Goal: Transaction & Acquisition: Purchase product/service

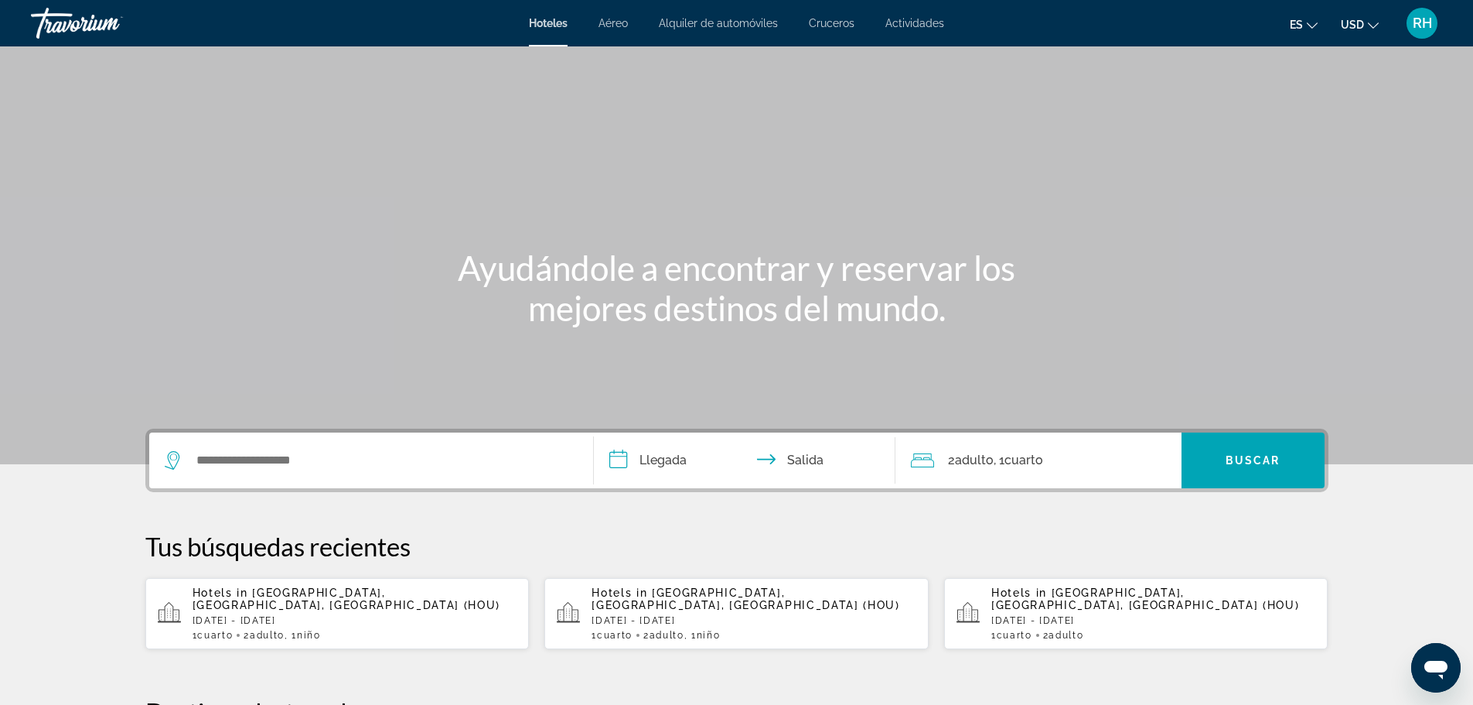
click at [381, 615] on div "Hotels in [GEOGRAPHIC_DATA], [GEOGRAPHIC_DATA], [GEOGRAPHIC_DATA] (HOU) [DATE] …" at bounding box center [355, 613] width 325 height 54
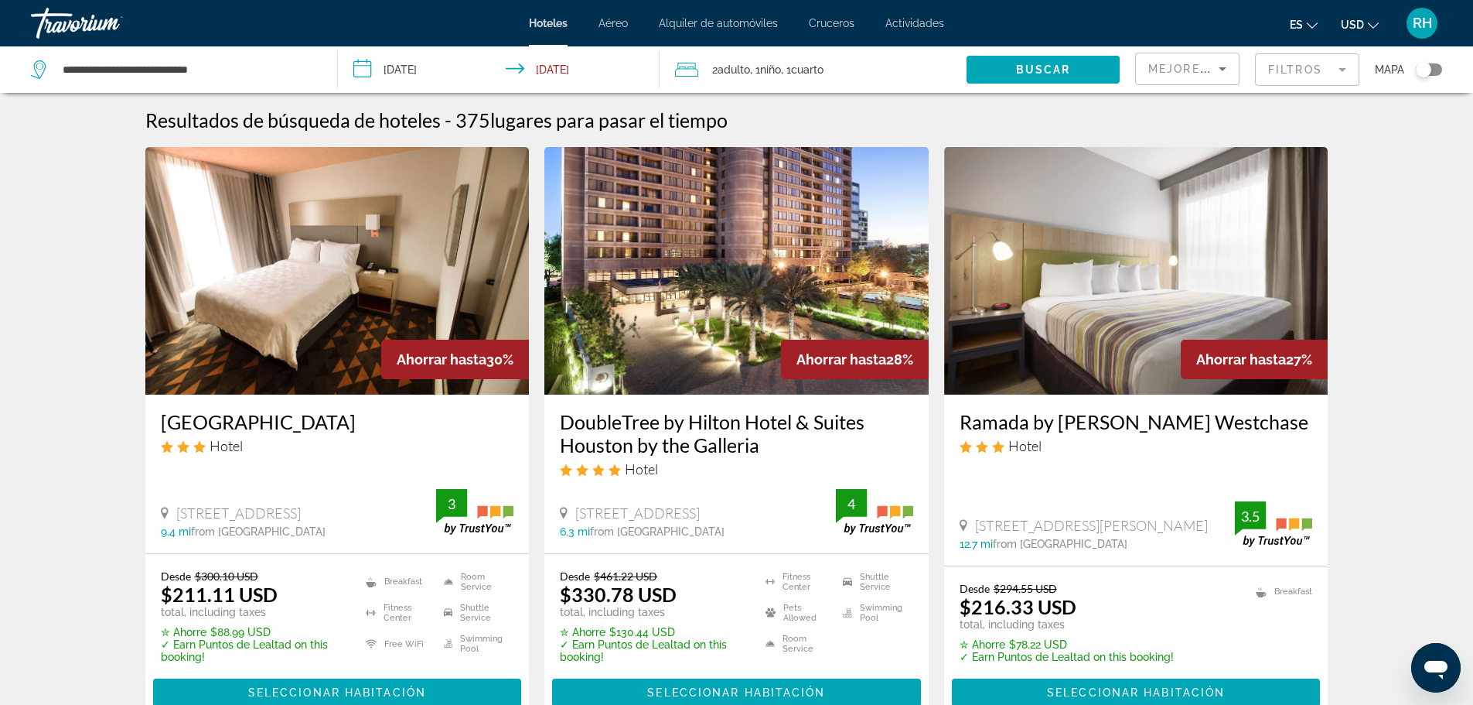
click at [1423, 68] on div "Toggle map" at bounding box center [1423, 69] width 15 height 15
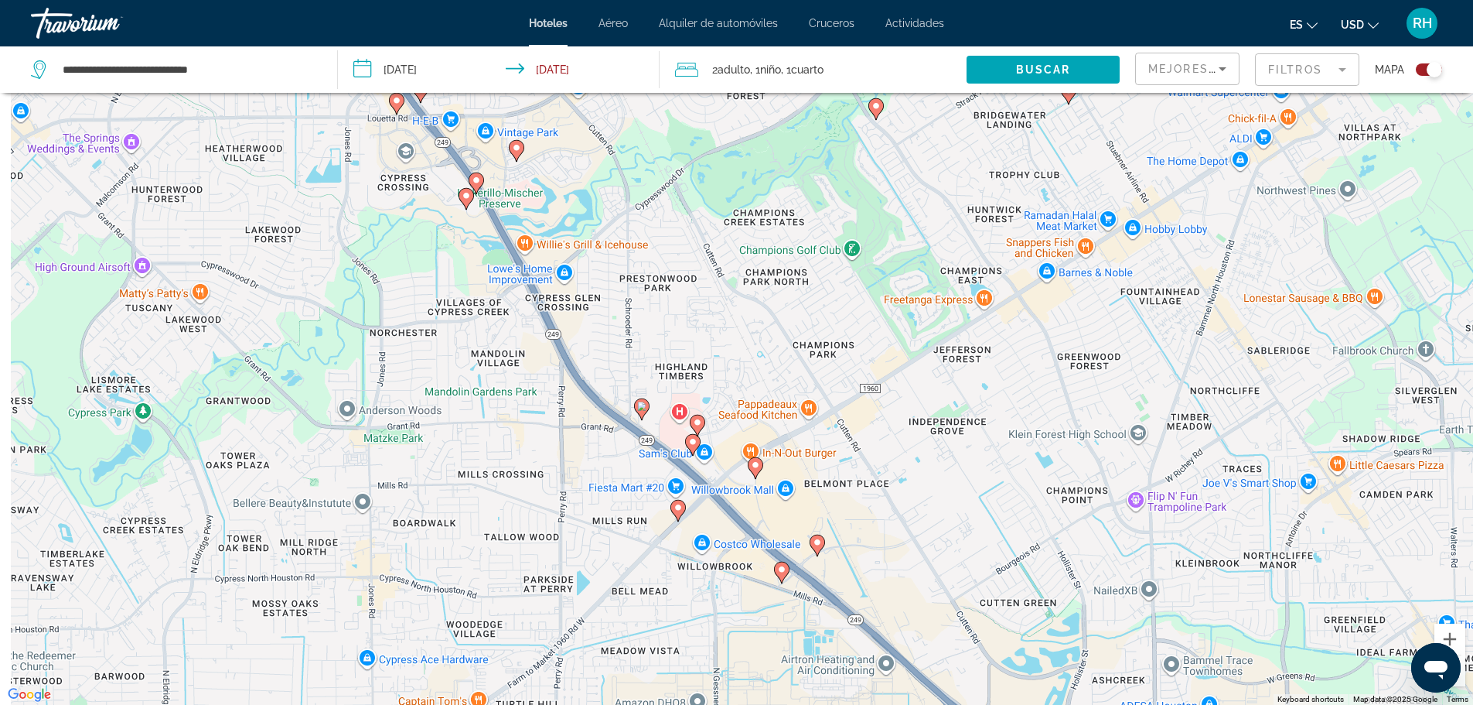
drag, startPoint x: 644, startPoint y: 391, endPoint x: 874, endPoint y: 256, distance: 266.9
click at [873, 258] on div "To activate drag with keyboard, press Alt + Enter. Once in keyboard drag state,…" at bounding box center [736, 352] width 1473 height 705
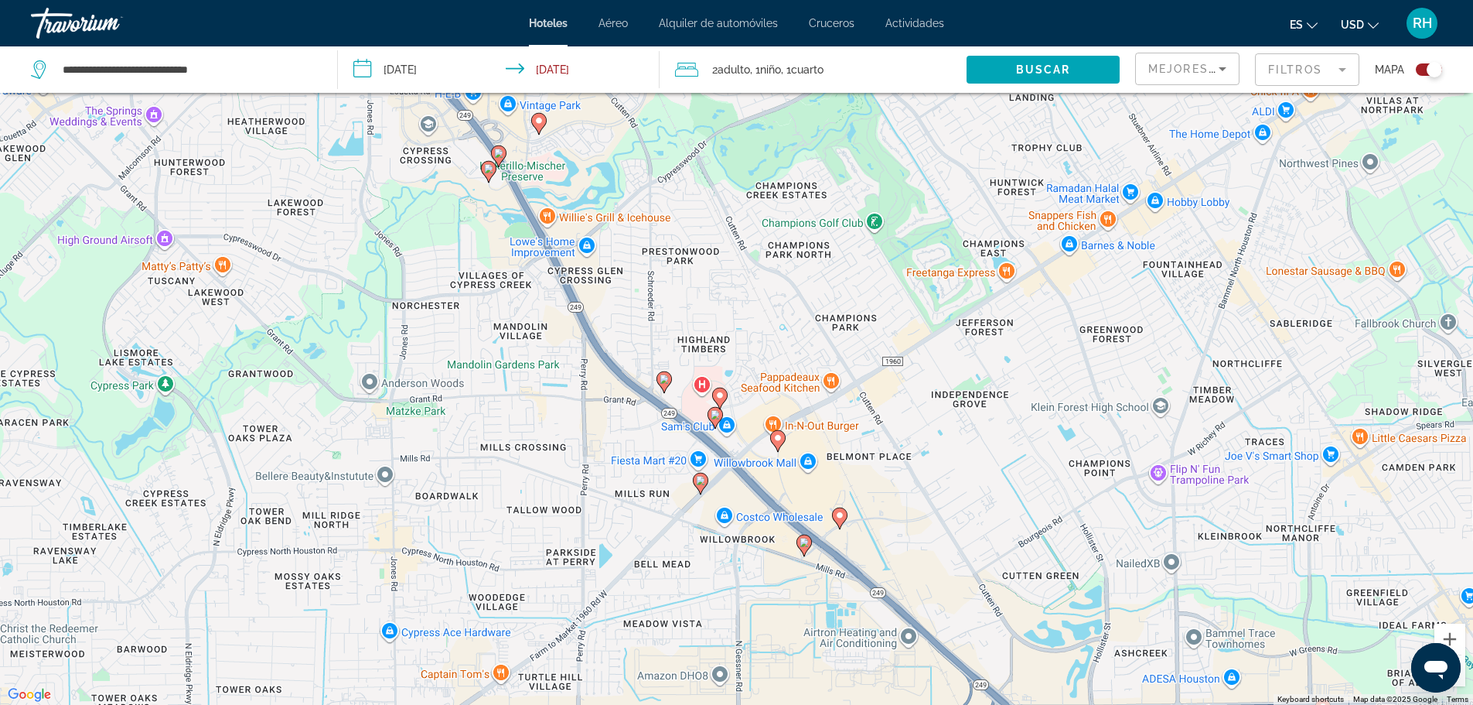
click at [712, 414] on image "Main content" at bounding box center [715, 414] width 9 height 9
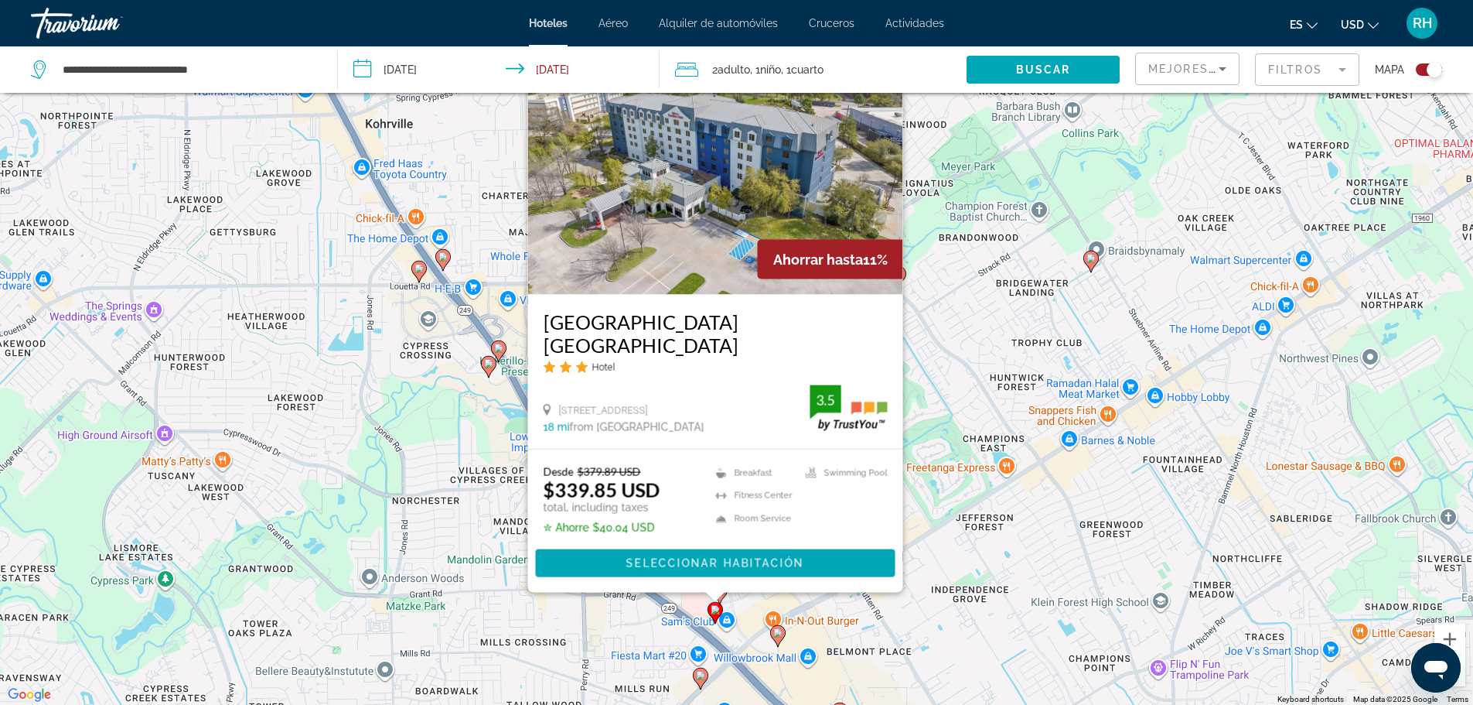
click at [706, 678] on icon "Main content" at bounding box center [700, 678] width 14 height 20
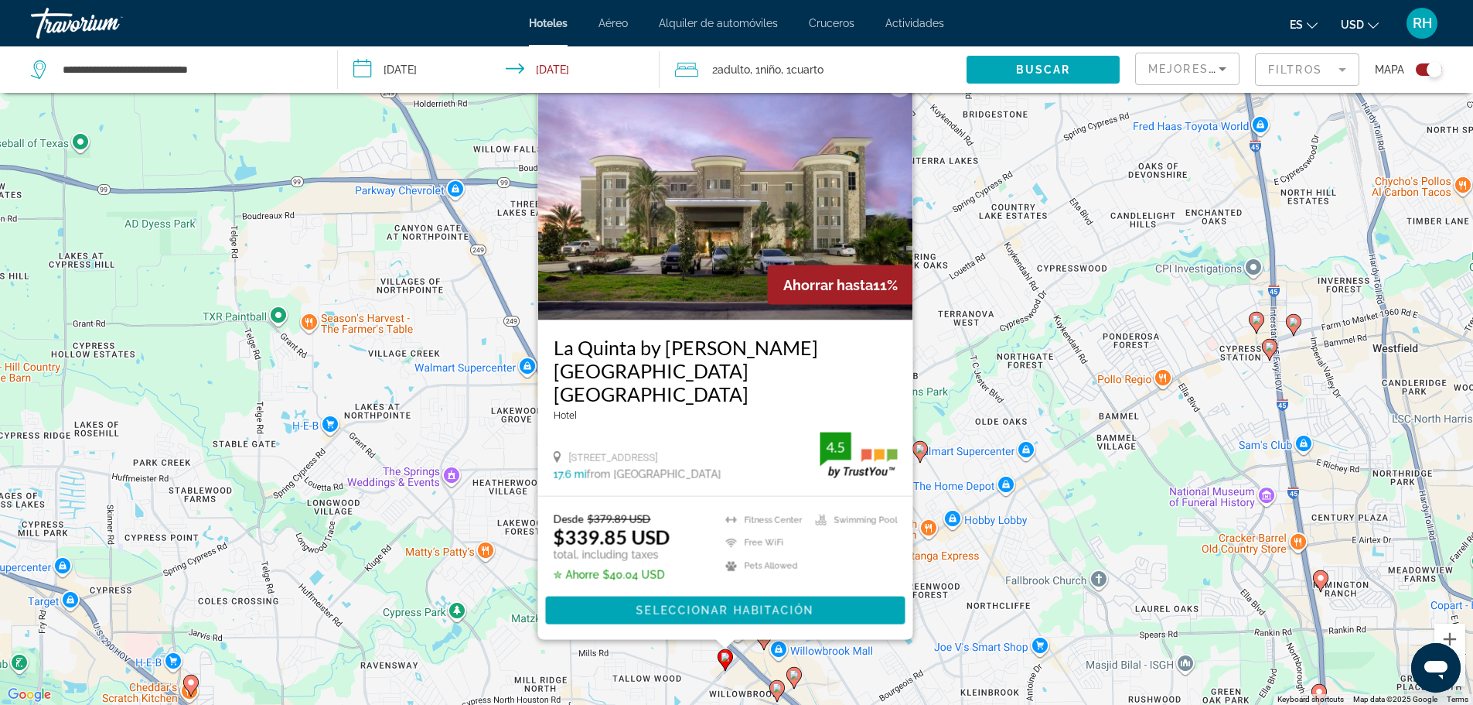
click at [991, 640] on div "To activate drag with keyboard, press Alt + Enter. Once in keyboard drag state,…" at bounding box center [736, 352] width 1473 height 705
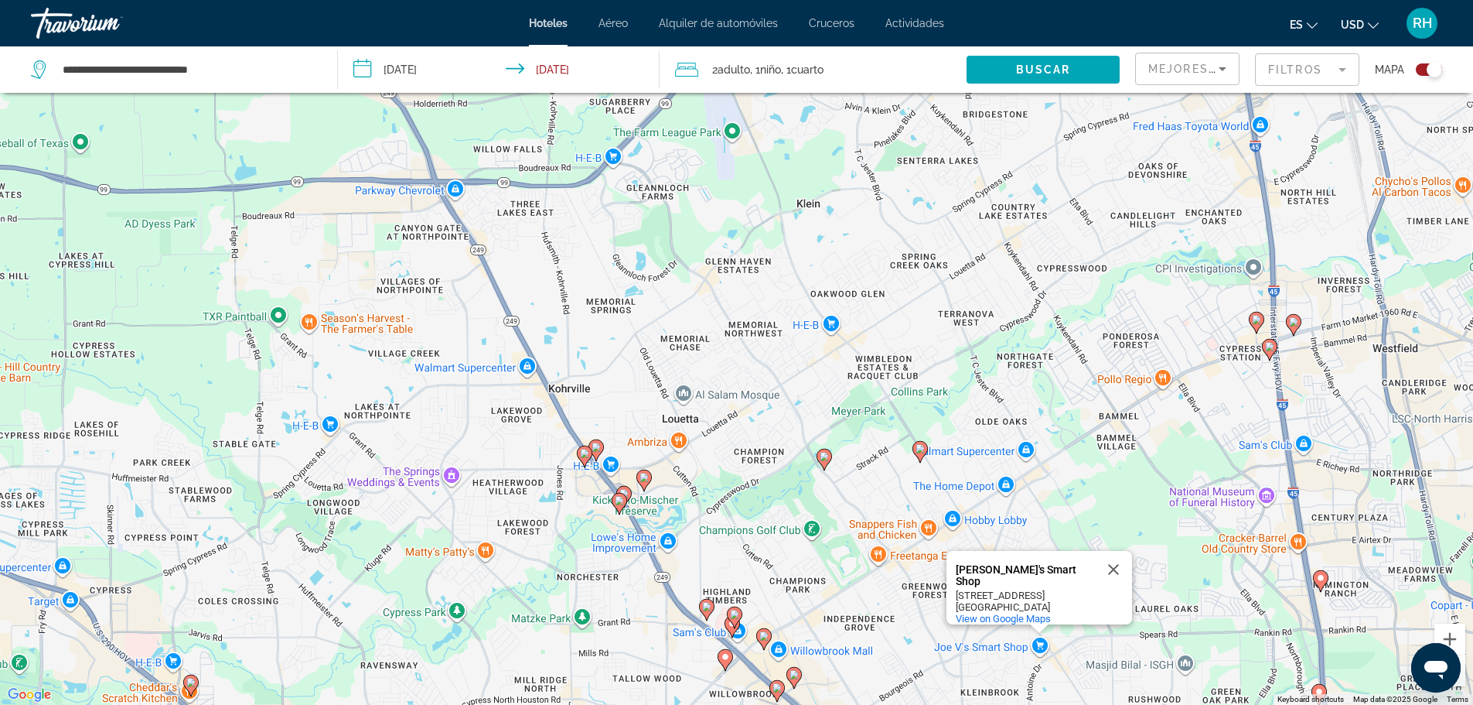
click at [708, 610] on image "Main content" at bounding box center [706, 606] width 9 height 9
click at [709, 607] on image "Main content" at bounding box center [706, 606] width 9 height 9
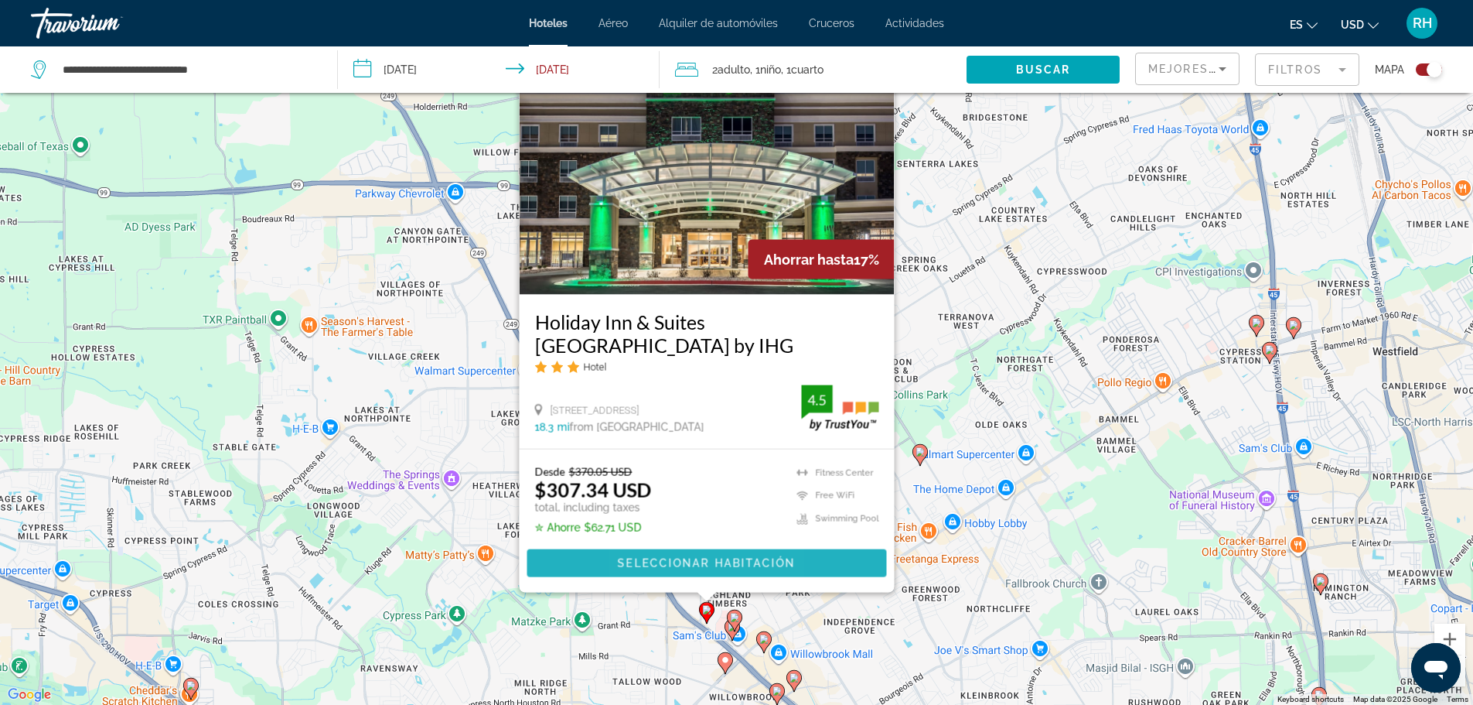
click at [649, 562] on span "Seleccionar habitación" at bounding box center [706, 563] width 178 height 12
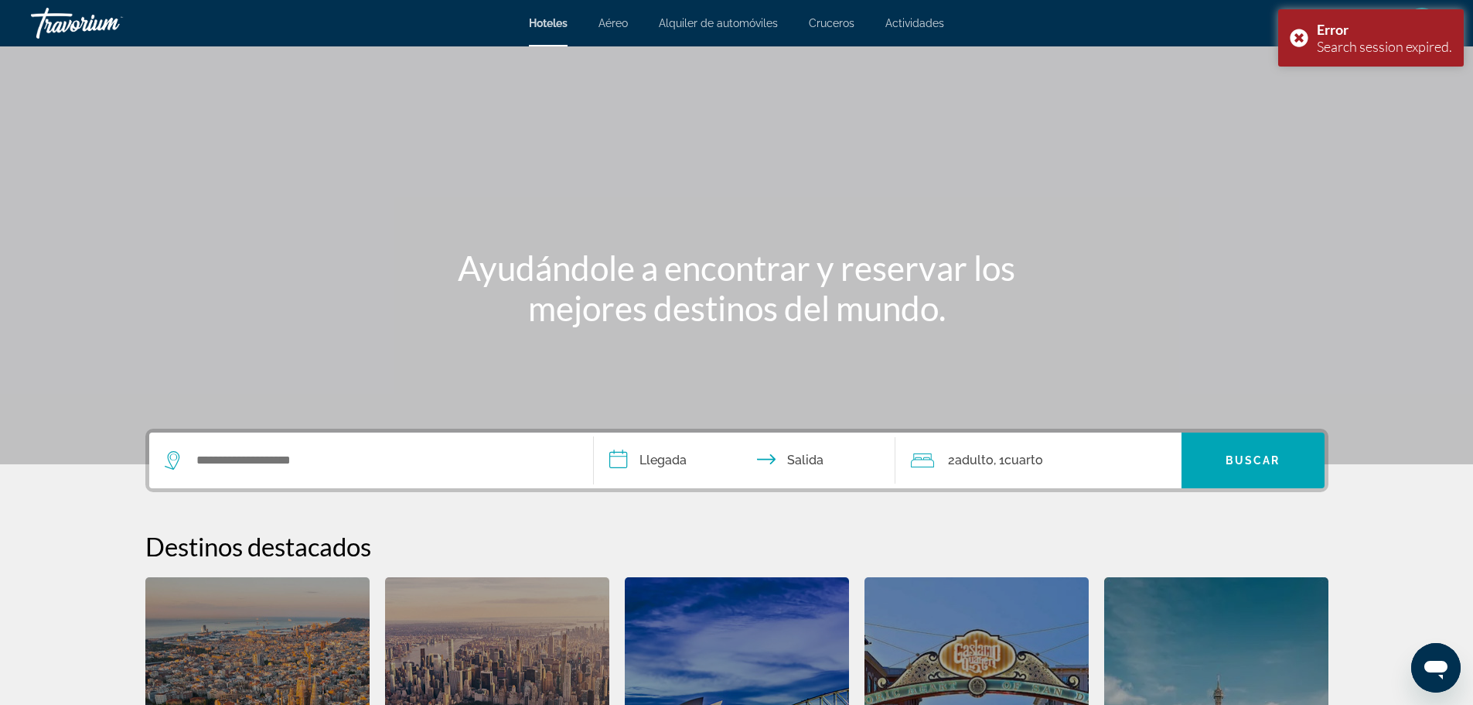
scroll to position [213, 0]
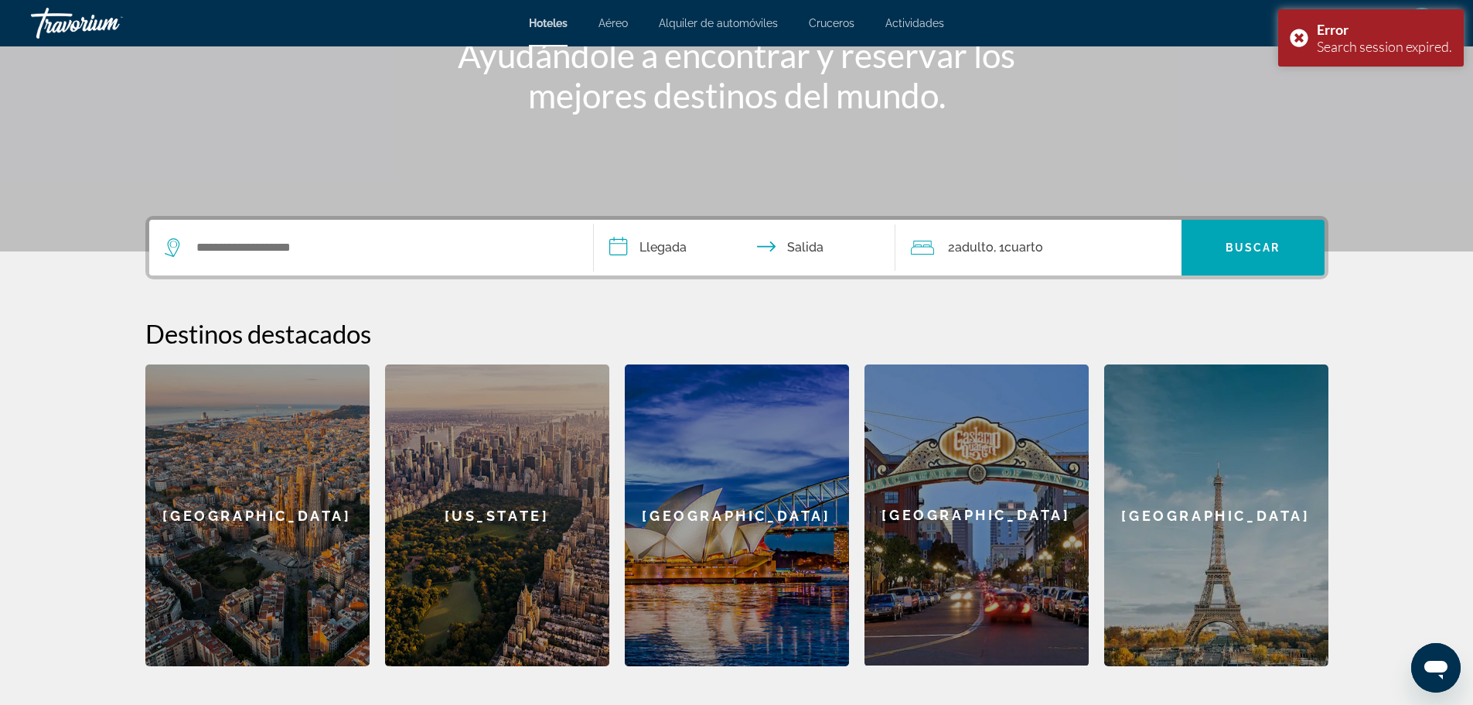
click at [411, 228] on div "Search widget" at bounding box center [371, 248] width 413 height 56
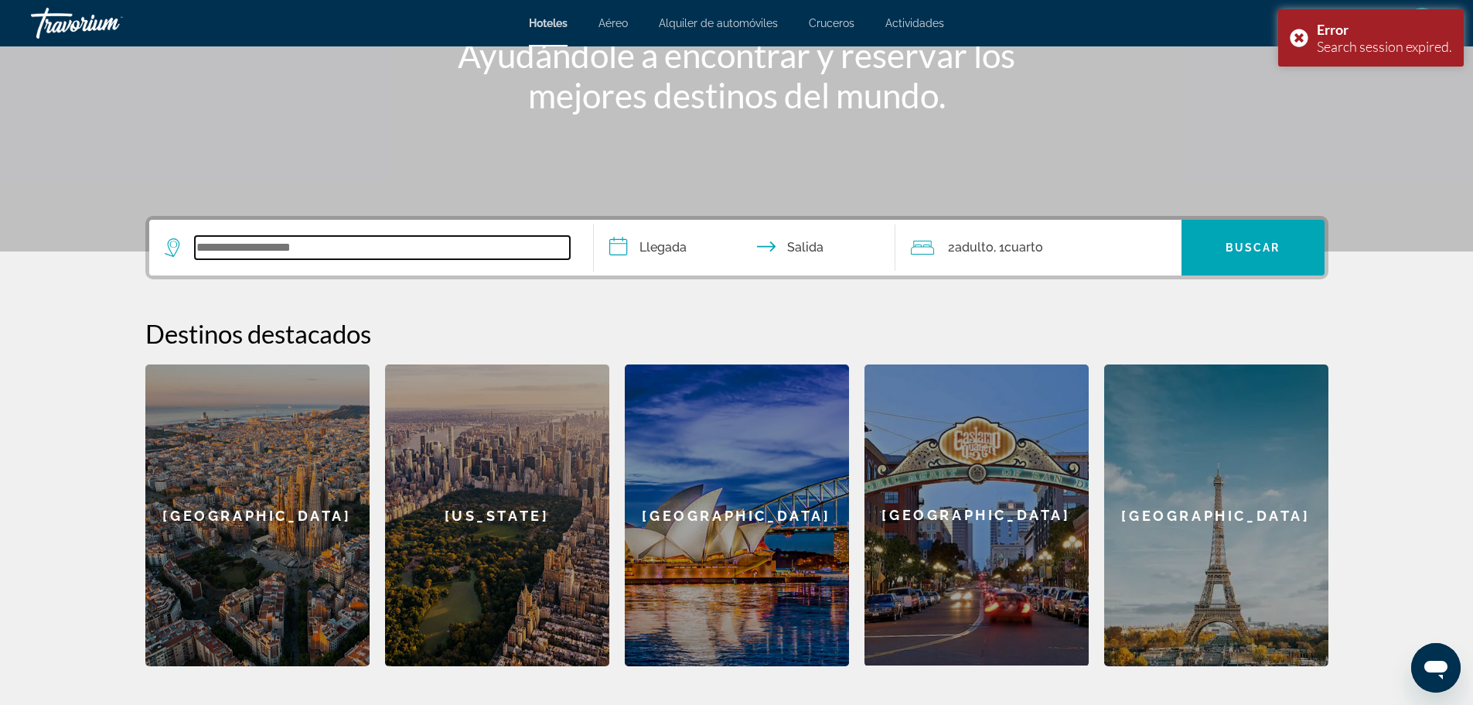
click at [401, 248] on input "Search widget" at bounding box center [382, 247] width 375 height 23
click at [374, 249] on input "Search widget" at bounding box center [382, 247] width 375 height 23
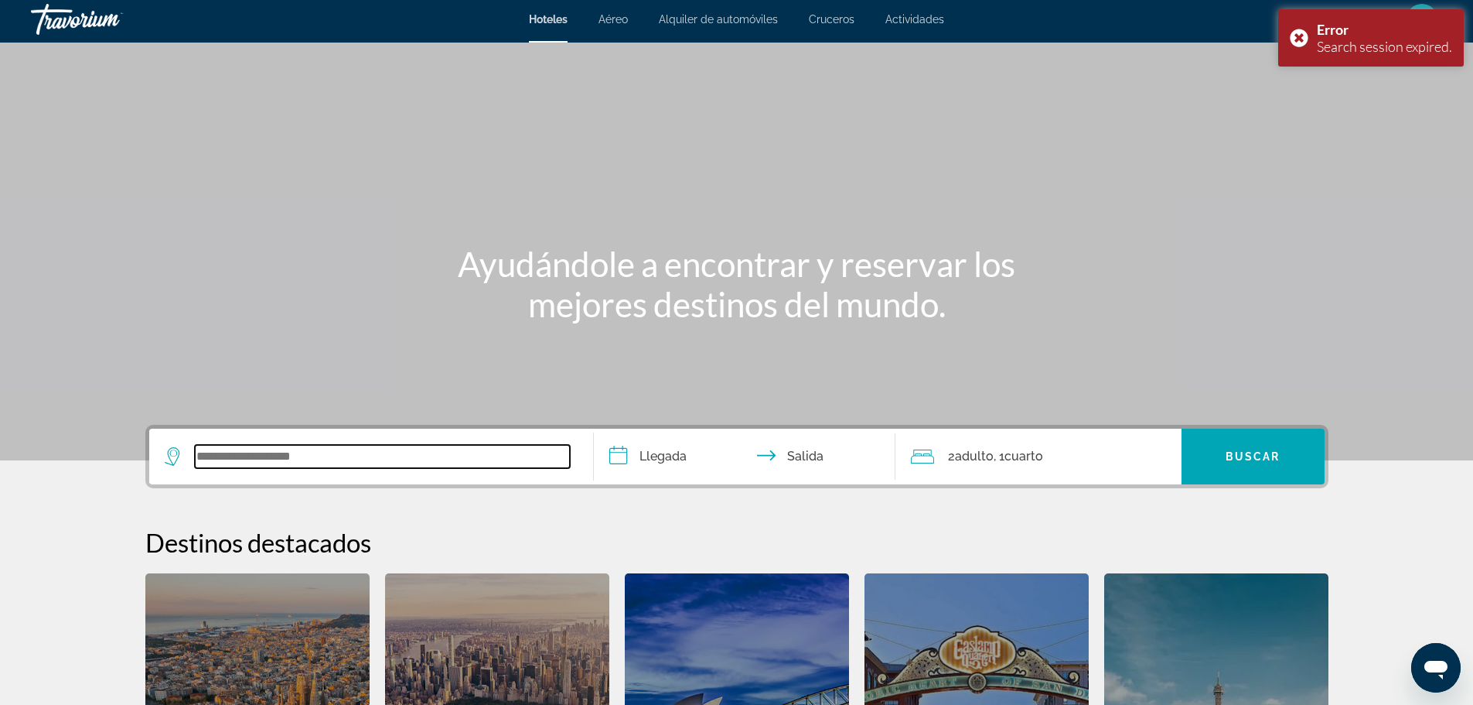
scroll to position [0, 0]
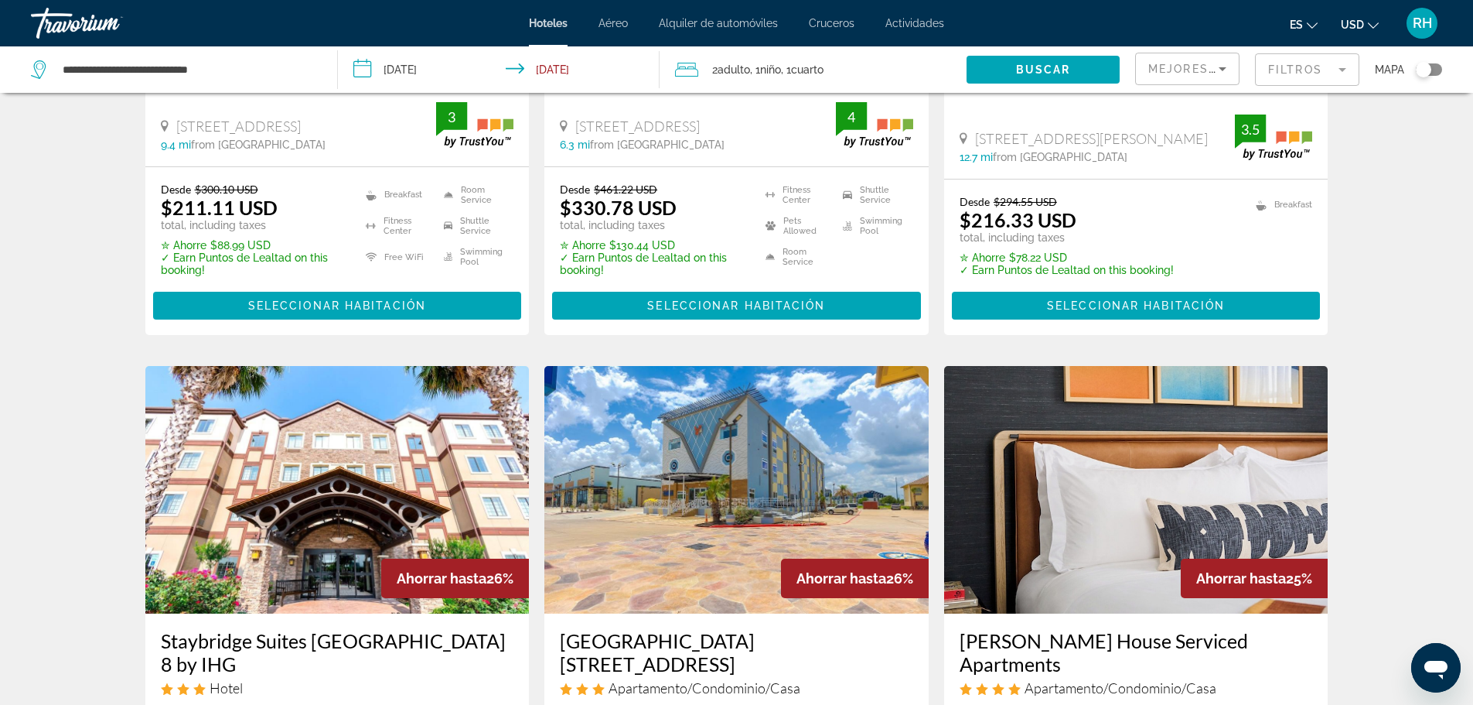
scroll to position [773, 0]
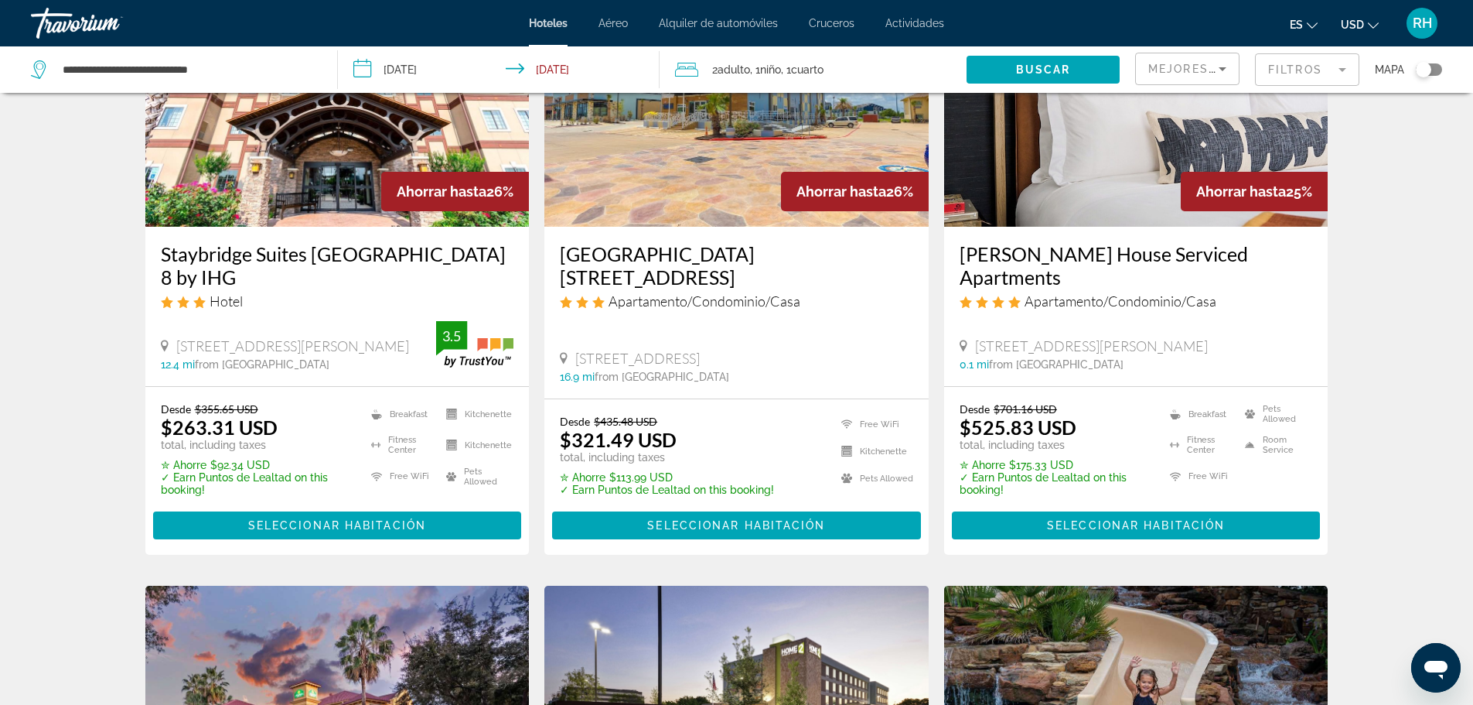
click at [1426, 71] on div "Toggle map" at bounding box center [1423, 69] width 15 height 15
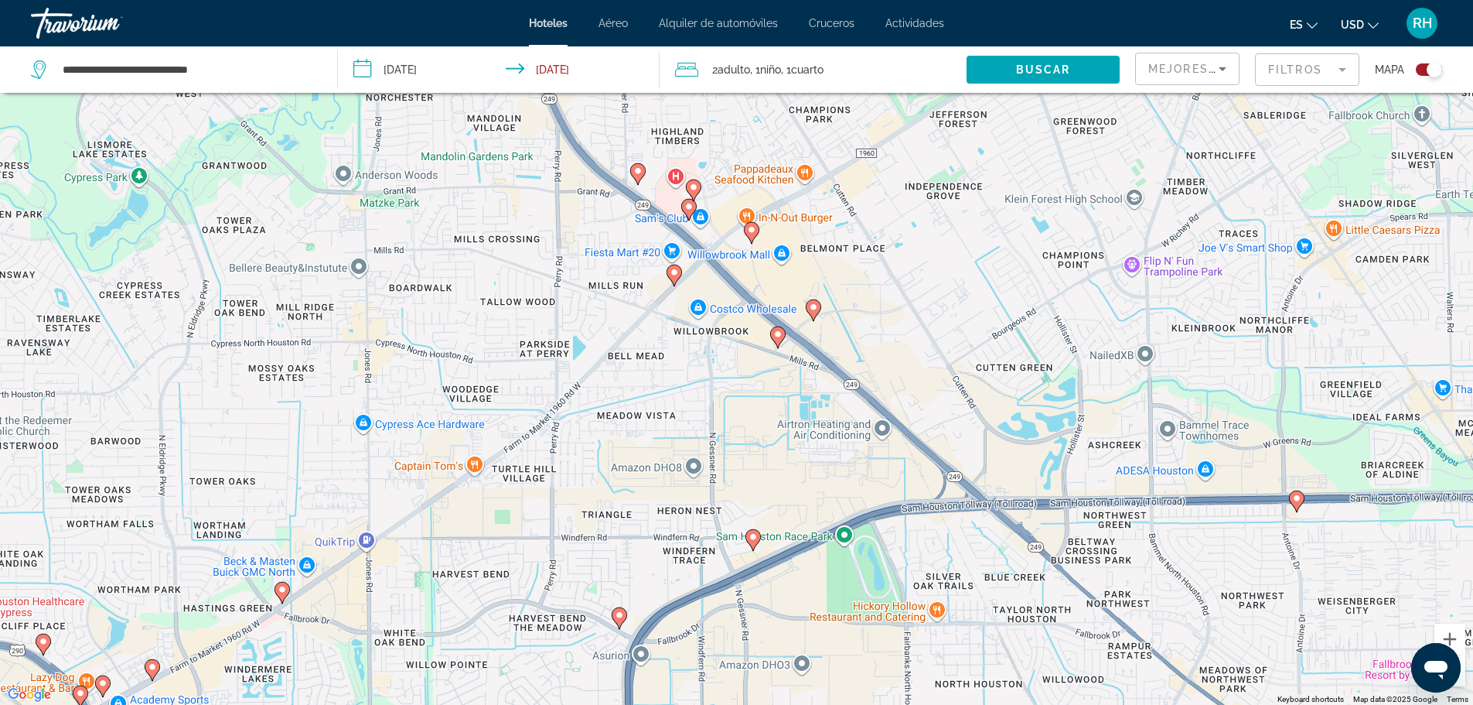
drag, startPoint x: 758, startPoint y: 398, endPoint x: 589, endPoint y: 219, distance: 246.8
click at [589, 219] on div "To activate drag with keyboard, press Alt + Enter. Once in keyboard drag state,…" at bounding box center [736, 352] width 1473 height 705
click at [675, 278] on icon "Main content" at bounding box center [674, 275] width 14 height 20
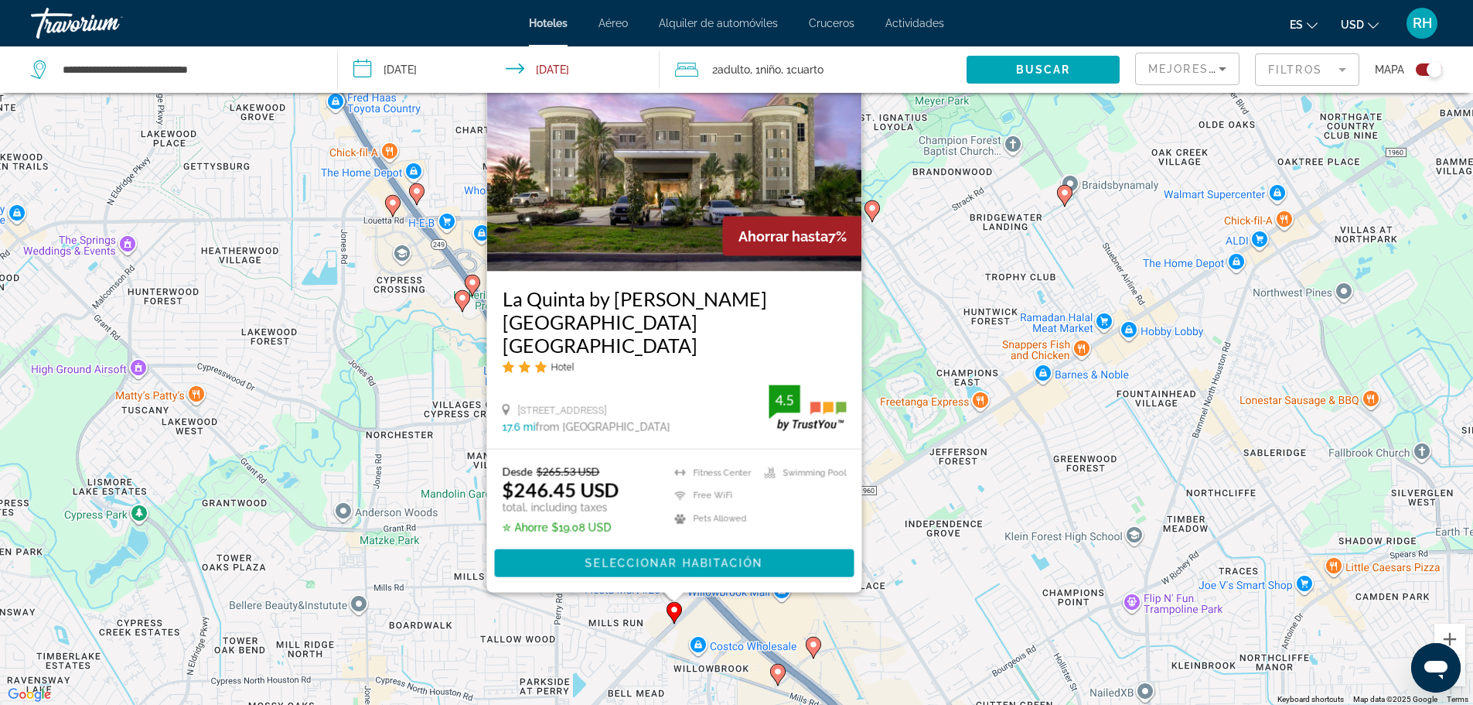
click at [393, 205] on image "Main content" at bounding box center [392, 202] width 9 height 9
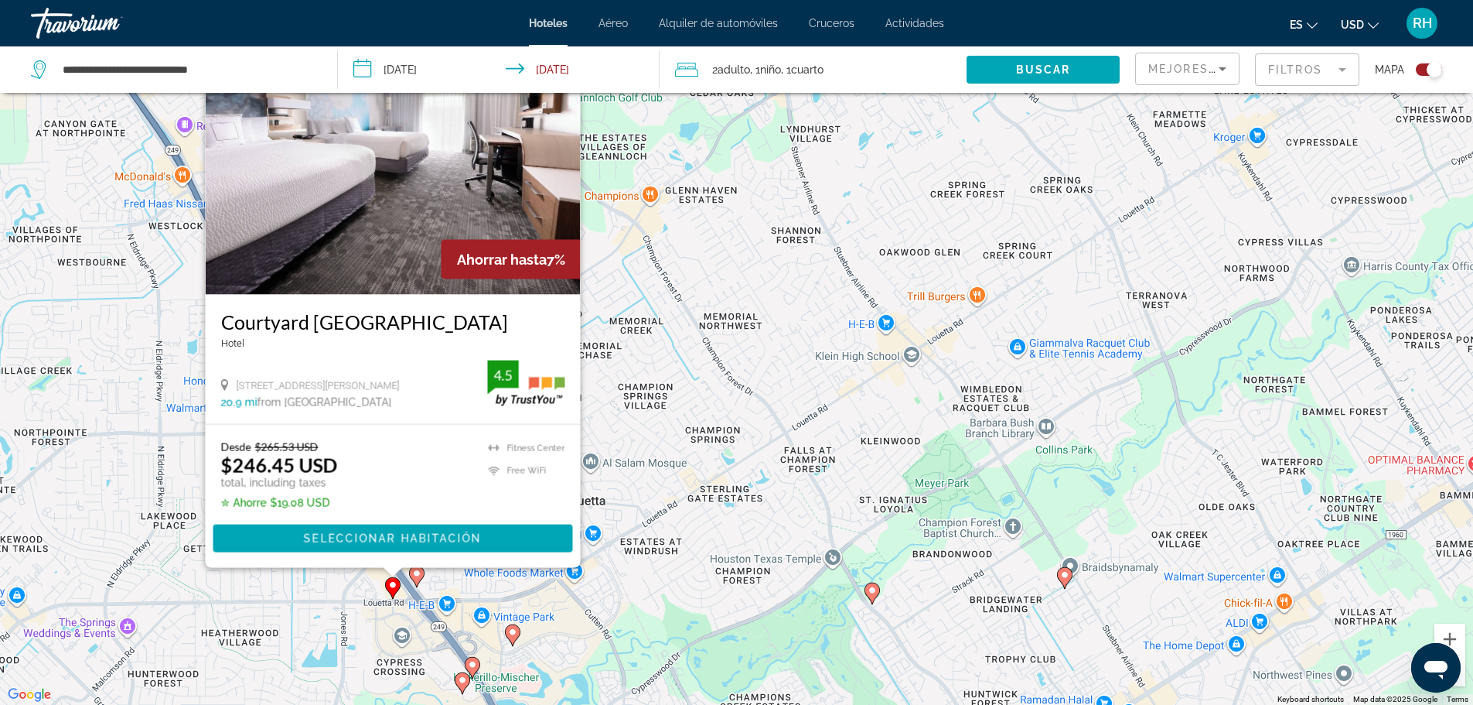
click at [415, 580] on icon "Main content" at bounding box center [416, 575] width 14 height 20
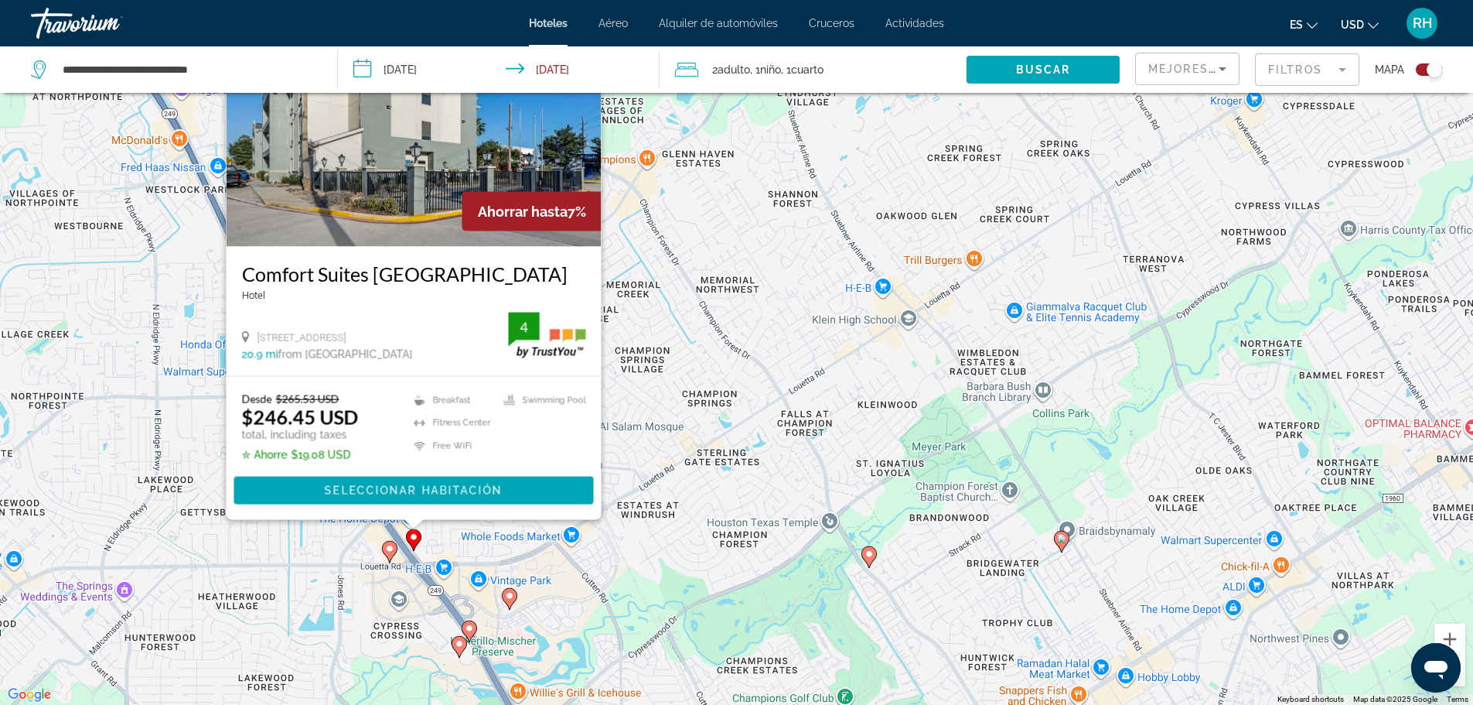
drag, startPoint x: 304, startPoint y: 591, endPoint x: 316, endPoint y: 434, distance: 157.5
click at [316, 435] on div "To activate drag with keyboard, press Alt + Enter. Once in keyboard drag state,…" at bounding box center [736, 352] width 1473 height 705
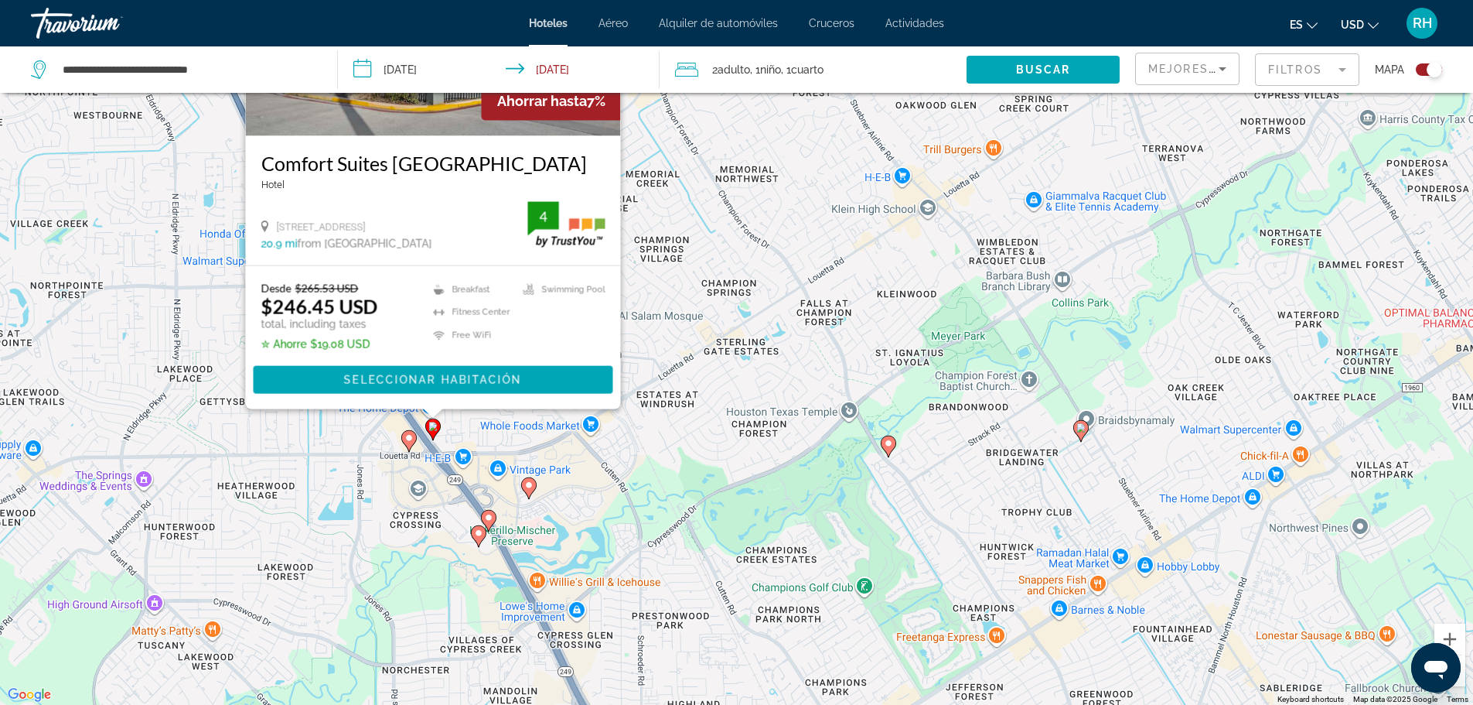
click at [476, 540] on icon "Main content" at bounding box center [478, 535] width 14 height 20
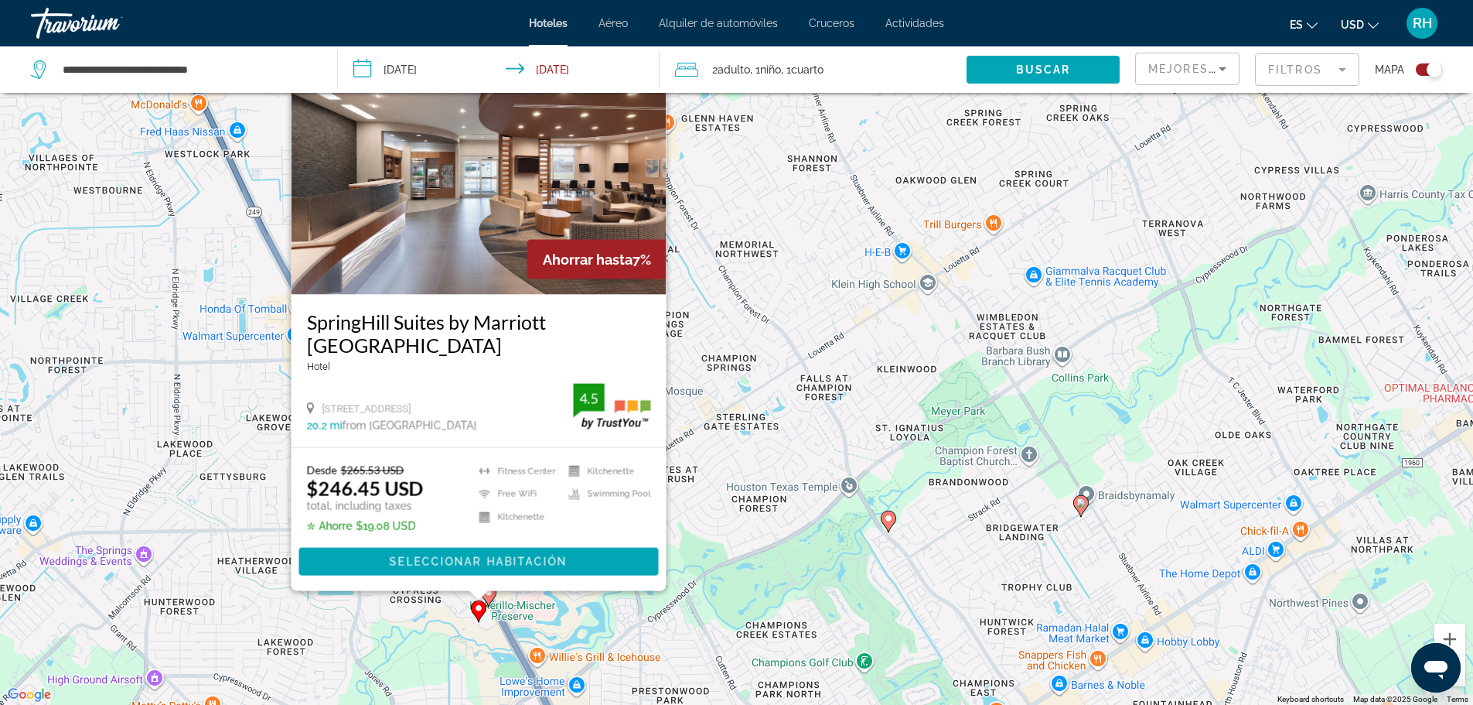
click at [494, 596] on icon "Main content" at bounding box center [488, 595] width 14 height 20
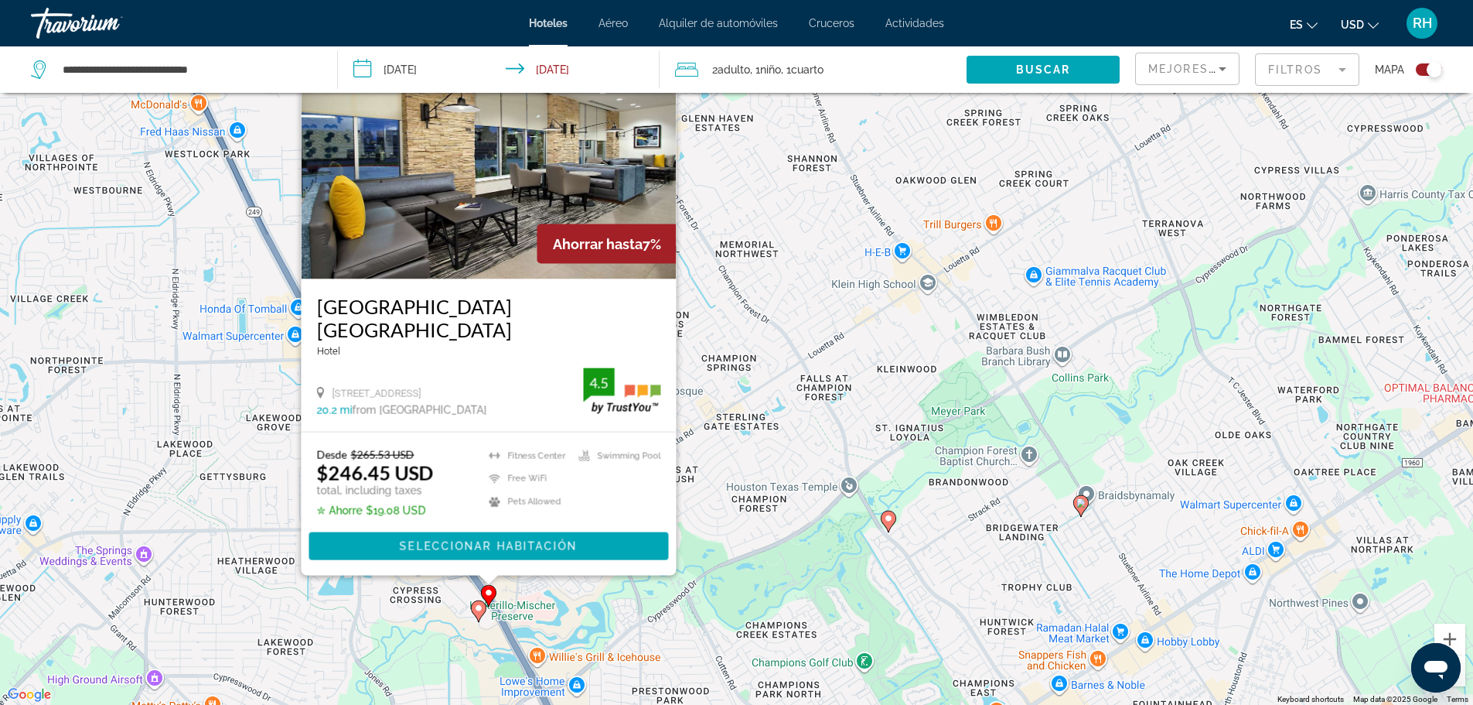
click at [530, 607] on div "To activate drag with keyboard, press Alt + Enter. Once in keyboard drag state,…" at bounding box center [736, 352] width 1473 height 705
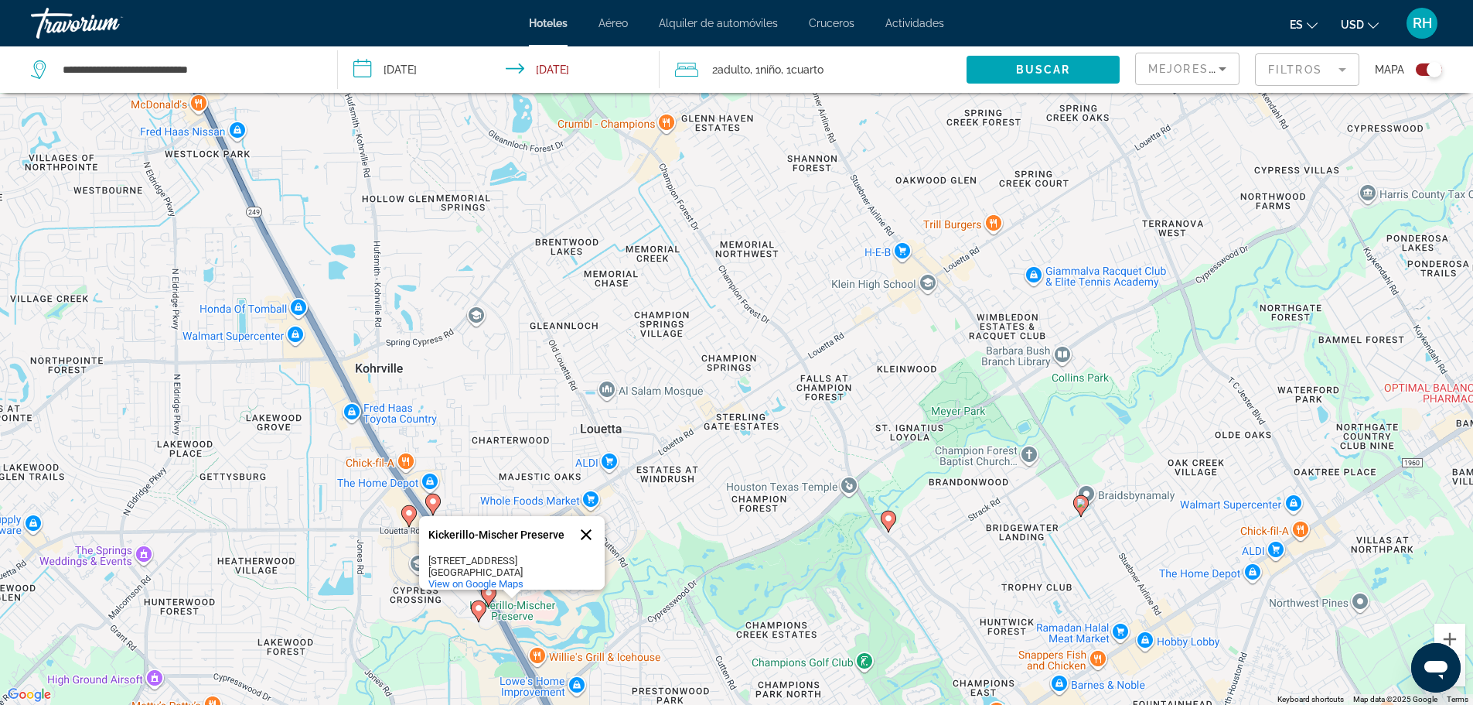
click at [590, 516] on button "Close" at bounding box center [586, 534] width 37 height 37
click at [526, 561] on g "Main content" at bounding box center [529, 563] width 15 height 22
click at [538, 558] on div "To activate drag with keyboard, press Alt + Enter. Once in keyboard drag state,…" at bounding box center [736, 352] width 1473 height 705
click at [532, 567] on icon "Main content" at bounding box center [529, 563] width 14 height 20
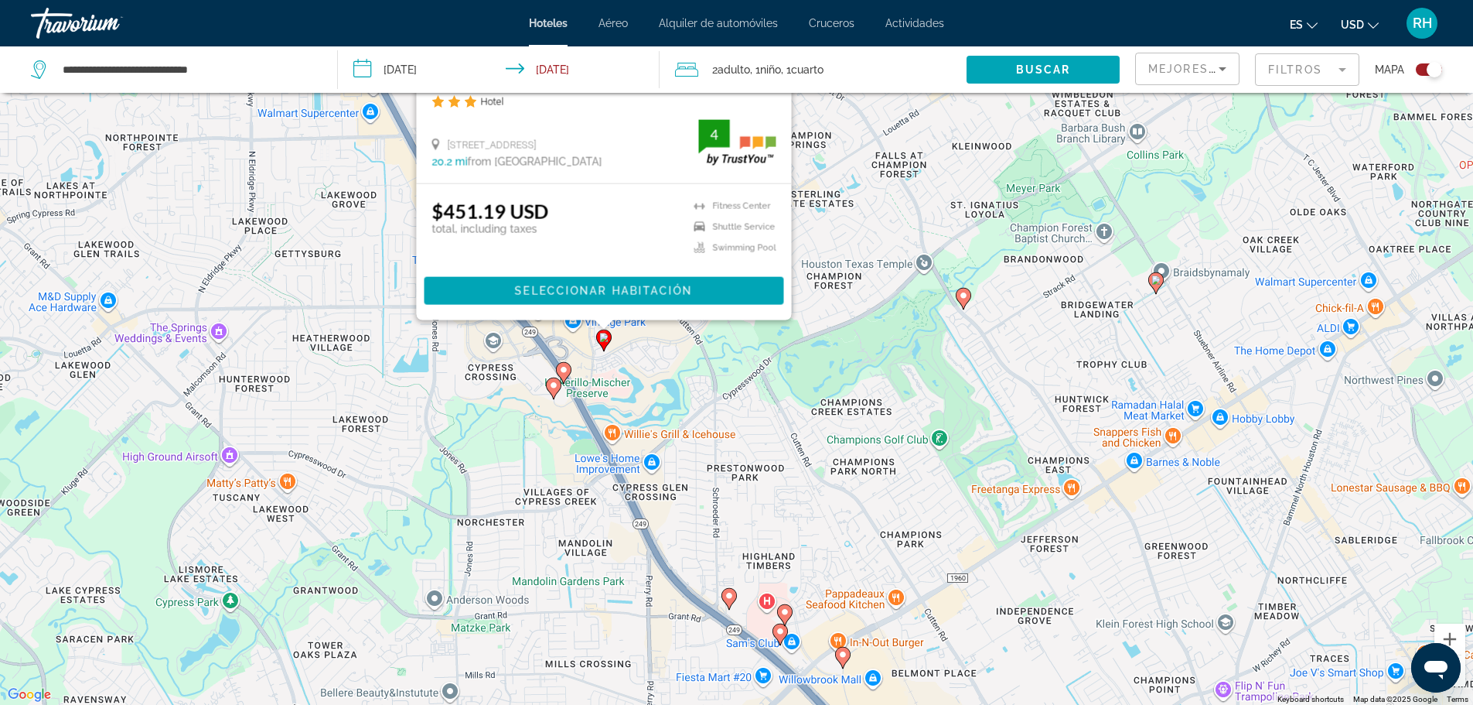
drag, startPoint x: 571, startPoint y: 621, endPoint x: 661, endPoint y: 350, distance: 285.4
click at [659, 353] on div "To activate drag with keyboard, press Alt + Enter. Once in keyboard drag state,…" at bounding box center [736, 352] width 1473 height 705
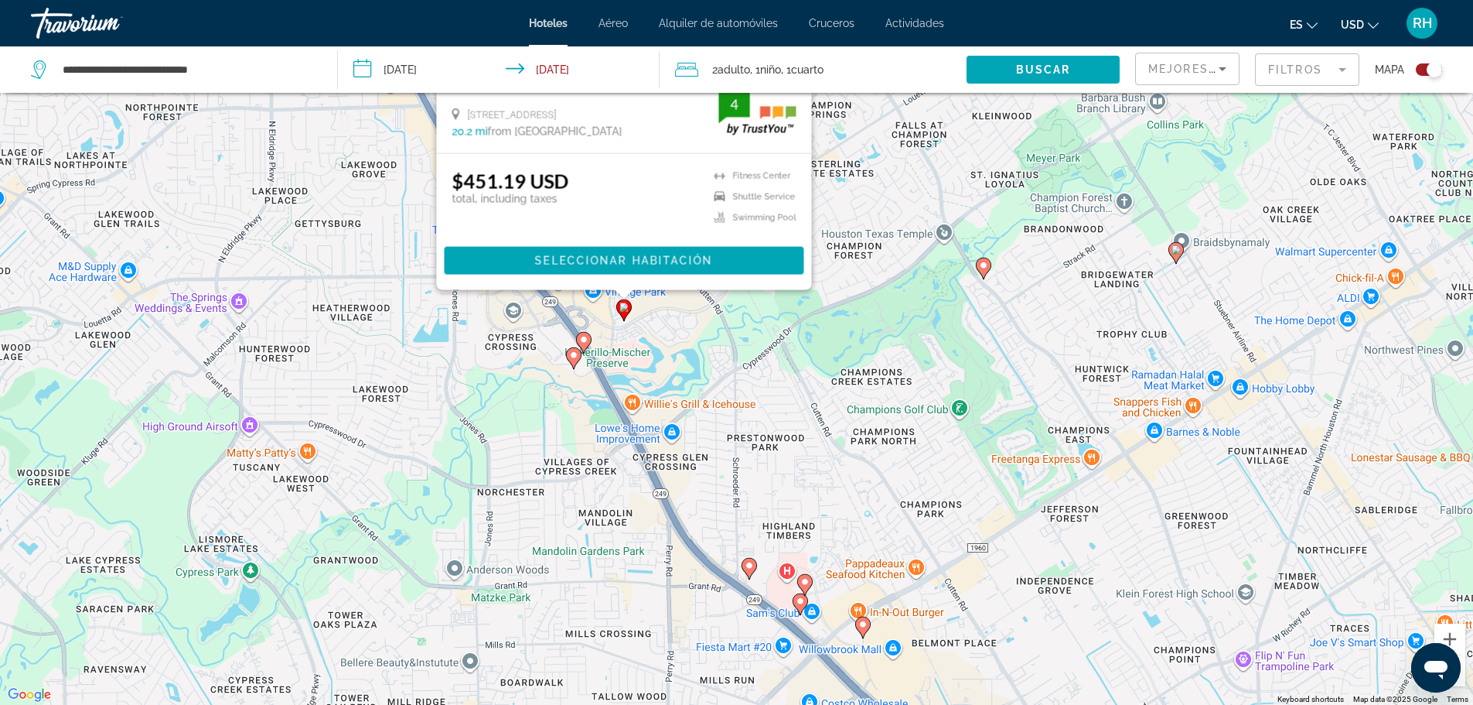
click at [753, 579] on gmp-advanced-marker "Main content" at bounding box center [749, 568] width 15 height 23
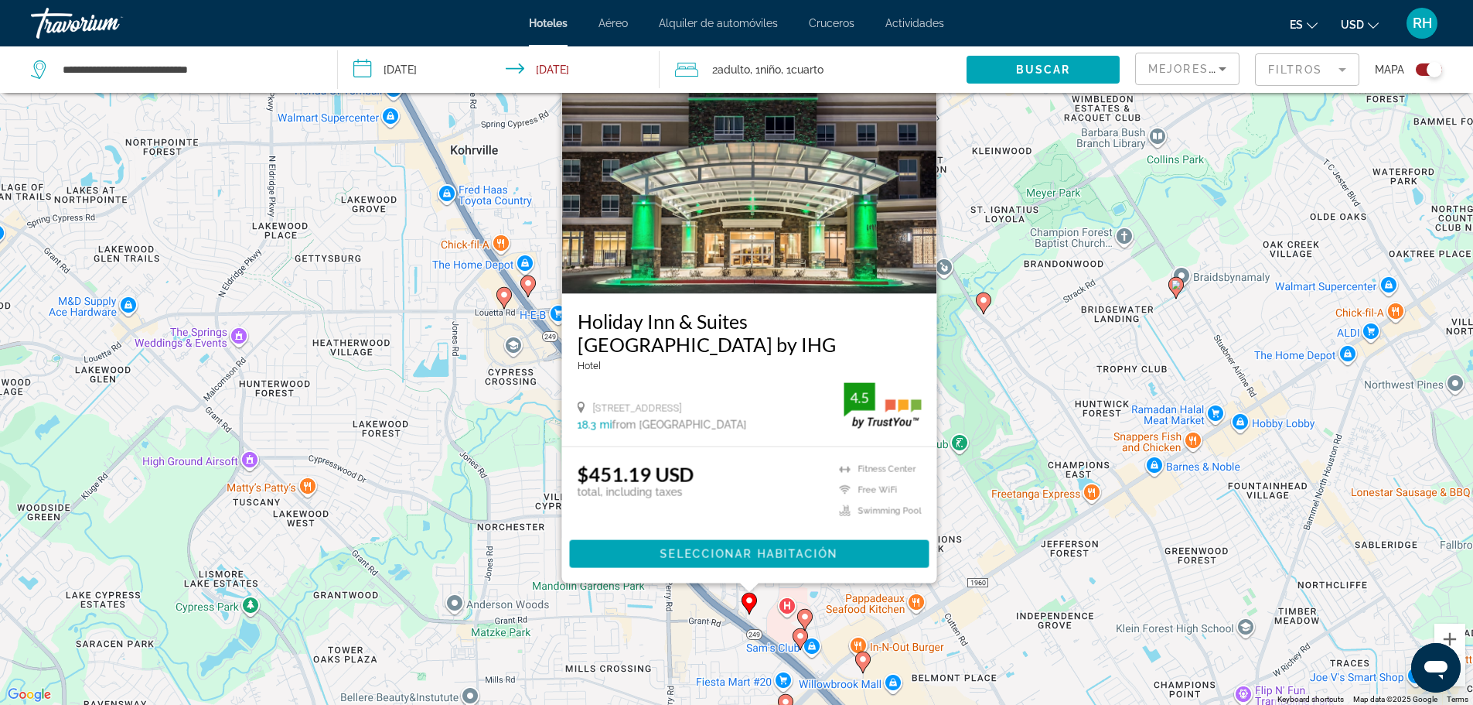
click at [810, 627] on gmp-advanced-marker "Main content" at bounding box center [804, 619] width 15 height 23
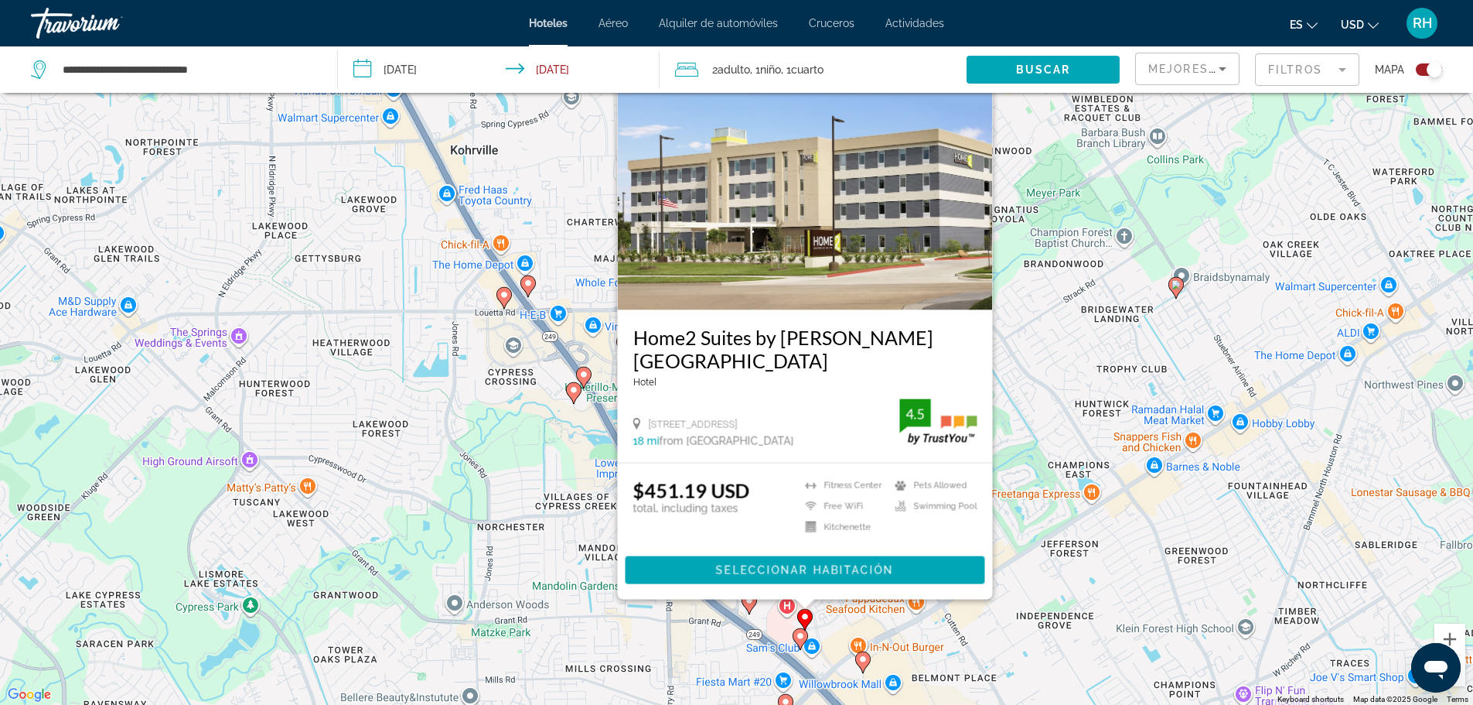
click at [797, 640] on image "Main content" at bounding box center [800, 635] width 9 height 9
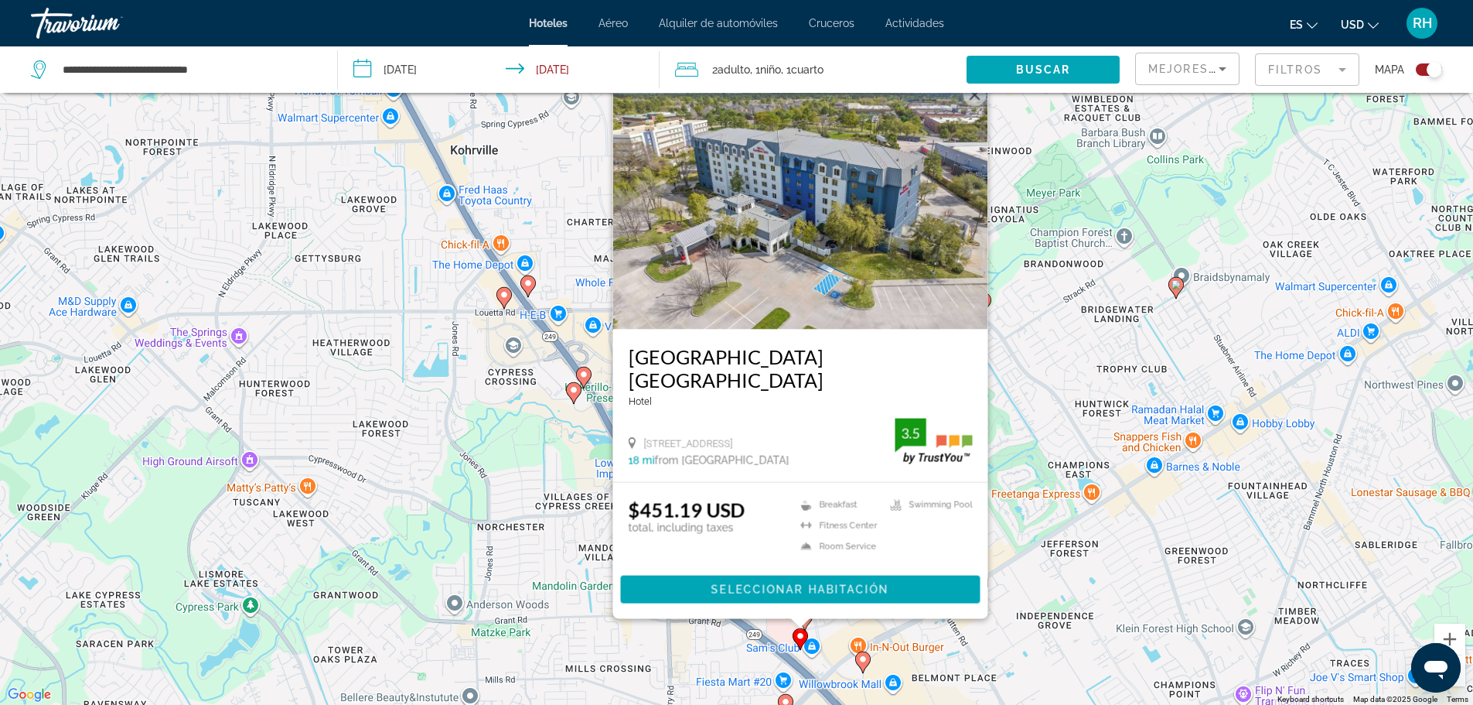
click at [860, 657] on image "Main content" at bounding box center [863, 658] width 9 height 9
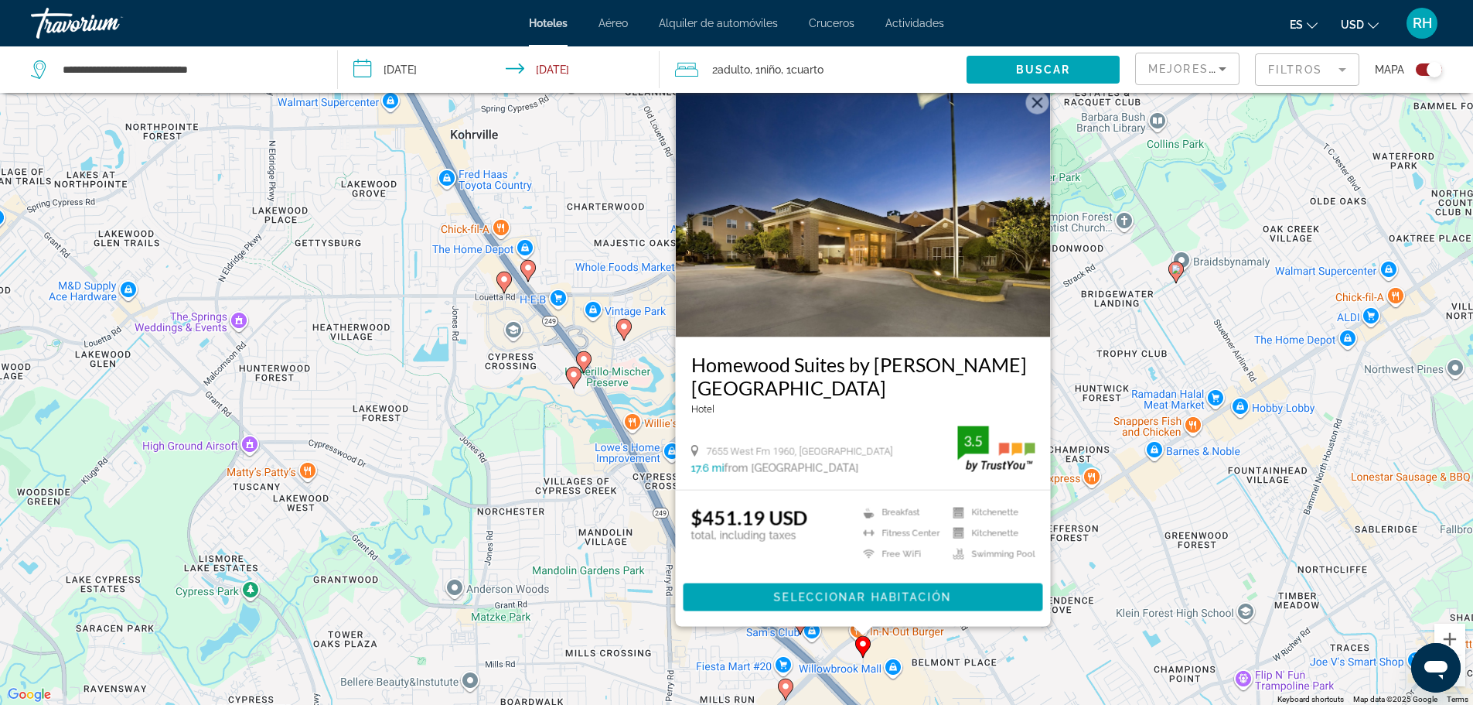
click at [534, 254] on div "To activate drag with keyboard, press Alt + Enter. Once in keyboard drag state,…" at bounding box center [736, 352] width 1473 height 705
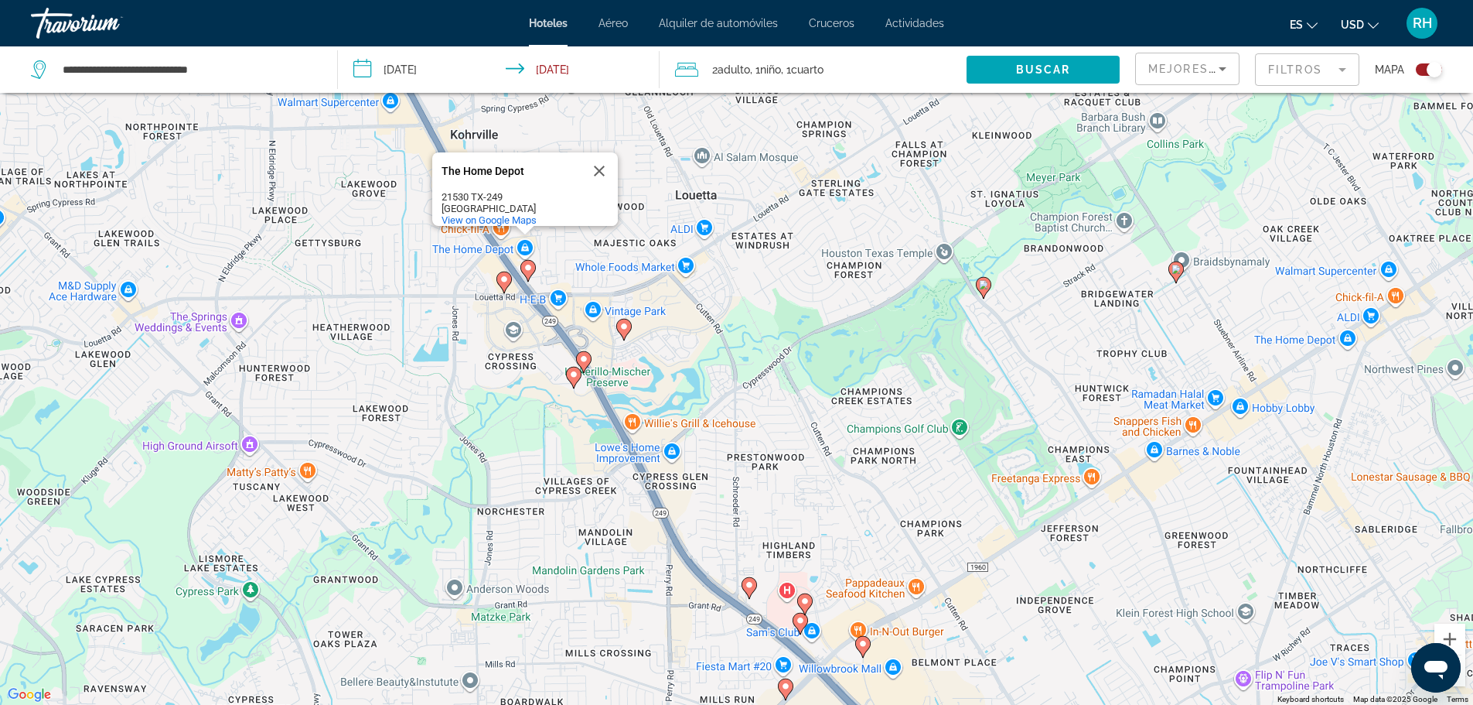
click at [525, 262] on icon "Main content" at bounding box center [528, 270] width 14 height 20
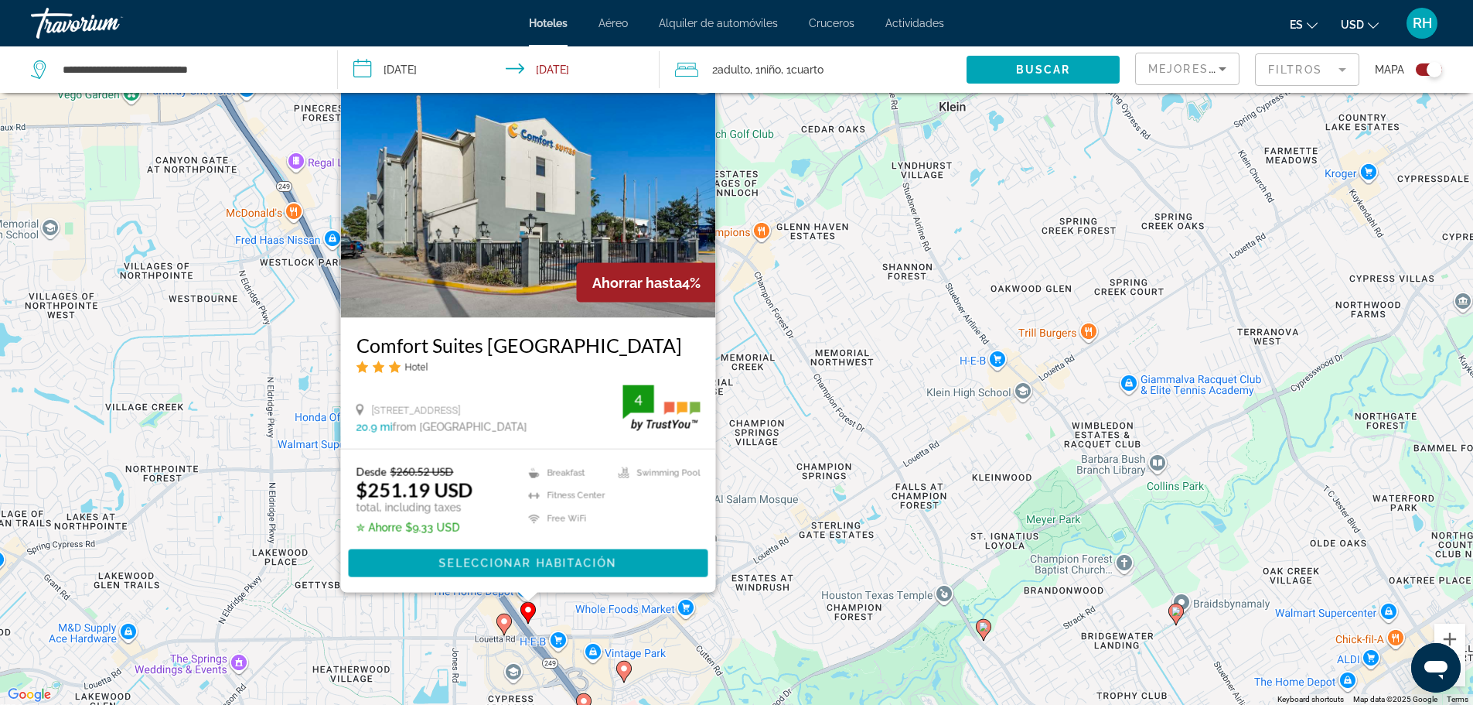
click at [622, 662] on g "Main content" at bounding box center [623, 671] width 15 height 22
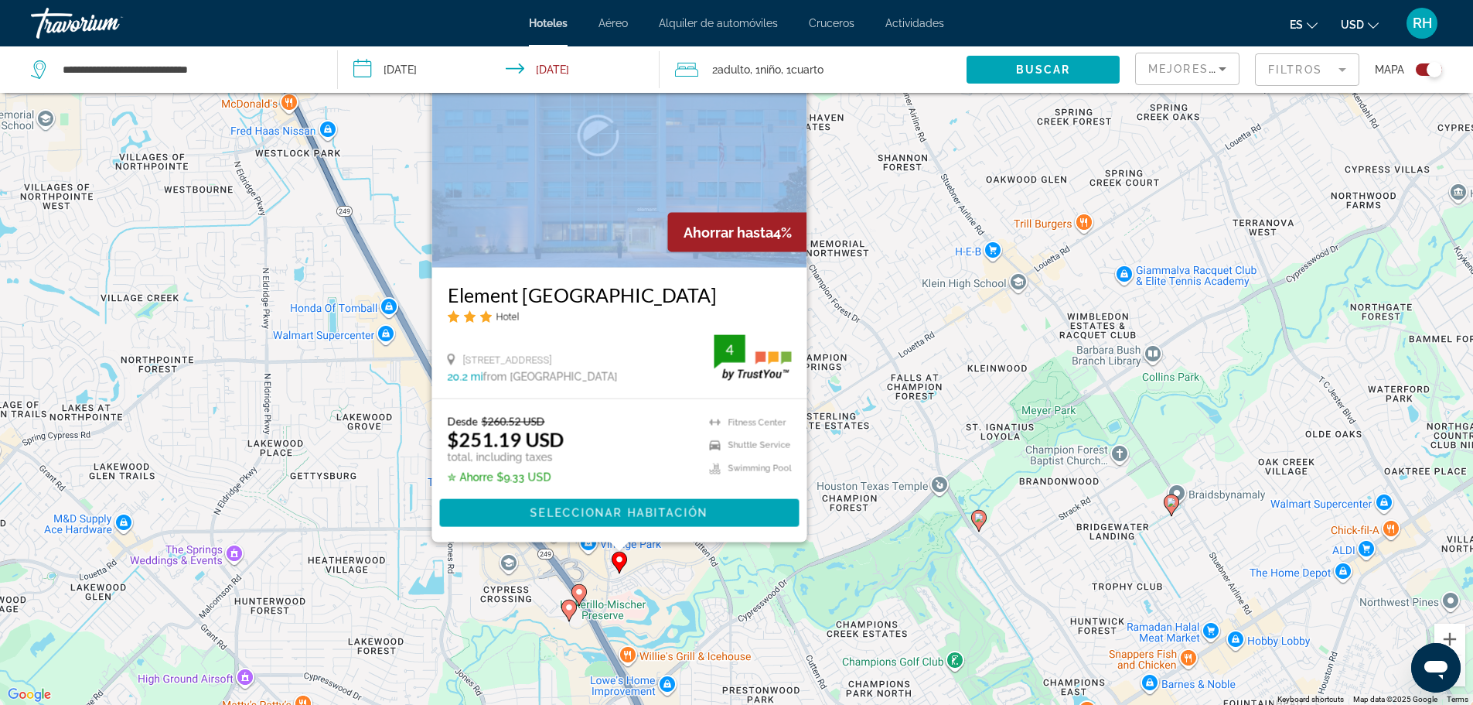
drag, startPoint x: 582, startPoint y: 663, endPoint x: 606, endPoint y: 525, distance: 139.8
click at [604, 528] on div "To activate drag with keyboard, press Alt + Enter. Once in keyboard drag state,…" at bounding box center [736, 352] width 1473 height 705
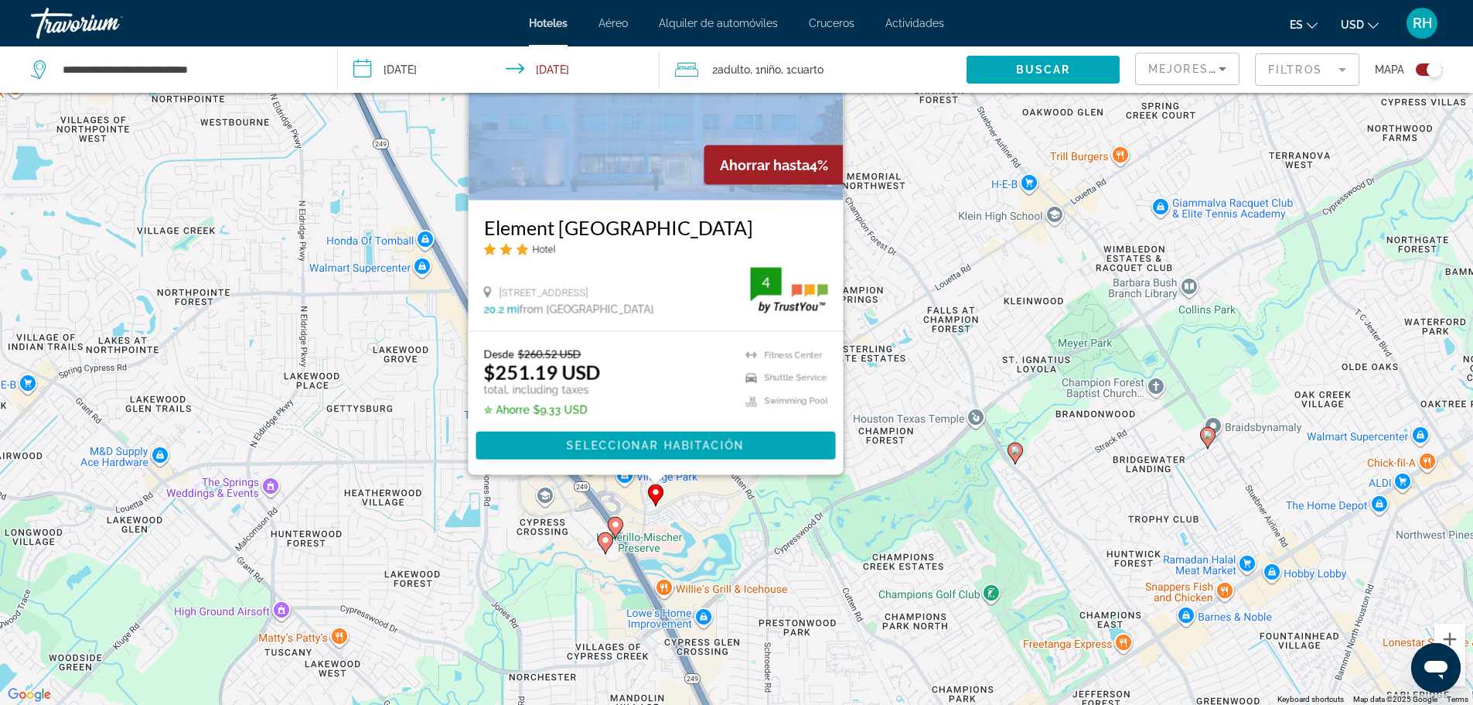
click at [613, 523] on image "Main content" at bounding box center [615, 524] width 9 height 9
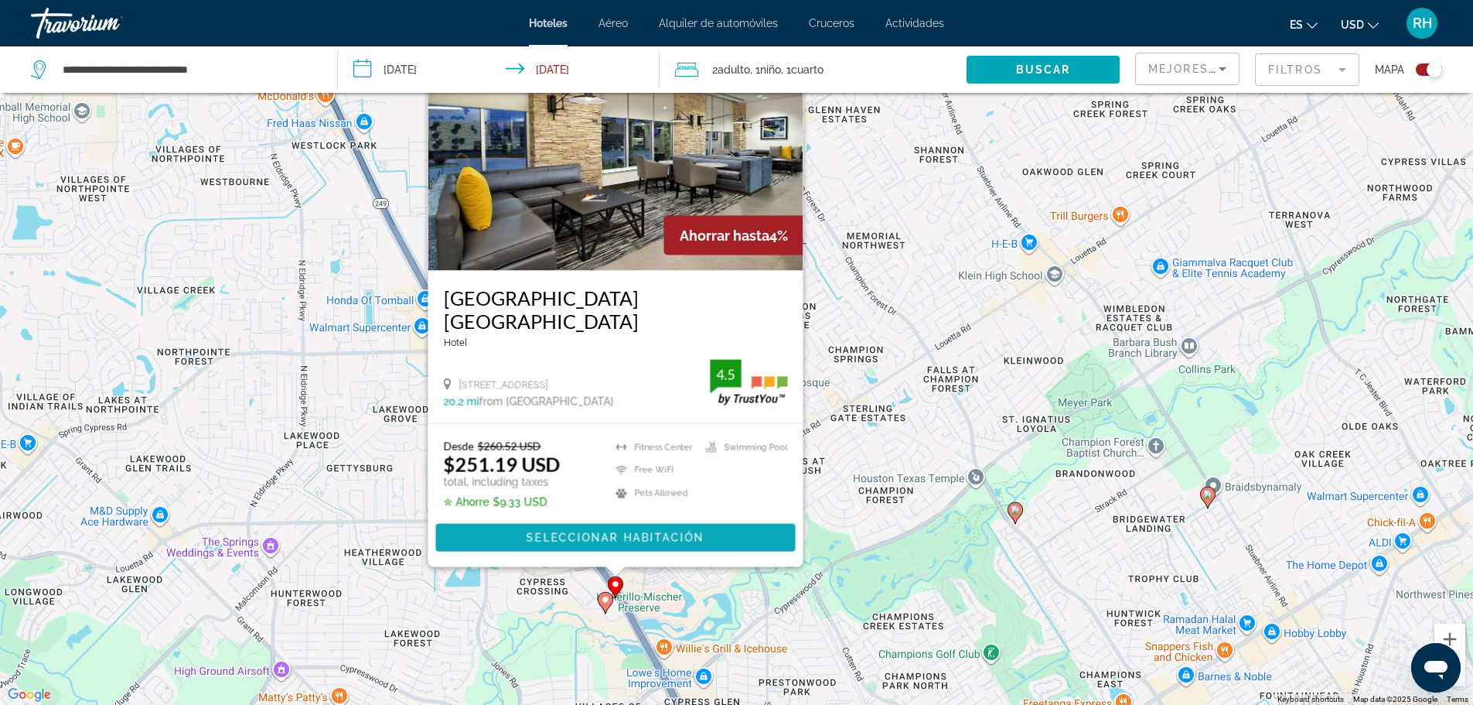
click at [617, 531] on span "Seleccionar habitación" at bounding box center [615, 537] width 178 height 12
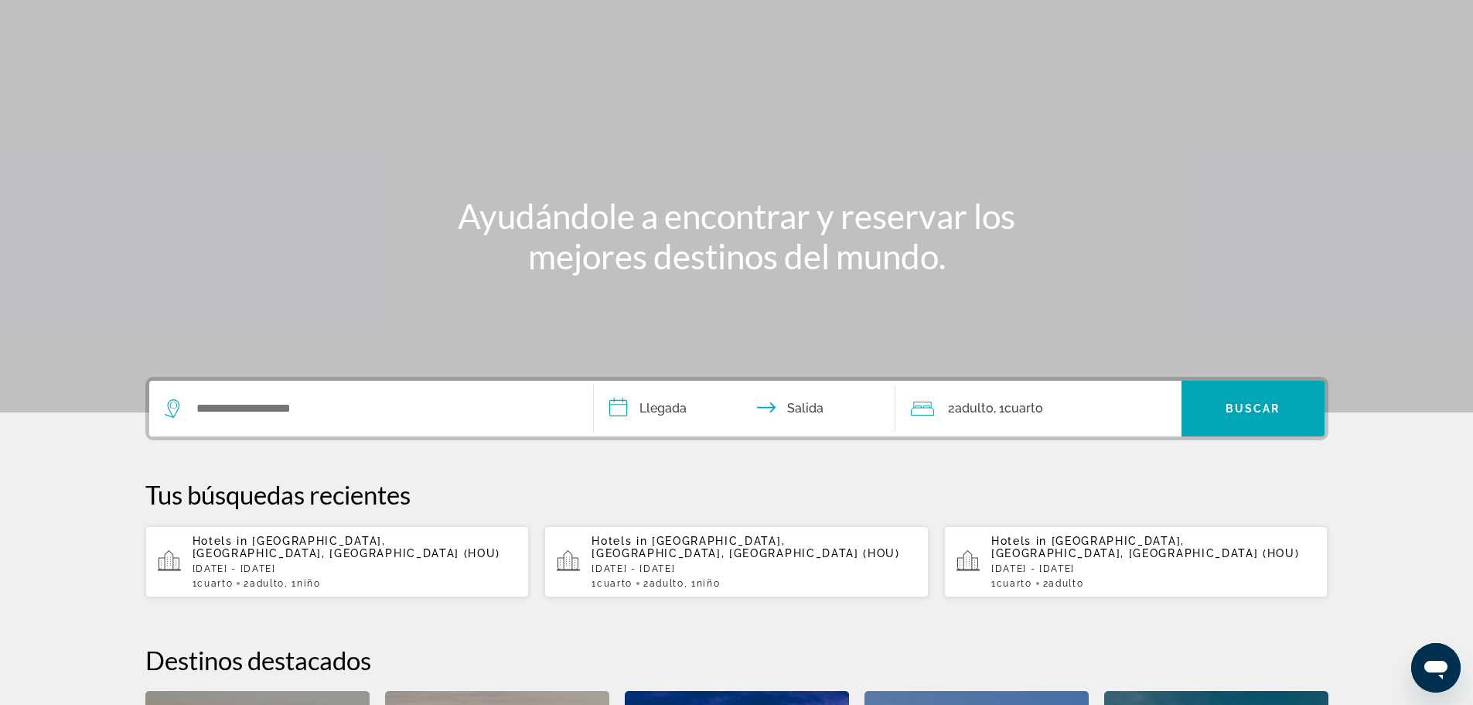
scroll to position [77, 0]
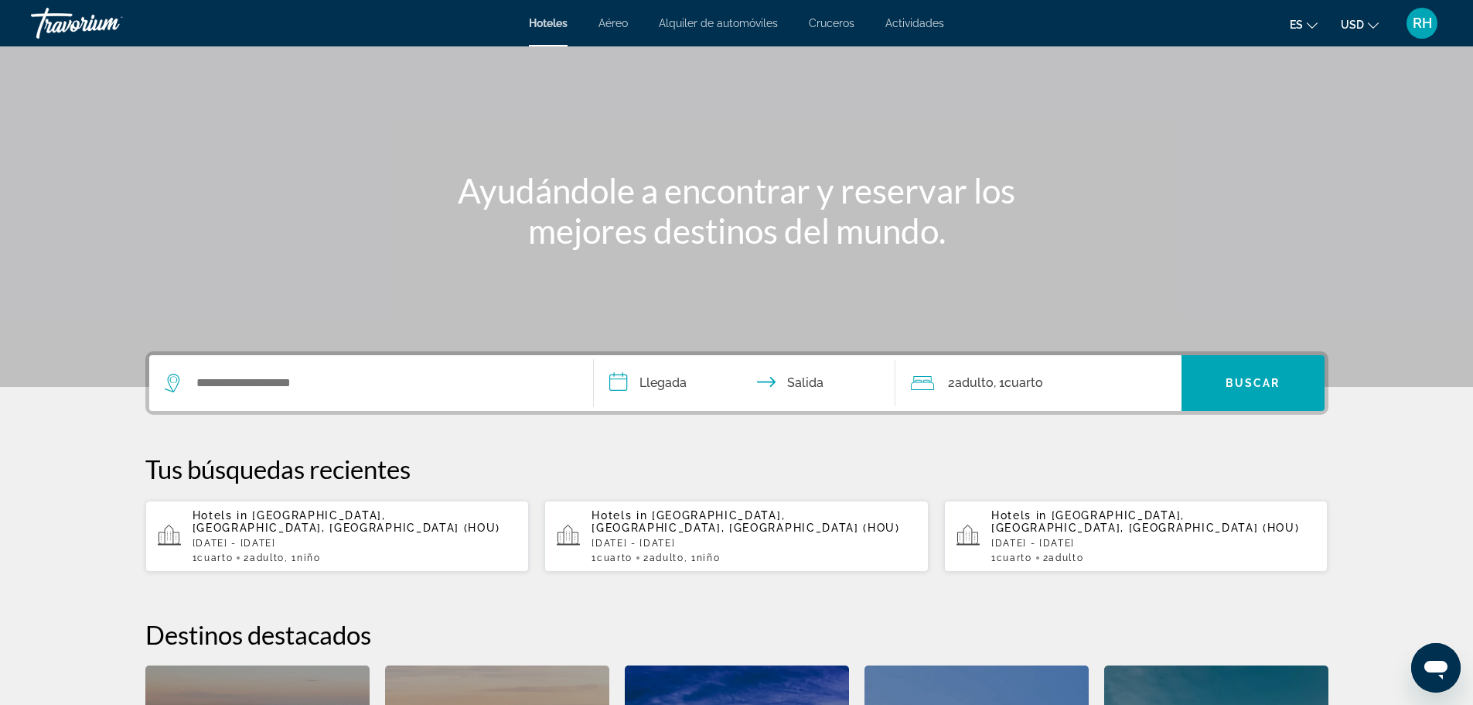
click at [408, 536] on div "Hotels in [GEOGRAPHIC_DATA], [GEOGRAPHIC_DATA], [GEOGRAPHIC_DATA] (HOU) [DATE] …" at bounding box center [355, 536] width 325 height 54
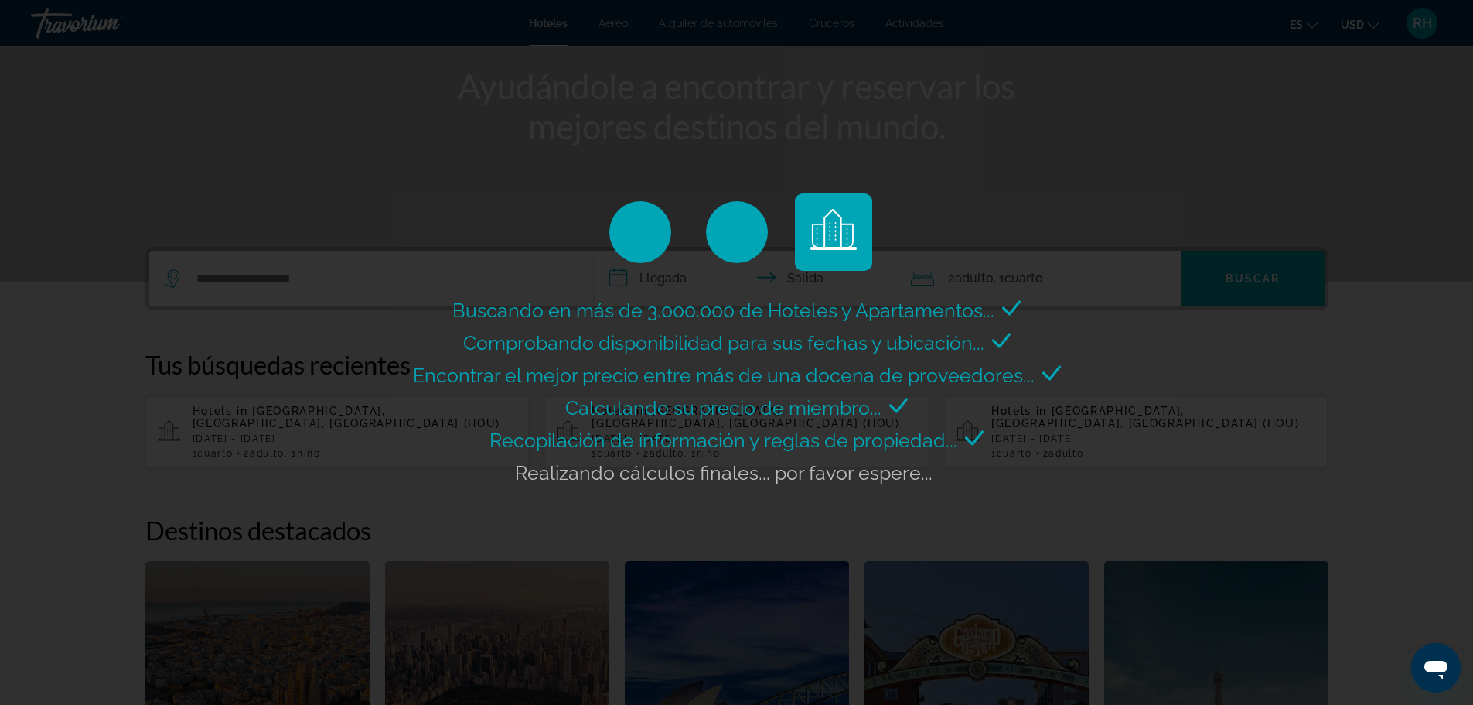
scroll to position [309, 0]
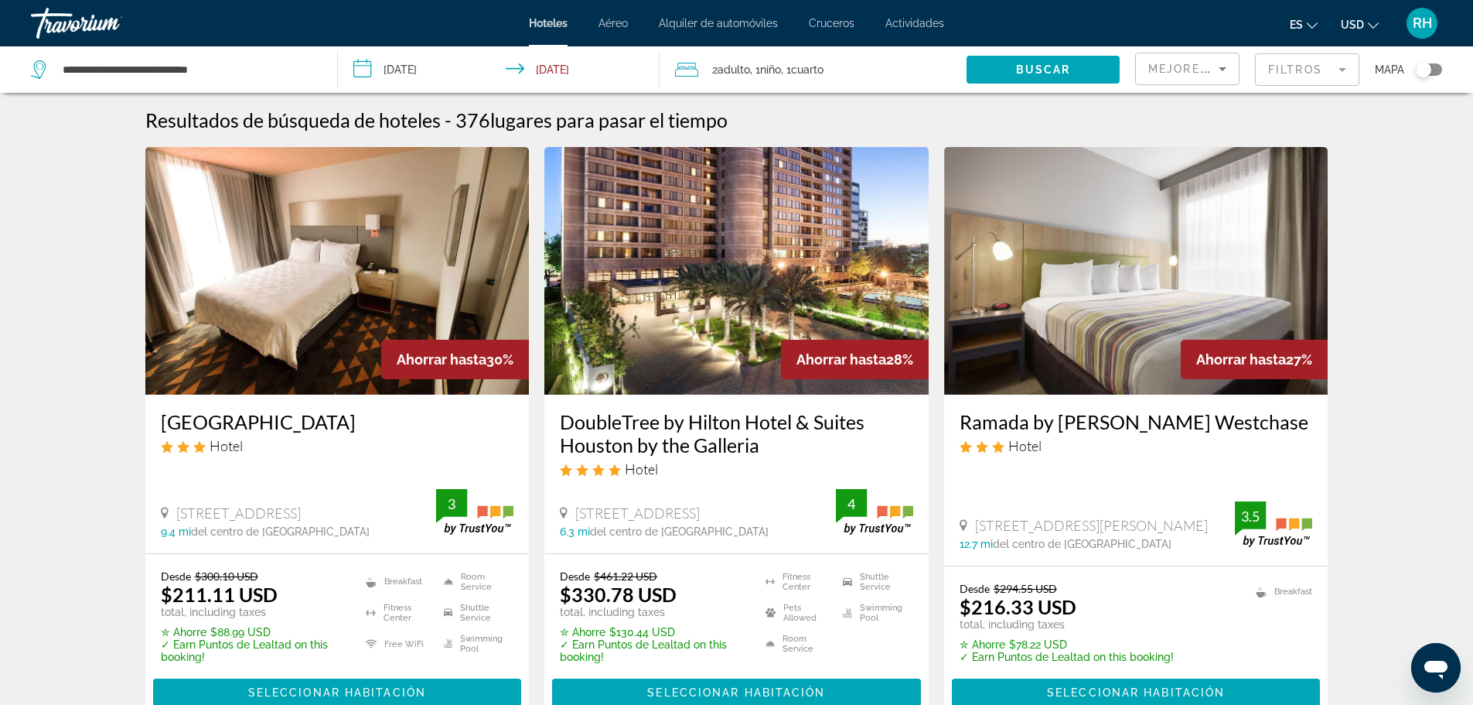
click at [1434, 77] on div "Mapa" at bounding box center [1408, 69] width 67 height 46
click at [1438, 67] on div "Toggle map" at bounding box center [1429, 69] width 26 height 12
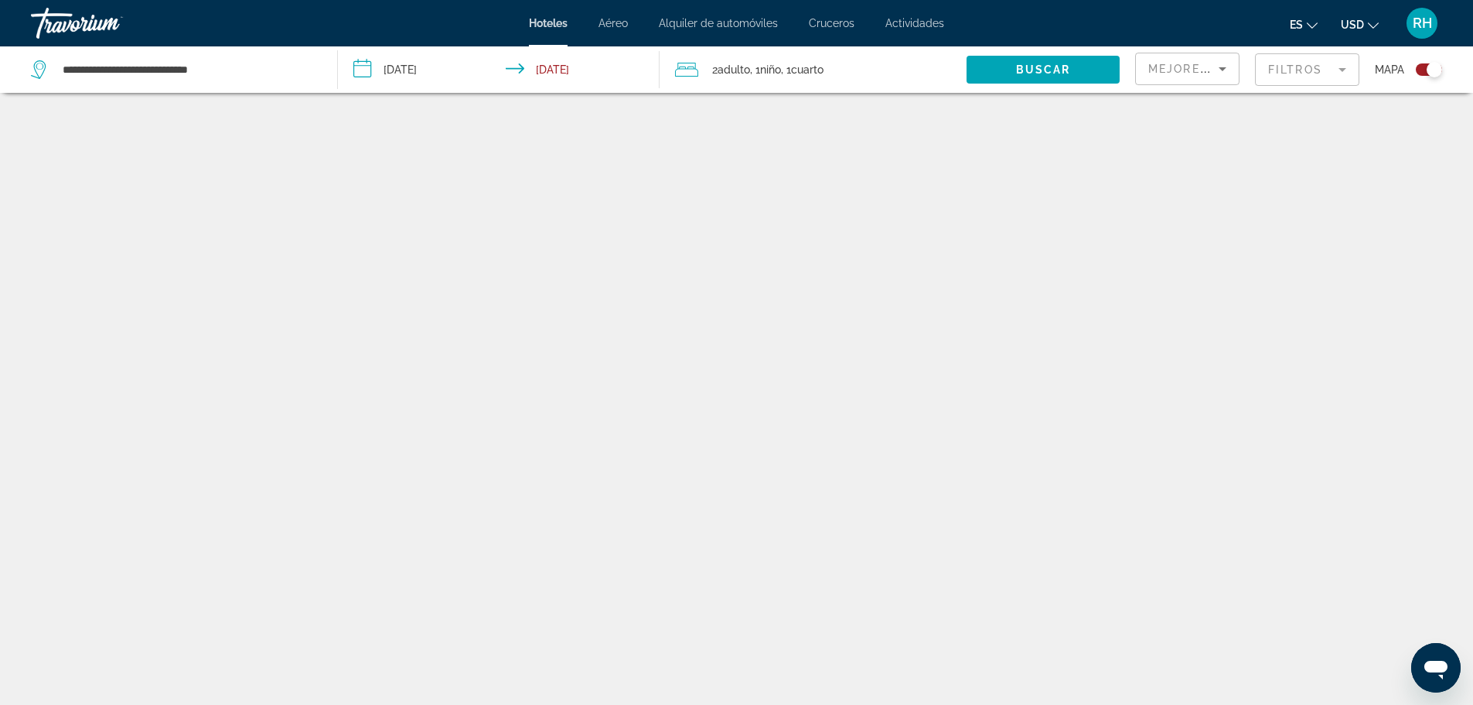
scroll to position [93, 0]
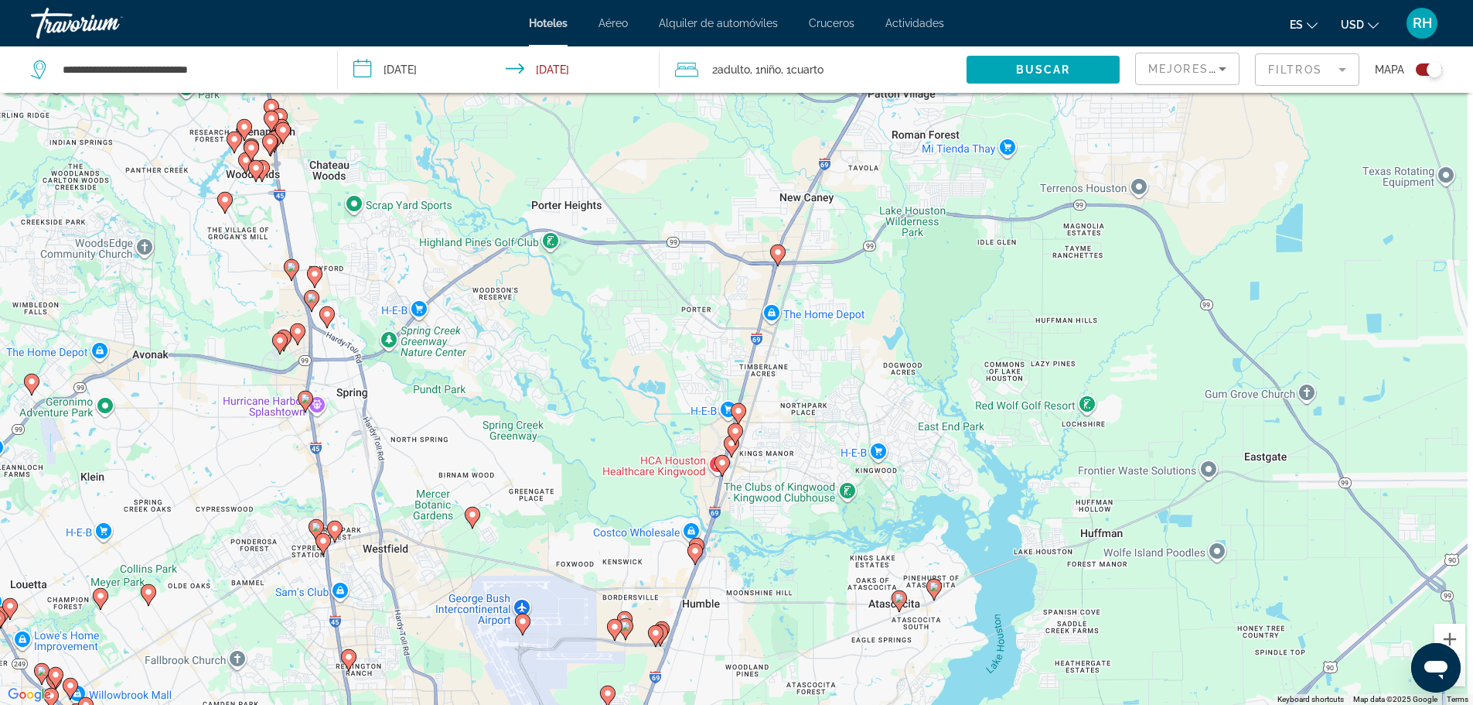
drag, startPoint x: 971, startPoint y: 306, endPoint x: 315, endPoint y: 377, distance: 659.8
click at [312, 380] on div "To activate drag with keyboard, press Alt + Enter. Once in keyboard drag state,…" at bounding box center [736, 352] width 1473 height 705
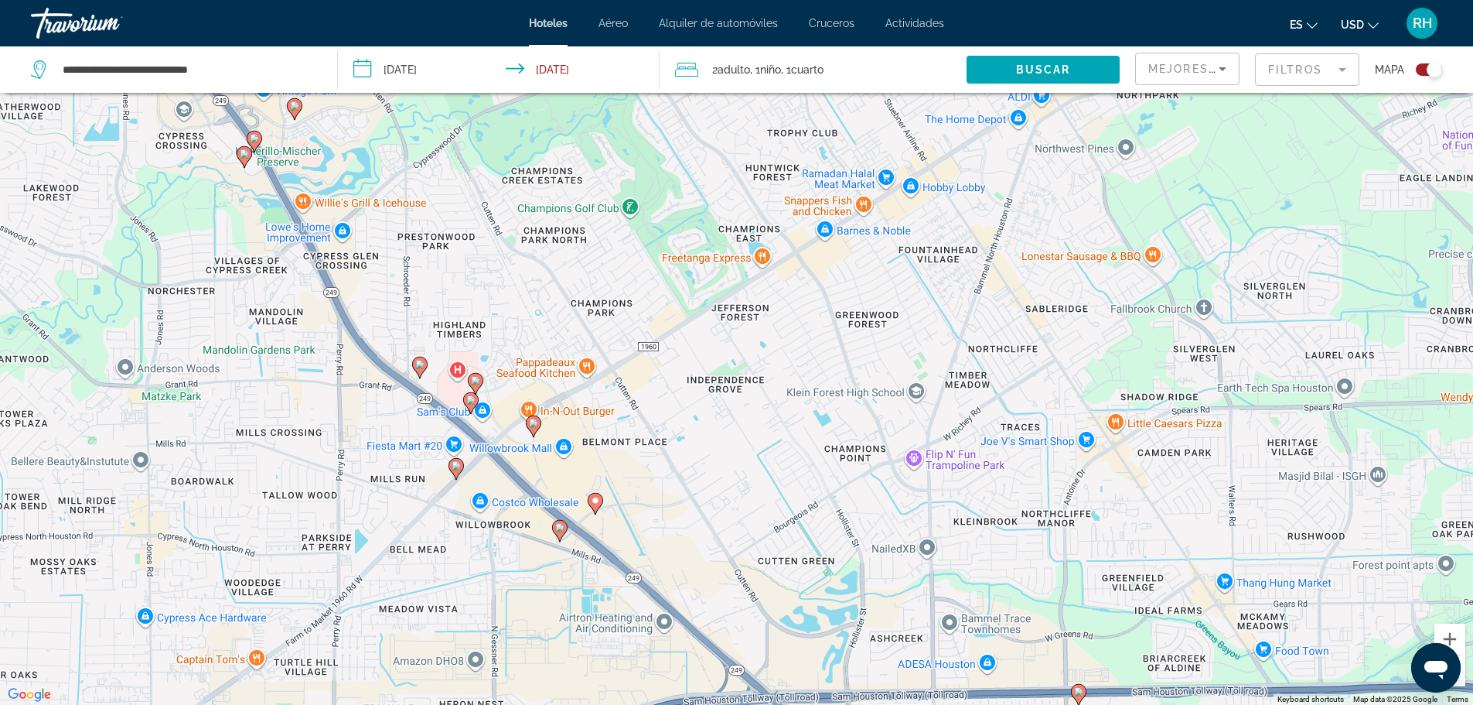
click at [531, 429] on icon "Main content" at bounding box center [533, 425] width 14 height 20
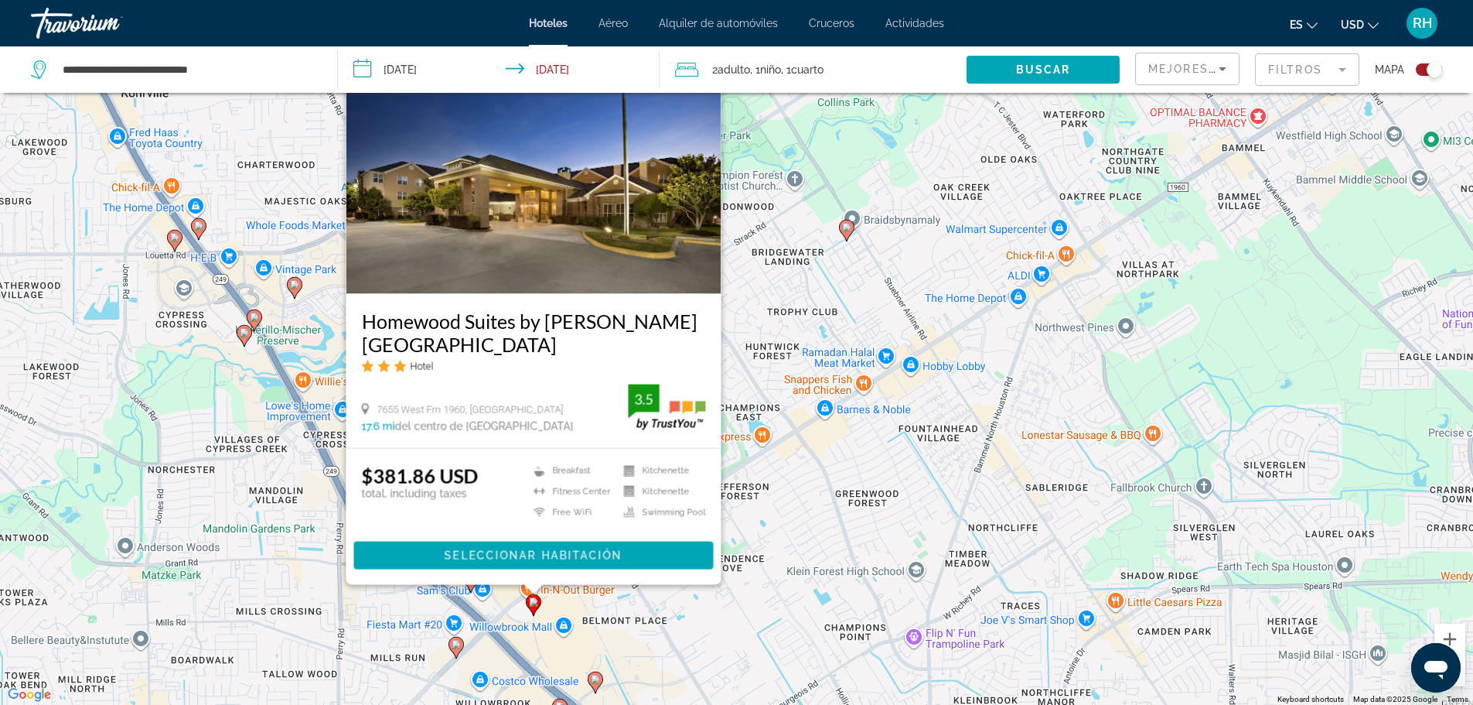
click at [1207, 67] on span "Mejores descuentos" at bounding box center [1226, 69] width 155 height 12
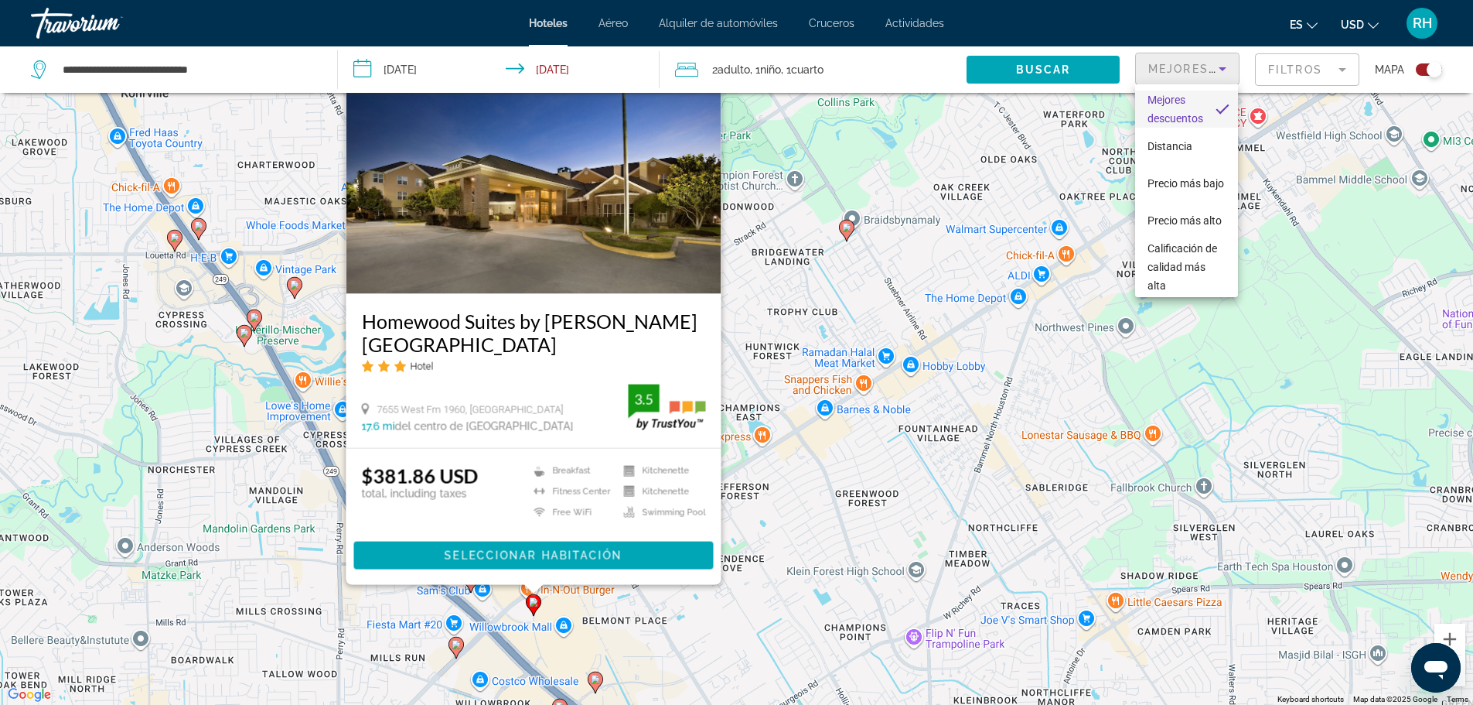
click at [1207, 67] on div at bounding box center [736, 352] width 1473 height 705
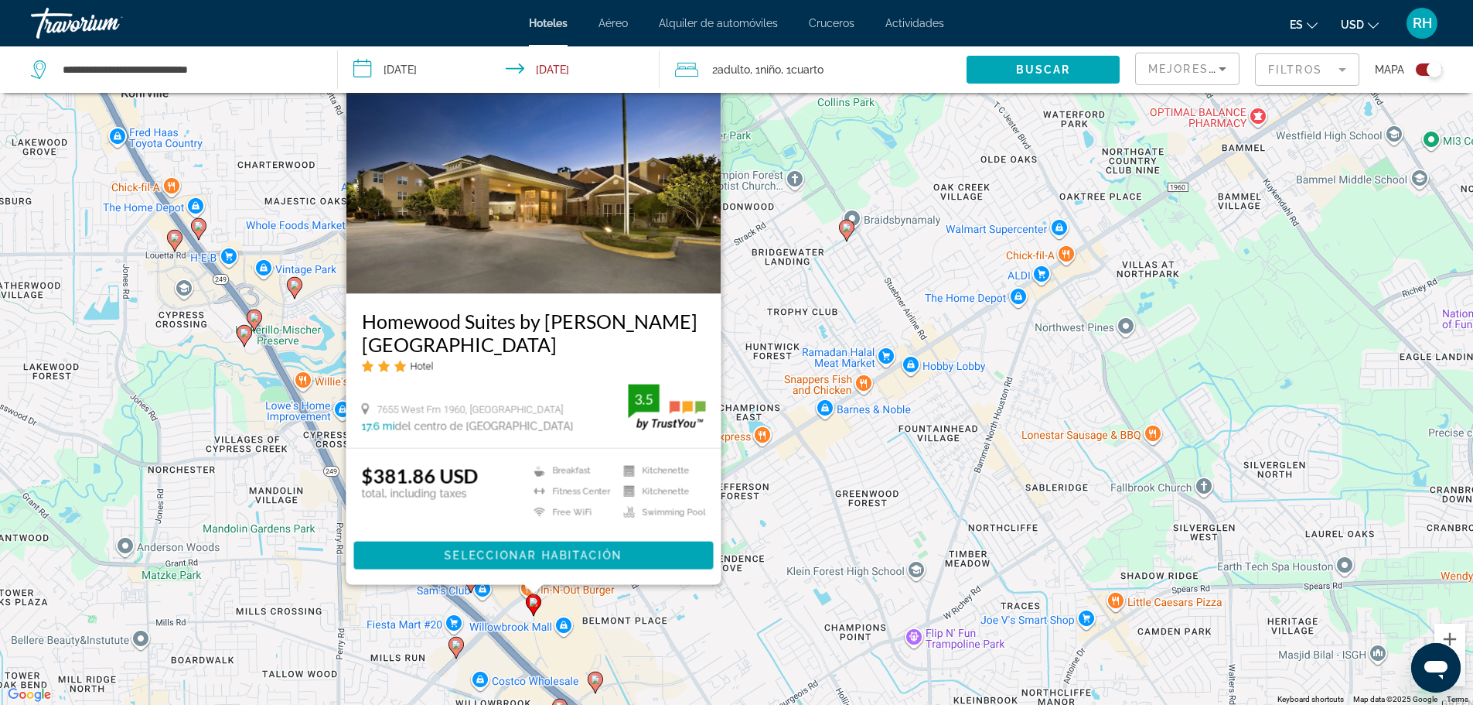
click at [1275, 74] on mat-form-field "Filtros" at bounding box center [1307, 69] width 104 height 32
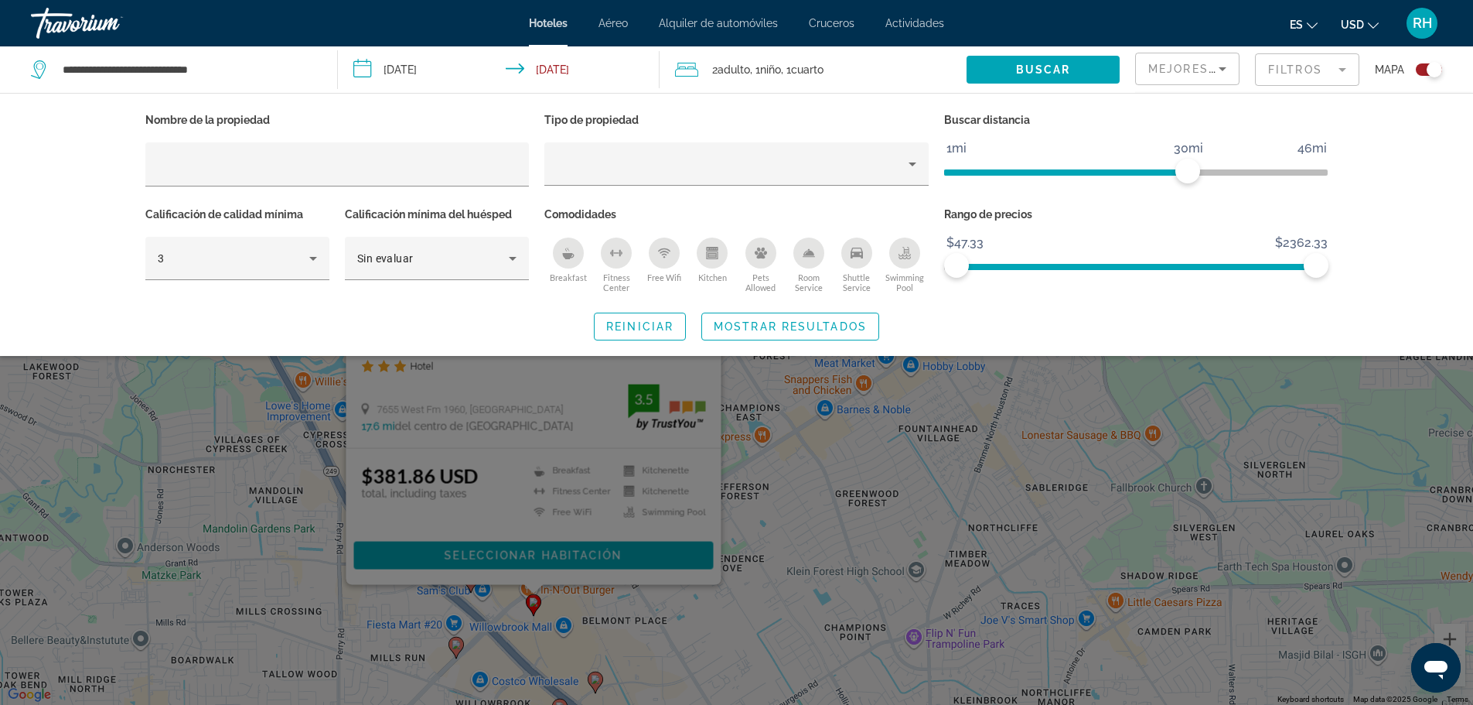
click at [566, 256] on icon "Breakfast" at bounding box center [569, 256] width 12 height 6
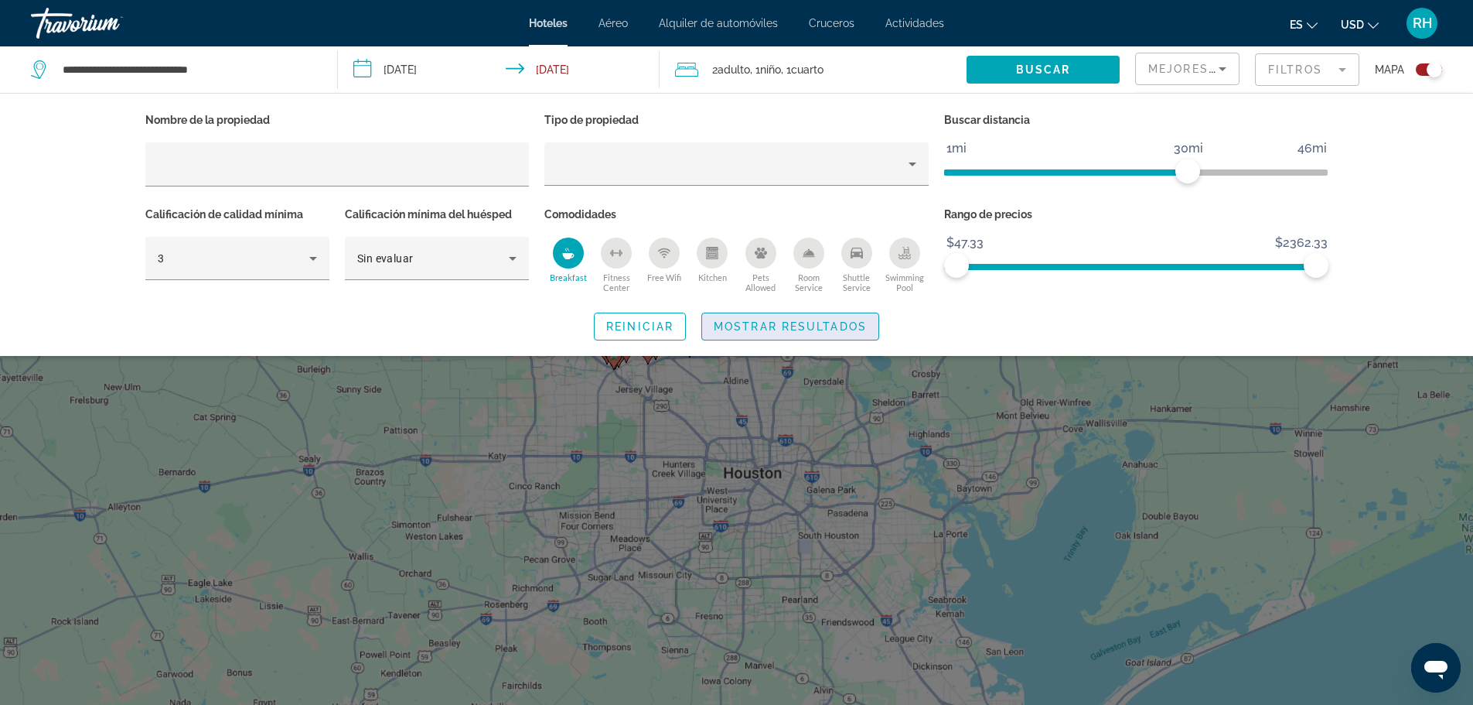
click at [760, 328] on span "Mostrar resultados" at bounding box center [790, 326] width 153 height 12
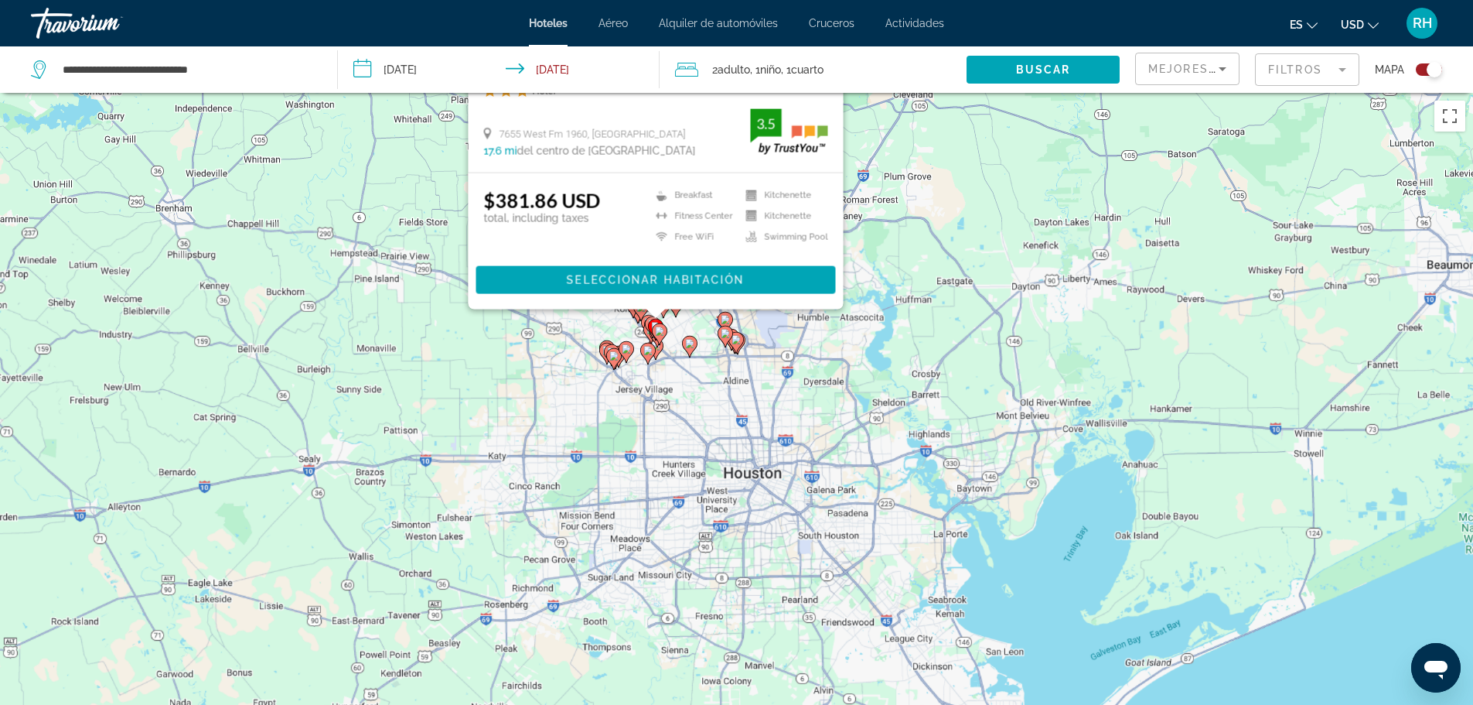
click at [883, 230] on div "To activate drag with keyboard, press Alt + Enter. Once in keyboard drag state,…" at bounding box center [736, 445] width 1473 height 705
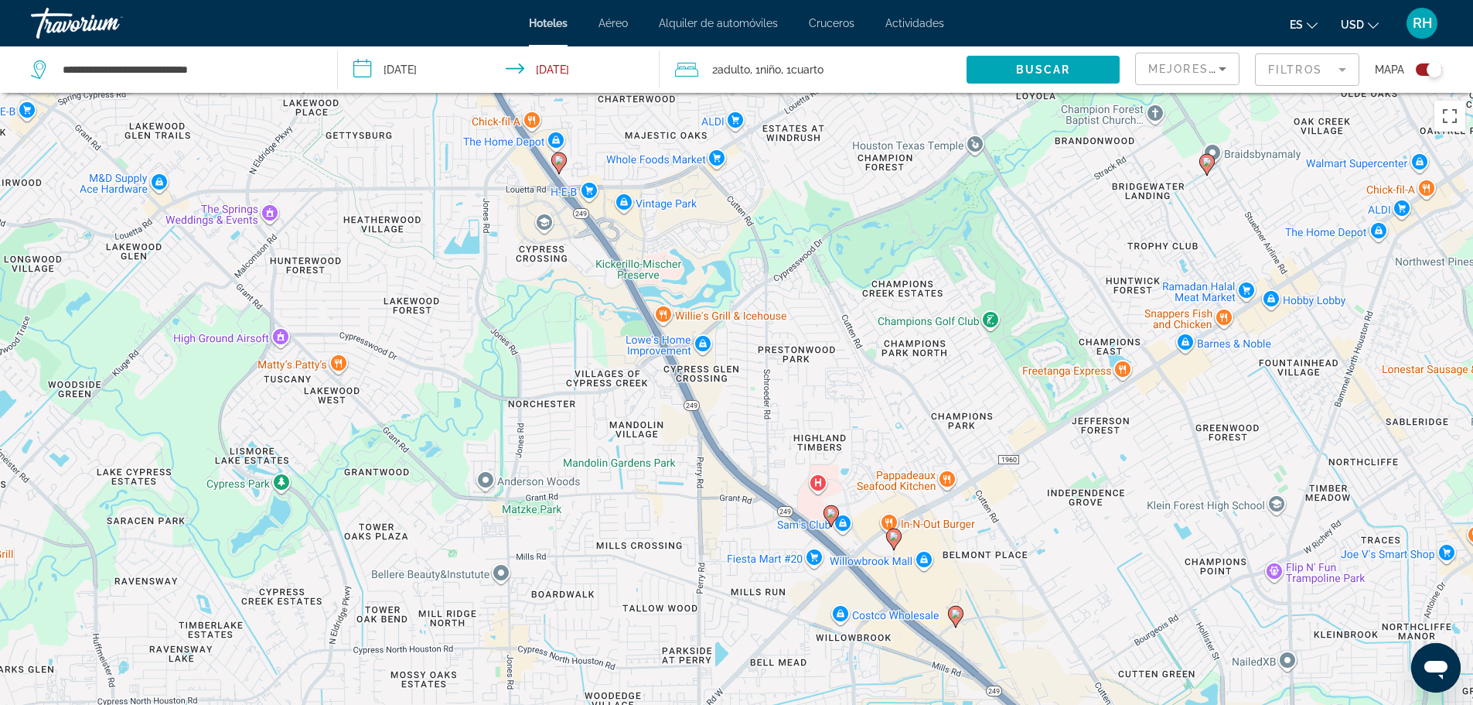
click at [562, 166] on icon "Main content" at bounding box center [558, 162] width 14 height 20
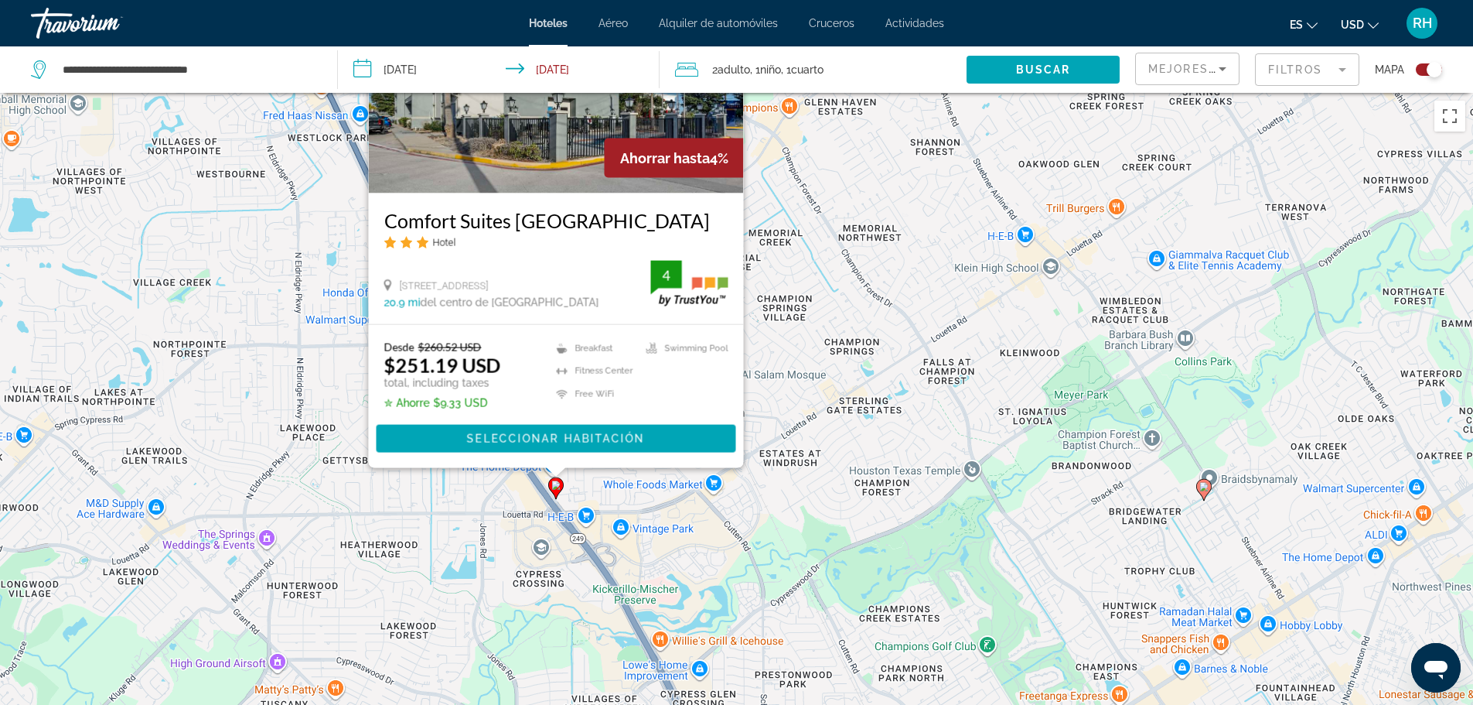
drag, startPoint x: 766, startPoint y: 535, endPoint x: 764, endPoint y: 264, distance: 271.5
click at [765, 279] on div "To activate drag with keyboard, press Alt + Enter. Once in keyboard drag state,…" at bounding box center [736, 445] width 1473 height 705
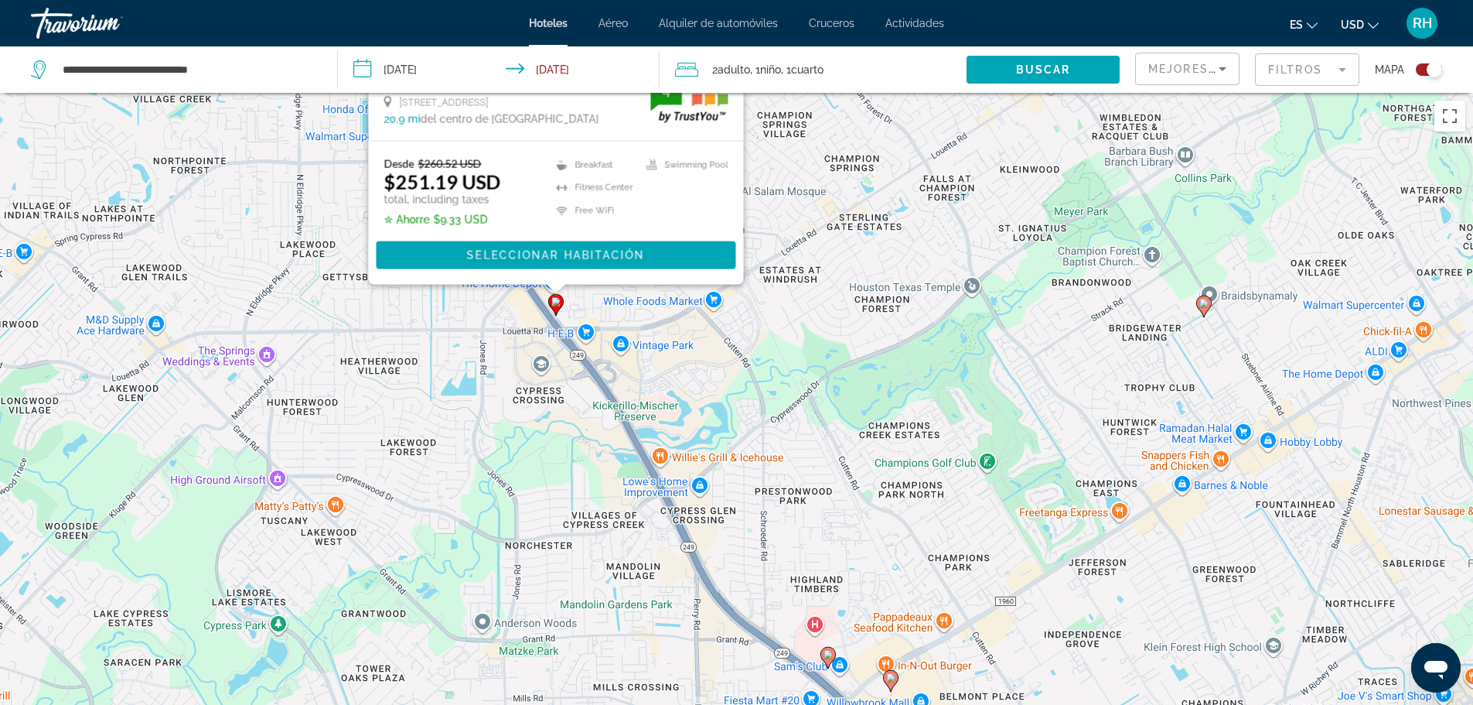
drag, startPoint x: 773, startPoint y: 546, endPoint x: 690, endPoint y: 350, distance: 213.5
click at [711, 400] on div "To activate drag with keyboard, press Alt + Enter. Once in keyboard drag state,…" at bounding box center [736, 445] width 1473 height 705
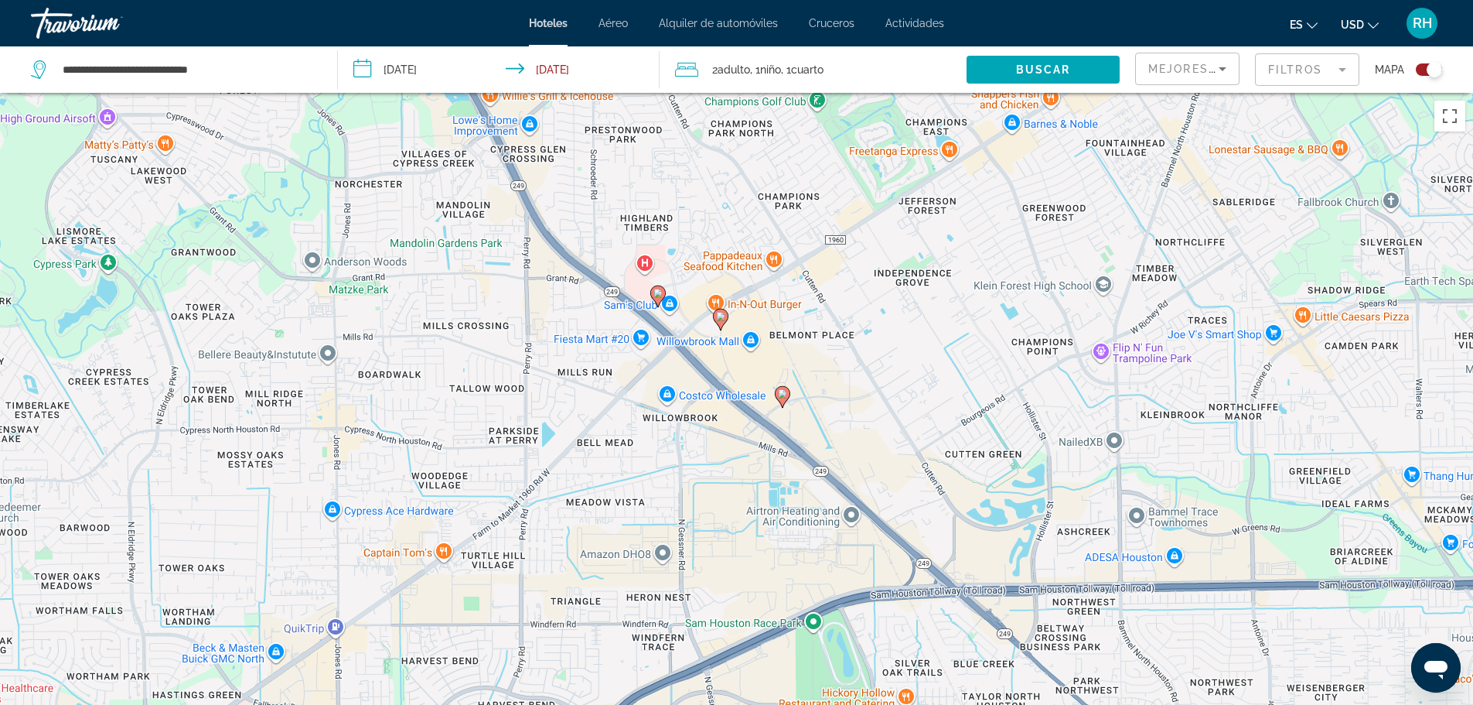
click at [657, 302] on icon "Main content" at bounding box center [657, 295] width 14 height 20
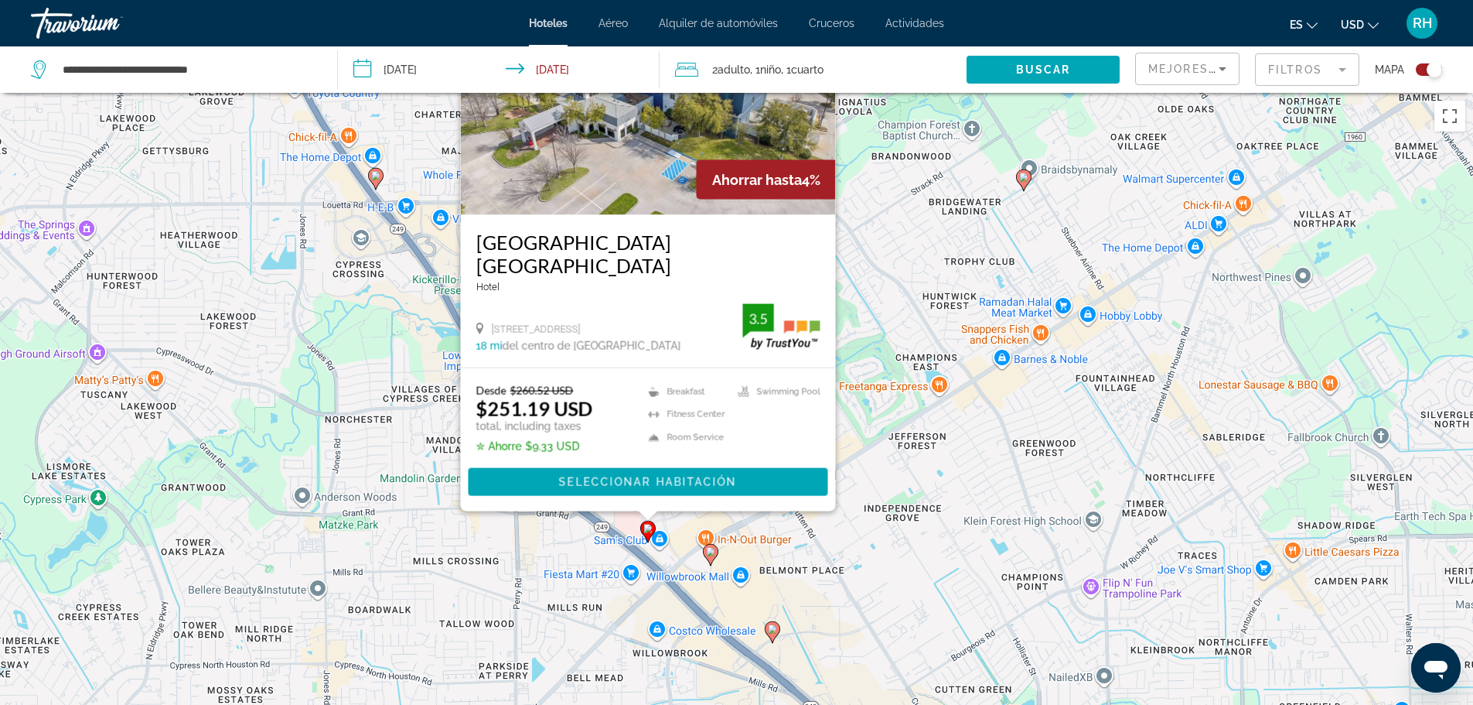
drag, startPoint x: 893, startPoint y: 561, endPoint x: 883, endPoint y: 376, distance: 185.1
click at [884, 378] on div "To activate drag with keyboard, press Alt + Enter. Once in keyboard drag state,…" at bounding box center [736, 445] width 1473 height 705
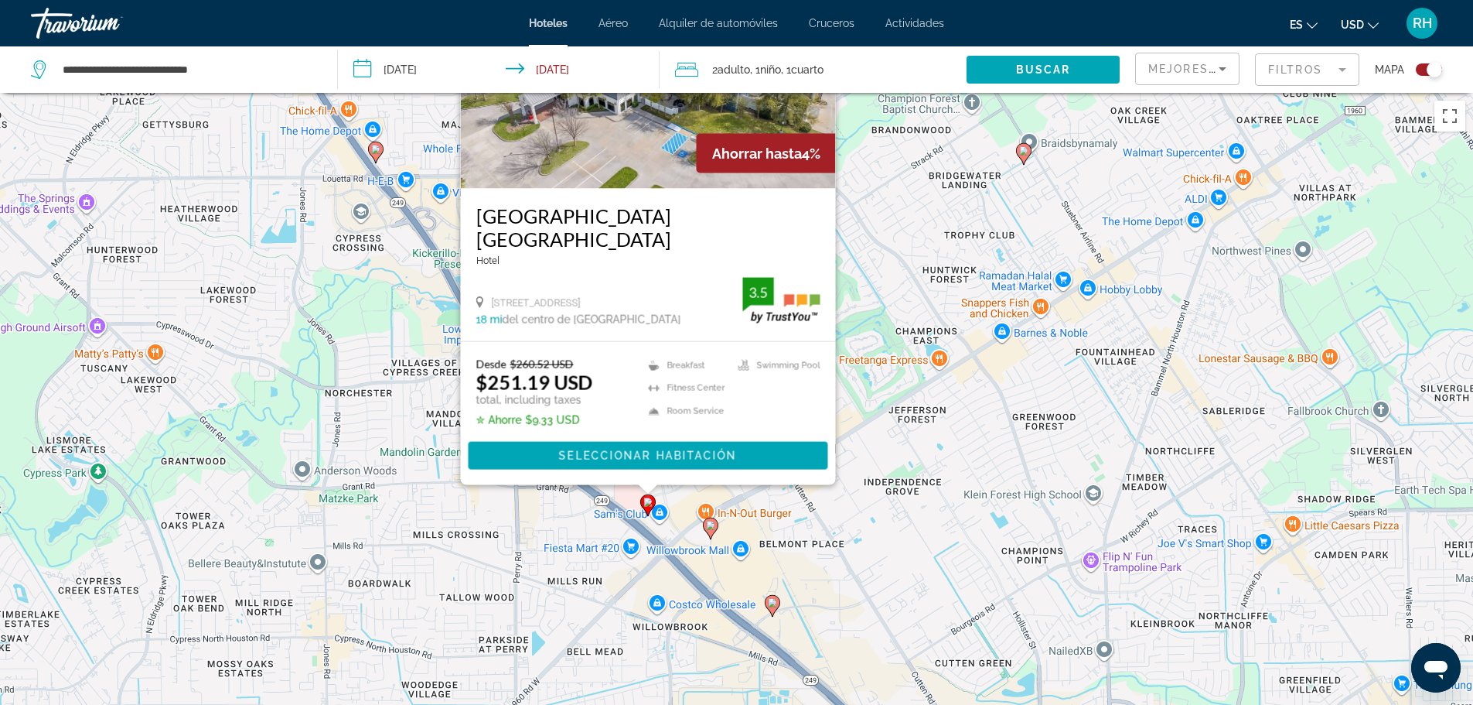
click at [712, 524] on image "Main content" at bounding box center [710, 525] width 9 height 9
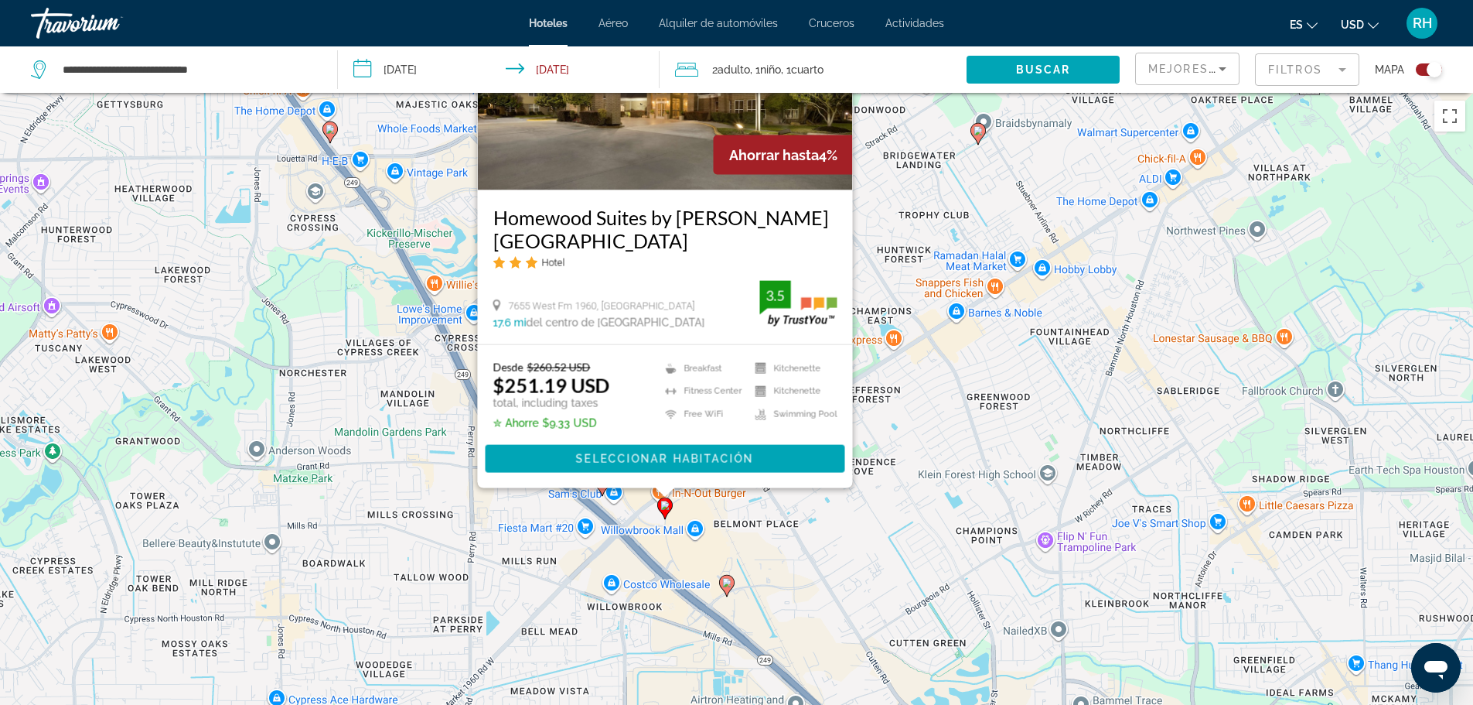
drag, startPoint x: 1114, startPoint y: 657, endPoint x: 1066, endPoint y: 456, distance: 206.7
click at [1066, 456] on div "To activate drag with keyboard, press Alt + Enter. Once in keyboard drag state,…" at bounding box center [736, 445] width 1473 height 705
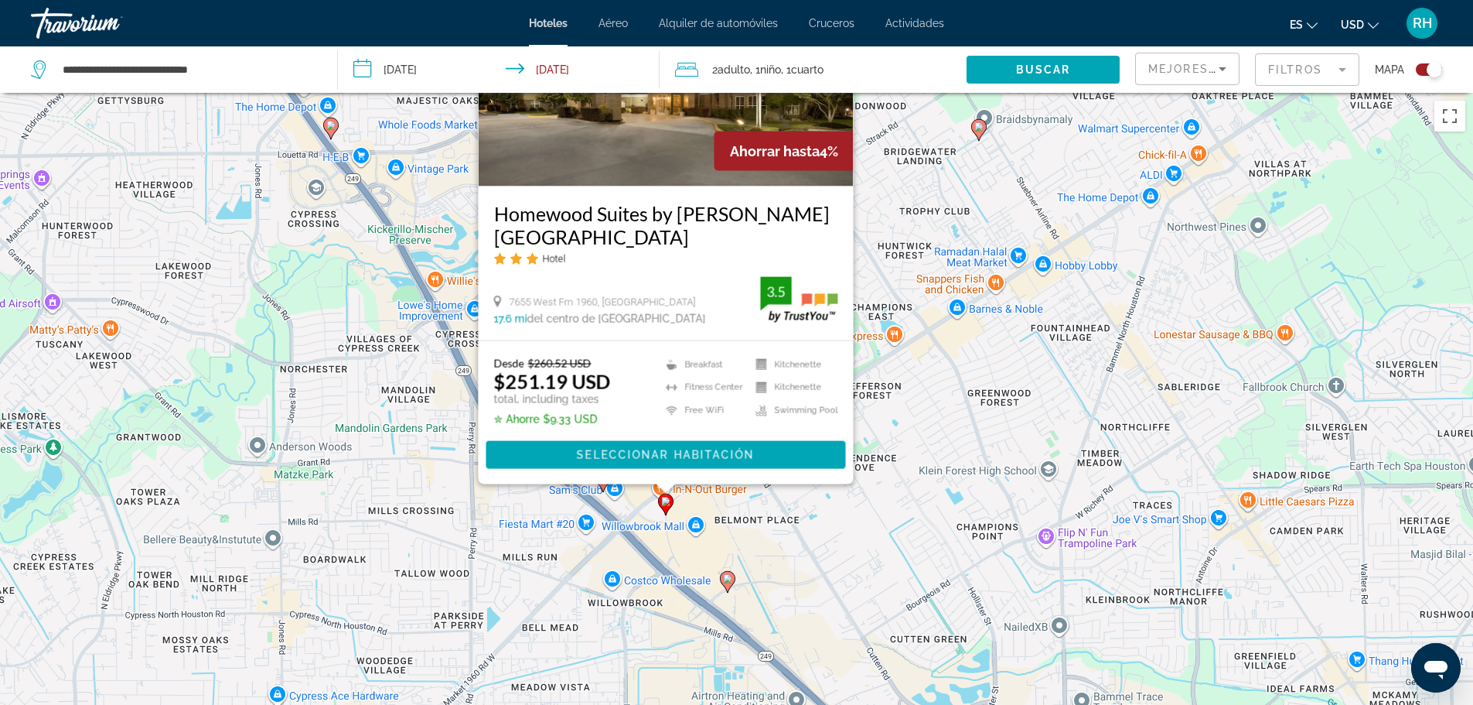
click at [724, 586] on icon "Main content" at bounding box center [727, 581] width 15 height 22
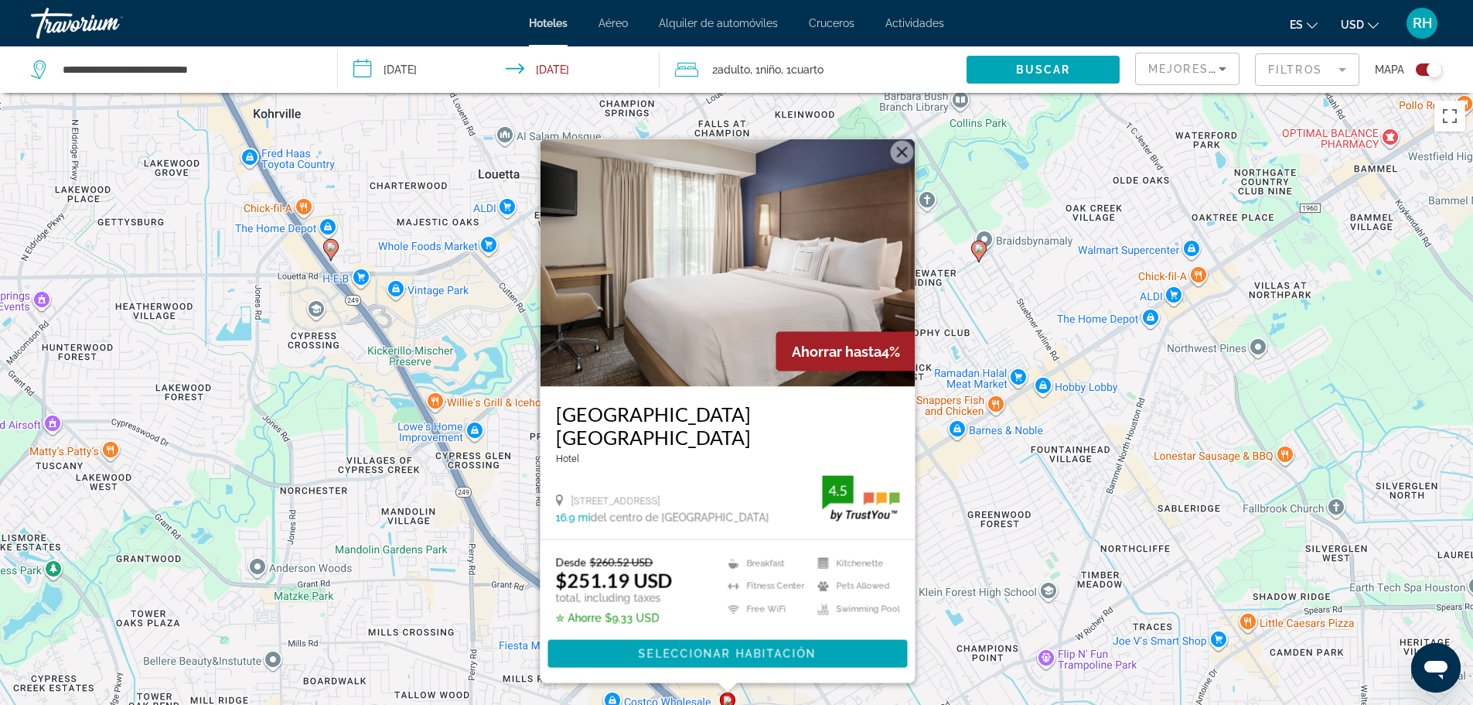
click at [718, 286] on img "Main content" at bounding box center [727, 262] width 375 height 248
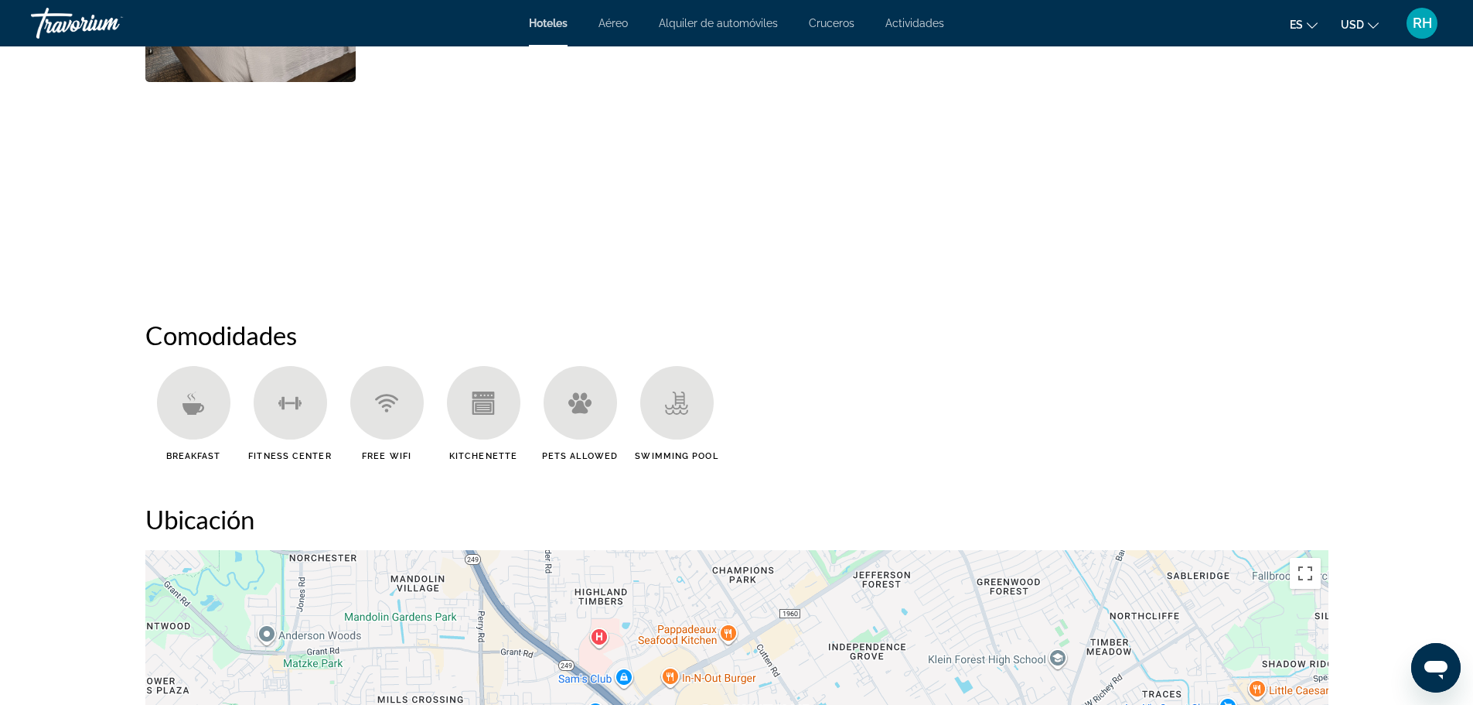
scroll to position [696, 0]
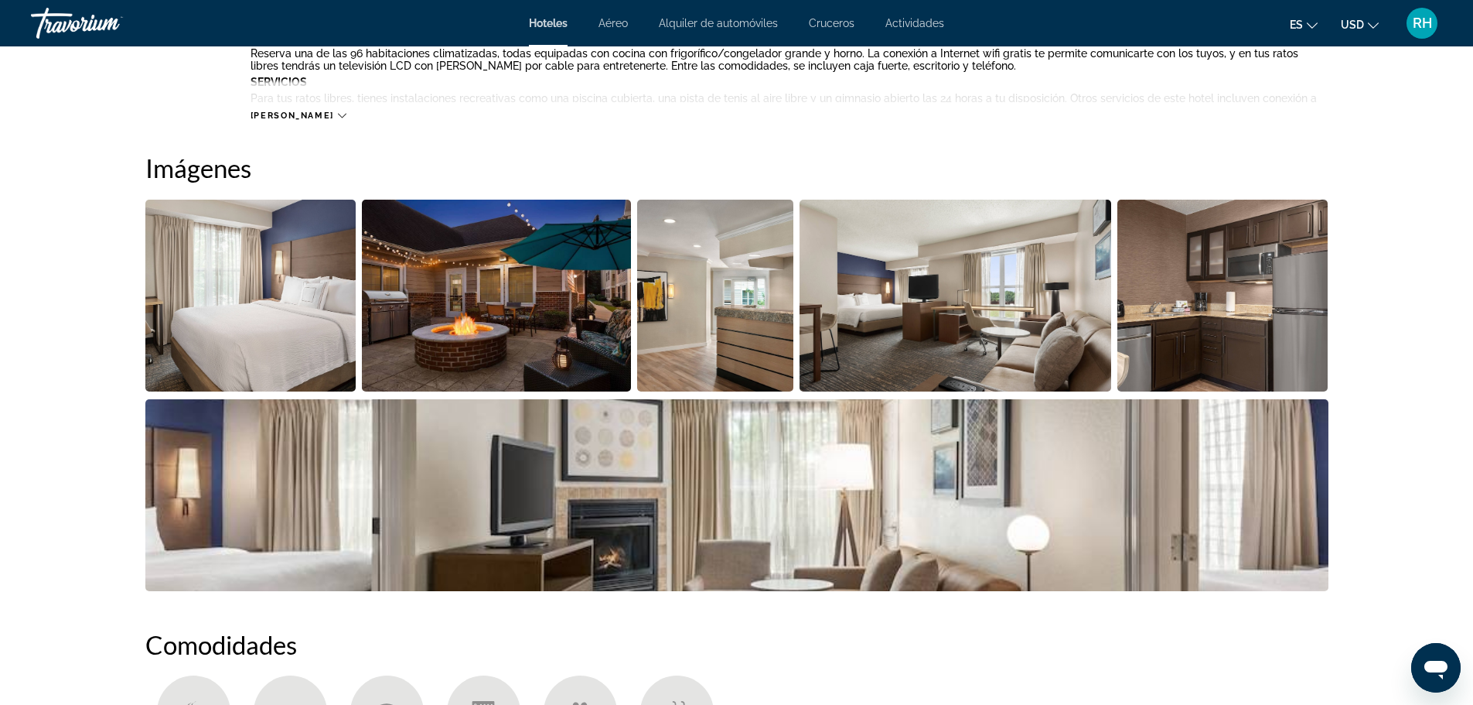
click at [243, 307] on img "Open full-screen image slider" at bounding box center [250, 296] width 211 height 192
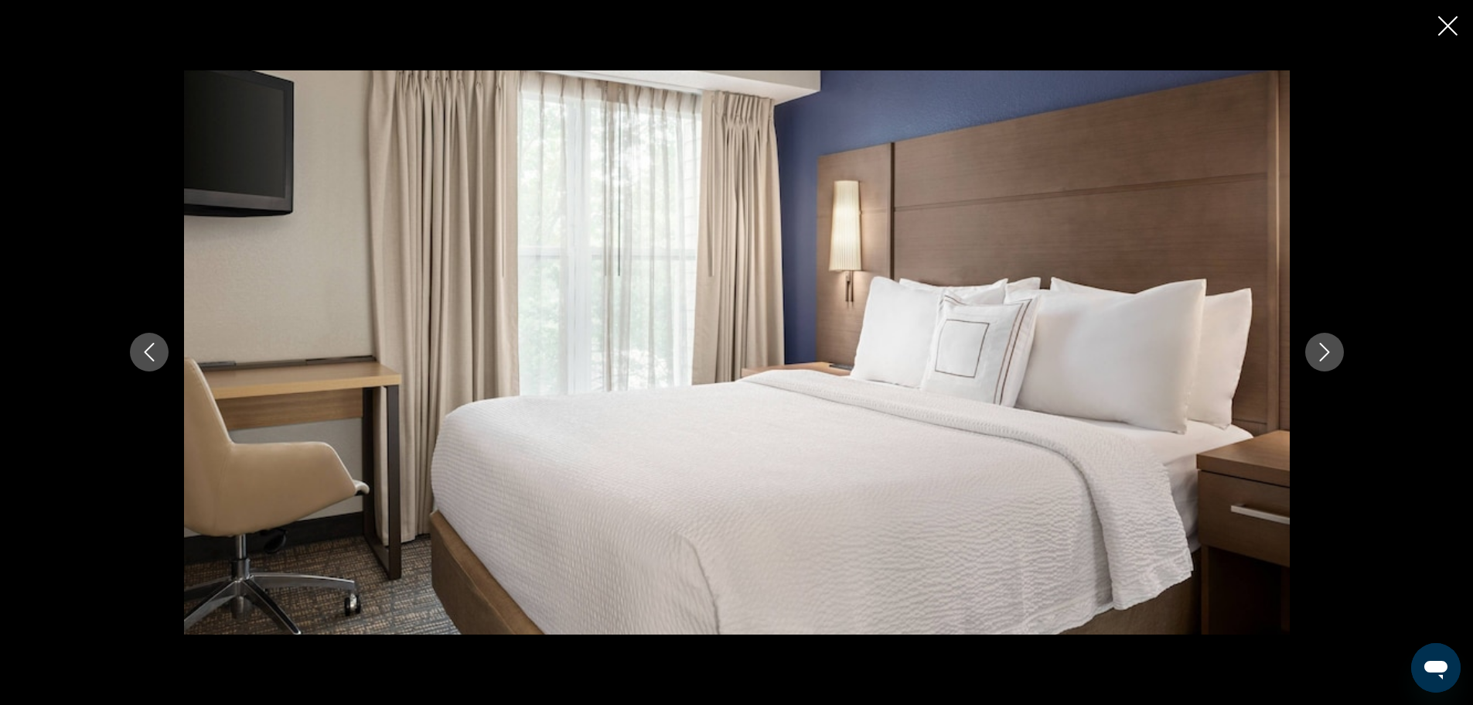
click at [1308, 348] on button "Next image" at bounding box center [1325, 352] width 39 height 39
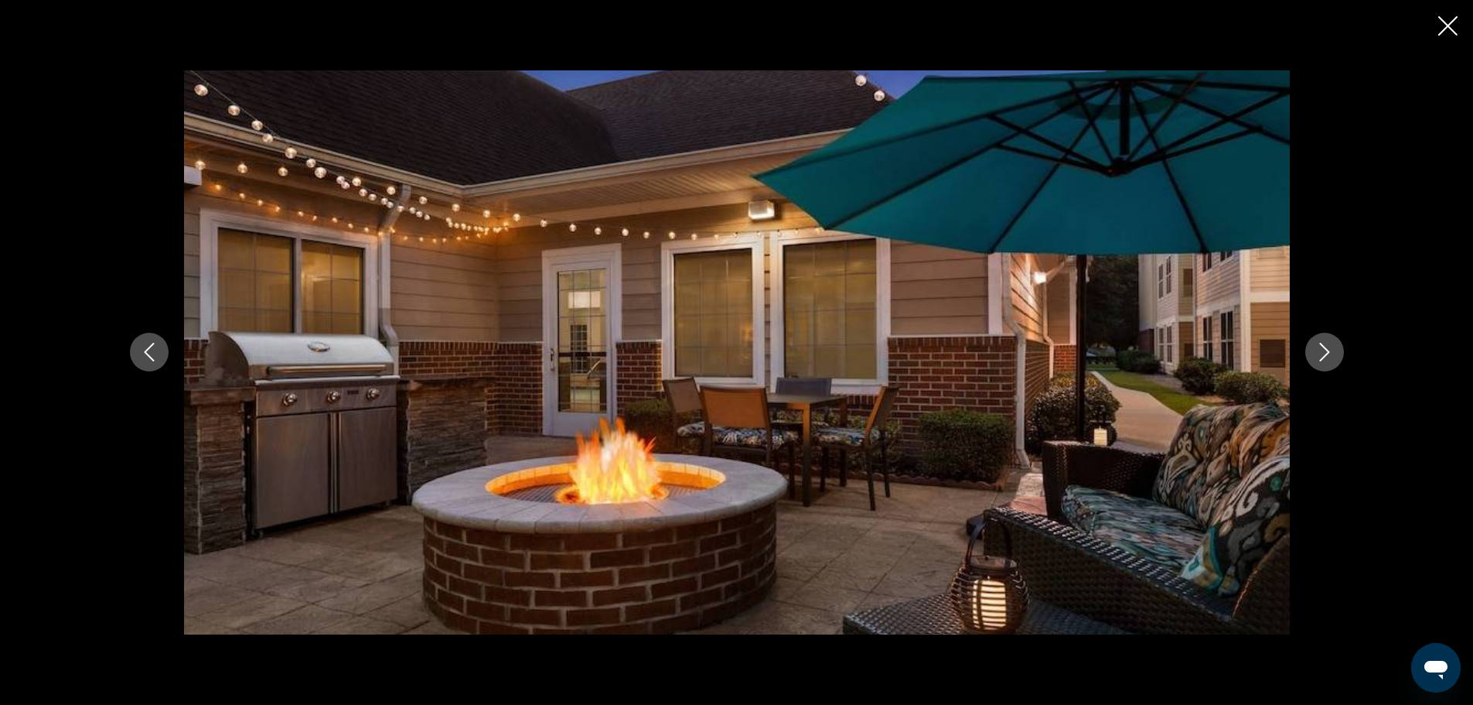
click at [1308, 348] on button "Next image" at bounding box center [1325, 352] width 39 height 39
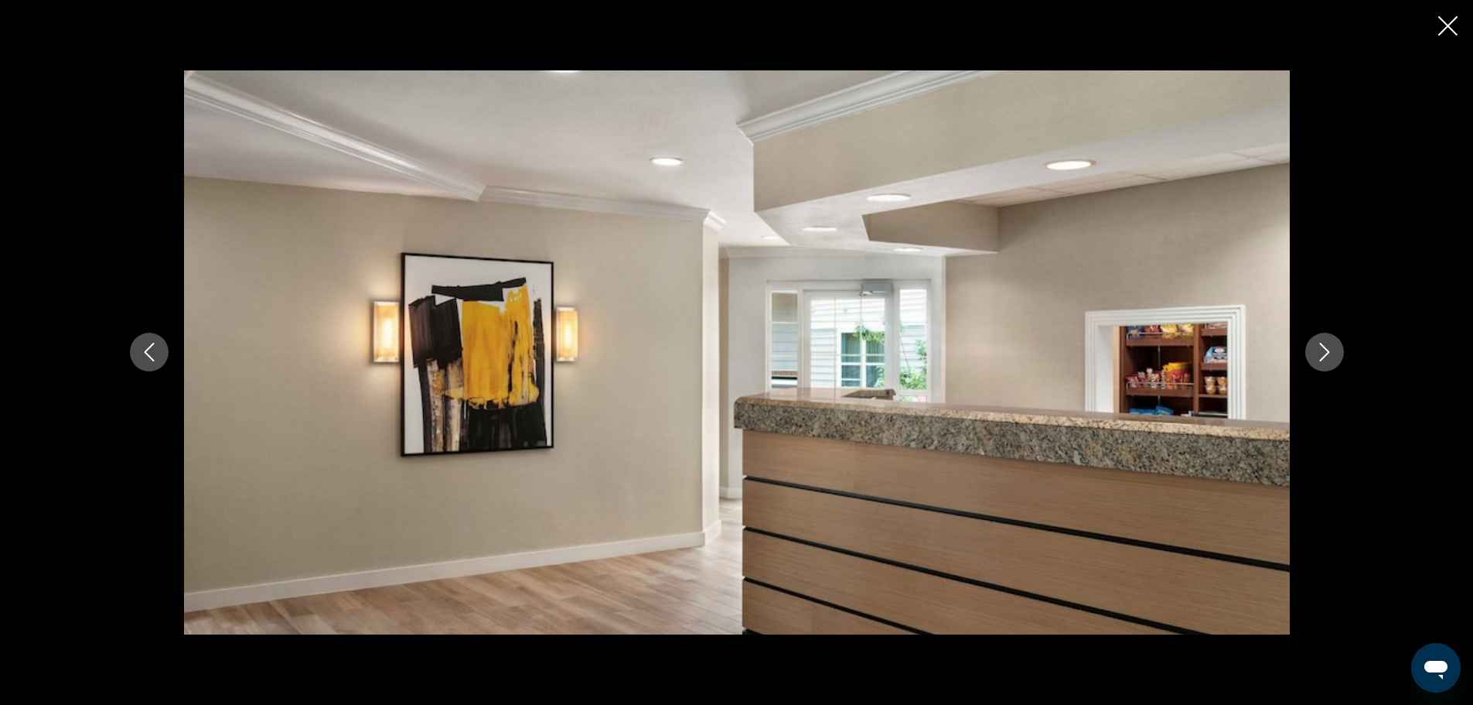
click at [1309, 349] on button "Next image" at bounding box center [1325, 352] width 39 height 39
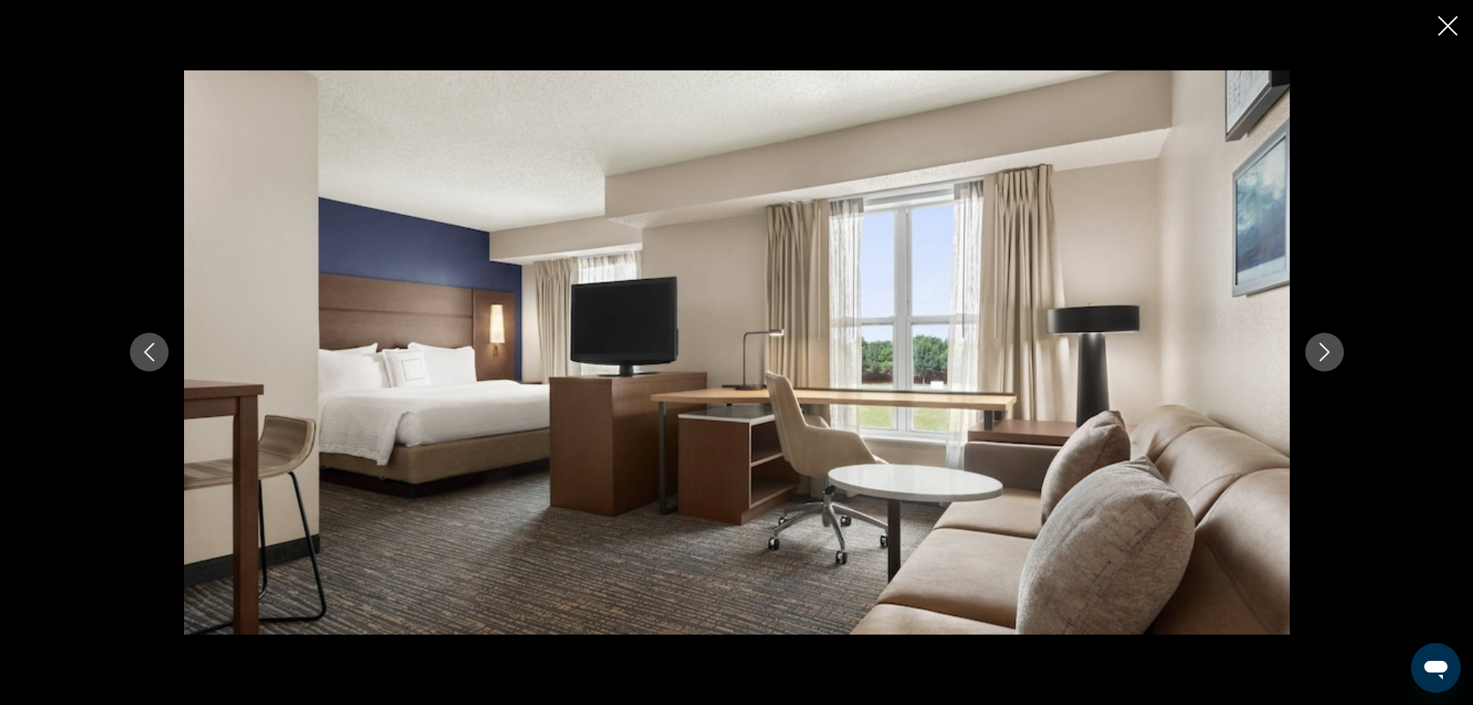
click at [1309, 349] on button "Next image" at bounding box center [1325, 352] width 39 height 39
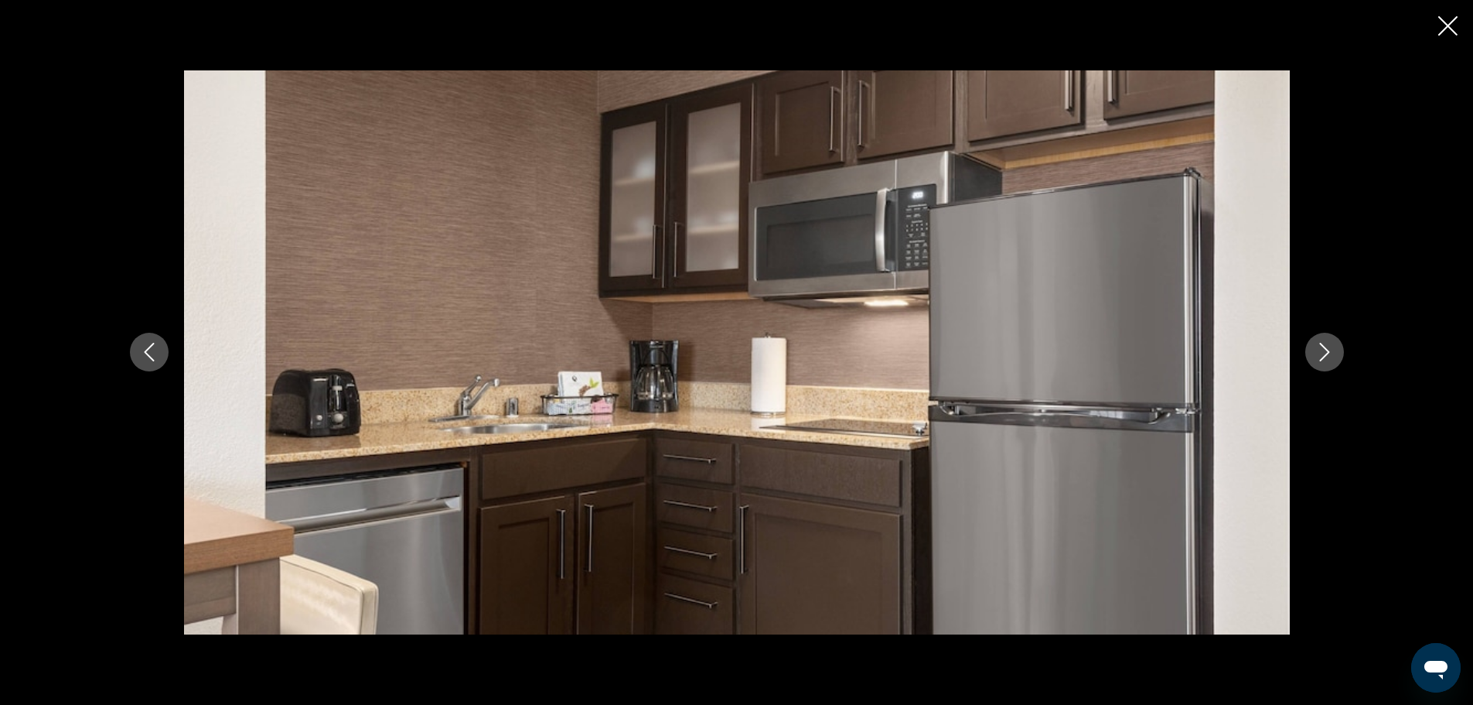
click at [1309, 349] on button "Next image" at bounding box center [1325, 352] width 39 height 39
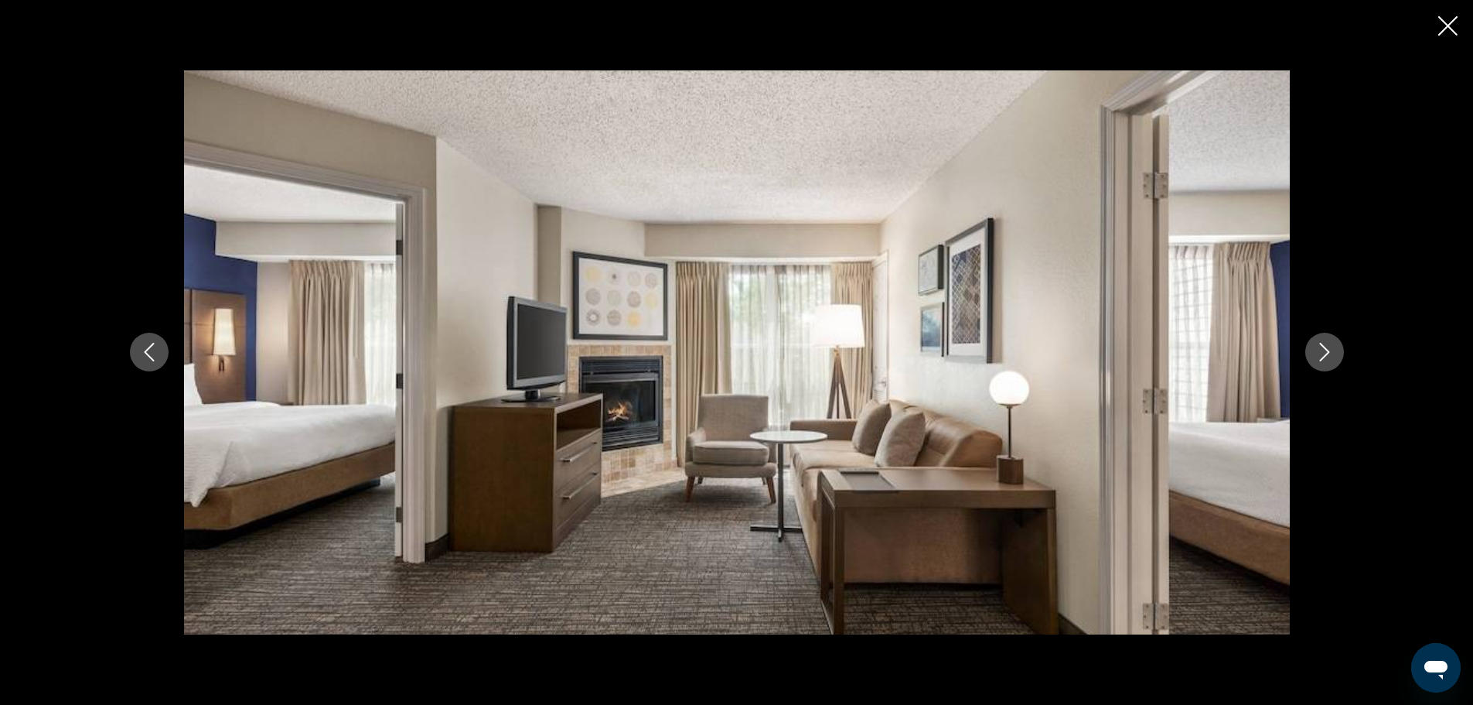
click at [1309, 349] on button "Next image" at bounding box center [1325, 352] width 39 height 39
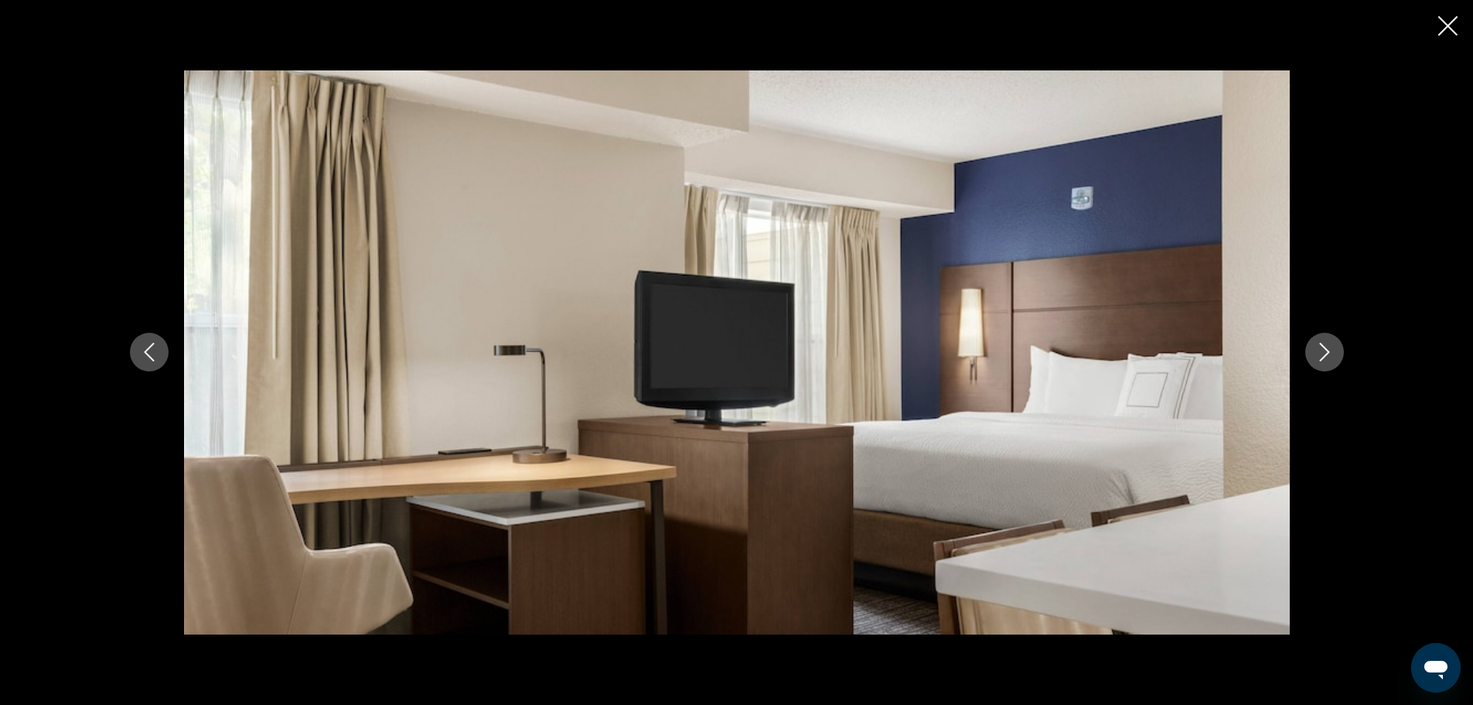
click at [1309, 349] on button "Next image" at bounding box center [1325, 352] width 39 height 39
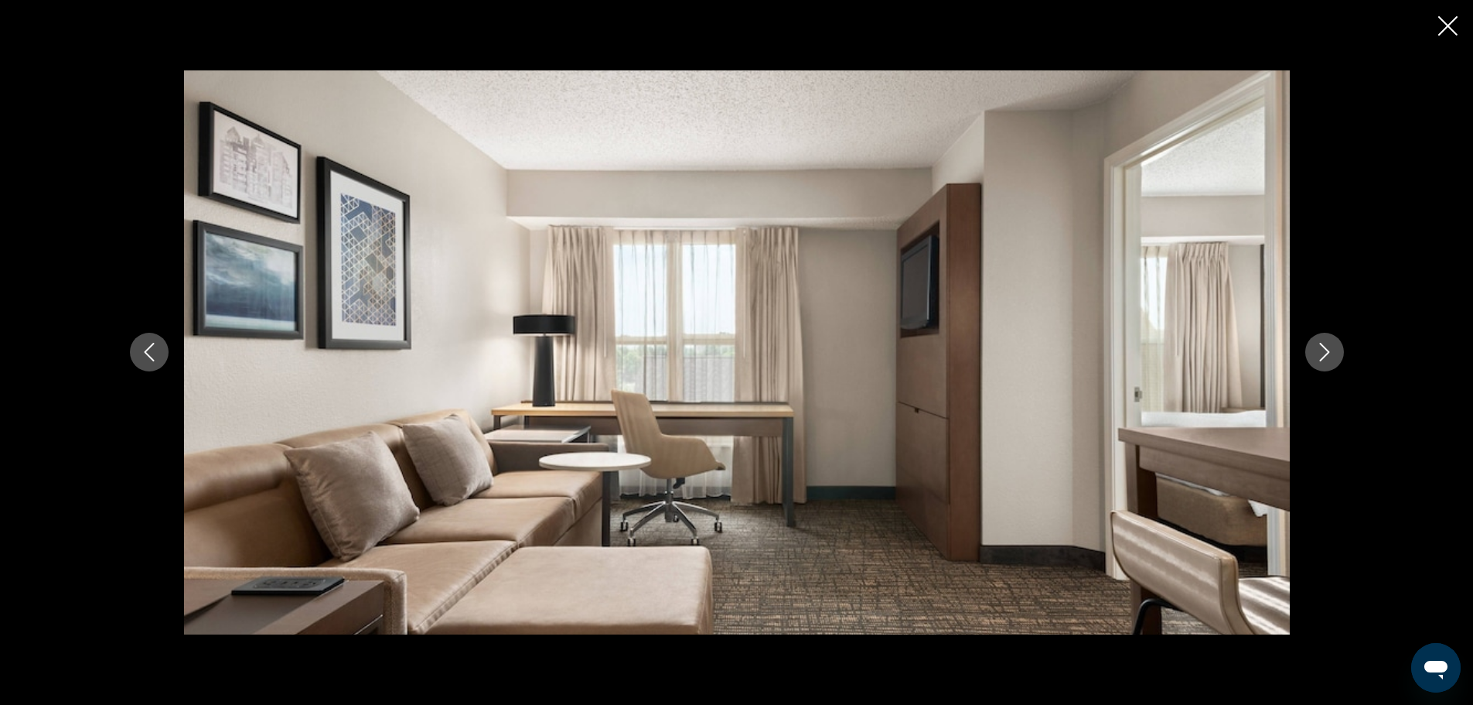
click at [1306, 353] on button "Next image" at bounding box center [1325, 352] width 39 height 39
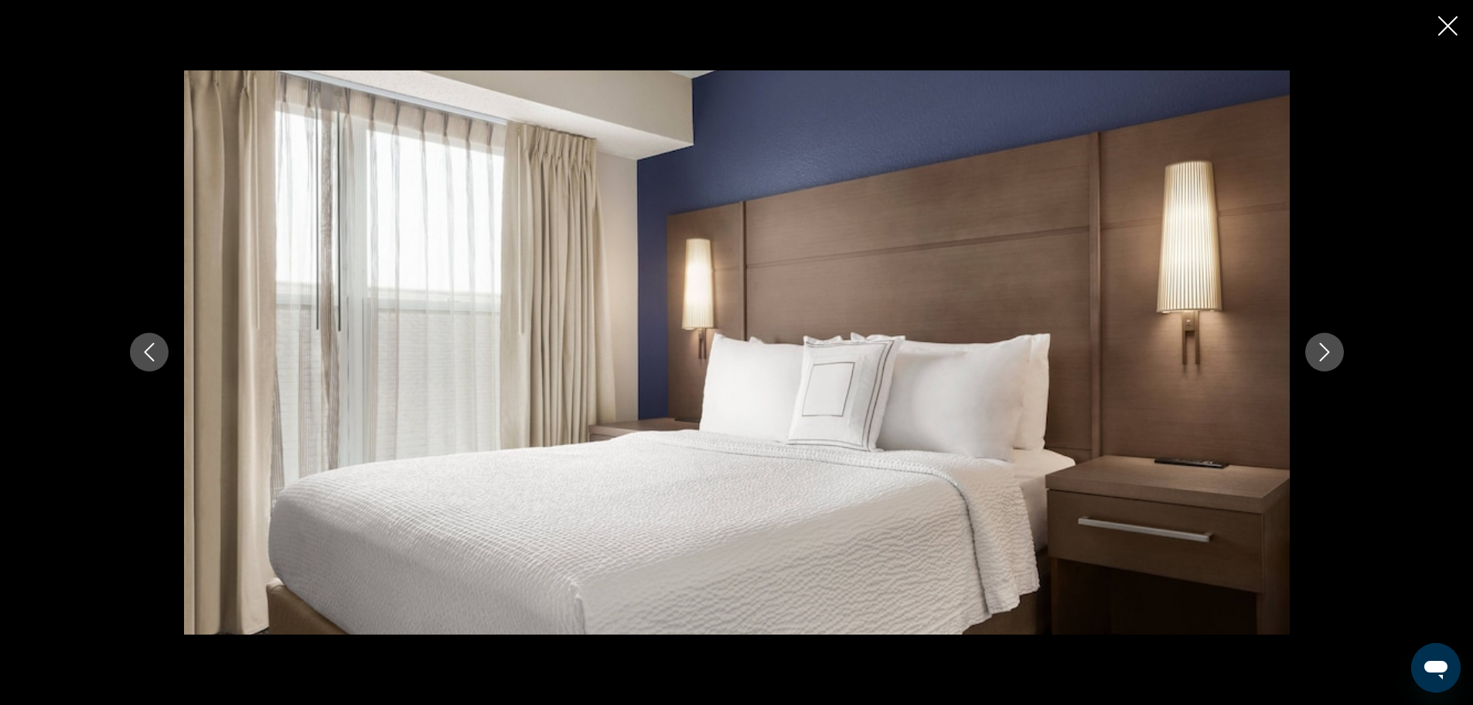
click at [1460, 33] on div "prev next" at bounding box center [736, 352] width 1473 height 705
click at [1455, 29] on icon "Close slideshow" at bounding box center [1448, 25] width 19 height 19
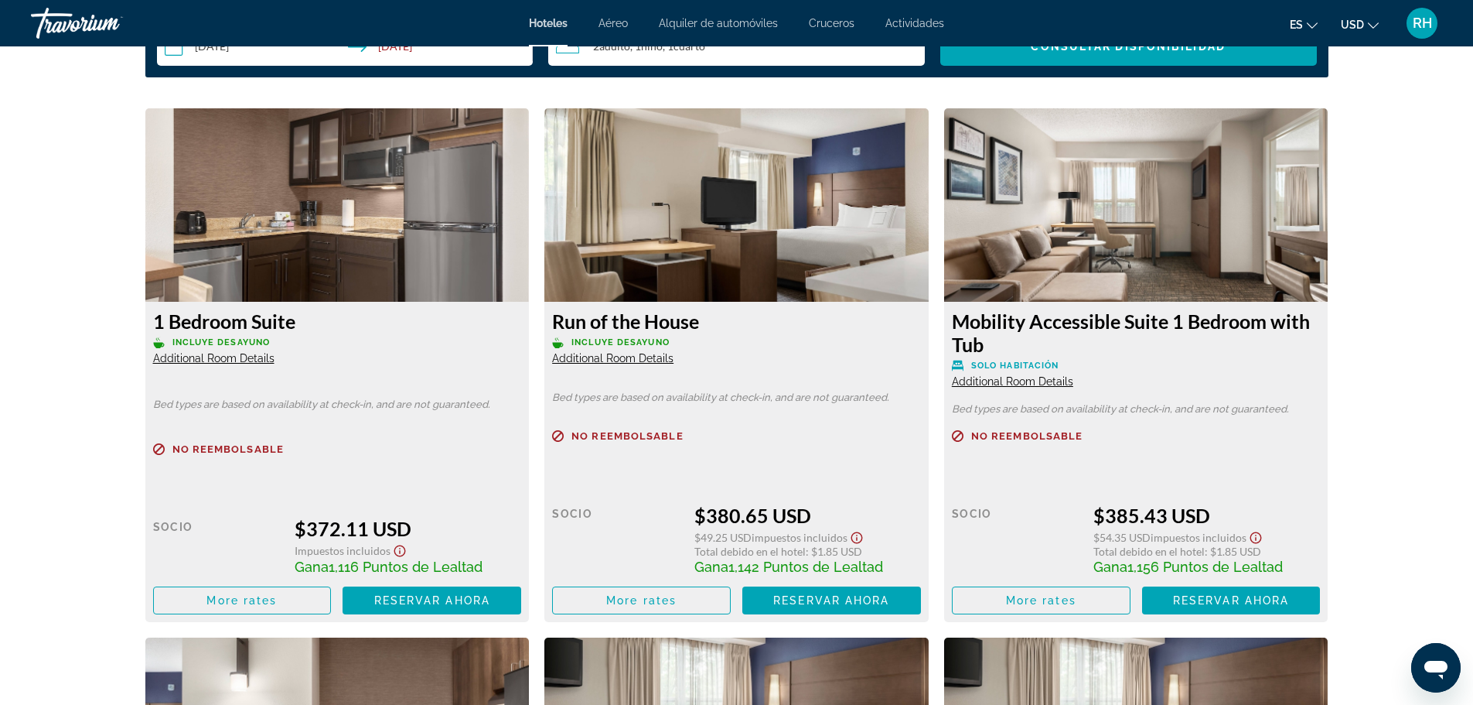
scroll to position [2088, 0]
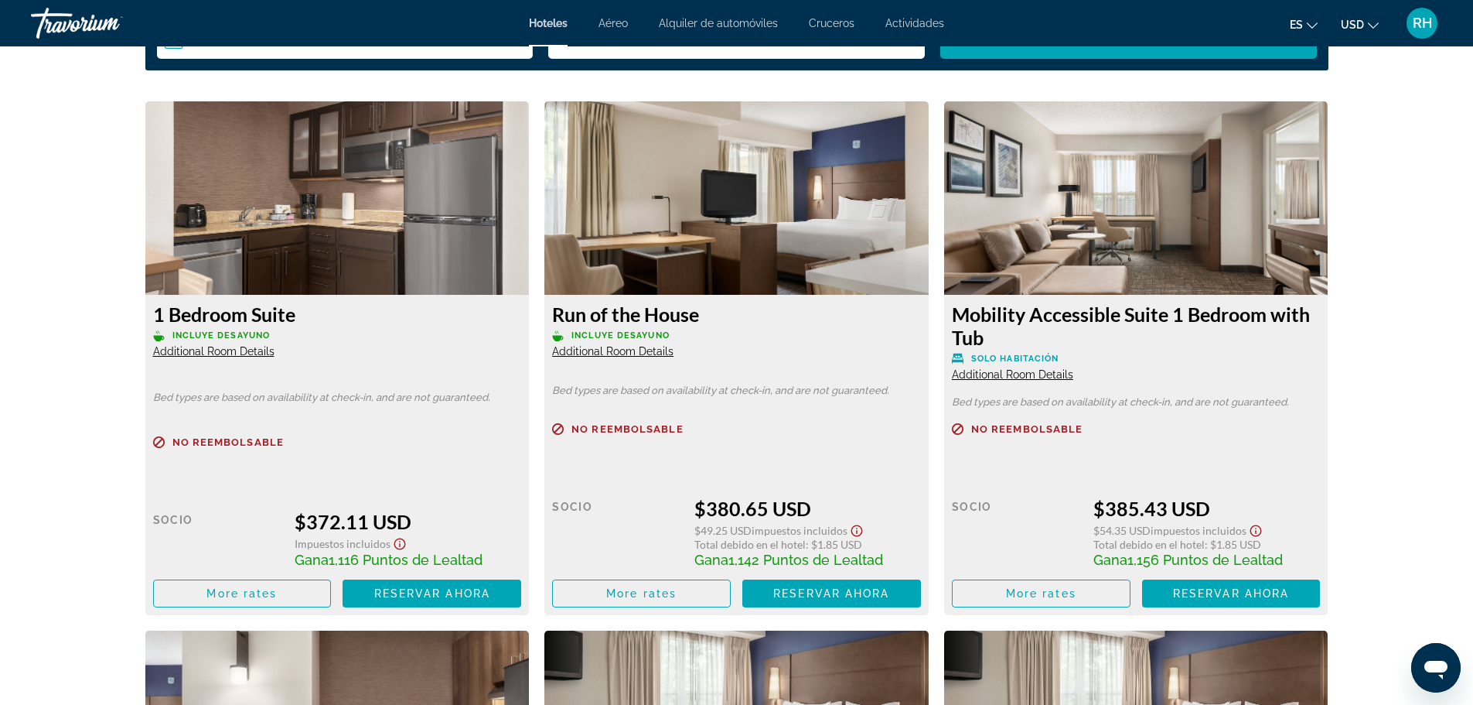
click at [257, 350] on span "Additional Room Details" at bounding box center [213, 351] width 121 height 12
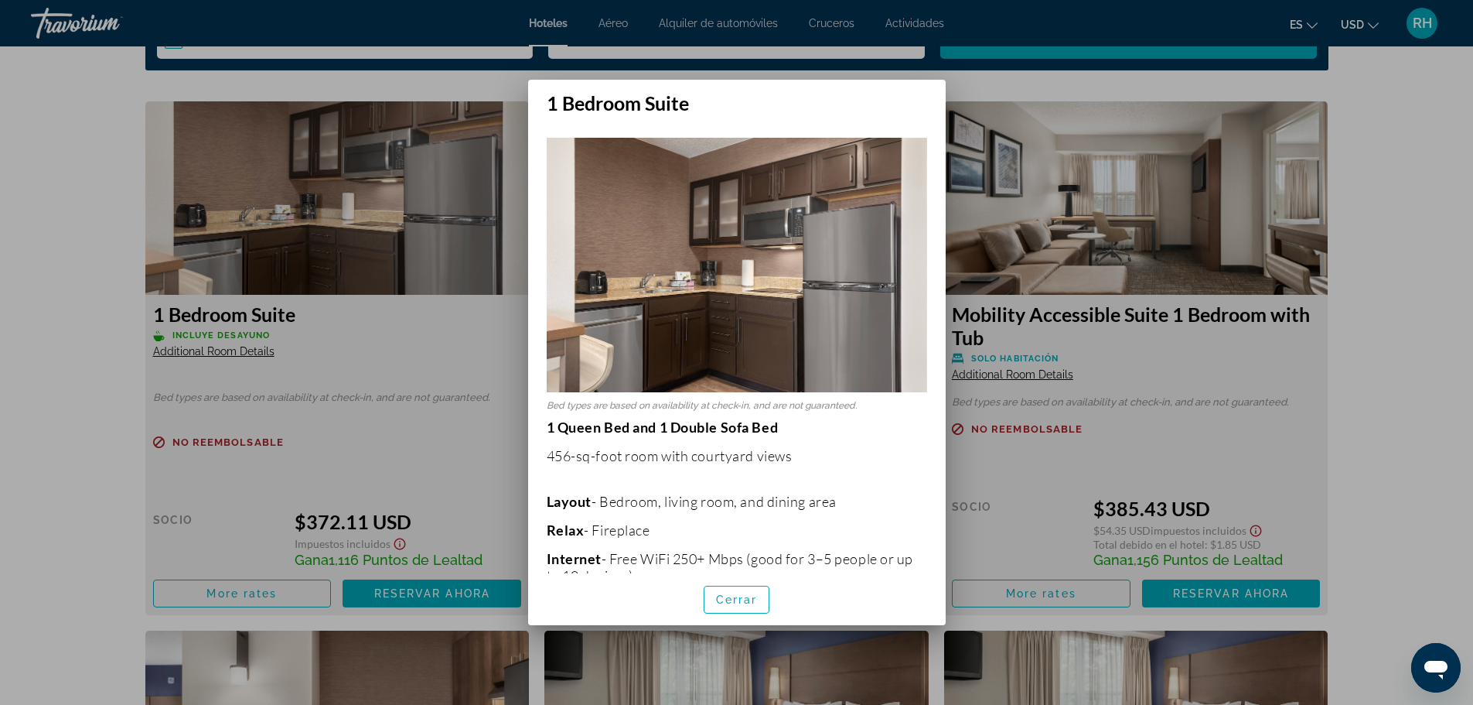
scroll to position [0, 0]
click at [715, 591] on span "button" at bounding box center [737, 599] width 65 height 37
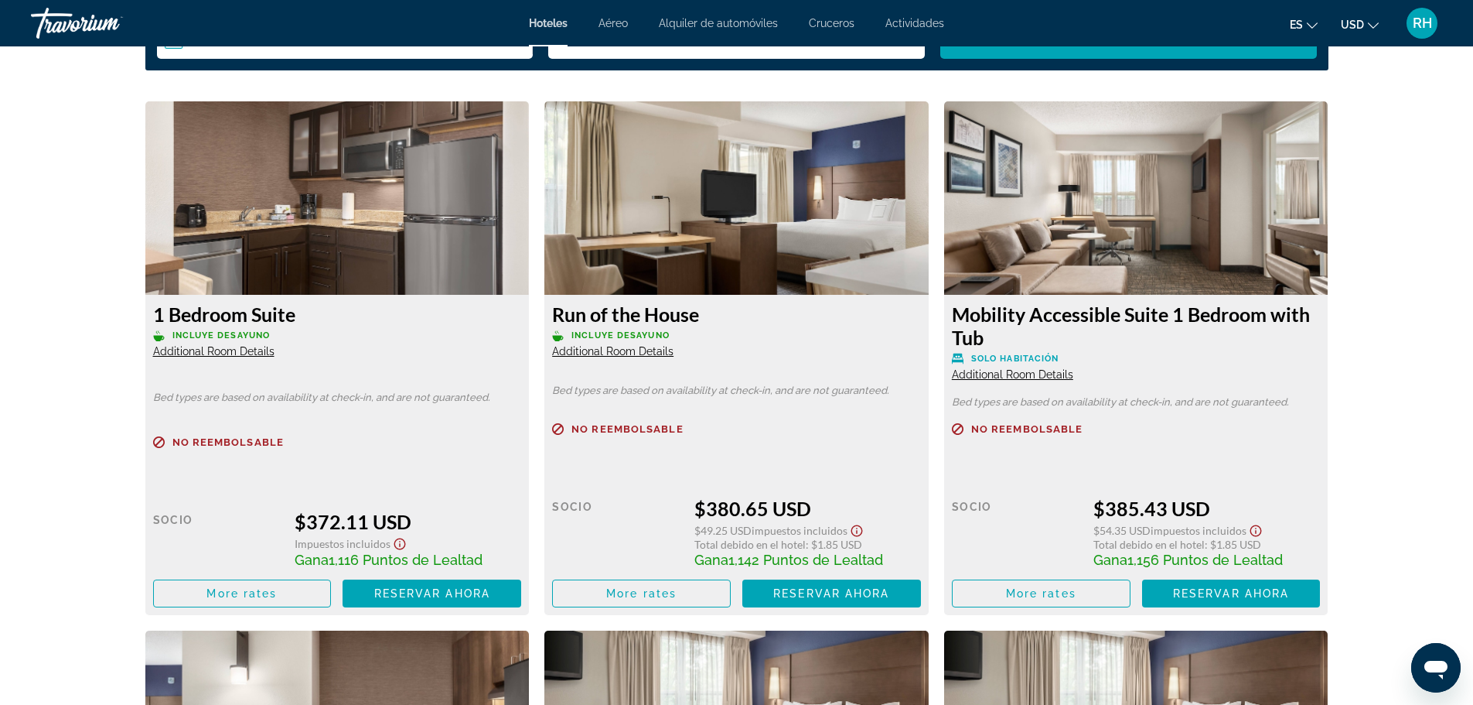
scroll to position [2088, 0]
click at [585, 347] on span "Additional Room Details" at bounding box center [612, 351] width 121 height 12
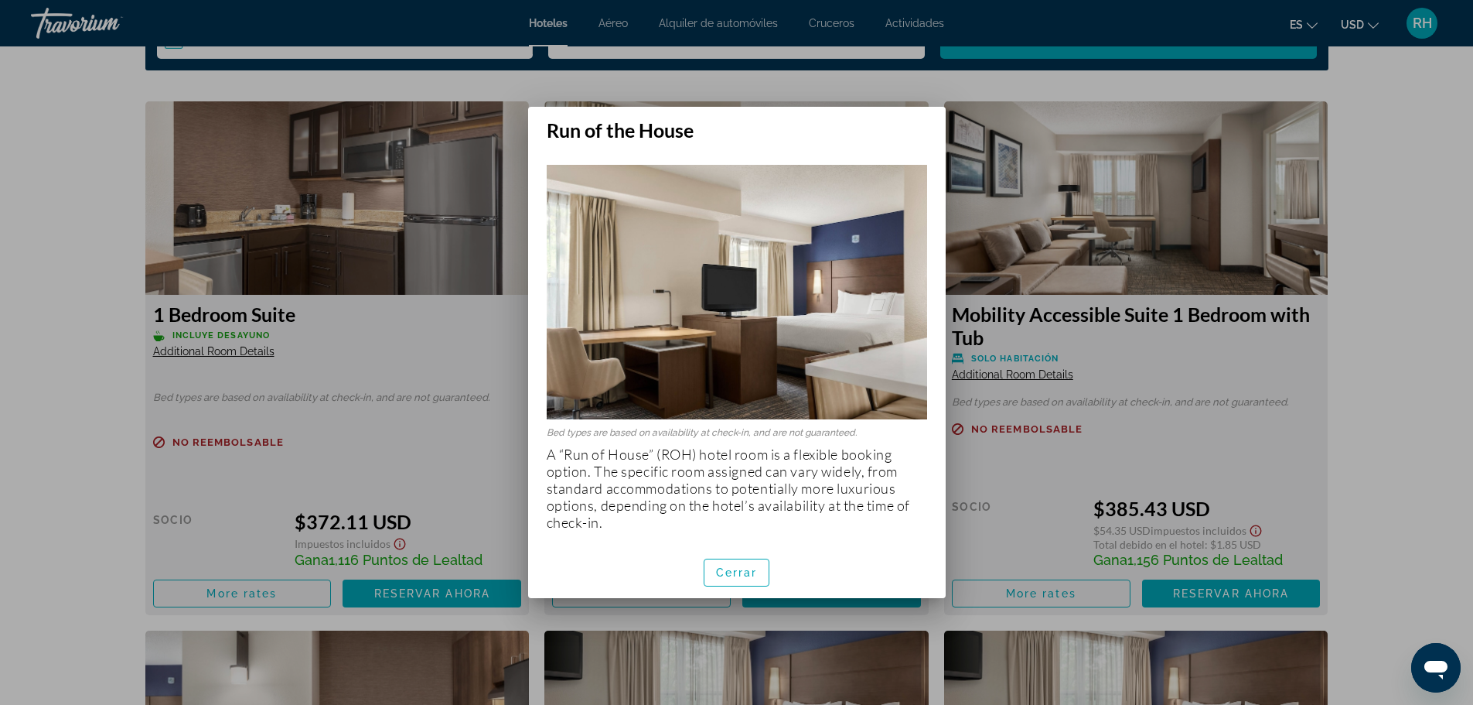
scroll to position [0, 0]
click at [756, 572] on span "Cerrar" at bounding box center [737, 572] width 42 height 12
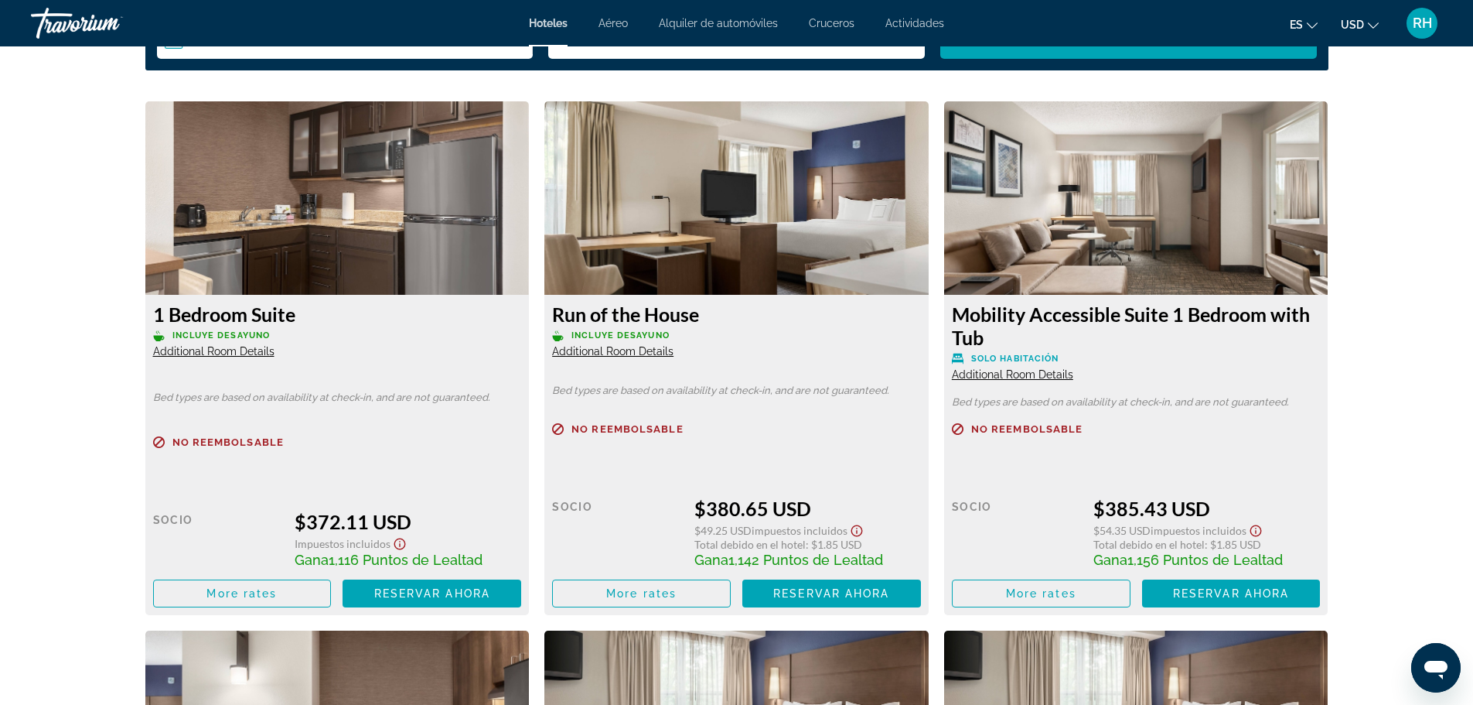
click at [650, 352] on span "Additional Room Details" at bounding box center [612, 351] width 121 height 12
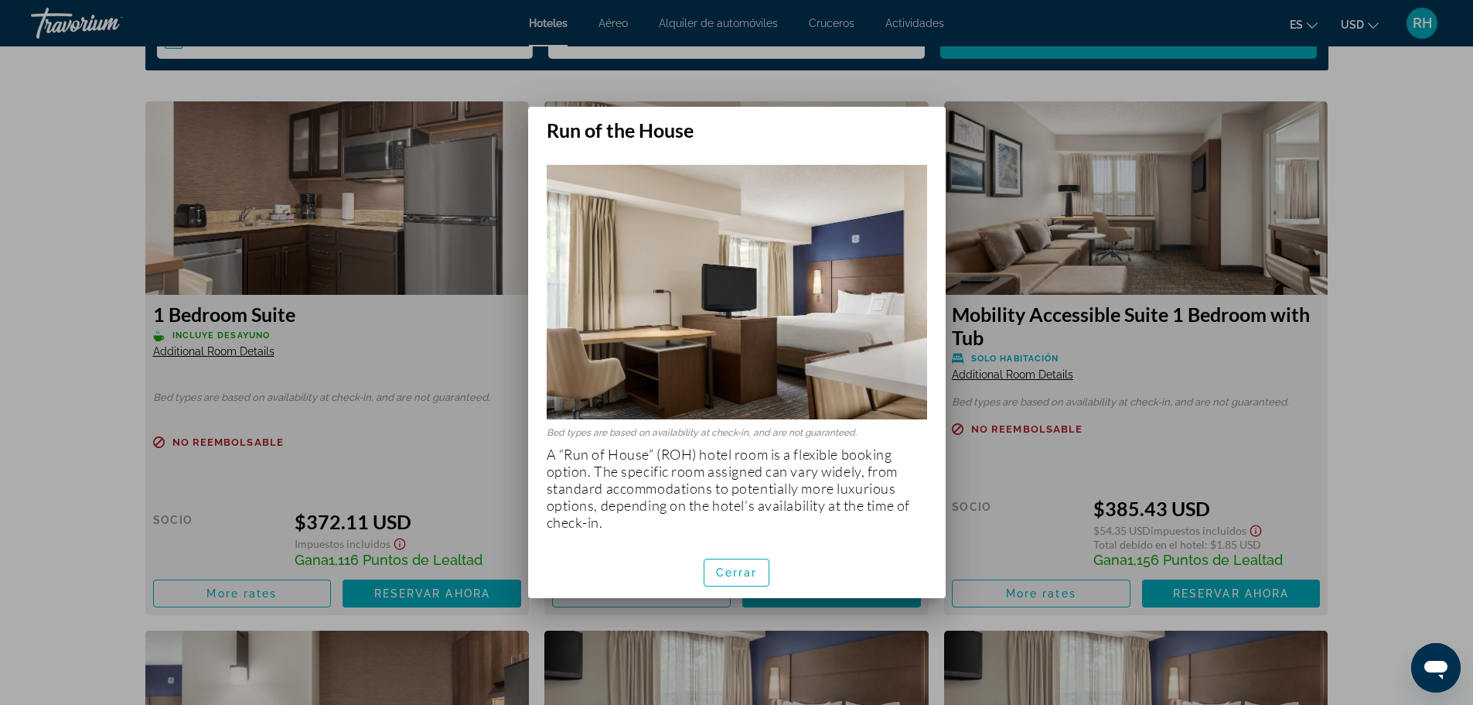
scroll to position [0, 0]
click at [755, 567] on span "Cerrar" at bounding box center [737, 572] width 42 height 12
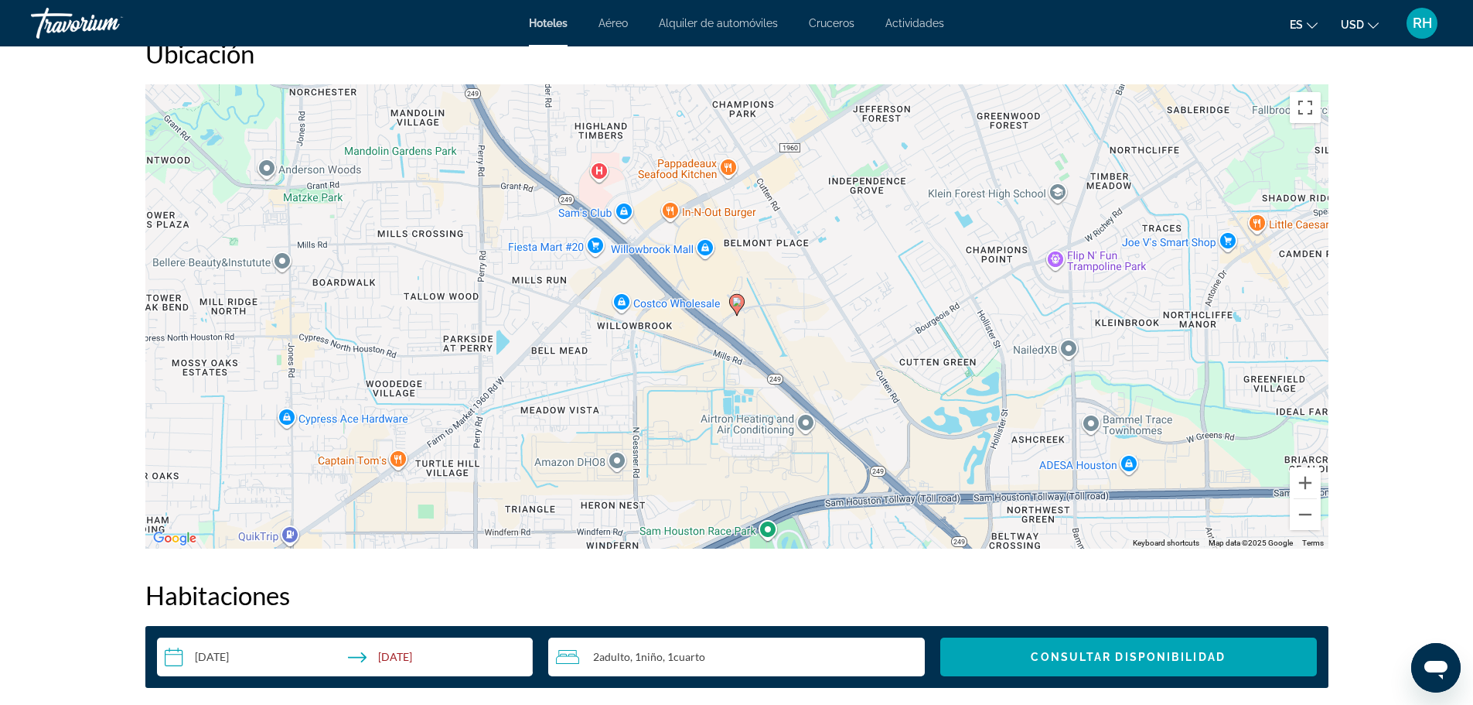
scroll to position [1470, 0]
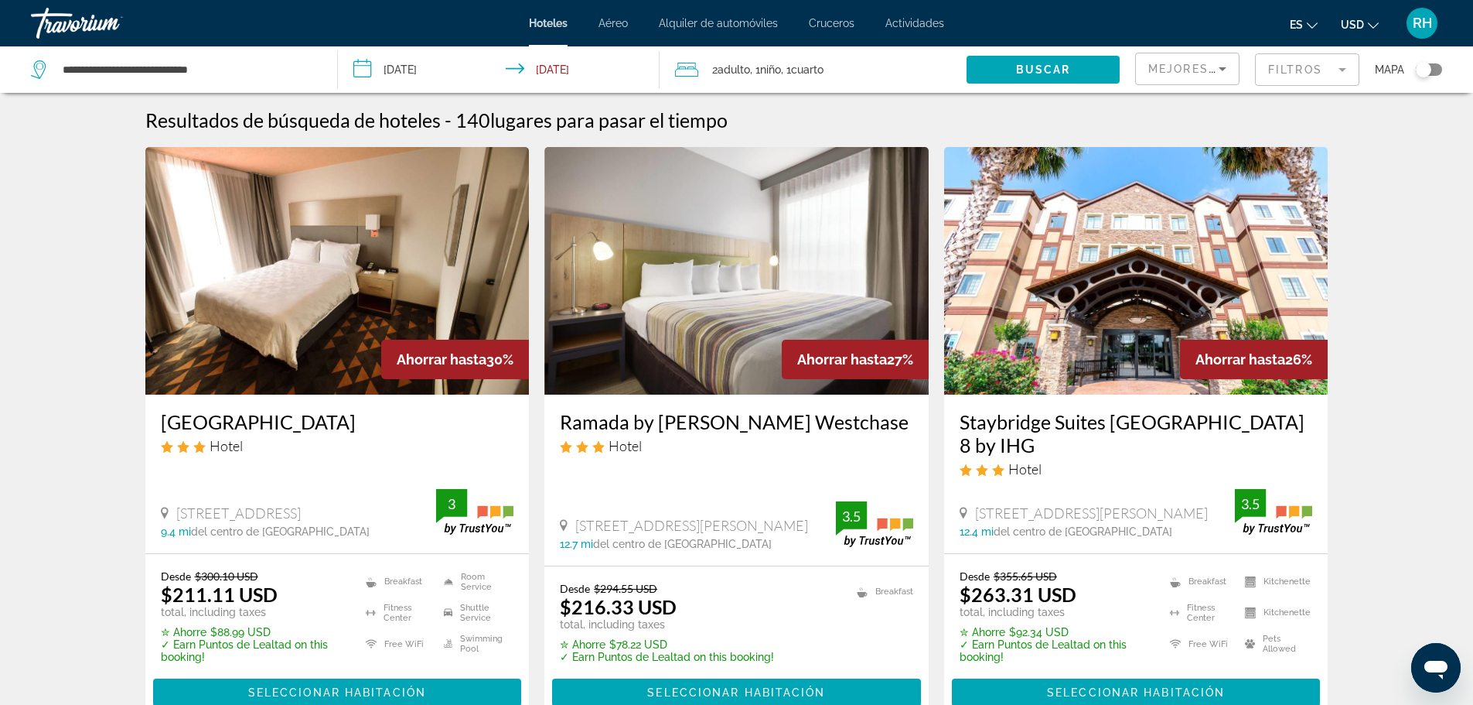
click at [1418, 76] on button "Toggle map" at bounding box center [1424, 70] width 38 height 14
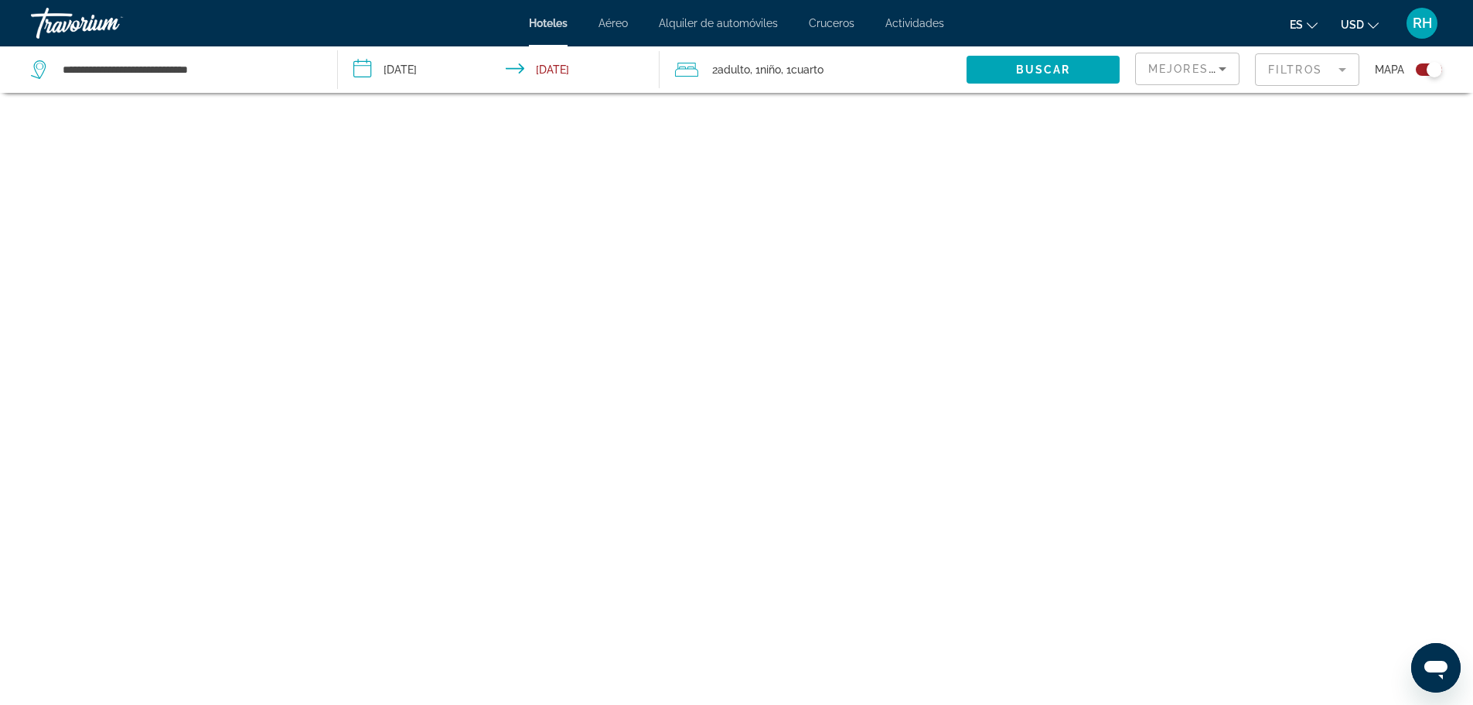
scroll to position [93, 0]
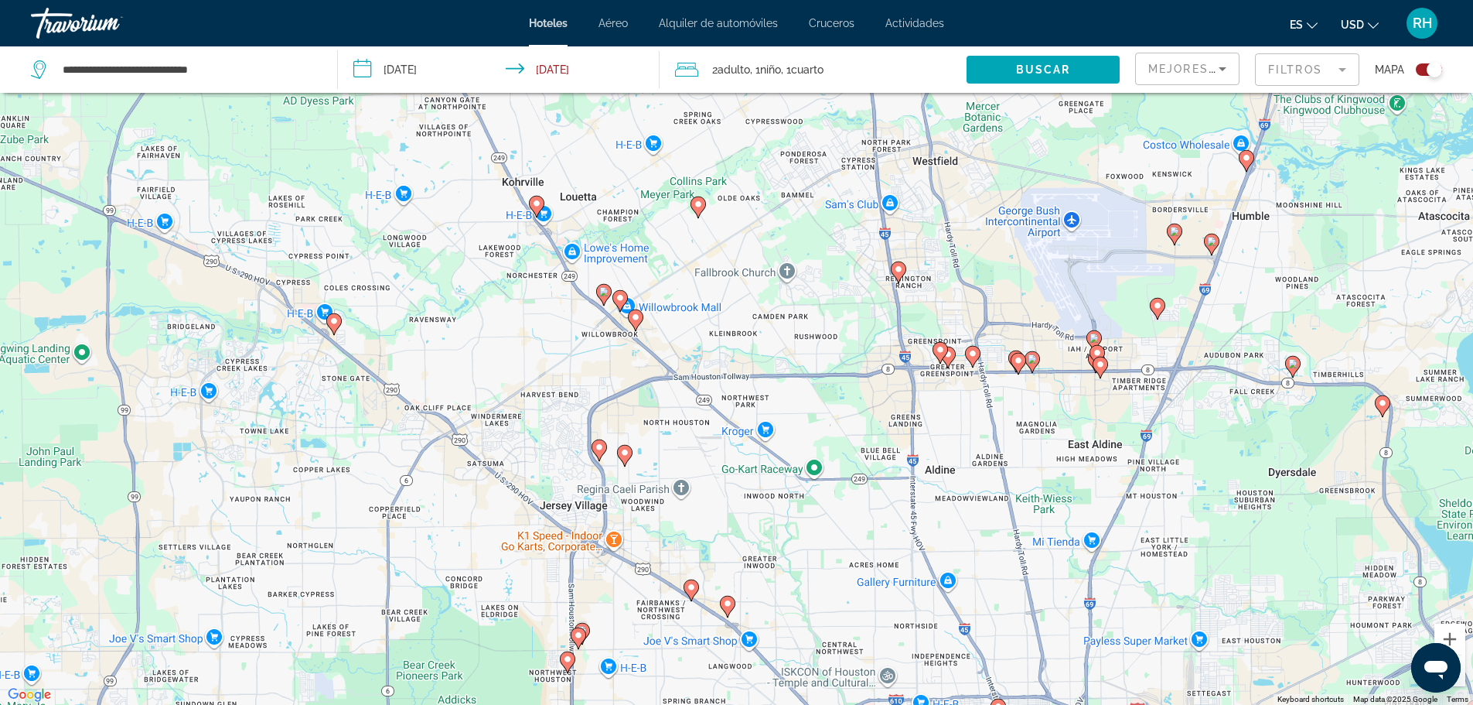
click at [696, 205] on image "Main content" at bounding box center [698, 204] width 9 height 9
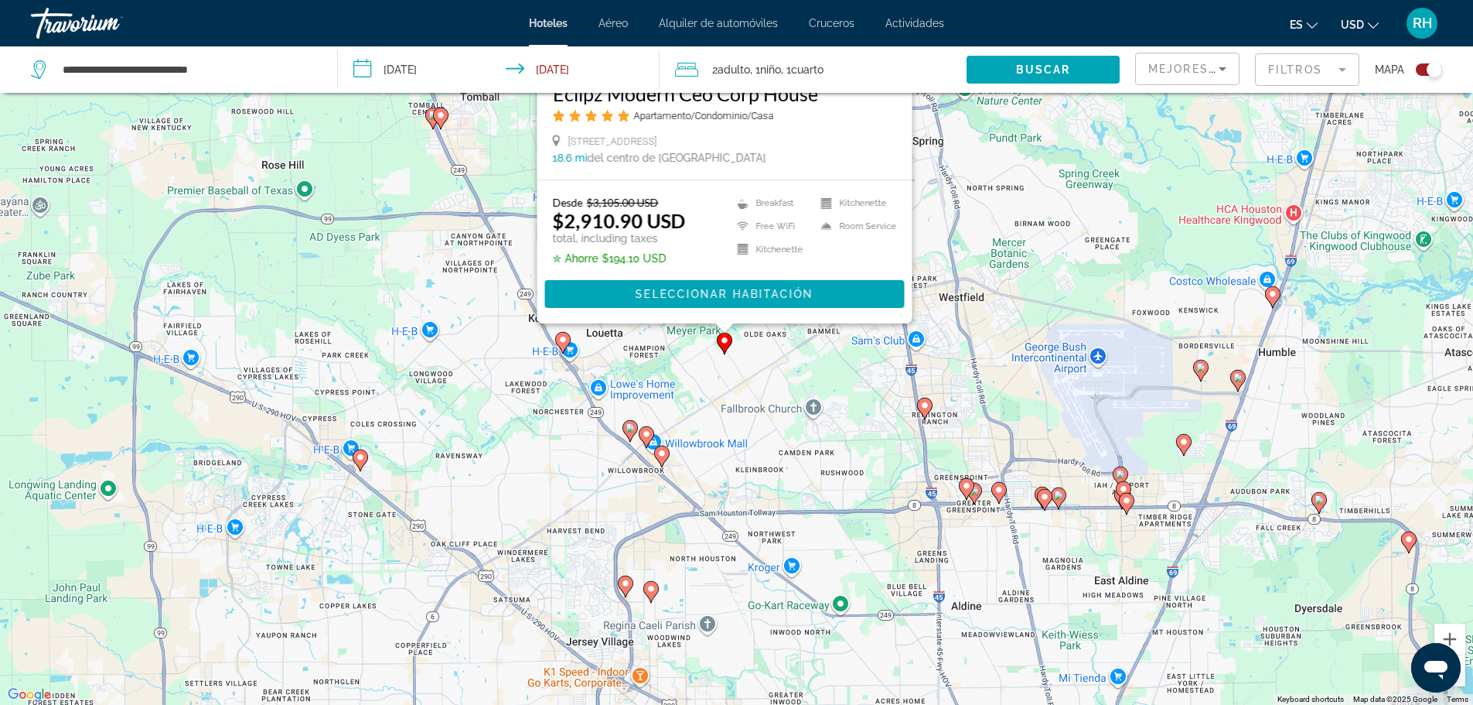
drag, startPoint x: 763, startPoint y: 592, endPoint x: 796, endPoint y: 311, distance: 282.7
click at [794, 318] on div "To activate drag with keyboard, press Alt + Enter. Once in keyboard drag state,…" at bounding box center [736, 352] width 1473 height 705
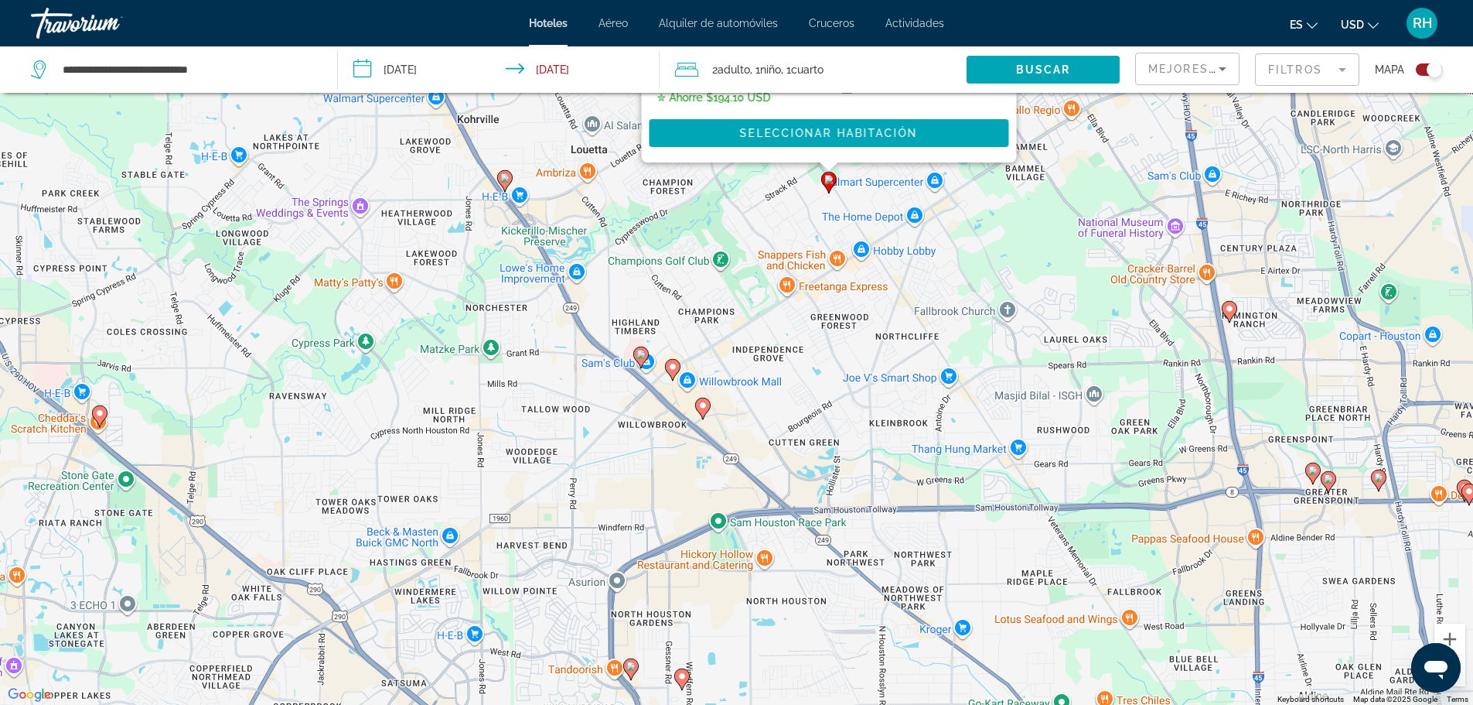
click at [639, 364] on gmp-advanced-marker "Main content" at bounding box center [640, 357] width 15 height 23
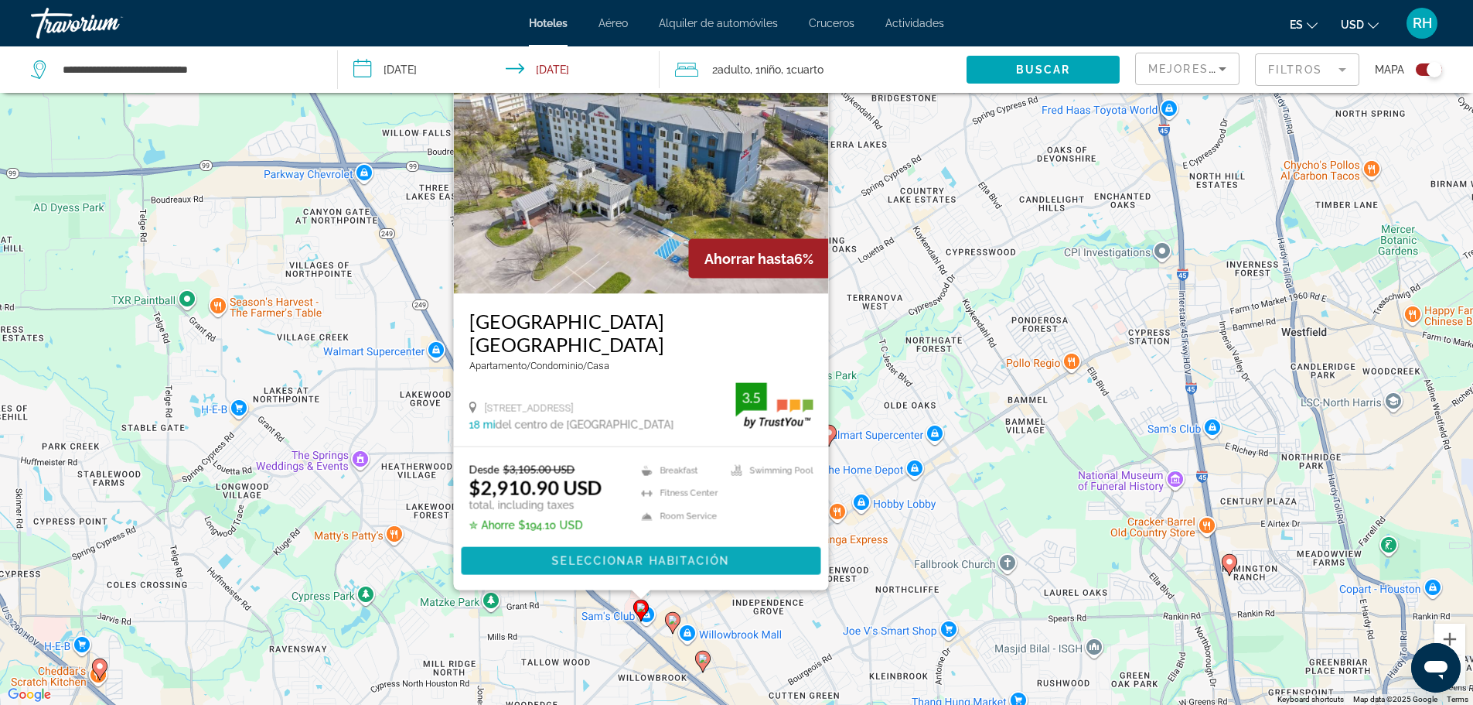
click at [597, 562] on span "Seleccionar habitación" at bounding box center [640, 561] width 178 height 12
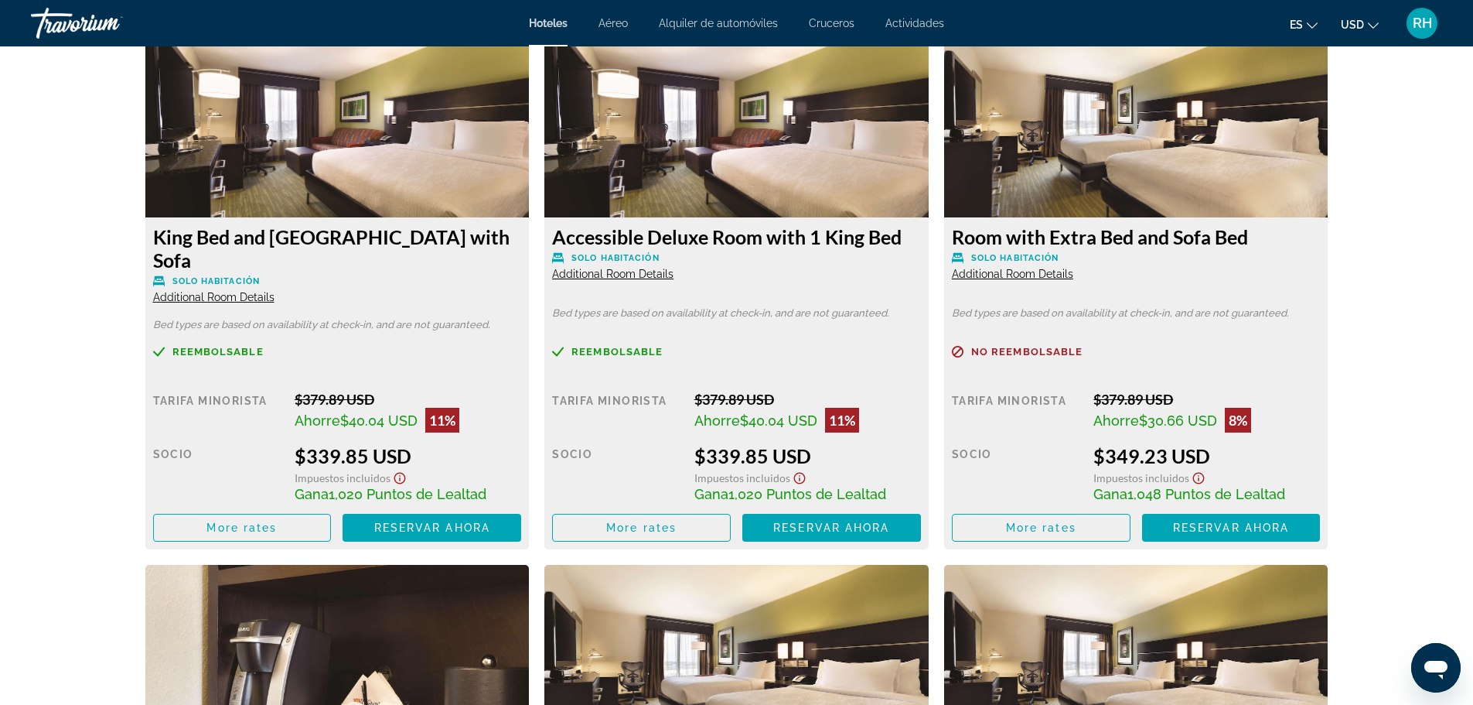
scroll to position [2088, 0]
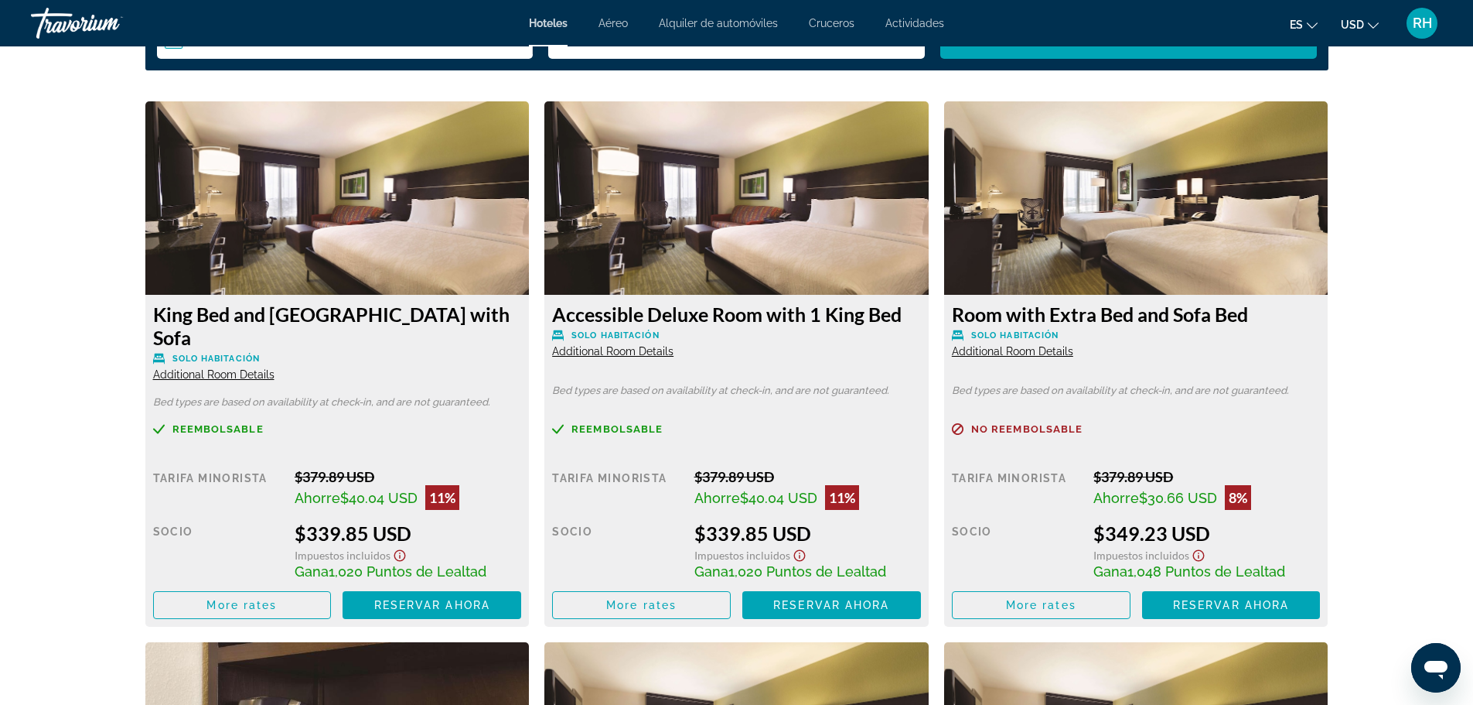
click at [1422, 29] on span "RH" at bounding box center [1422, 22] width 19 height 15
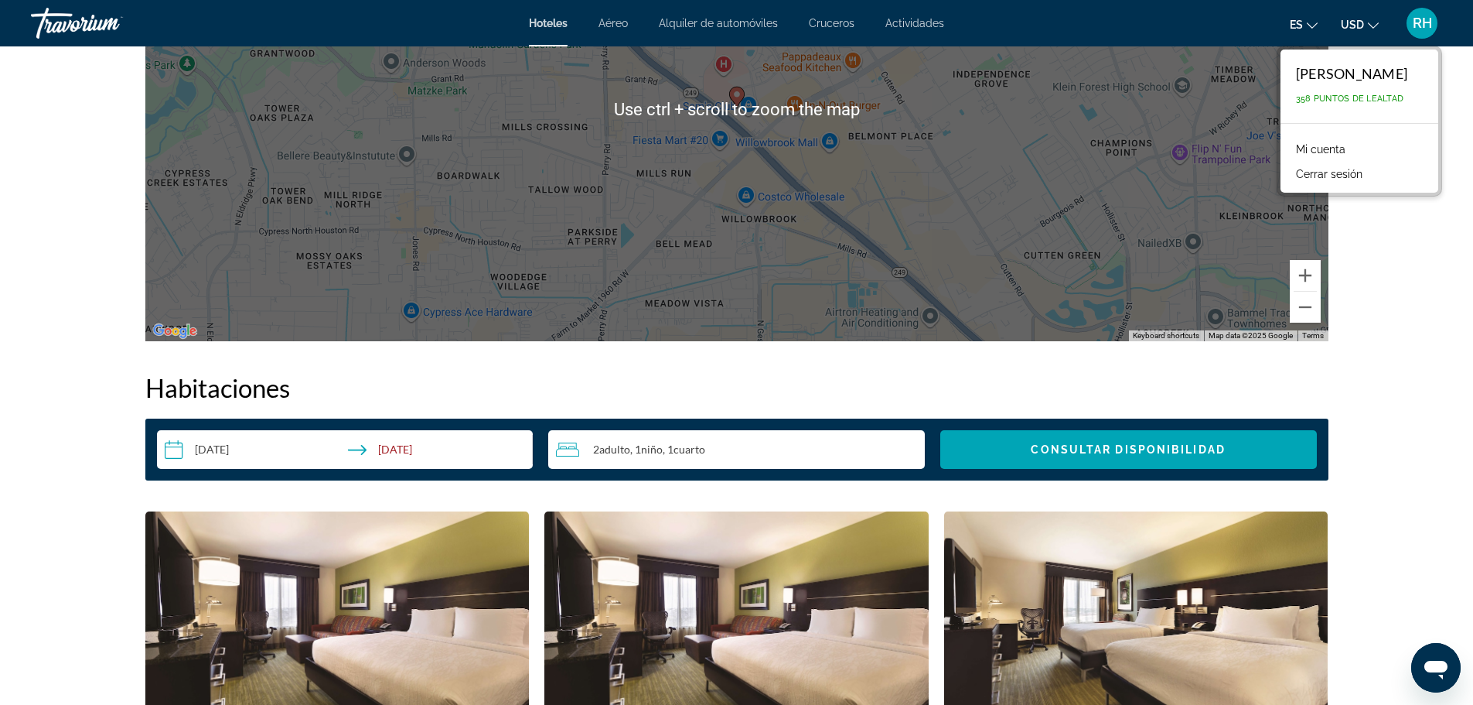
scroll to position [2011, 0]
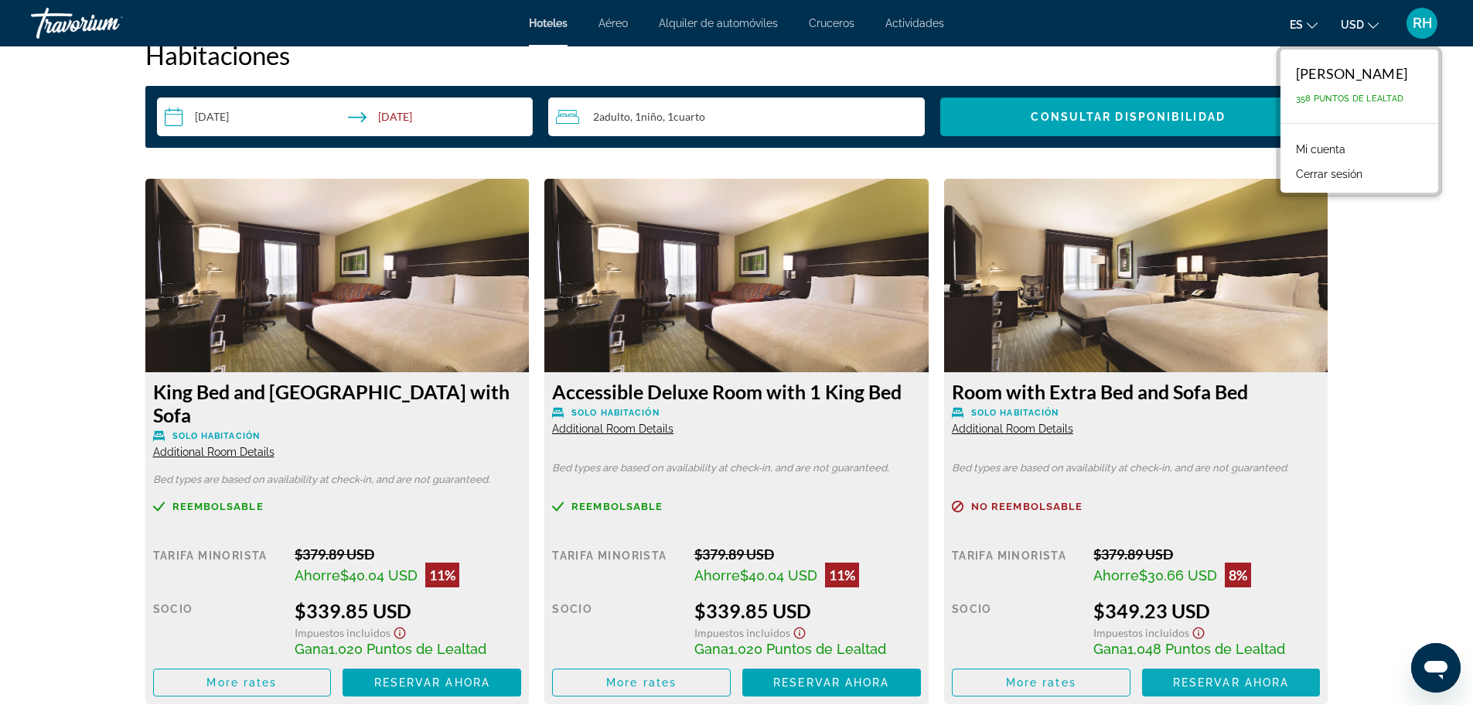
click at [1210, 676] on span "Reservar ahora" at bounding box center [1231, 682] width 116 height 12
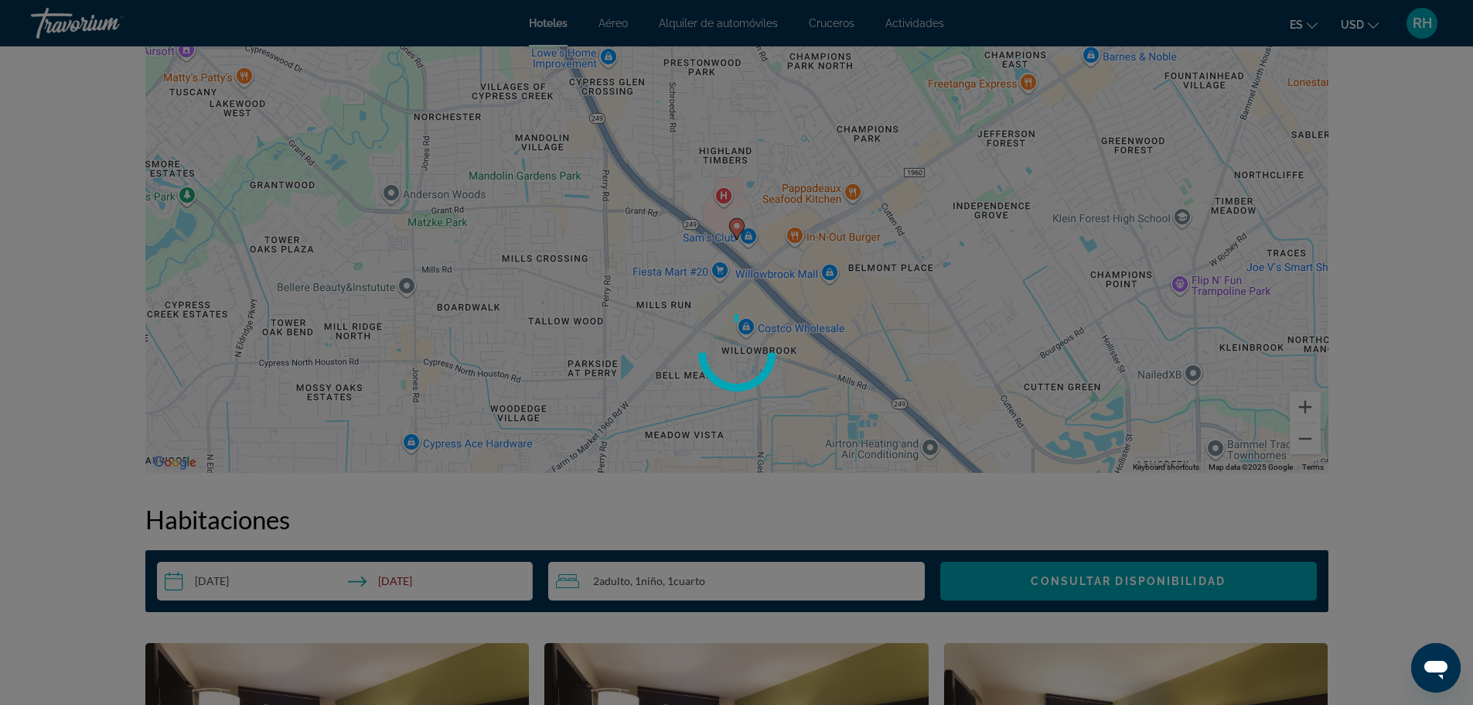
scroll to position [1038, 0]
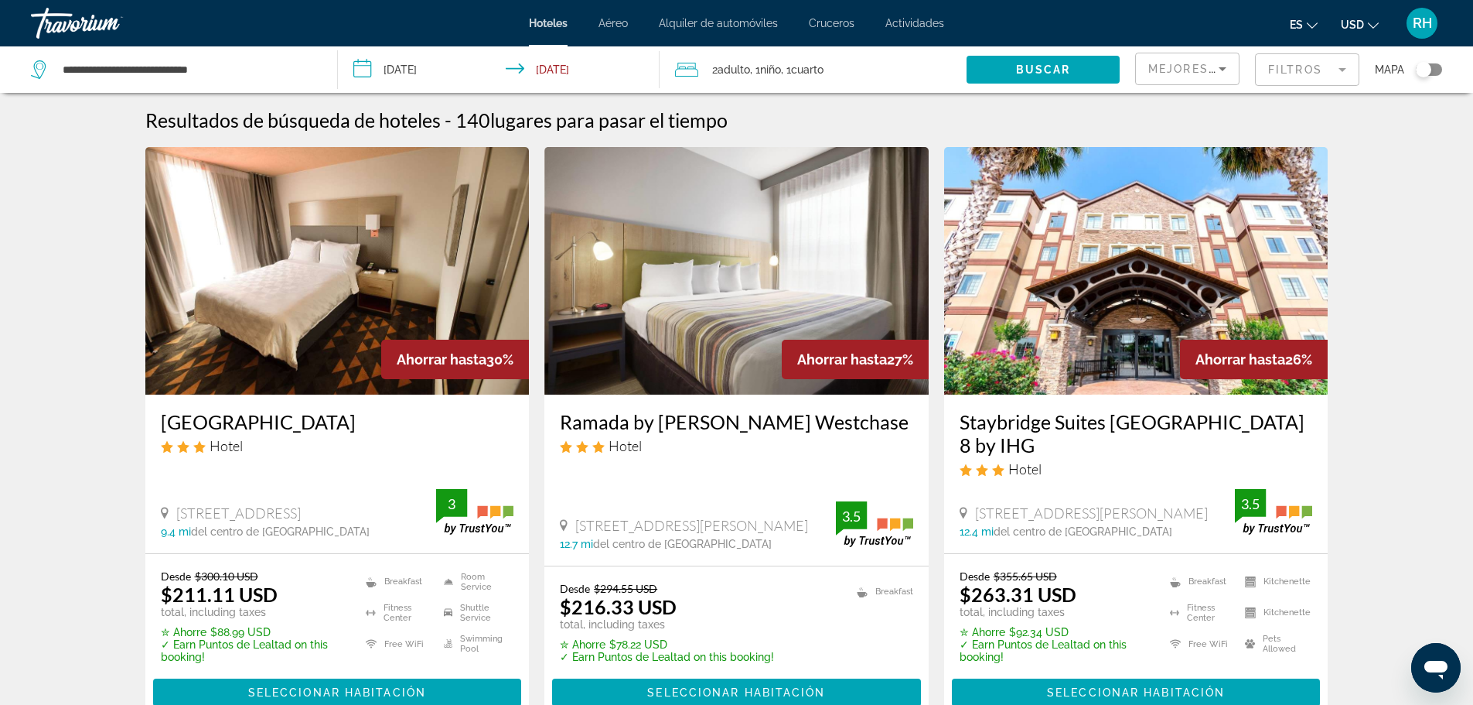
click at [1421, 73] on div "Toggle map" at bounding box center [1423, 69] width 15 height 15
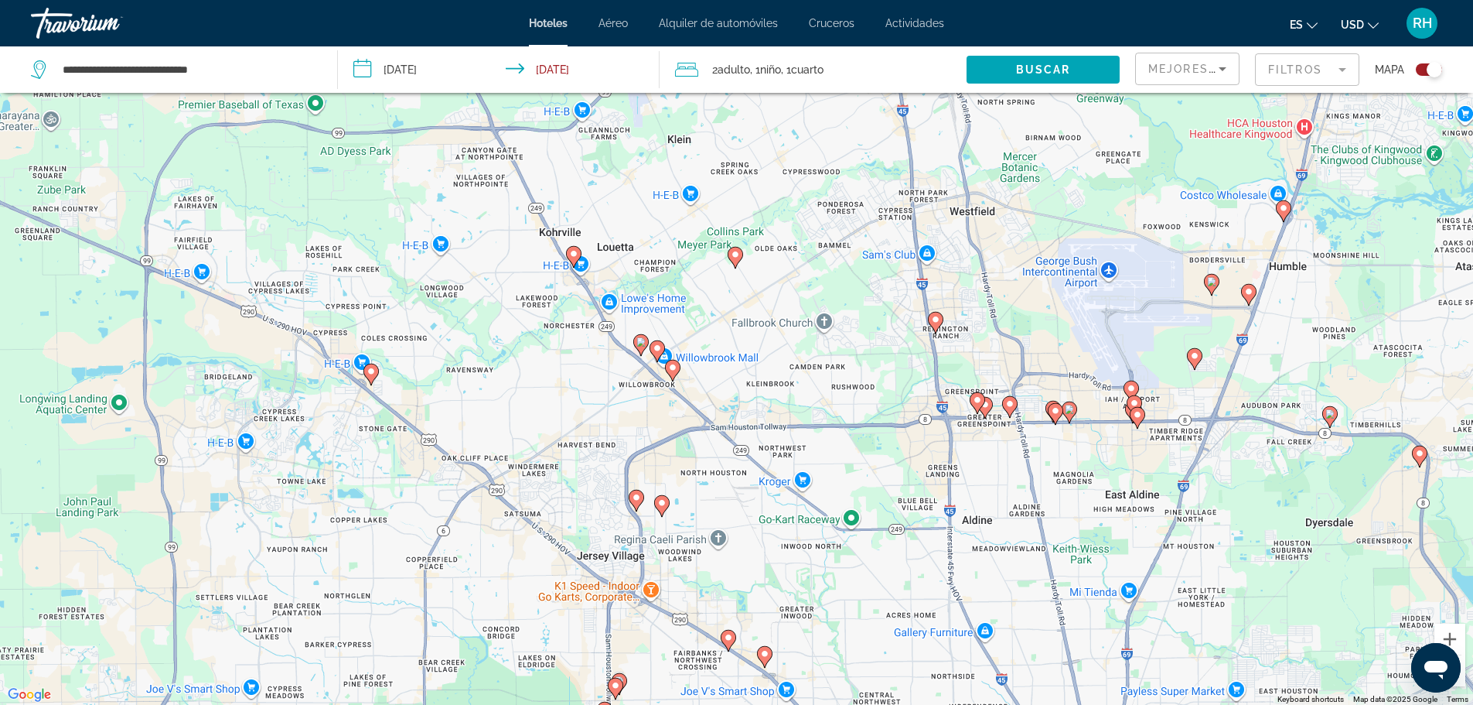
drag, startPoint x: 522, startPoint y: 166, endPoint x: 524, endPoint y: 192, distance: 25.6
click at [568, 223] on div "To activate drag with keyboard, press Alt + Enter. Once in keyboard drag state,…" at bounding box center [736, 352] width 1473 height 705
click at [939, 324] on icon "Main content" at bounding box center [936, 322] width 14 height 20
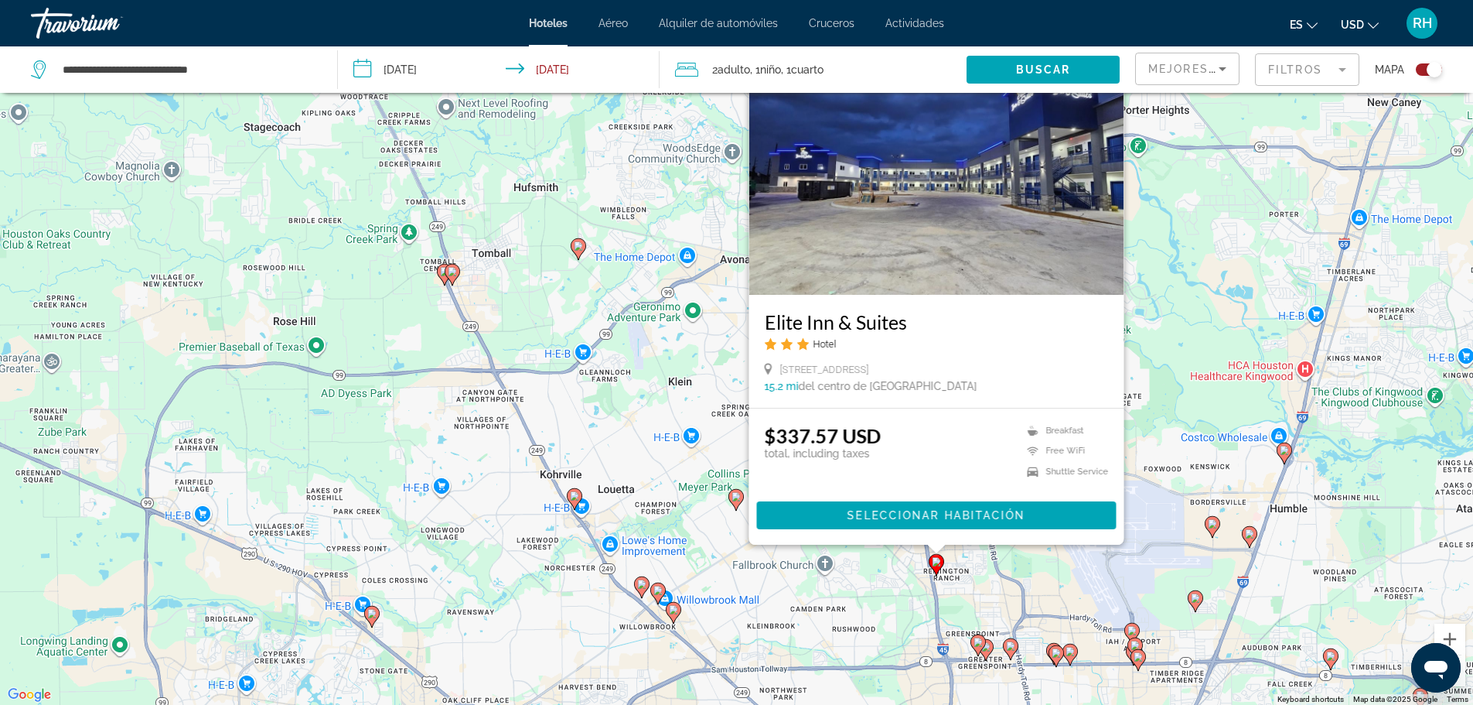
click at [983, 652] on gmp-advanced-marker "Main content" at bounding box center [978, 644] width 15 height 23
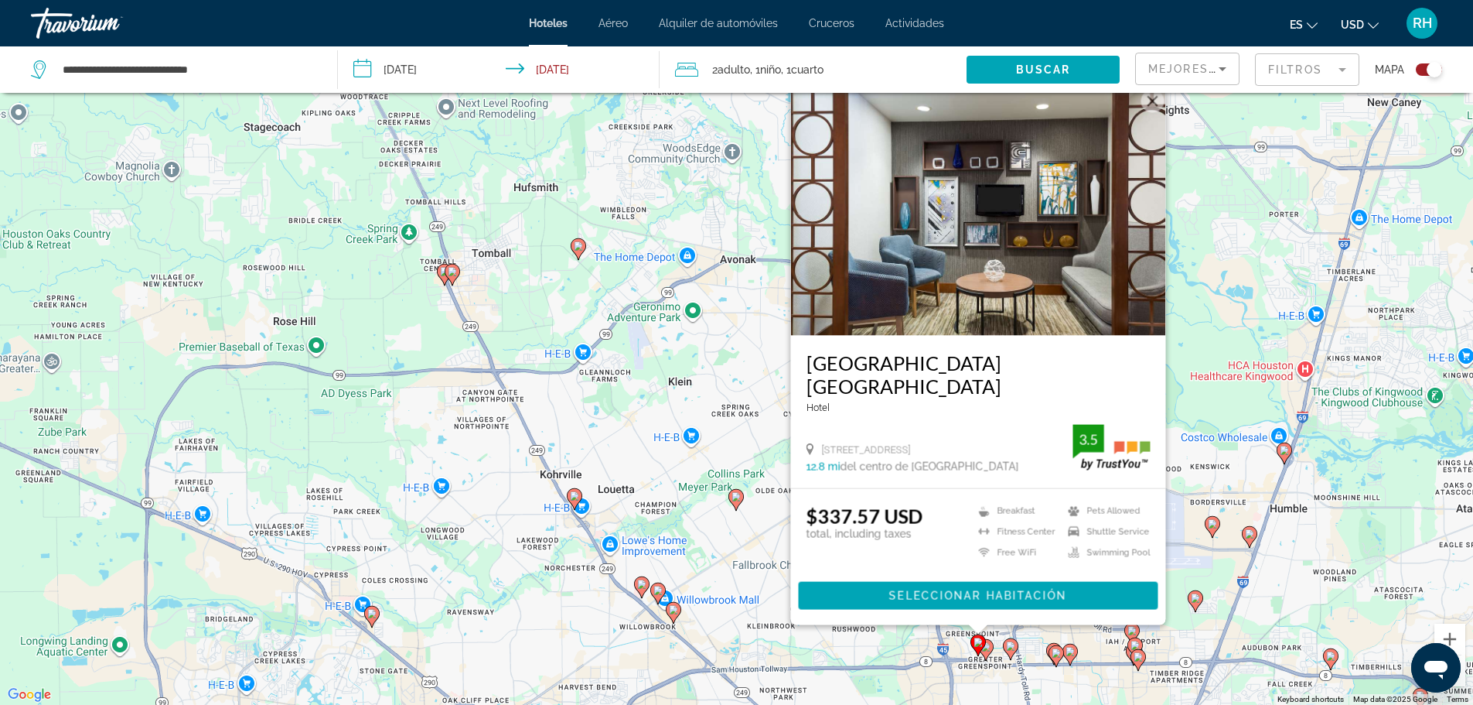
click at [1002, 649] on div "To activate drag with keyboard, press Alt + Enter. Once in keyboard drag state,…" at bounding box center [736, 352] width 1473 height 705
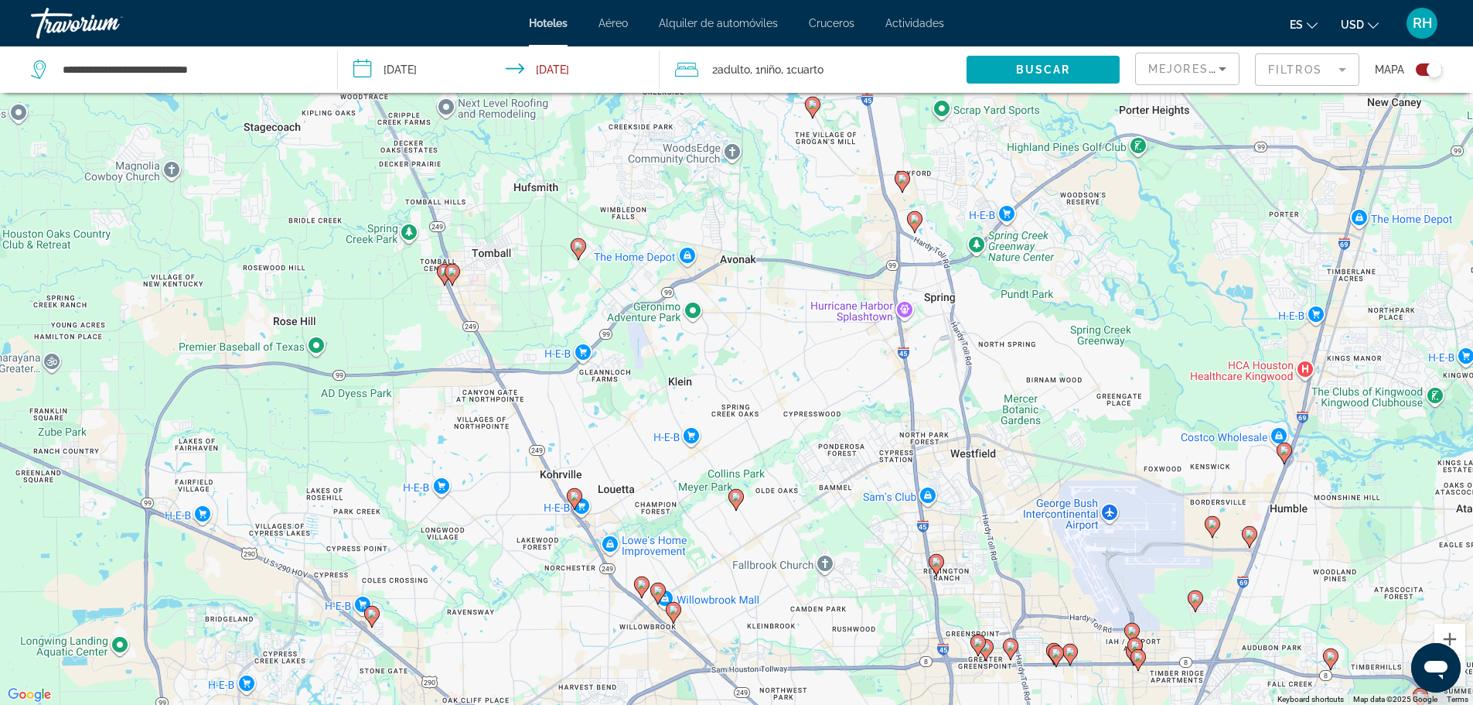
click at [992, 654] on gmp-advanced-marker "Main content" at bounding box center [985, 649] width 15 height 23
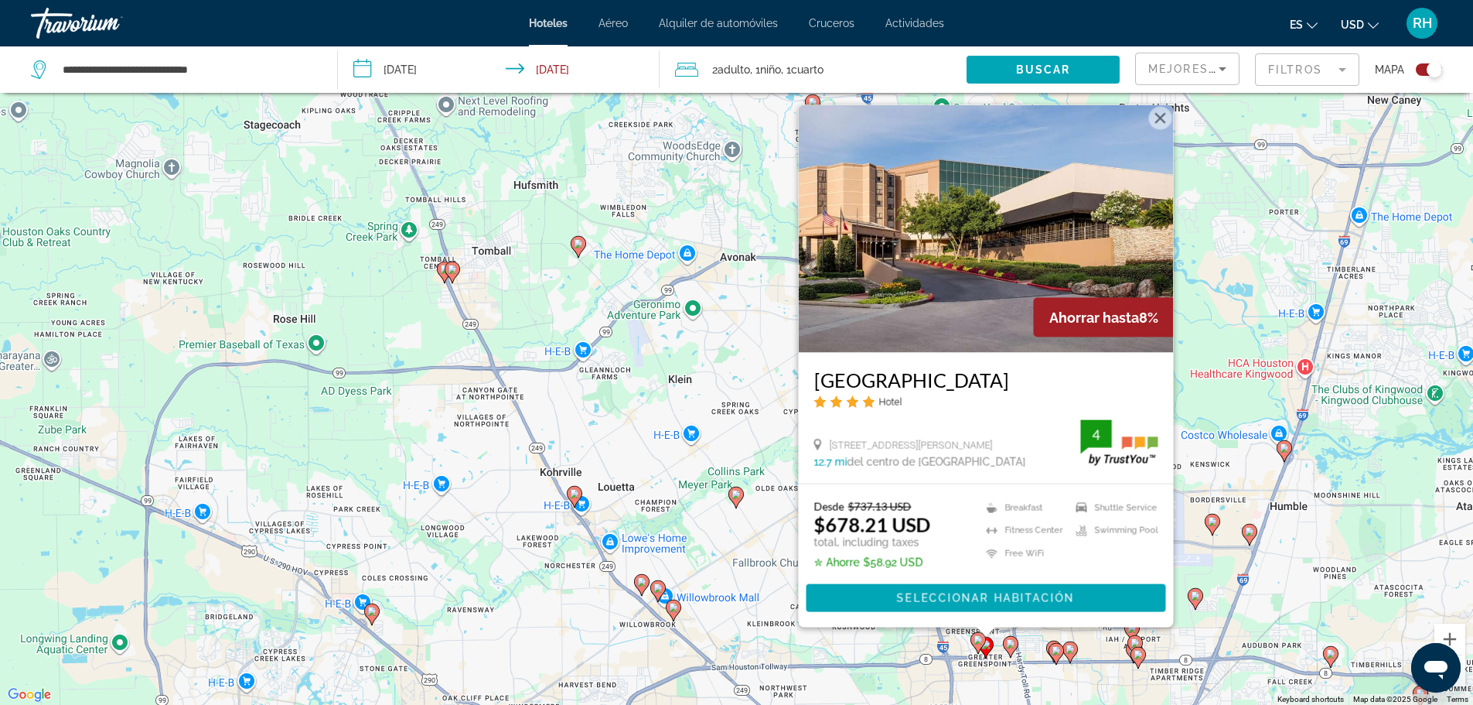
click at [1016, 649] on icon "Main content" at bounding box center [1010, 646] width 15 height 22
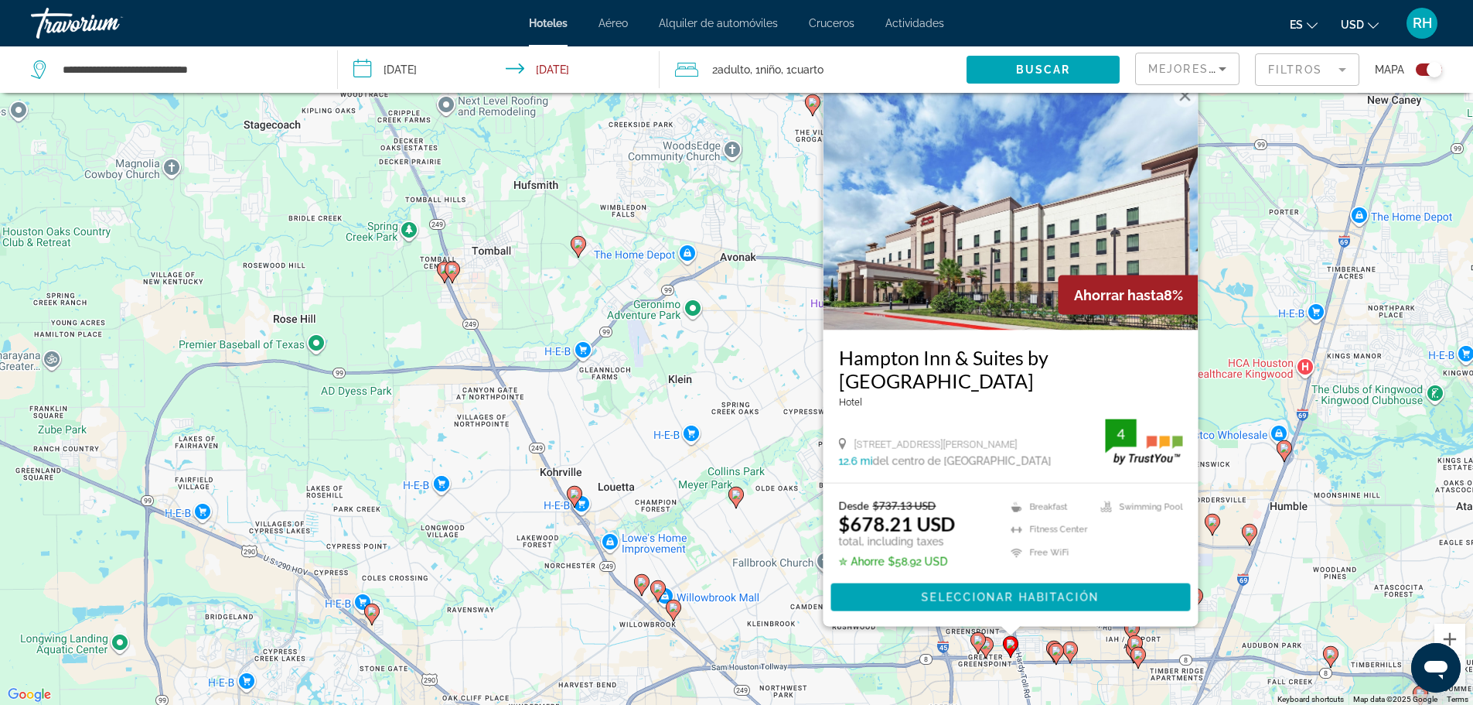
click at [1054, 650] on image "Main content" at bounding box center [1056, 650] width 9 height 9
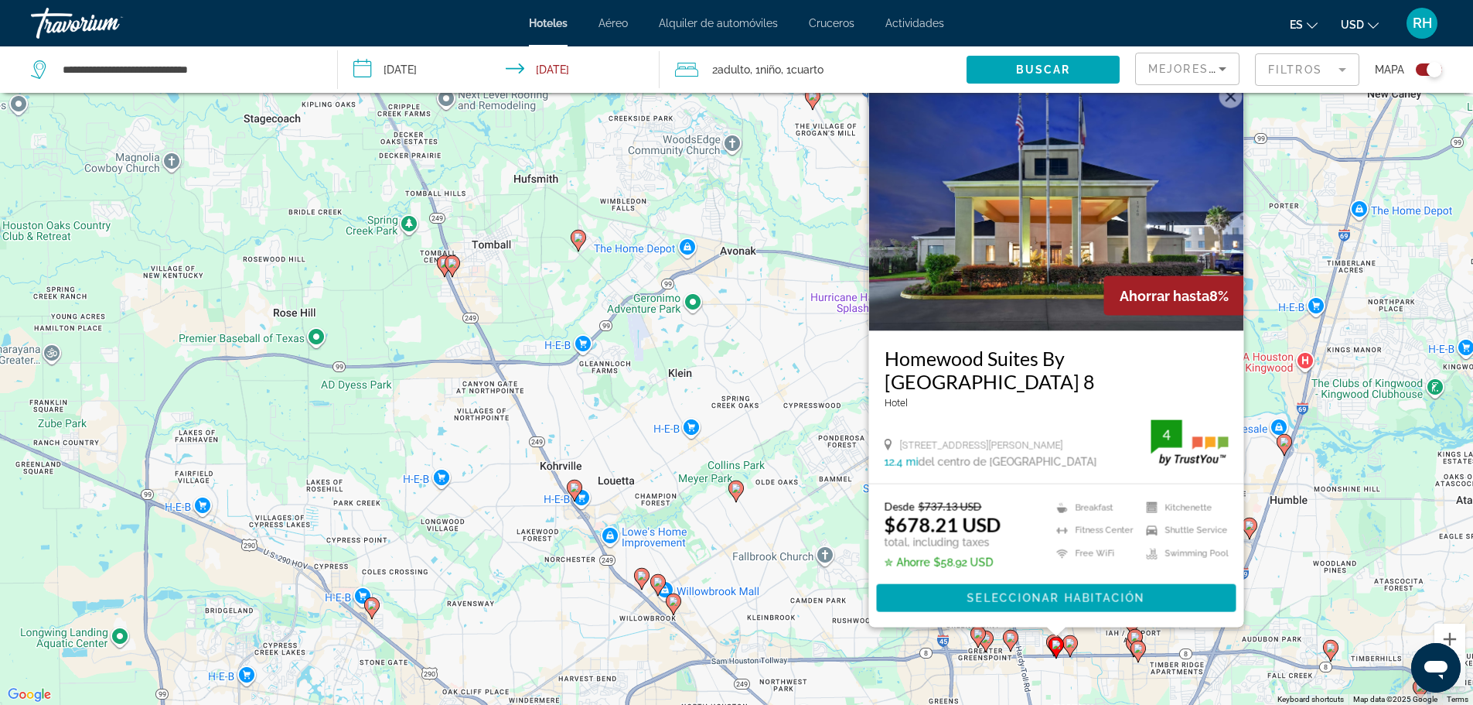
click at [1074, 642] on image "Main content" at bounding box center [1070, 642] width 9 height 9
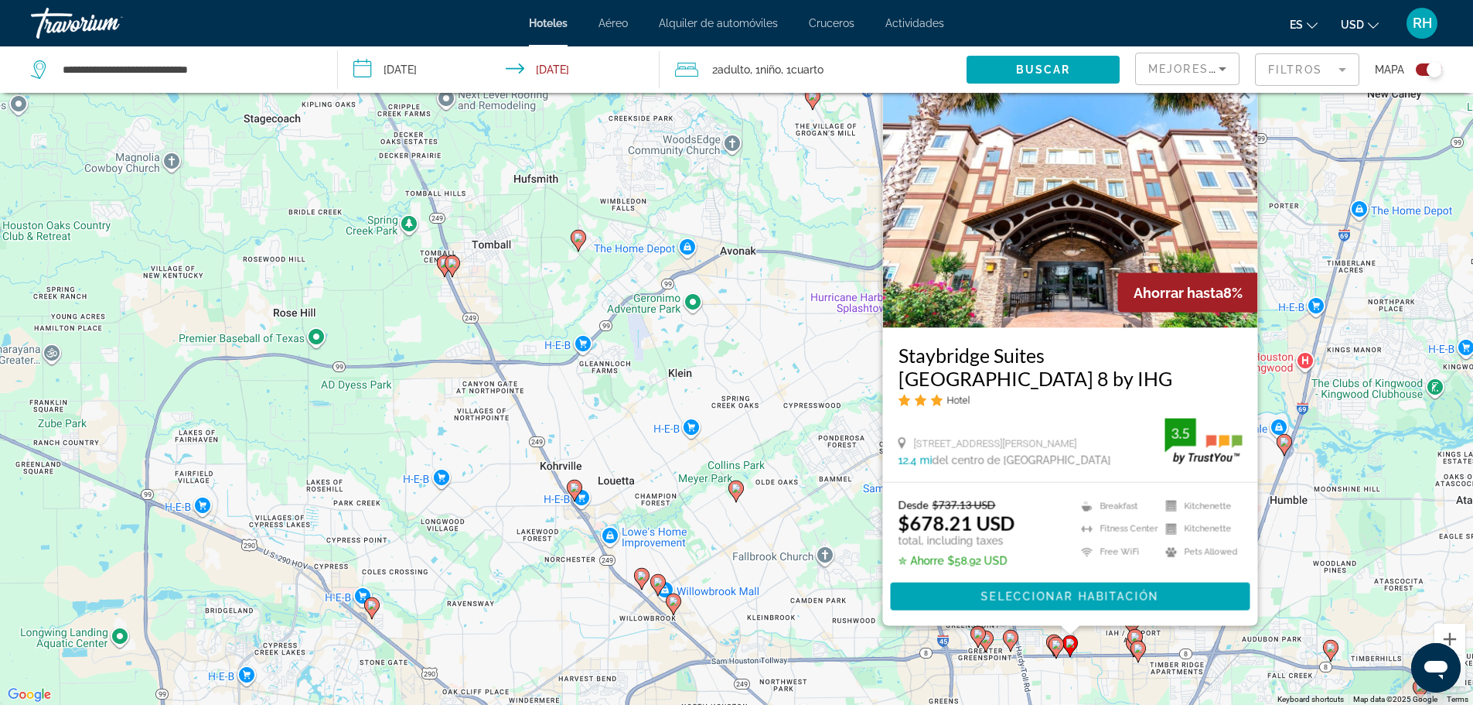
click at [1035, 641] on div "To activate drag with keyboard, press Alt + Enter. Once in keyboard drag state,…" at bounding box center [736, 352] width 1473 height 705
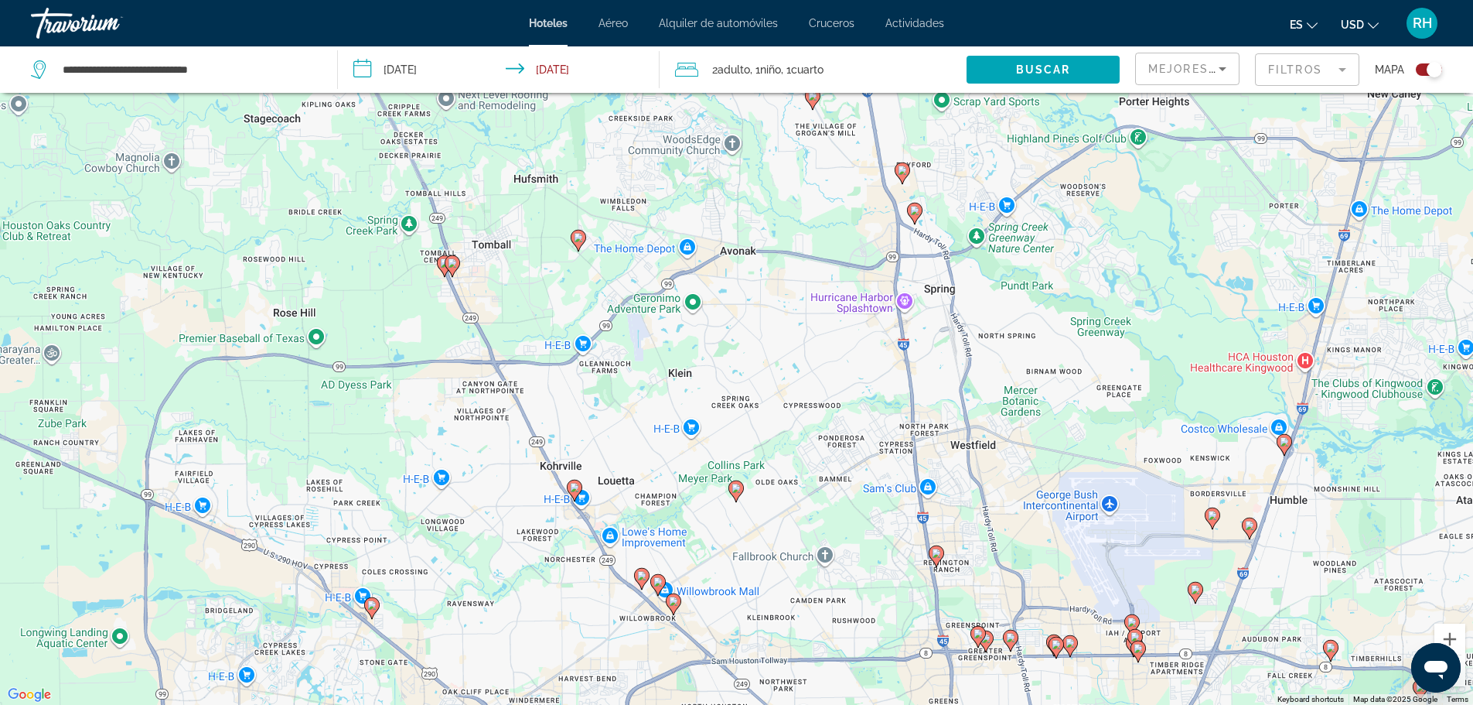
click at [1047, 640] on gmp-advanced-marker "Main content" at bounding box center [1054, 644] width 15 height 23
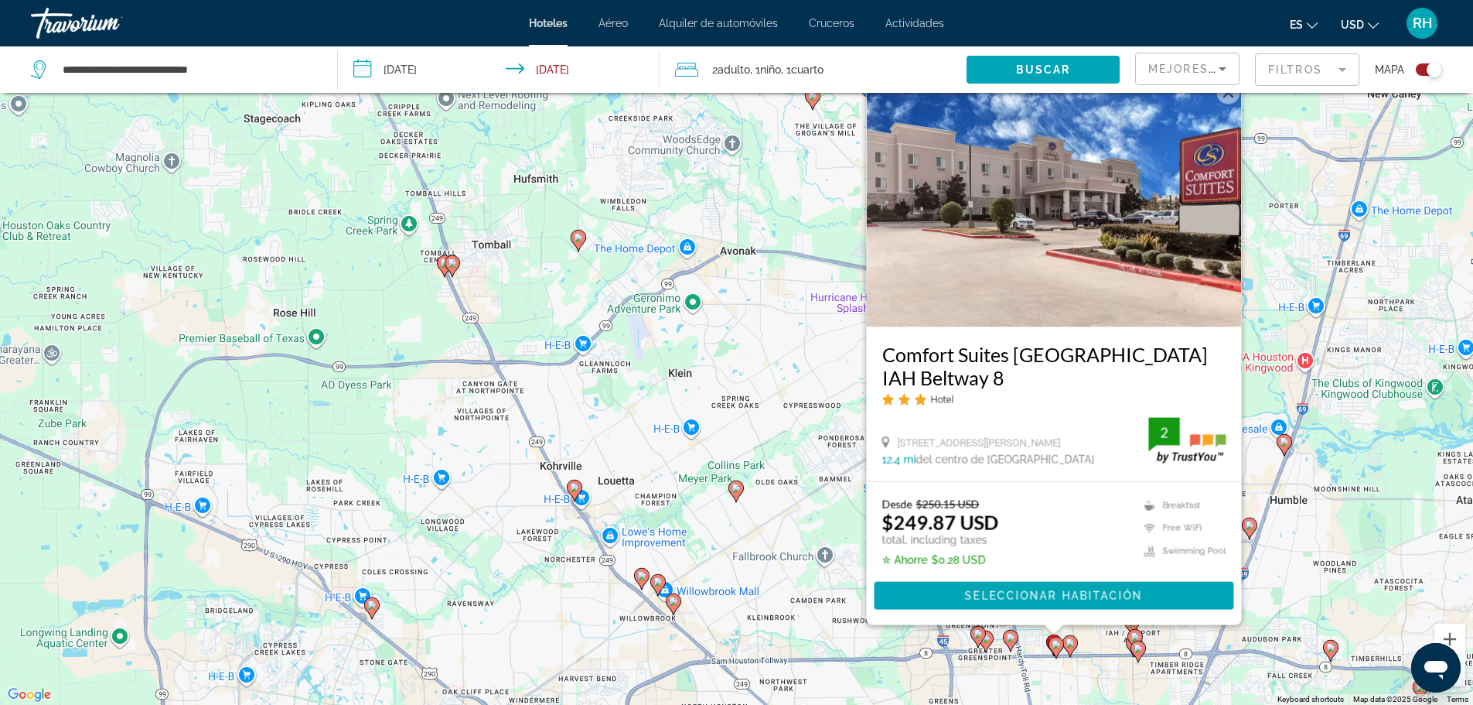
click at [671, 608] on icon "Main content" at bounding box center [673, 603] width 14 height 20
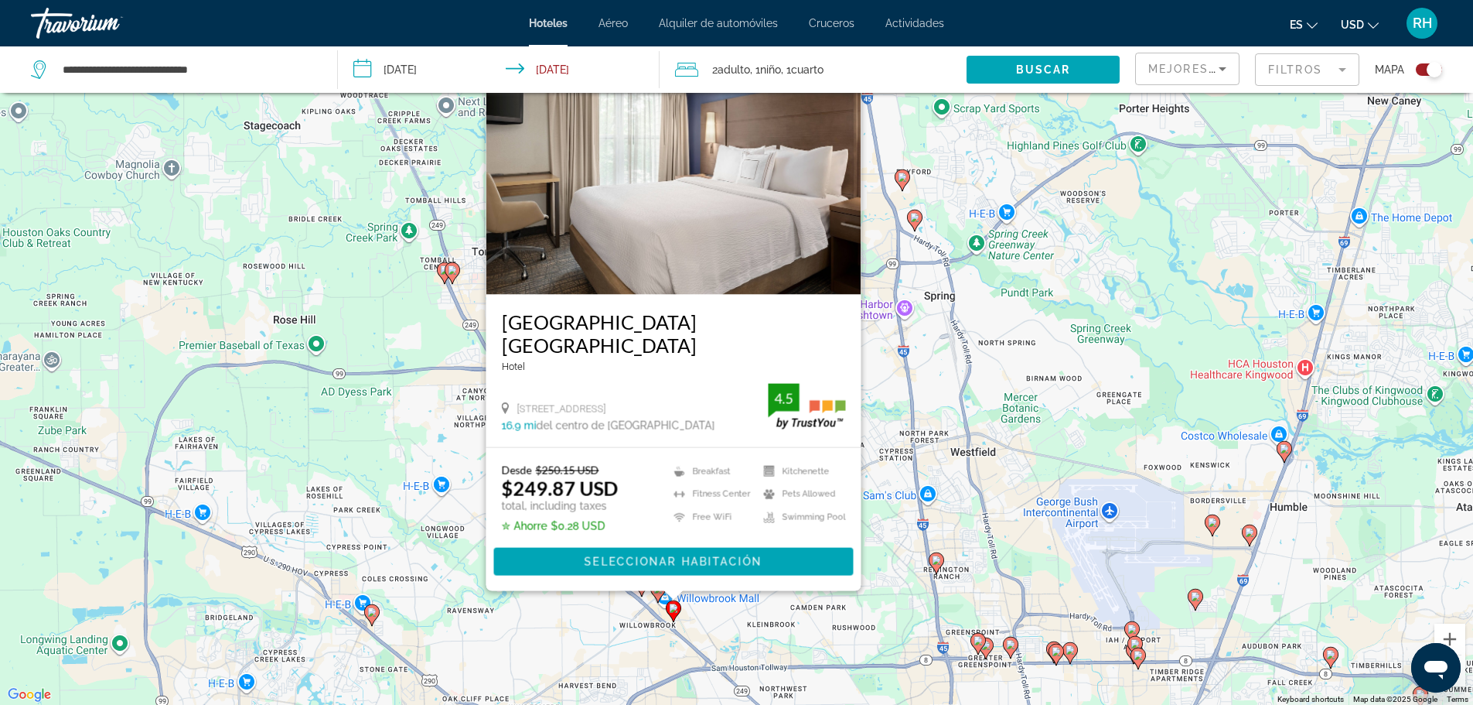
click at [449, 282] on gmp-advanced-marker "Main content" at bounding box center [452, 272] width 15 height 23
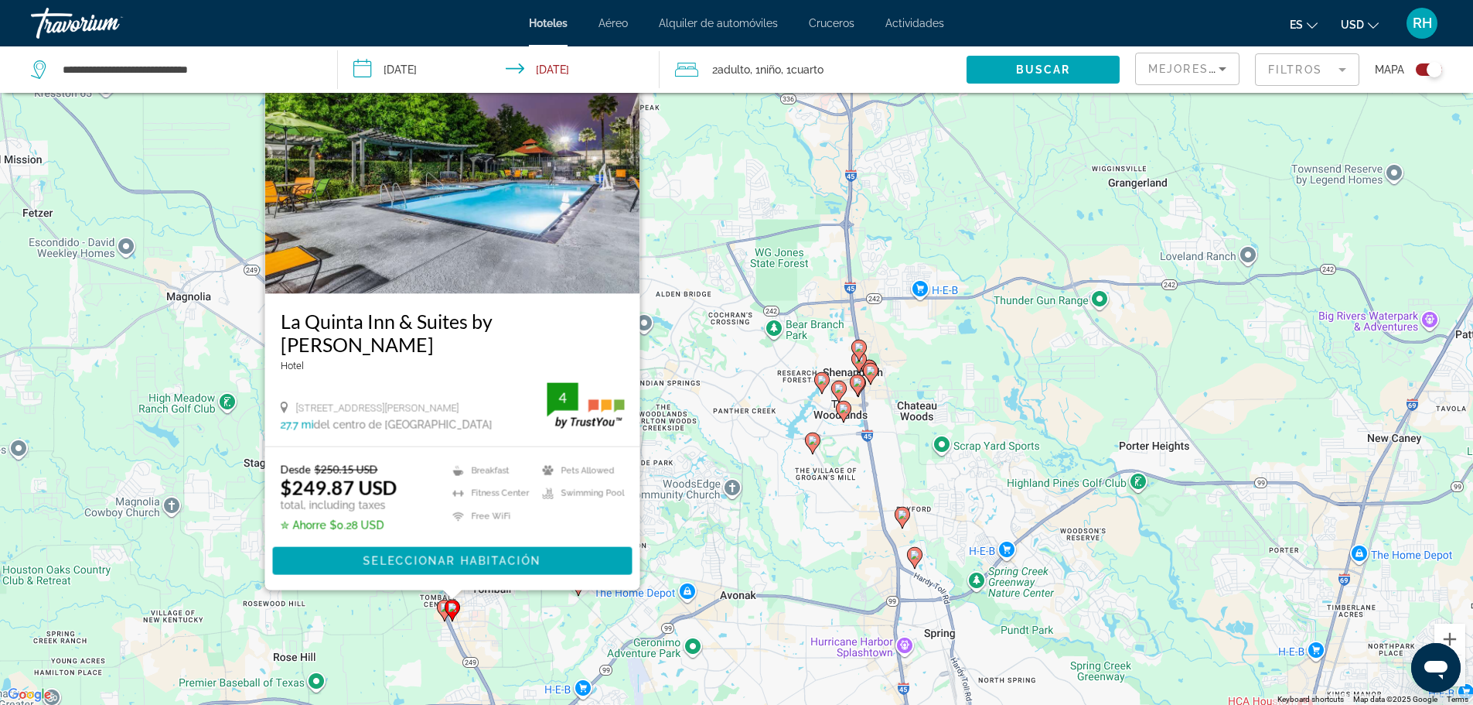
click at [446, 615] on gmp-advanced-marker "Main content" at bounding box center [452, 610] width 15 height 23
click at [444, 614] on icon "Main content" at bounding box center [444, 609] width 14 height 20
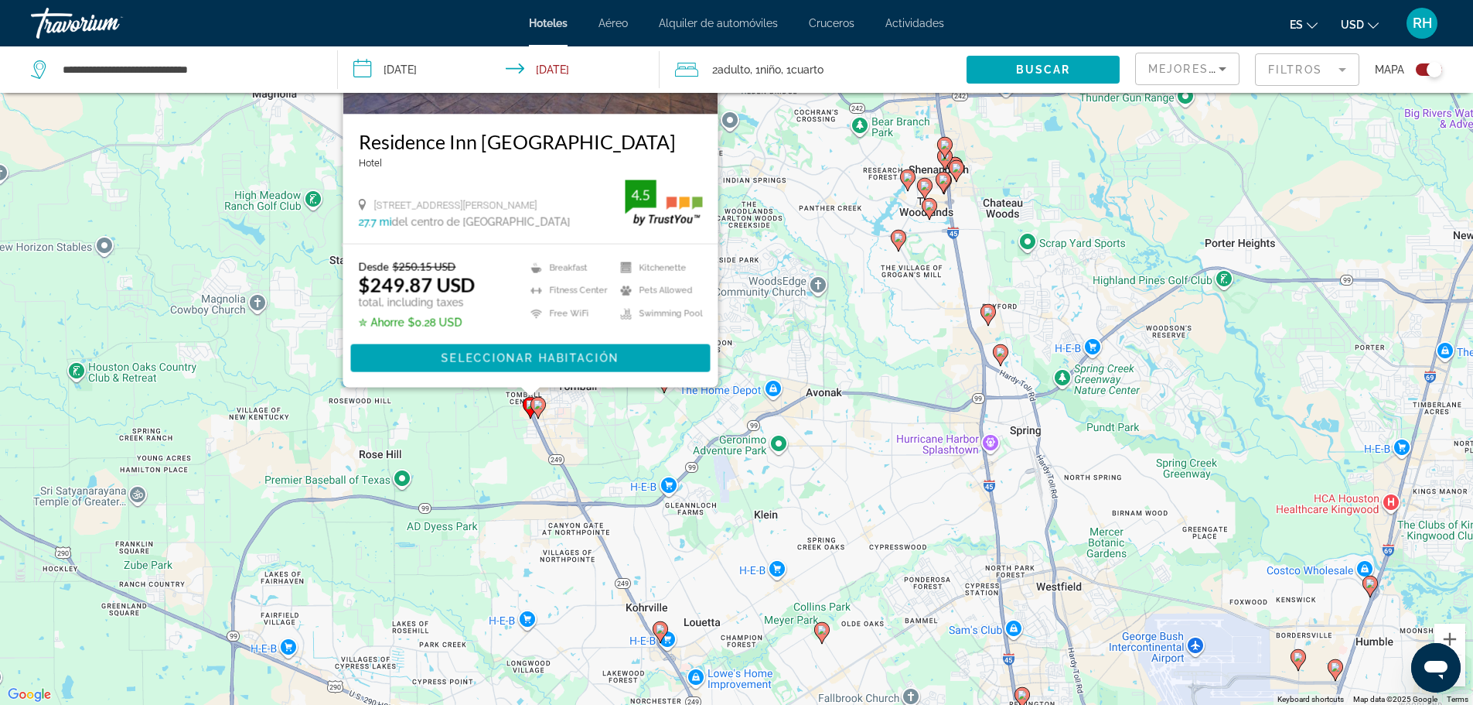
drag, startPoint x: 586, startPoint y: 627, endPoint x: 694, endPoint y: 343, distance: 303.5
click at [691, 364] on div "To activate drag with keyboard, press Alt + Enter. Once in keyboard drag state,…" at bounding box center [736, 352] width 1473 height 705
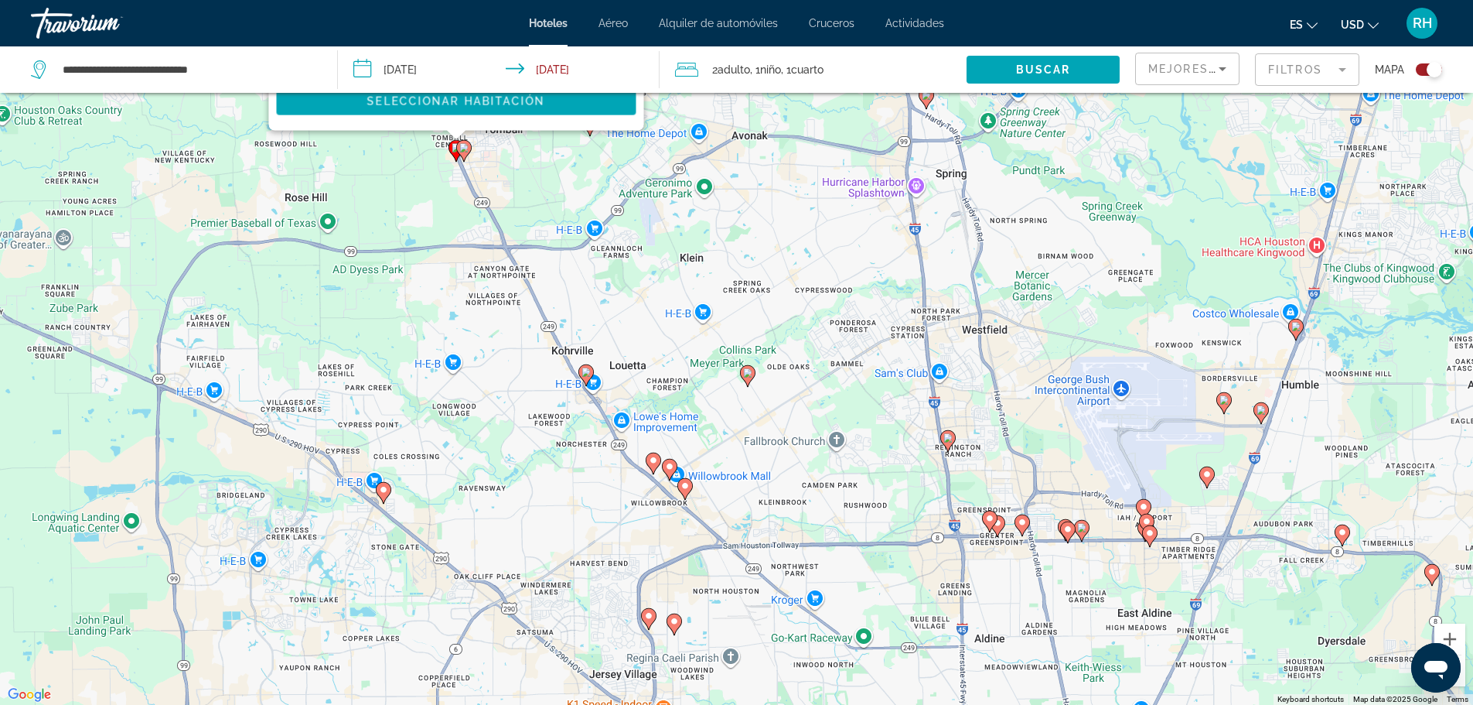
drag, startPoint x: 847, startPoint y: 415, endPoint x: 630, endPoint y: 620, distance: 298.2
click at [630, 620] on div "To activate drag with keyboard, press Alt + Enter. Once in keyboard drag state,…" at bounding box center [736, 352] width 1473 height 705
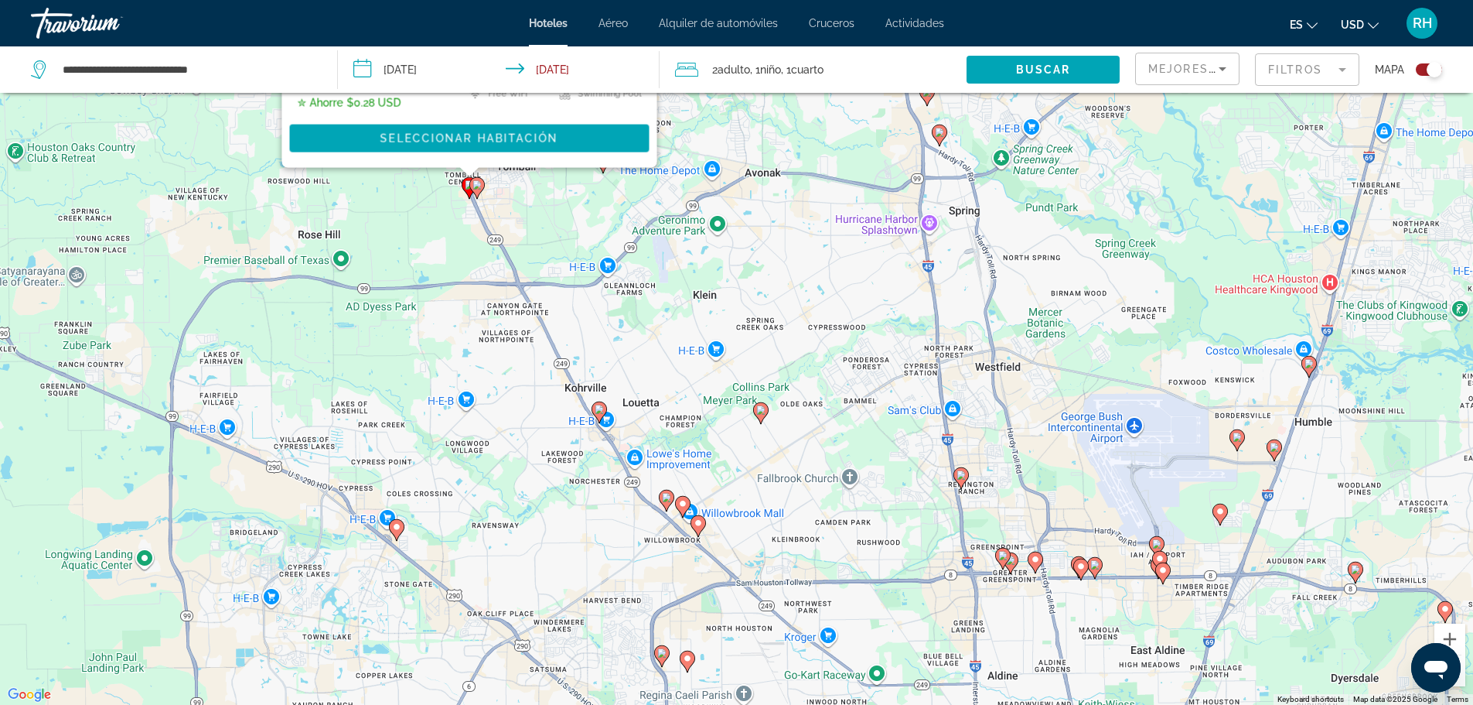
click at [671, 503] on icon "Main content" at bounding box center [666, 500] width 14 height 20
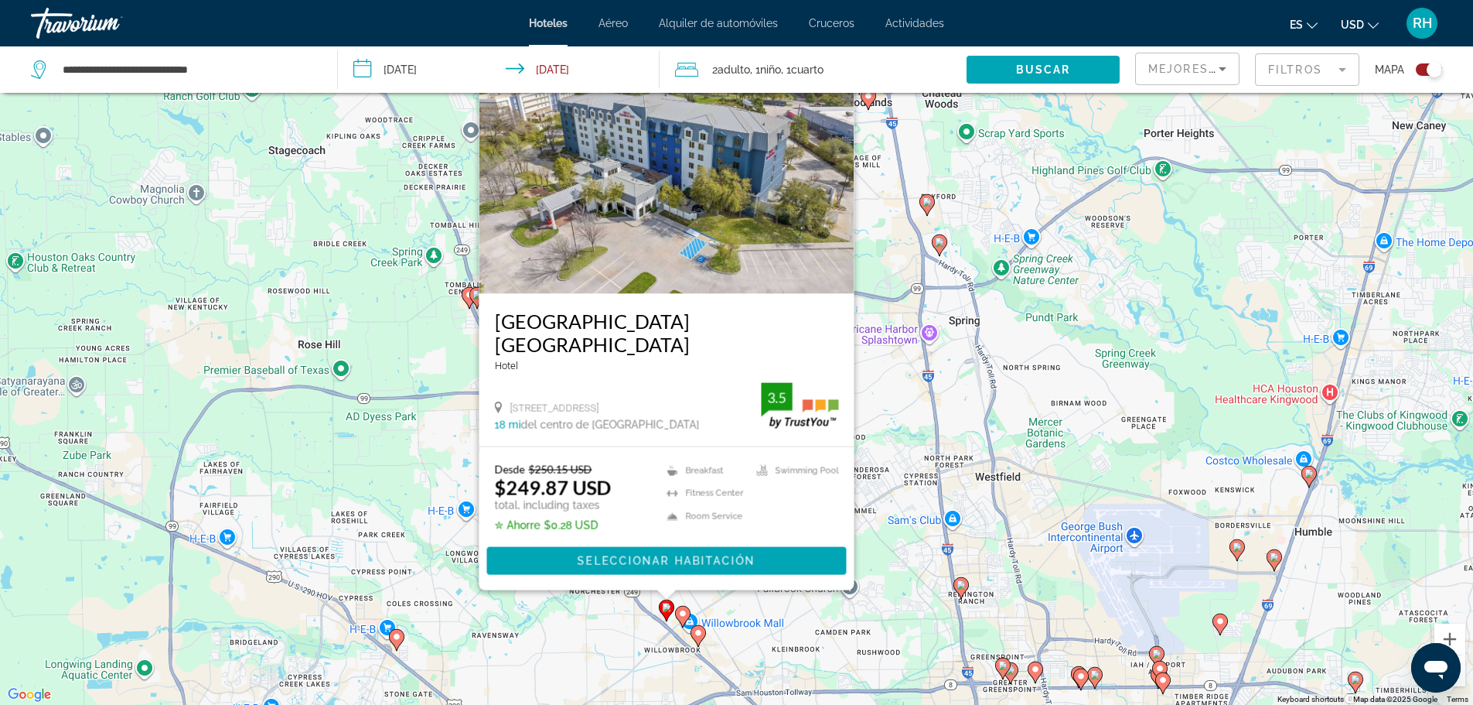
click at [684, 609] on icon "Main content" at bounding box center [682, 616] width 14 height 20
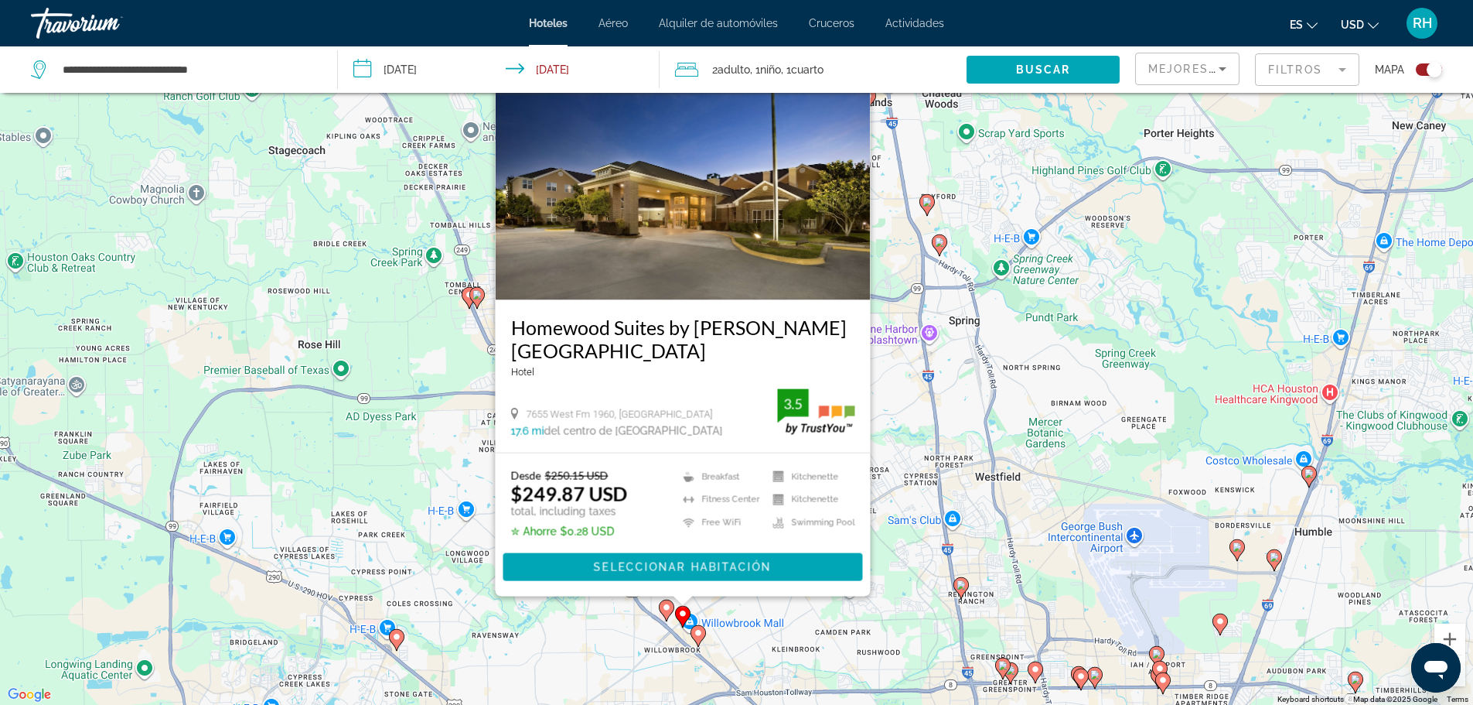
click at [699, 633] on image "Main content" at bounding box center [698, 632] width 9 height 9
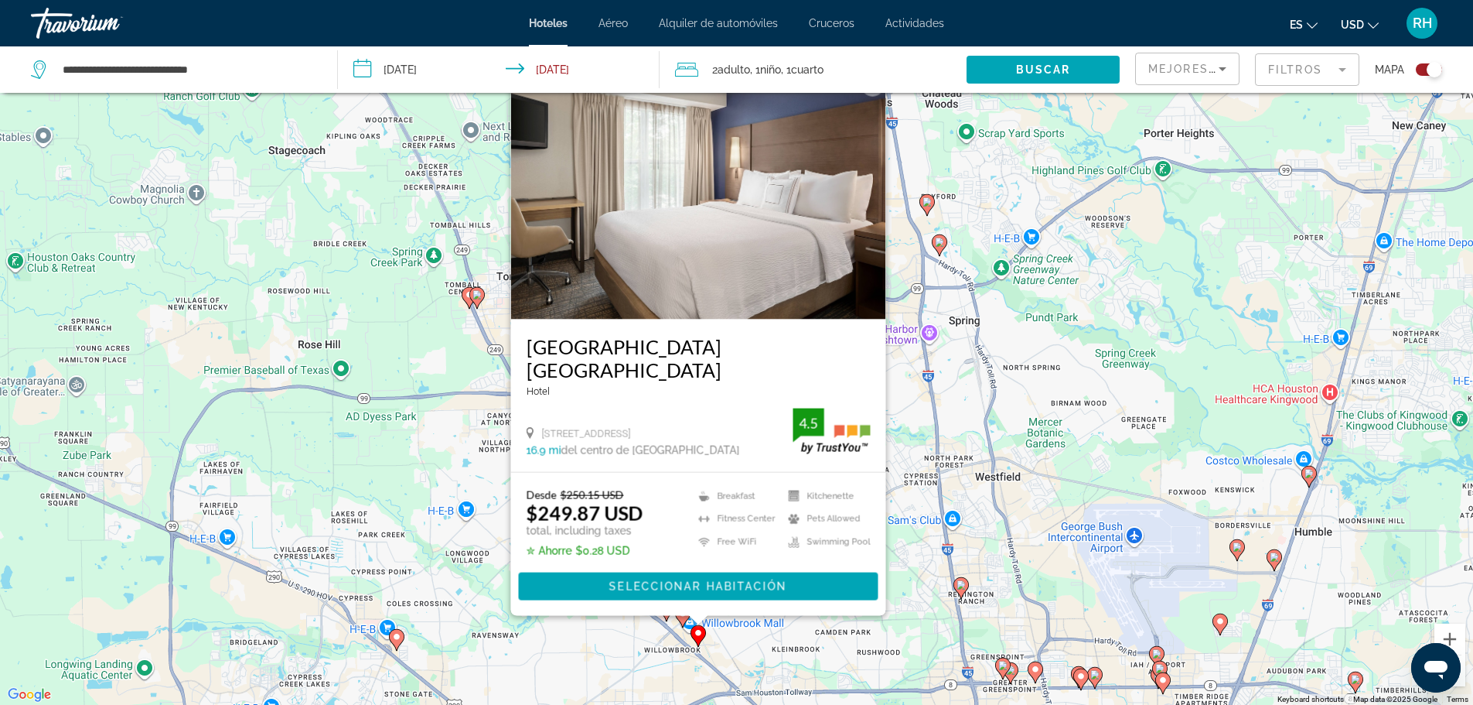
click at [396, 346] on div "To activate drag with keyboard, press Alt + Enter. Once in keyboard drag state,…" at bounding box center [736, 352] width 1473 height 705
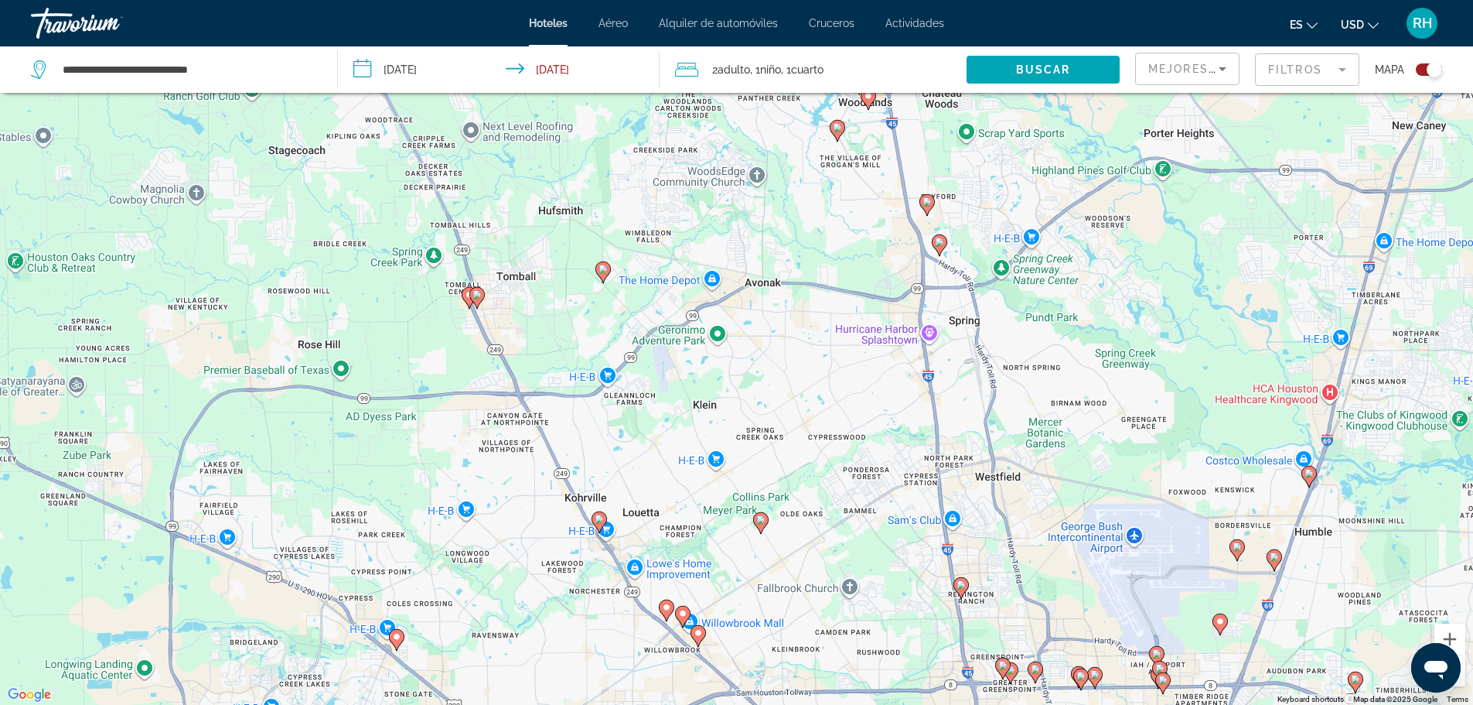
click at [598, 521] on image "Main content" at bounding box center [599, 518] width 9 height 9
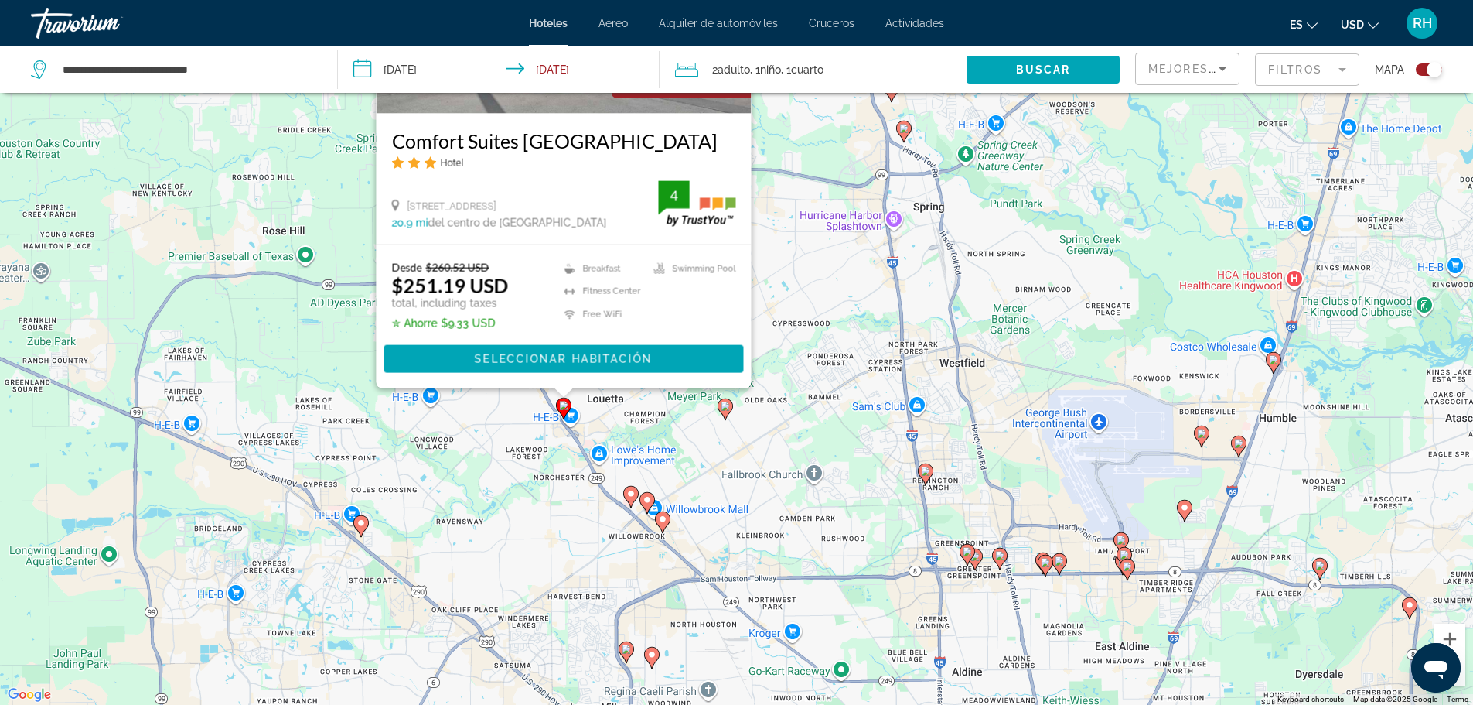
drag, startPoint x: 778, startPoint y: 636, endPoint x: 743, endPoint y: 418, distance: 221.0
click at [743, 418] on div "To activate drag with keyboard, press Alt + Enter. Once in keyboard drag state,…" at bounding box center [736, 352] width 1473 height 705
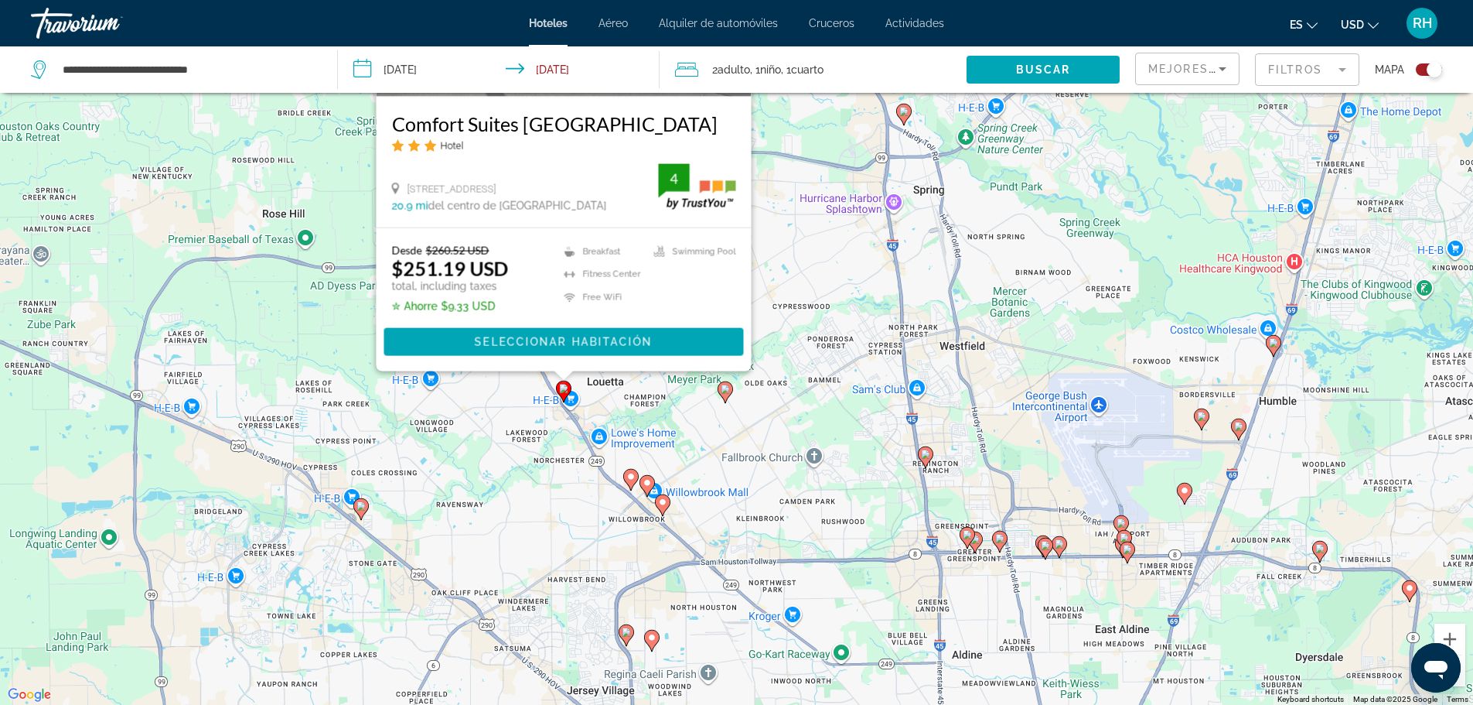
click at [630, 479] on image "Main content" at bounding box center [631, 476] width 9 height 9
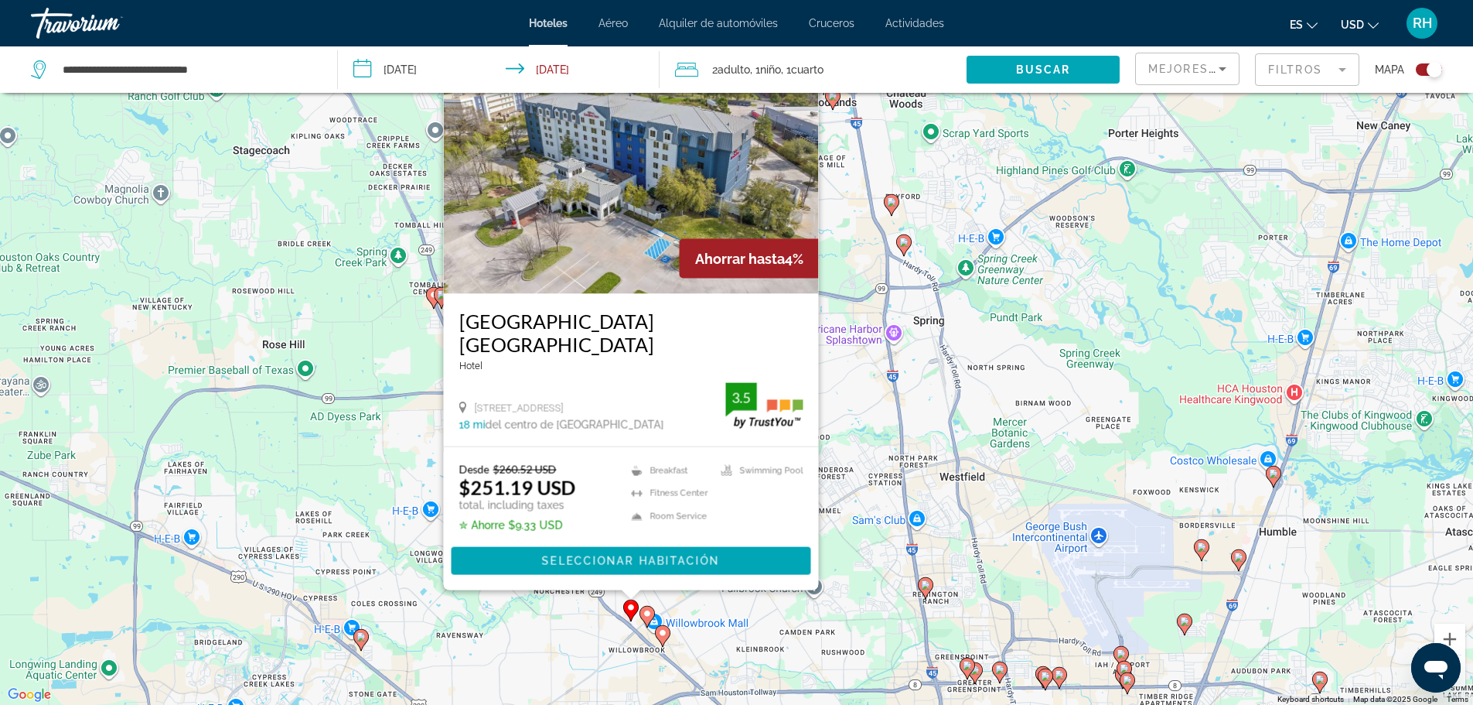
click at [640, 623] on gmp-advanced-marker "Main content" at bounding box center [647, 616] width 15 height 23
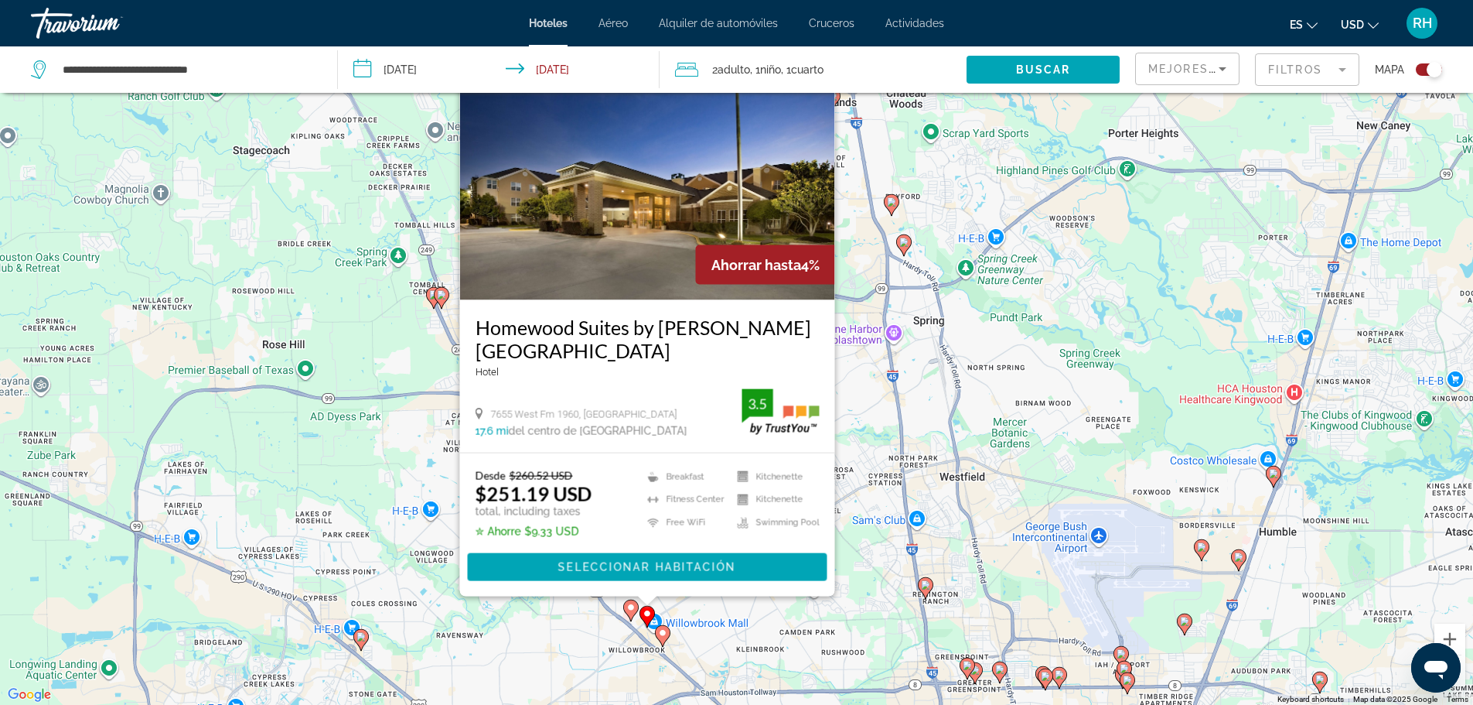
click at [665, 637] on icon "Main content" at bounding box center [662, 635] width 14 height 20
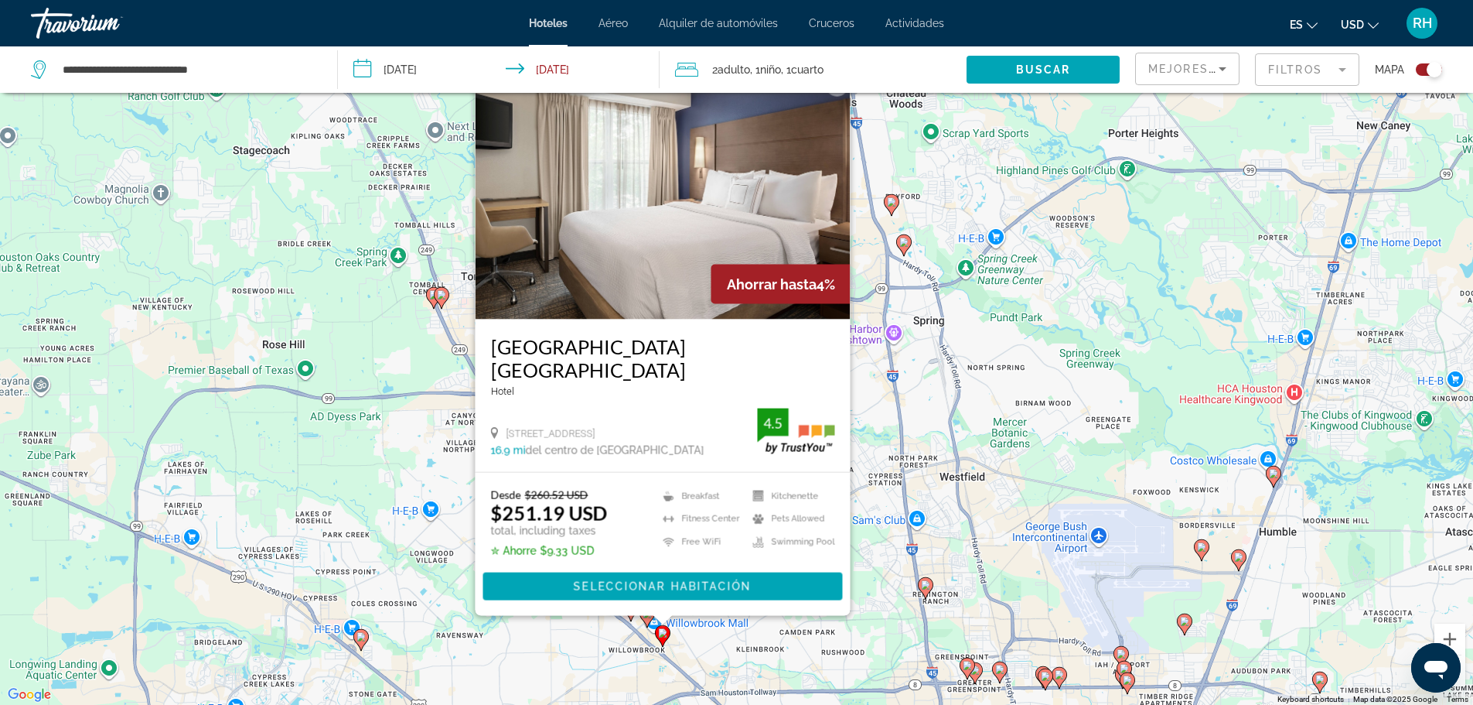
click at [401, 360] on div "To activate drag with keyboard, press Alt + Enter. Once in keyboard drag state,…" at bounding box center [736, 352] width 1473 height 705
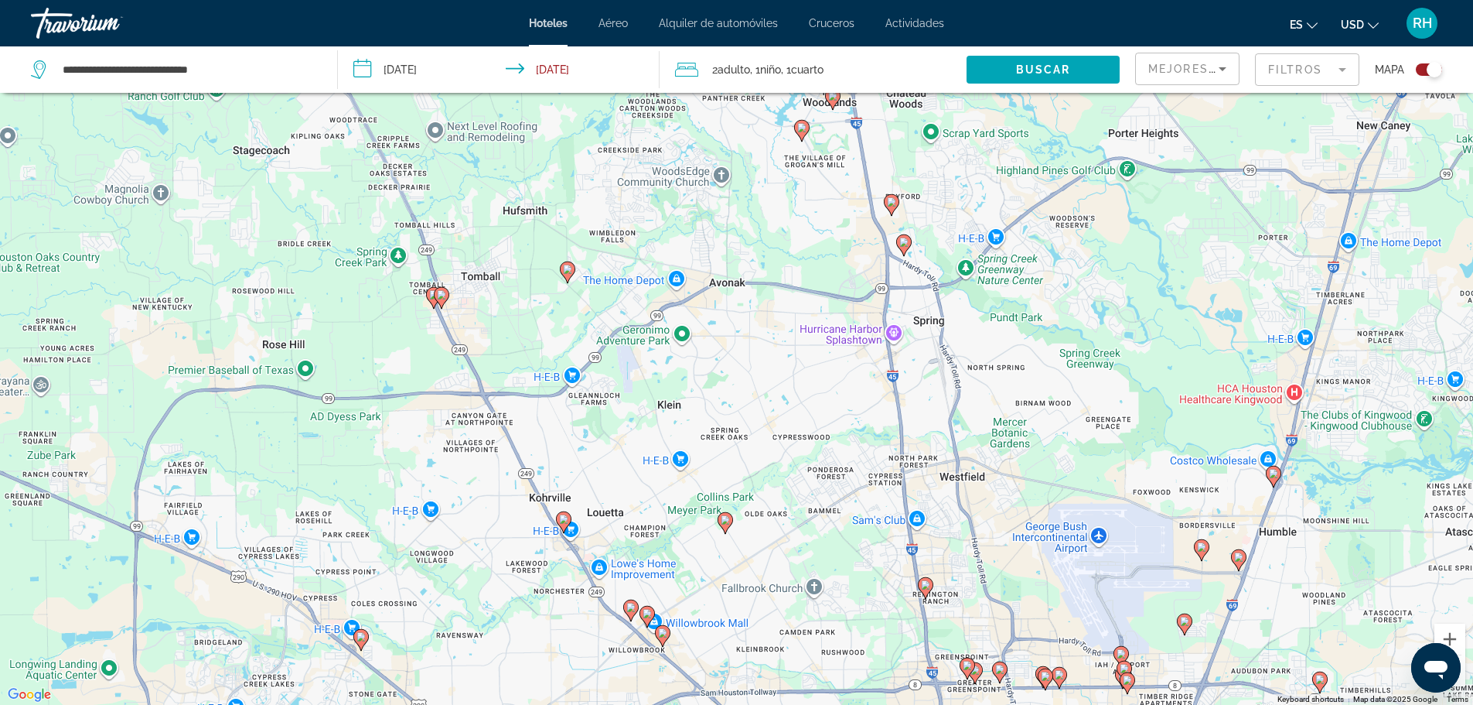
click at [628, 606] on image "Main content" at bounding box center [631, 607] width 9 height 9
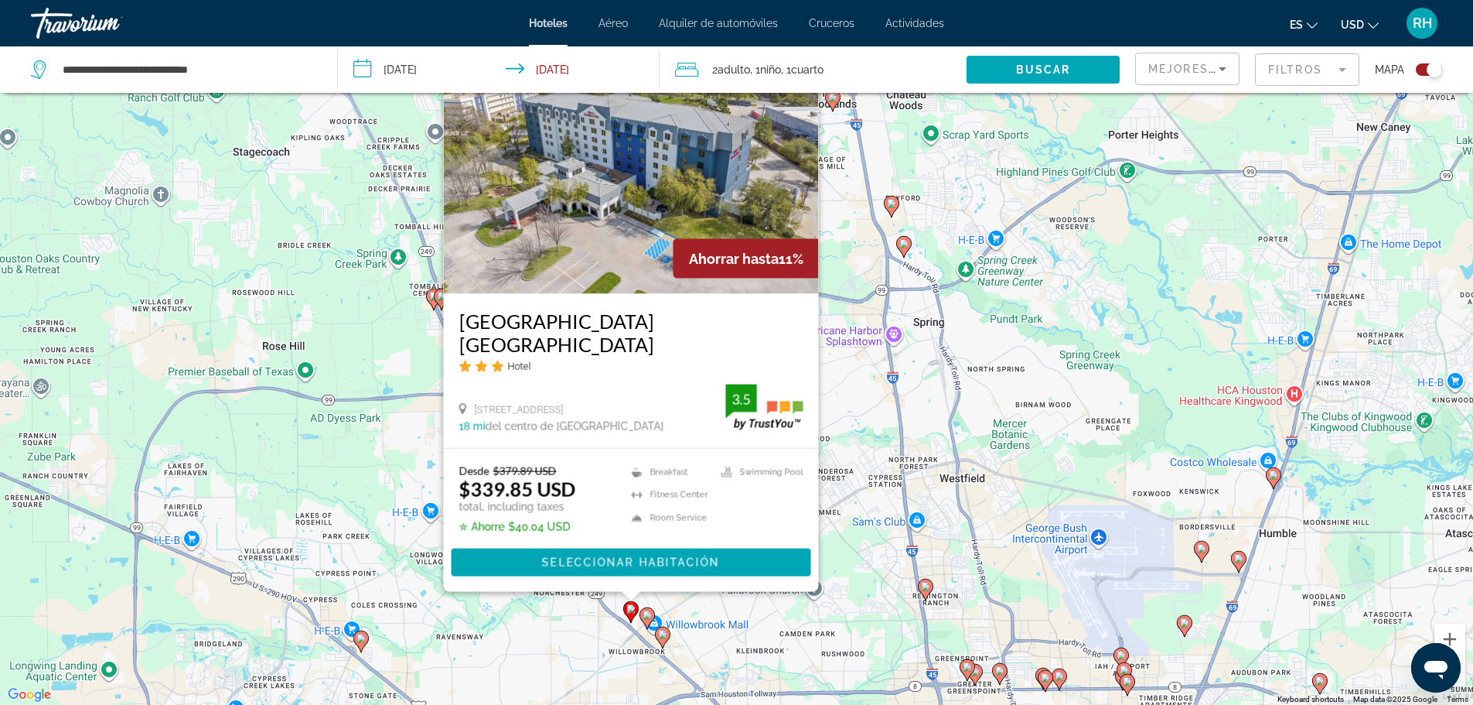
click at [661, 639] on icon "Main content" at bounding box center [662, 637] width 14 height 20
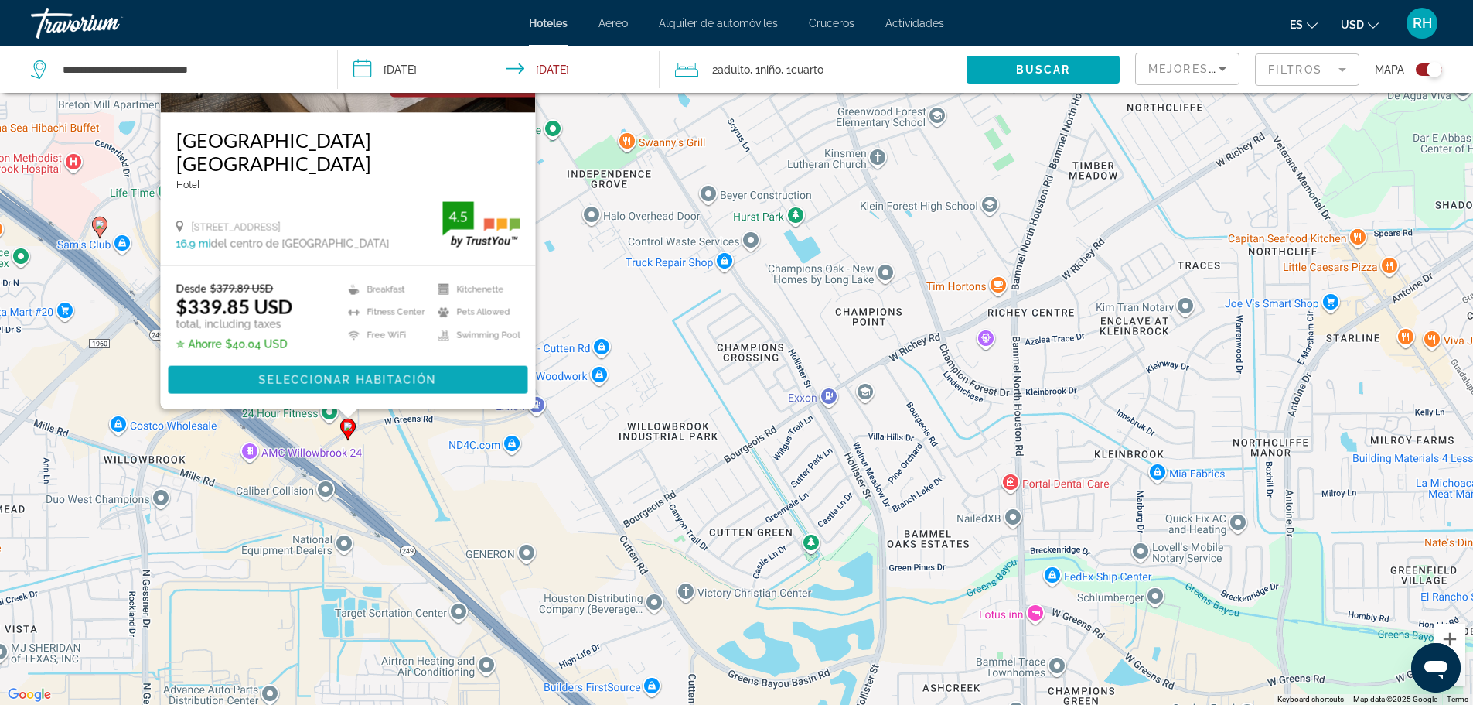
click at [394, 388] on span "Main content" at bounding box center [348, 379] width 360 height 37
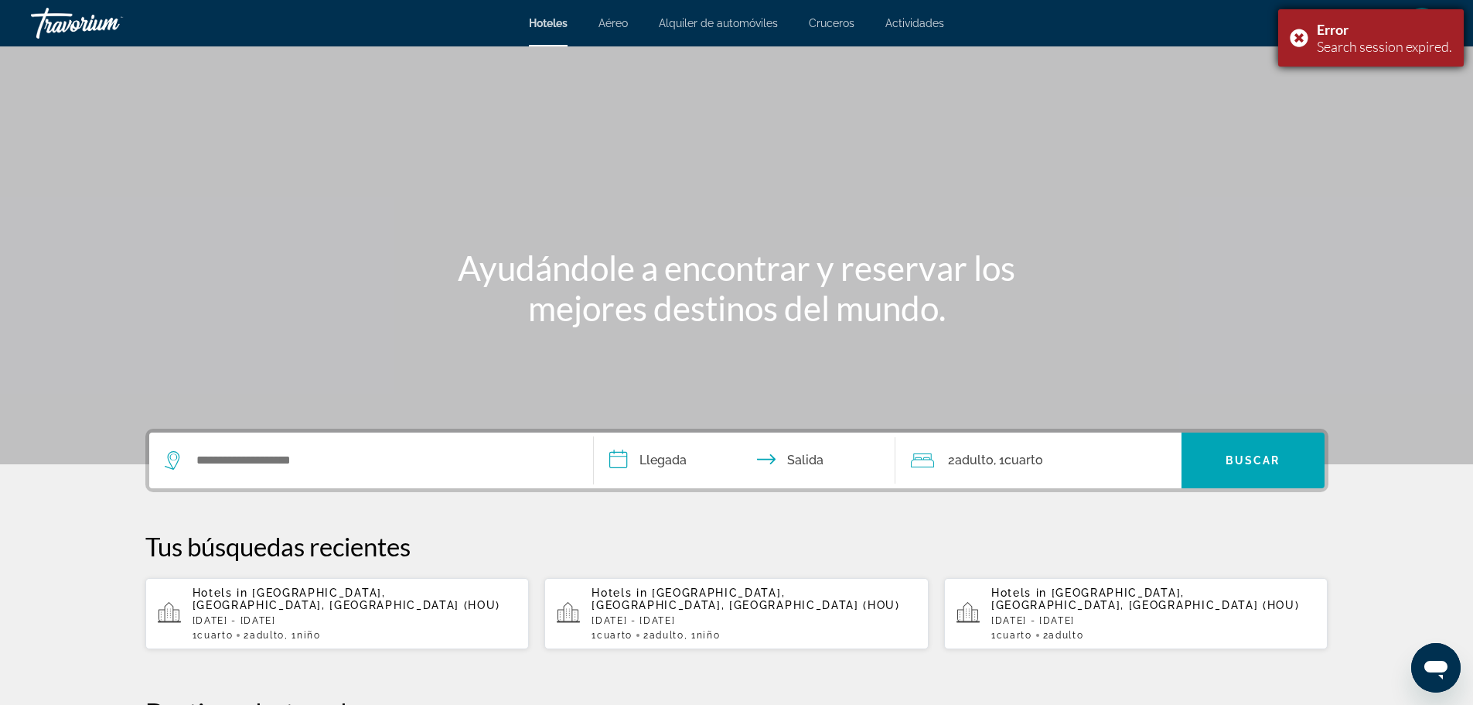
click at [1412, 39] on div "Search session expired." at bounding box center [1384, 46] width 135 height 17
click at [275, 615] on p "[DATE] - [DATE]" at bounding box center [355, 620] width 325 height 11
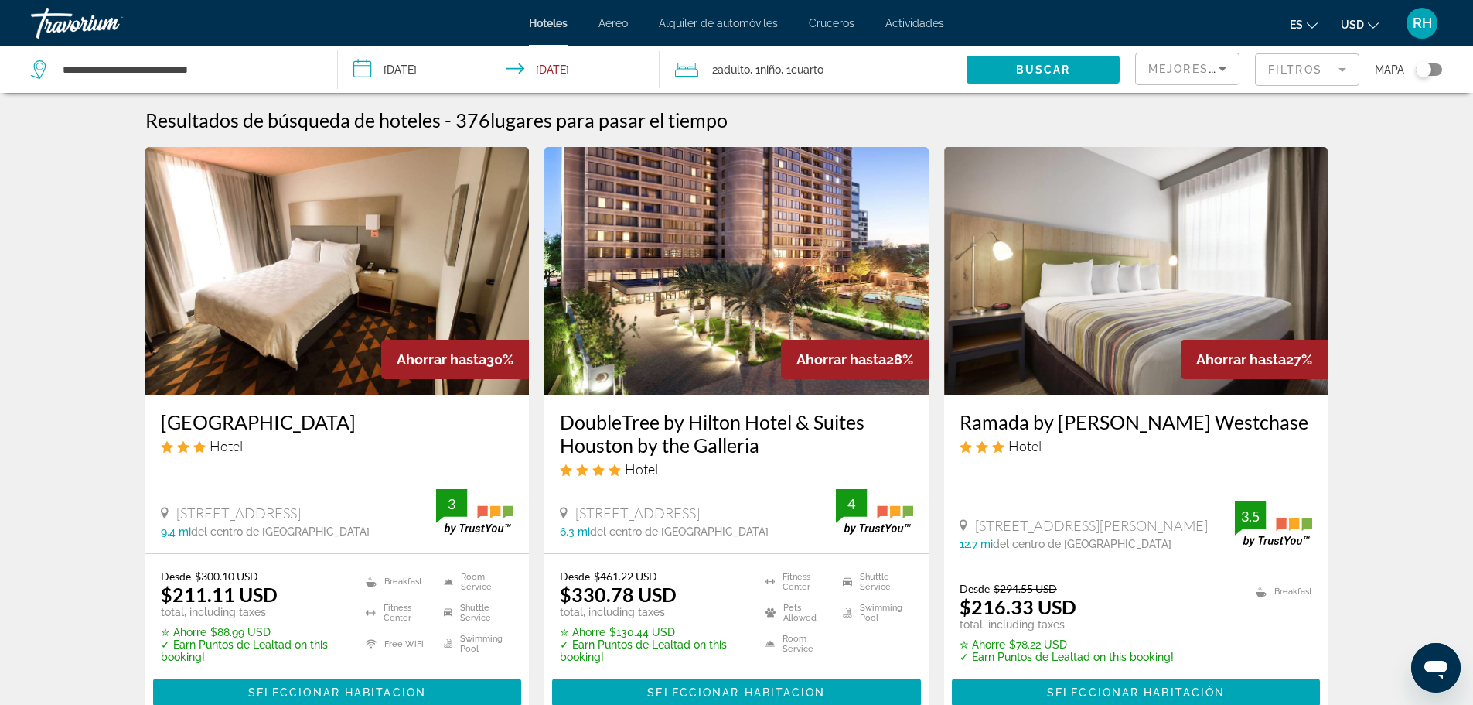
click at [1439, 68] on div "Toggle map" at bounding box center [1429, 69] width 26 height 12
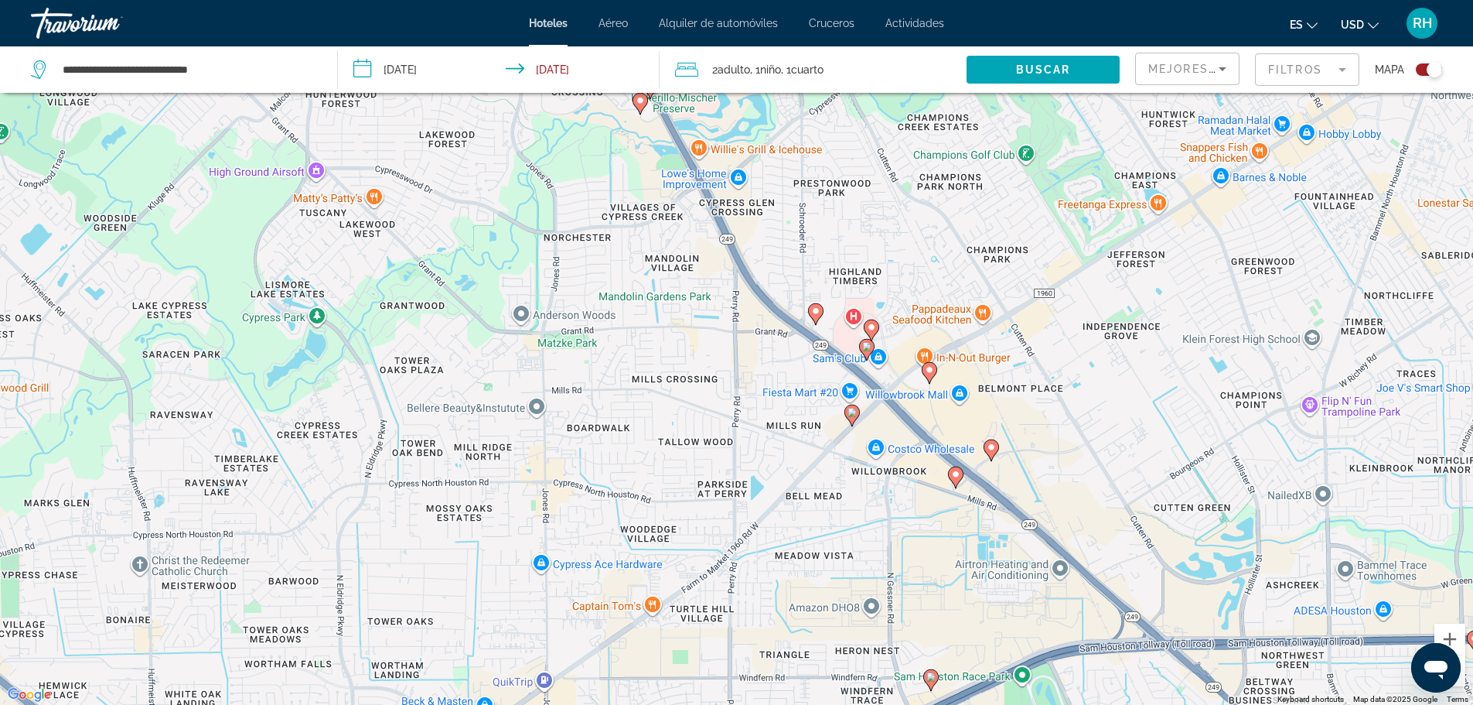
click at [988, 449] on image "Main content" at bounding box center [991, 446] width 9 height 9
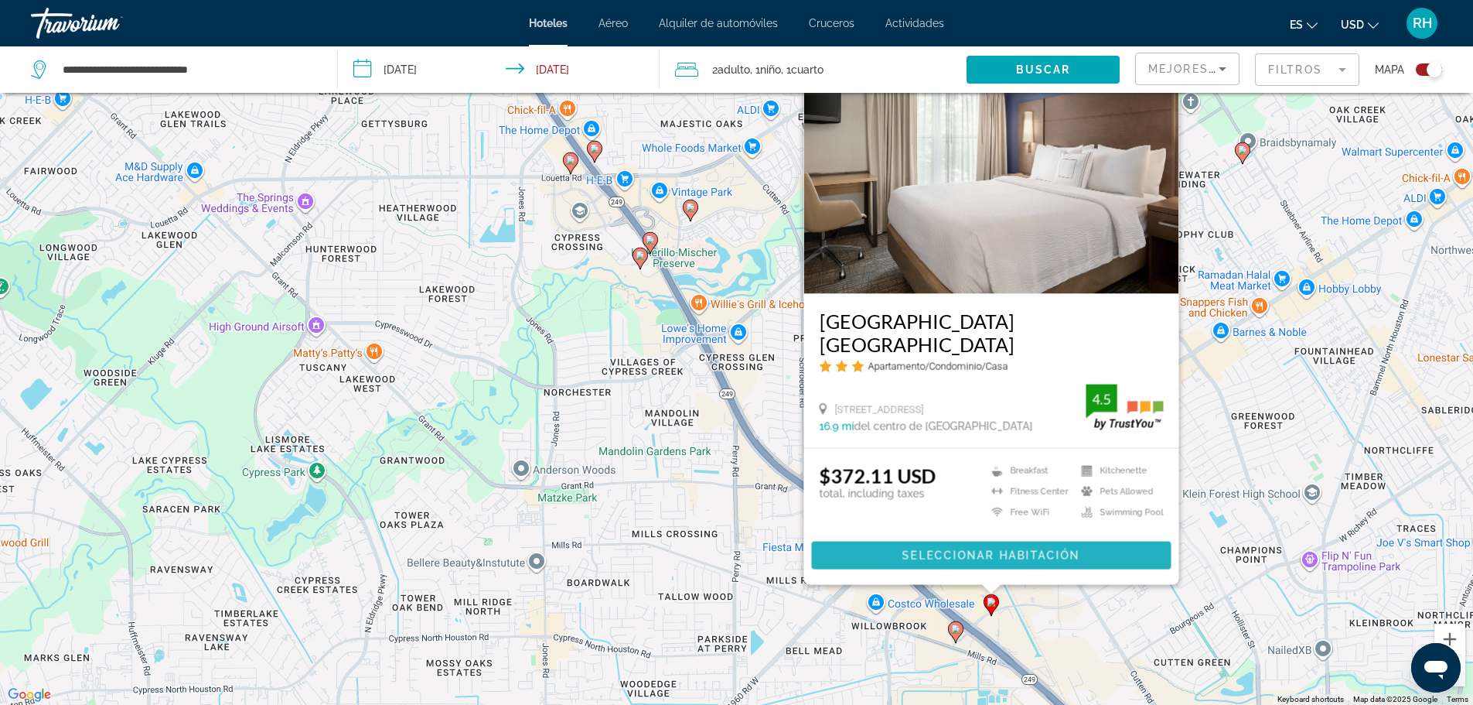
click at [1007, 563] on span "Main content" at bounding box center [991, 555] width 360 height 37
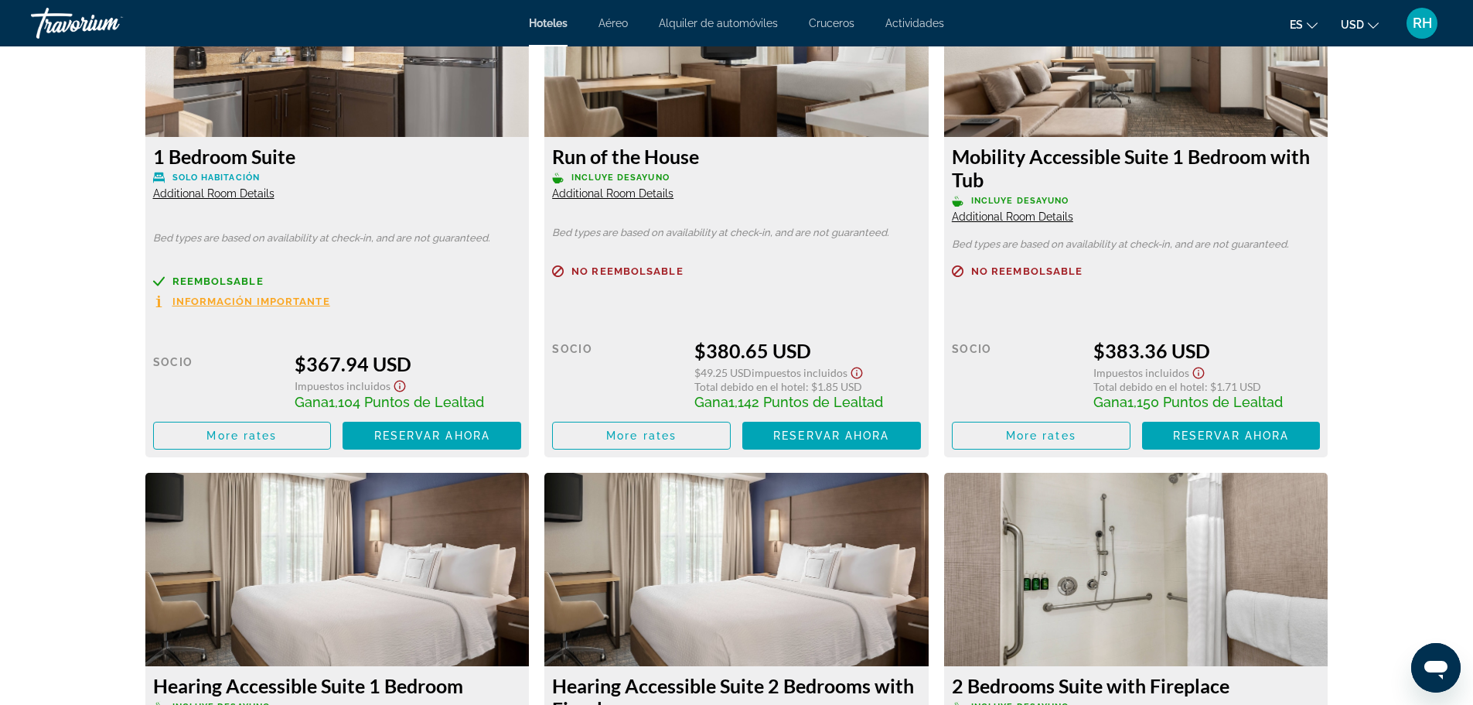
scroll to position [2248, 0]
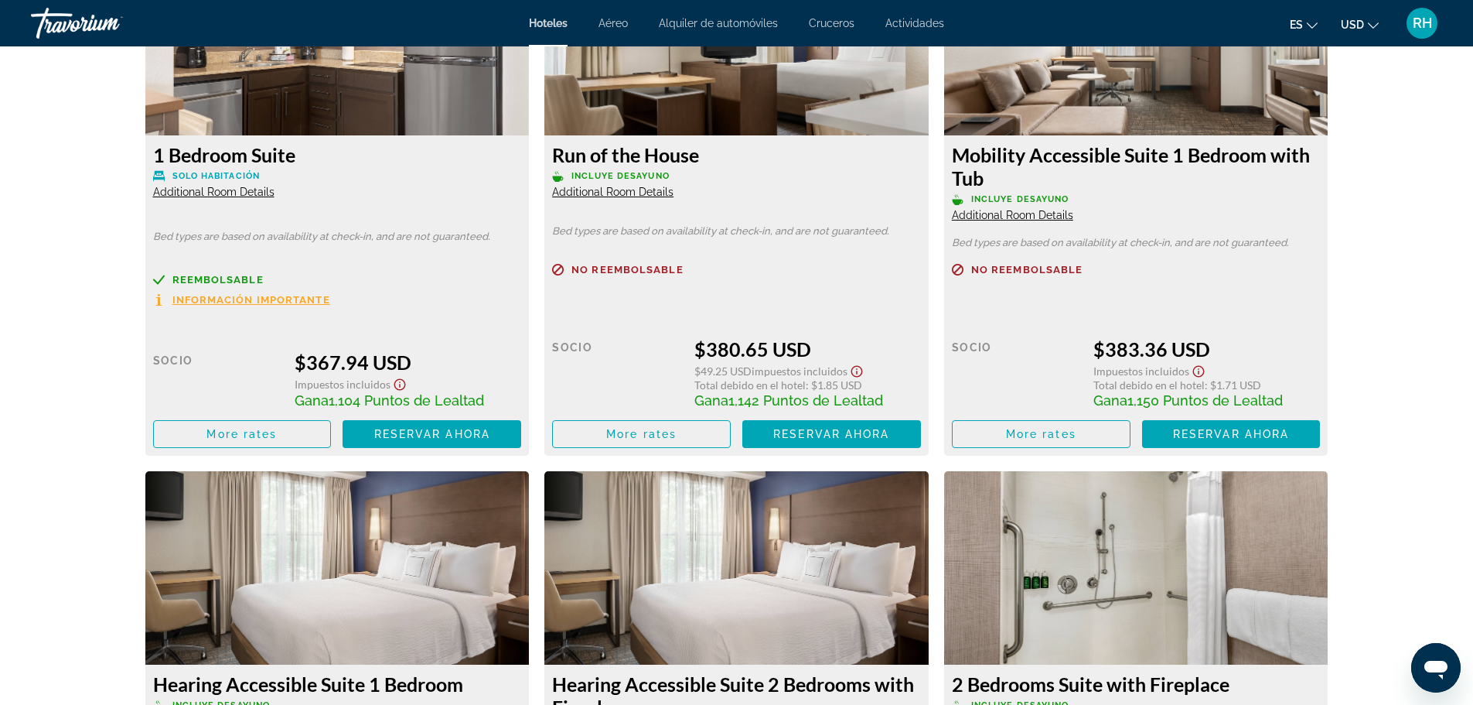
click at [279, 300] on span "Información importante" at bounding box center [251, 300] width 158 height 10
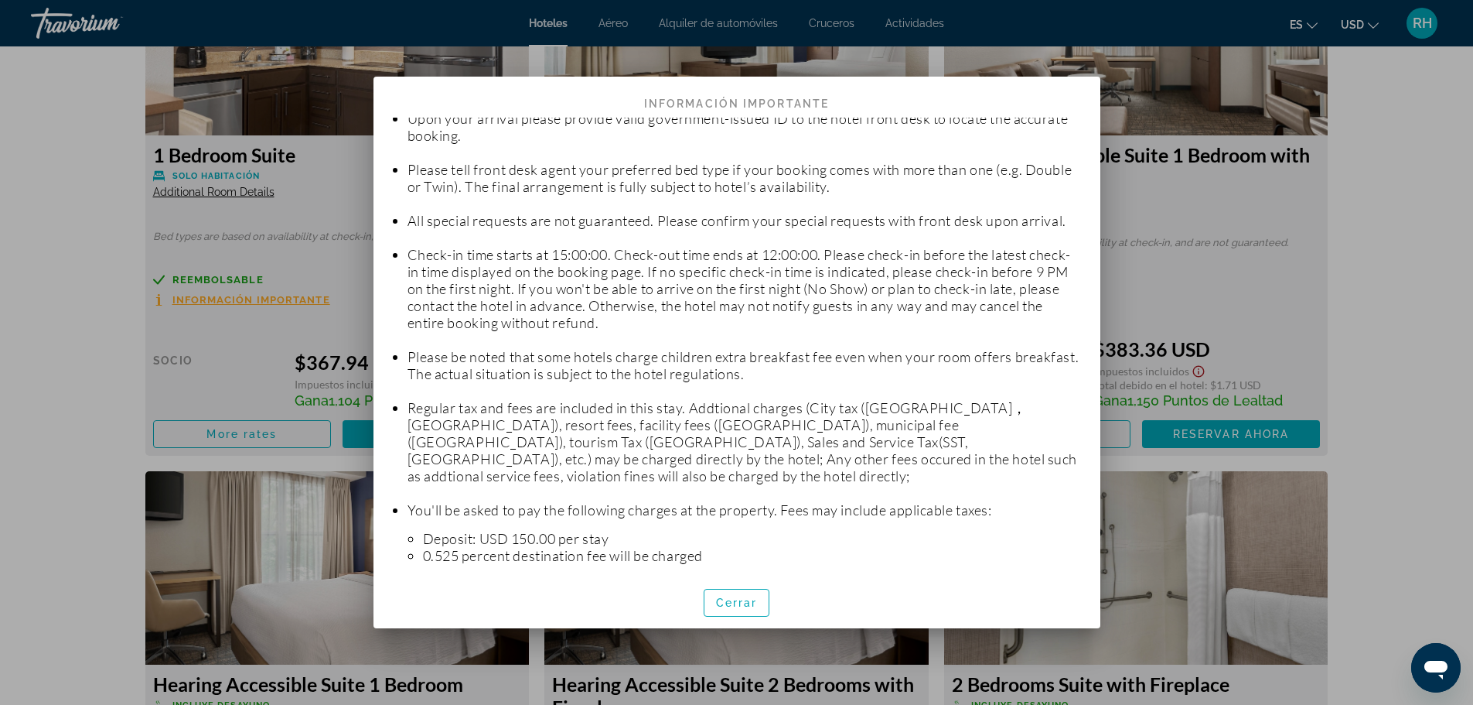
scroll to position [111, 0]
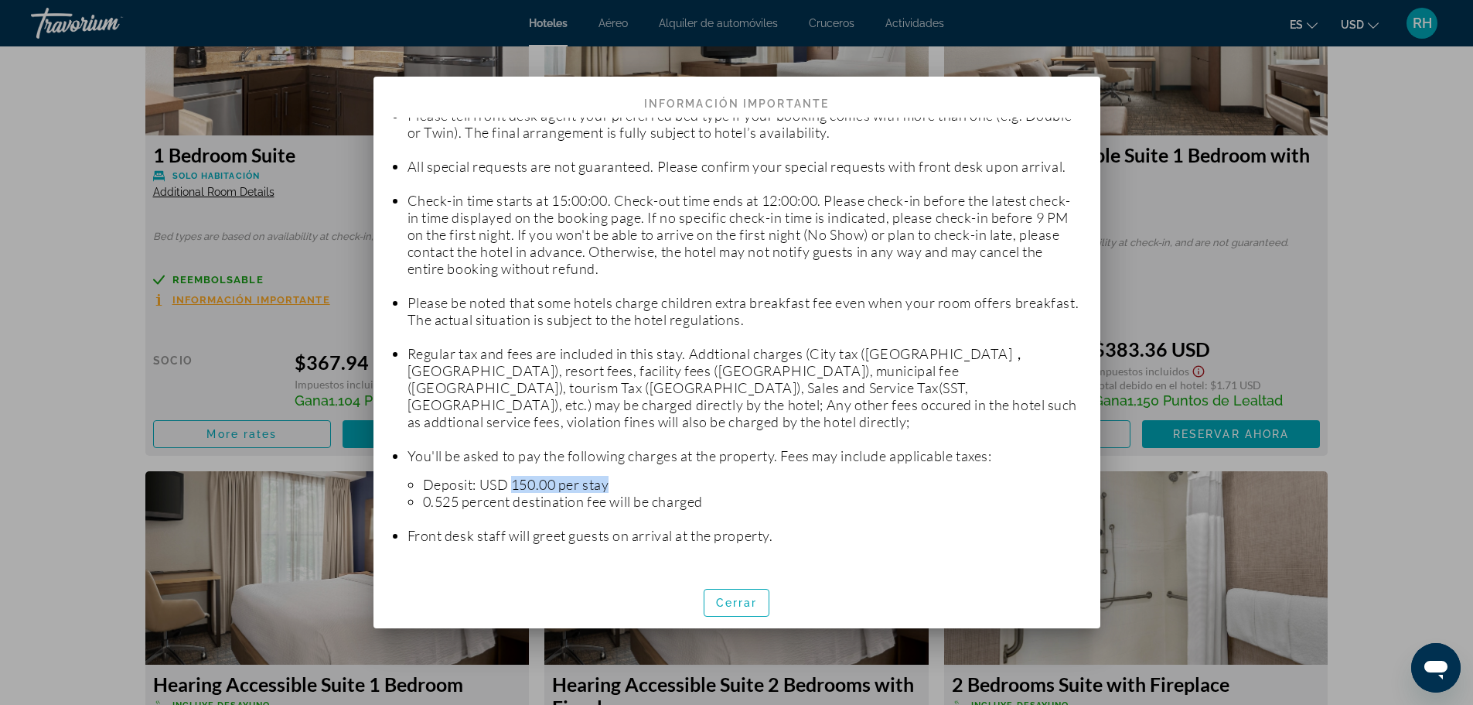
drag, startPoint x: 516, startPoint y: 469, endPoint x: 611, endPoint y: 466, distance: 95.2
click at [611, 476] on li "Deposit: USD 150.00 per stay" at bounding box center [752, 484] width 659 height 17
click at [752, 606] on span "Cerrar" at bounding box center [737, 602] width 42 height 12
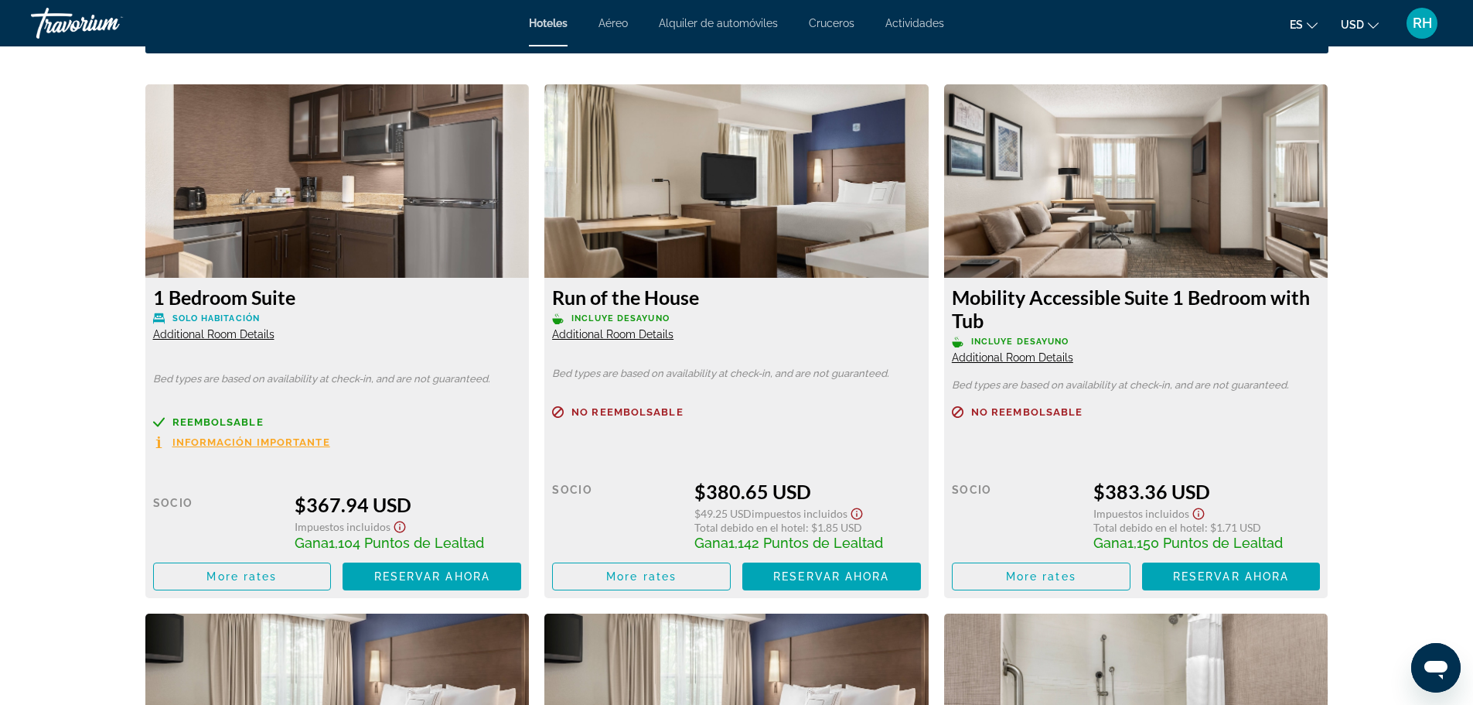
scroll to position [2093, 0]
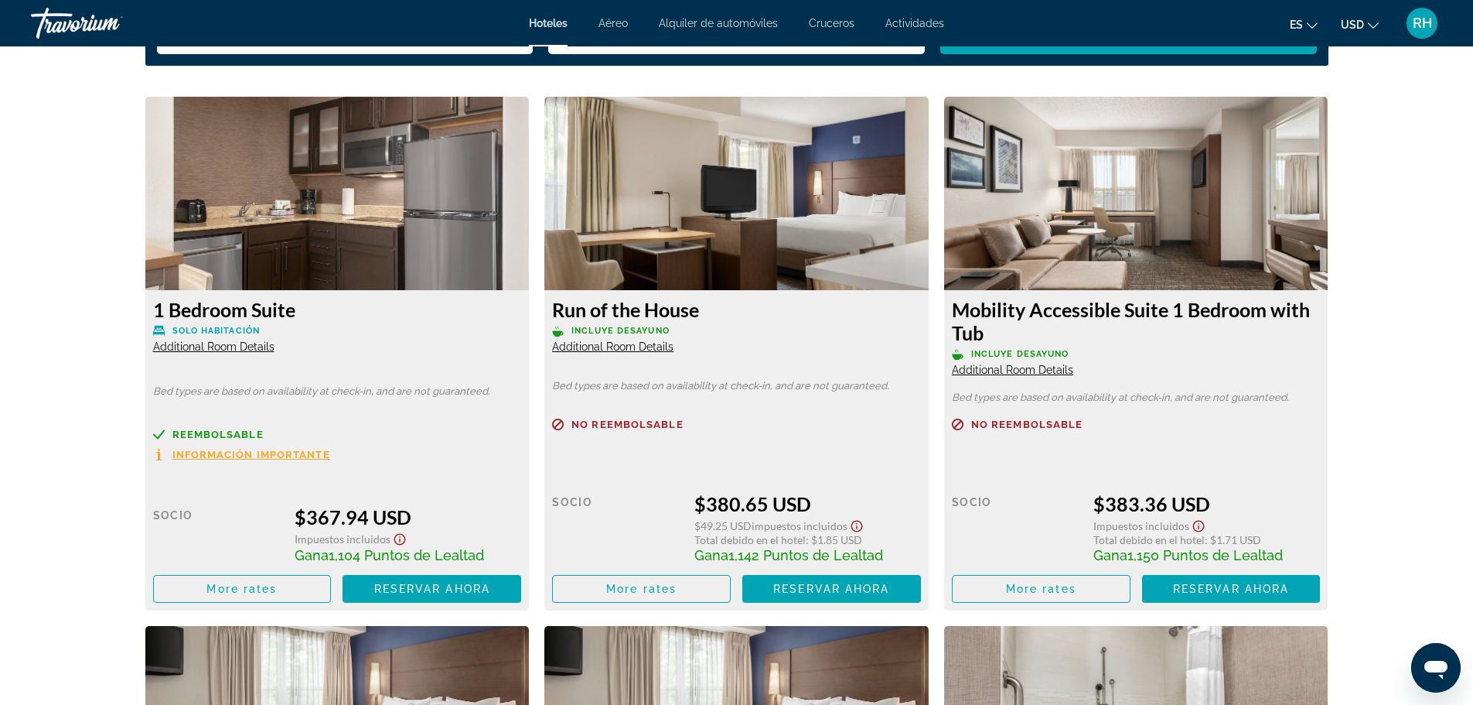
click at [242, 348] on span "Additional Room Details" at bounding box center [213, 346] width 121 height 12
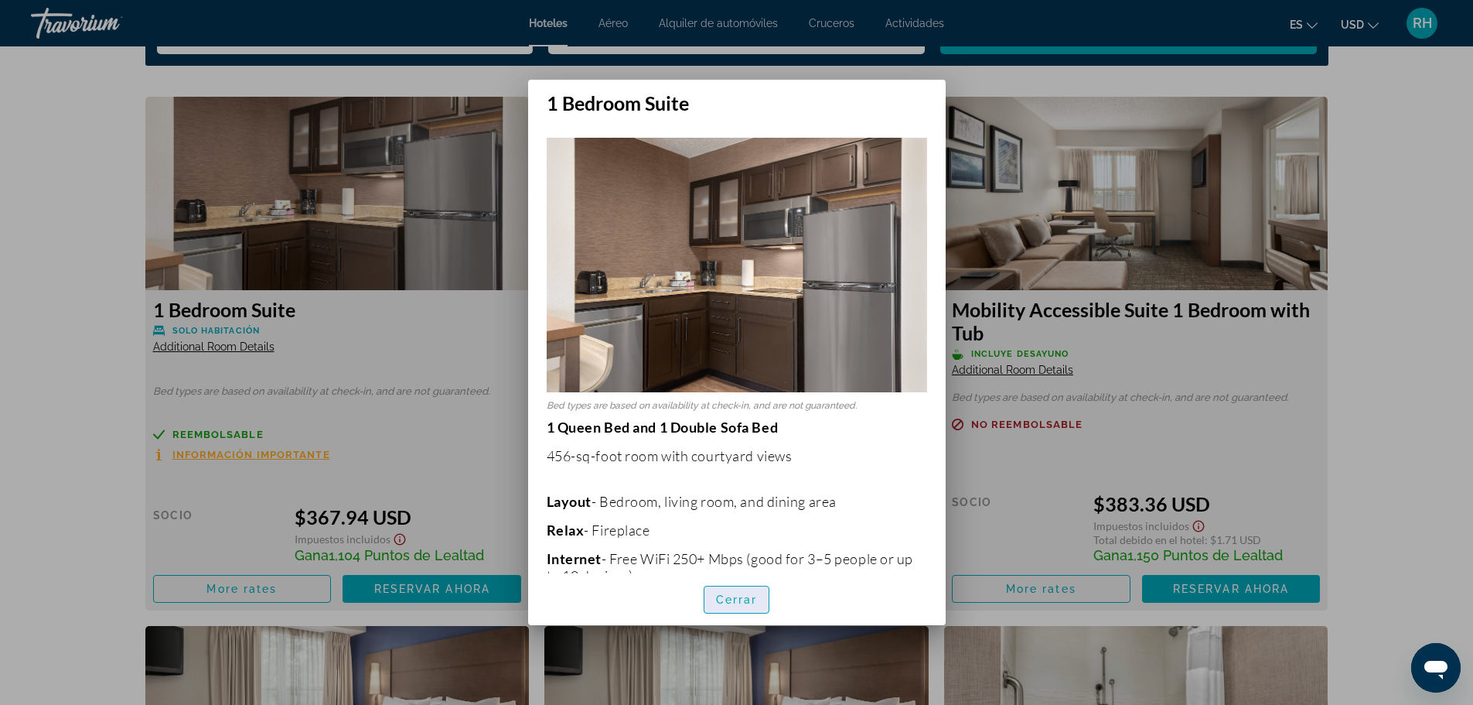
click at [736, 601] on span "Cerrar" at bounding box center [737, 599] width 42 height 12
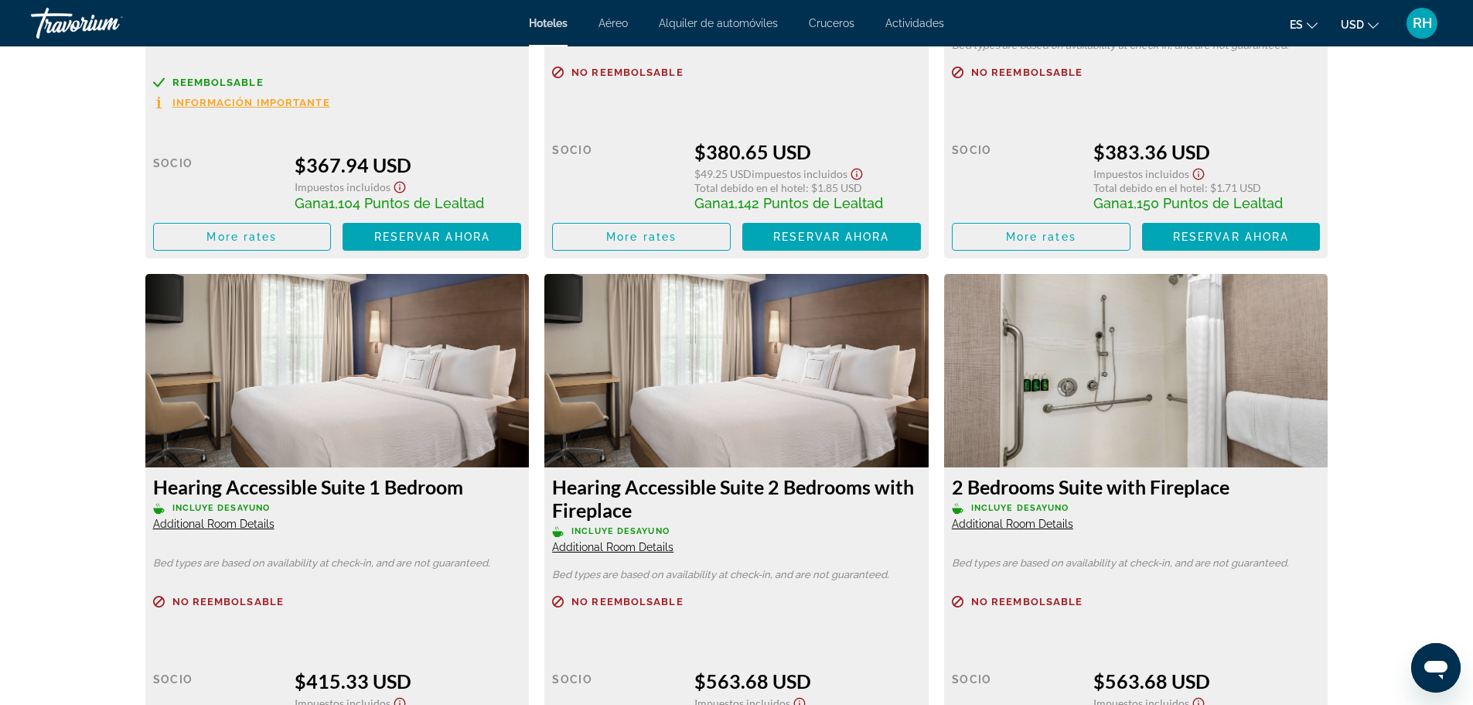
scroll to position [2480, 0]
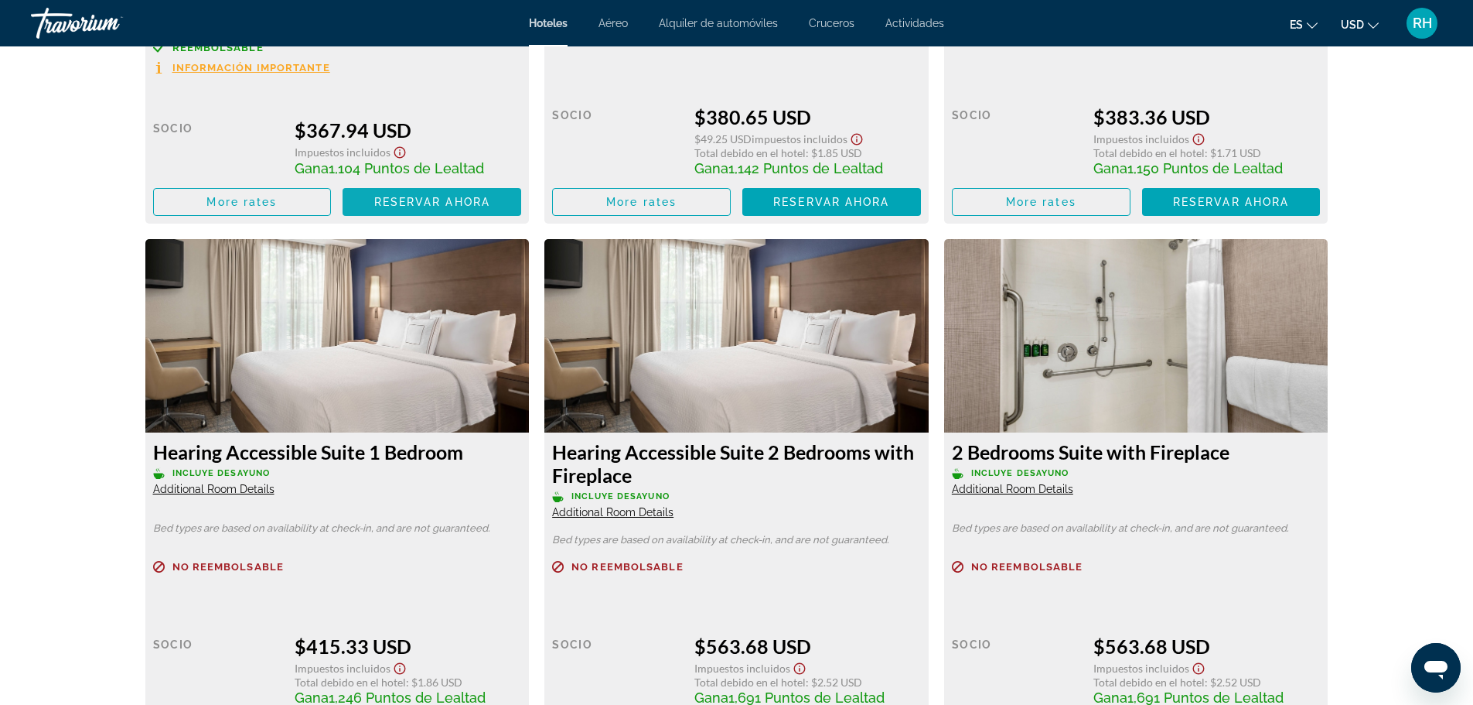
click at [410, 194] on span "Main content" at bounding box center [432, 201] width 179 height 37
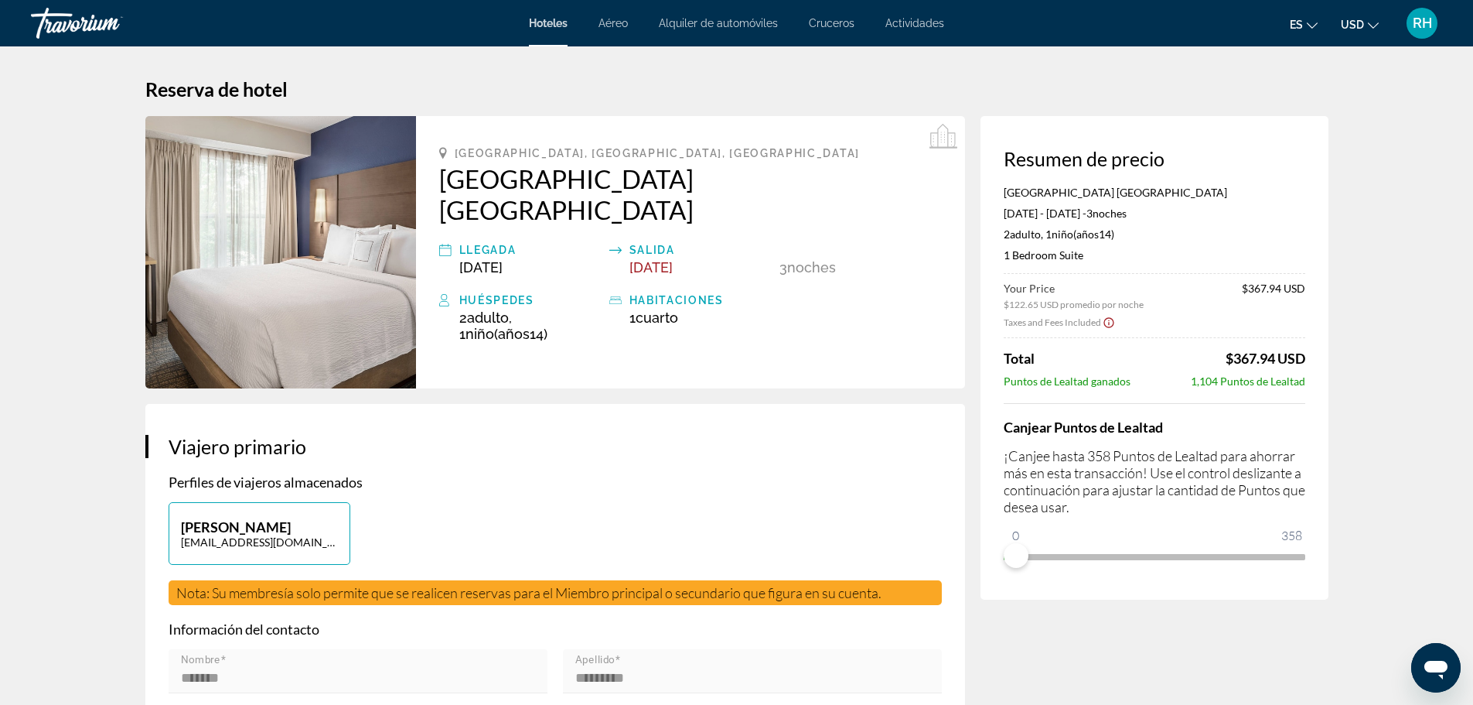
click at [73, 18] on div "Travorium" at bounding box center [108, 23] width 155 height 40
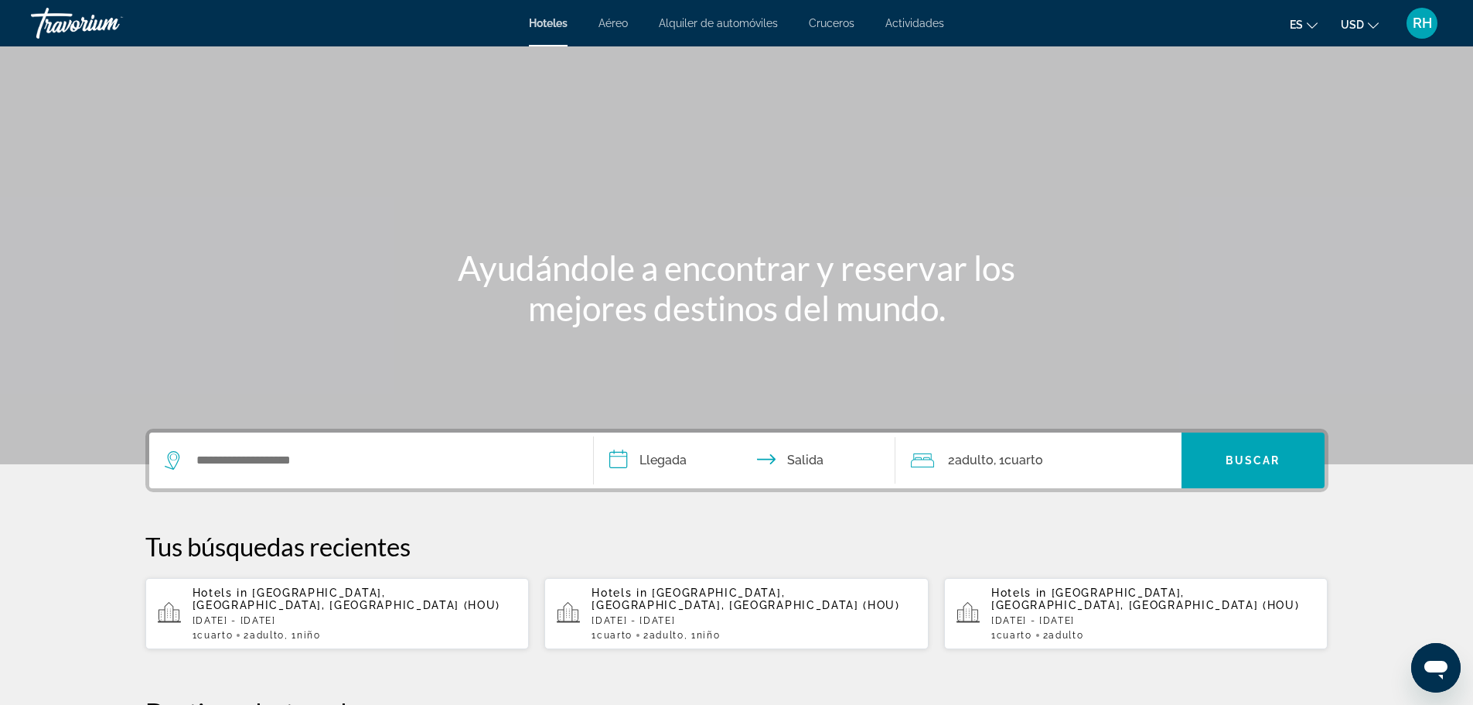
click at [358, 630] on div "1 Cuarto habitaciones 2 Adulto Adulto , 1 Niño Niños" at bounding box center [355, 635] width 325 height 11
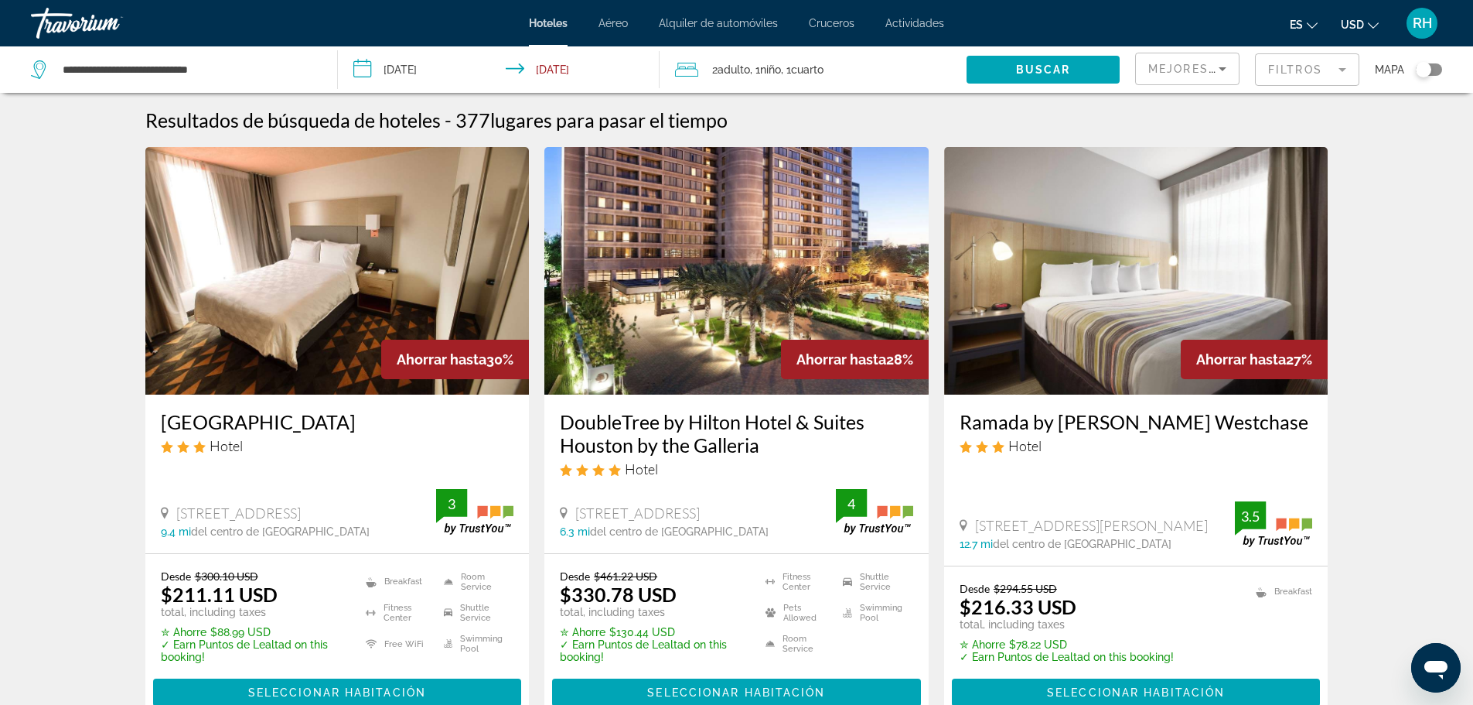
click at [1430, 62] on div "Mapa" at bounding box center [1408, 69] width 67 height 46
click at [1428, 73] on div "Toggle map" at bounding box center [1423, 69] width 15 height 15
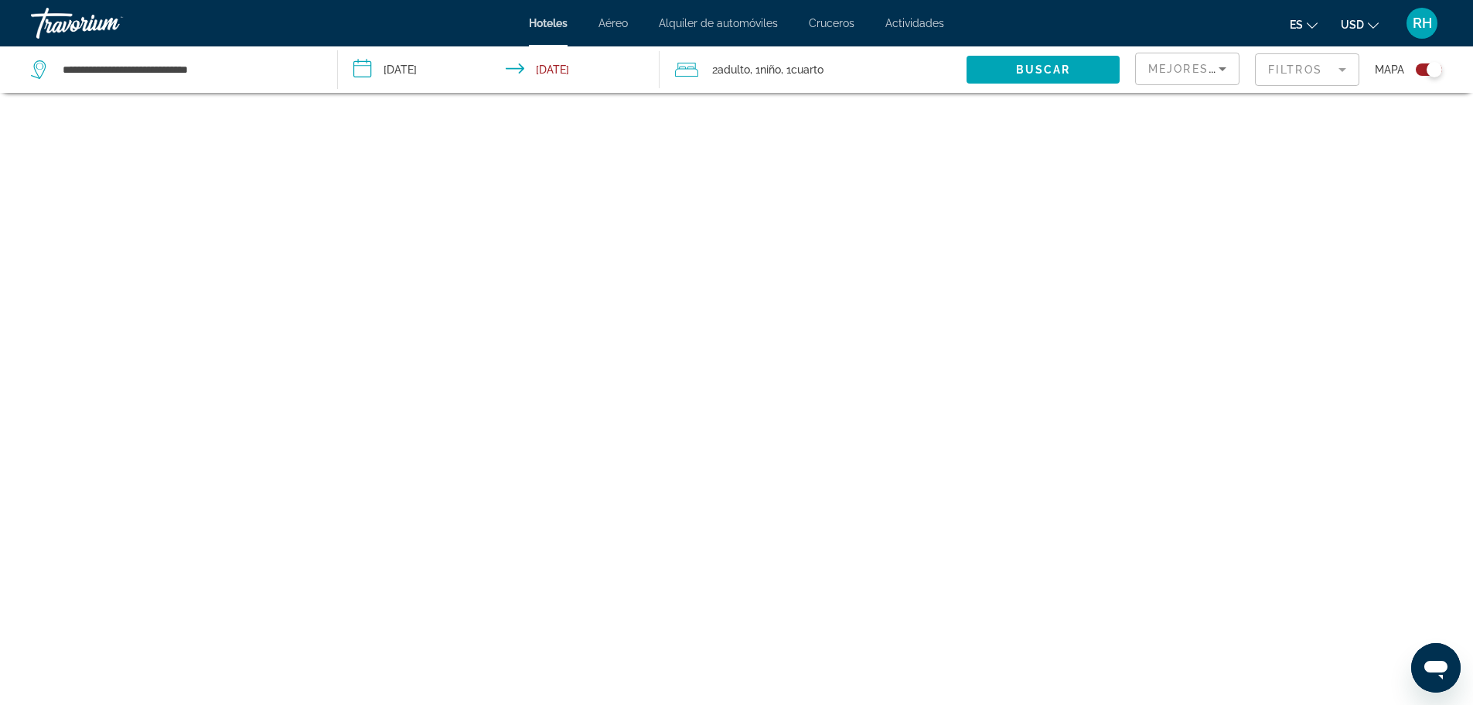
scroll to position [93, 0]
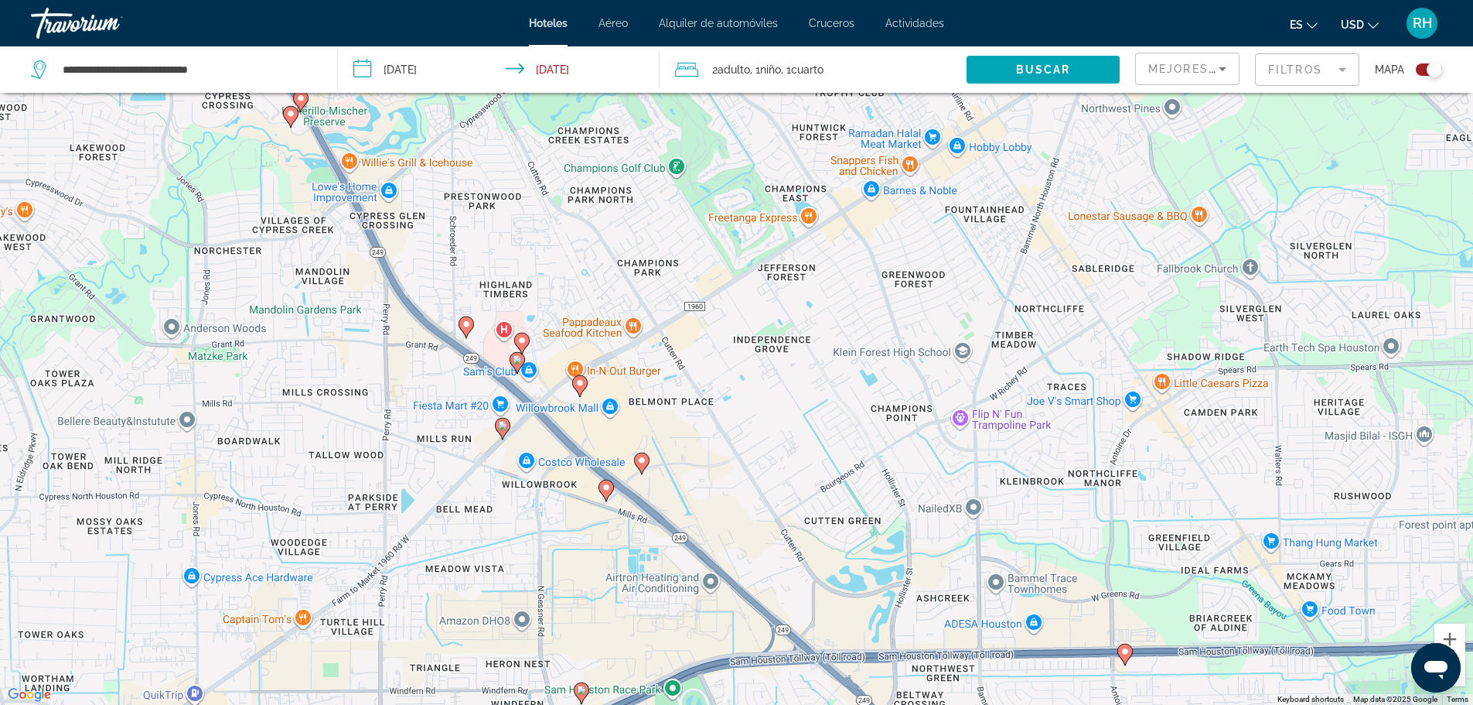
click at [1307, 77] on mat-form-field "Filtros" at bounding box center [1307, 69] width 104 height 32
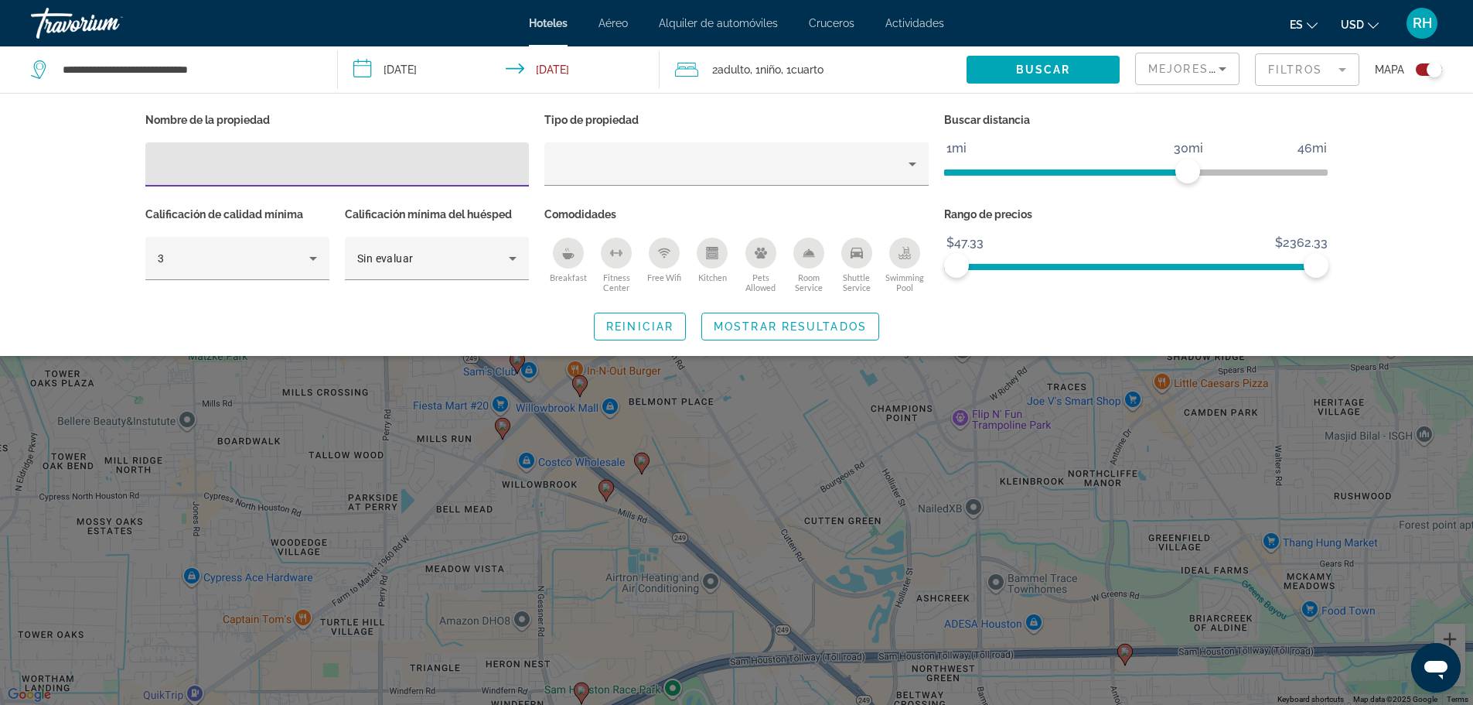
click at [574, 260] on div "Breakfast" at bounding box center [568, 252] width 31 height 31
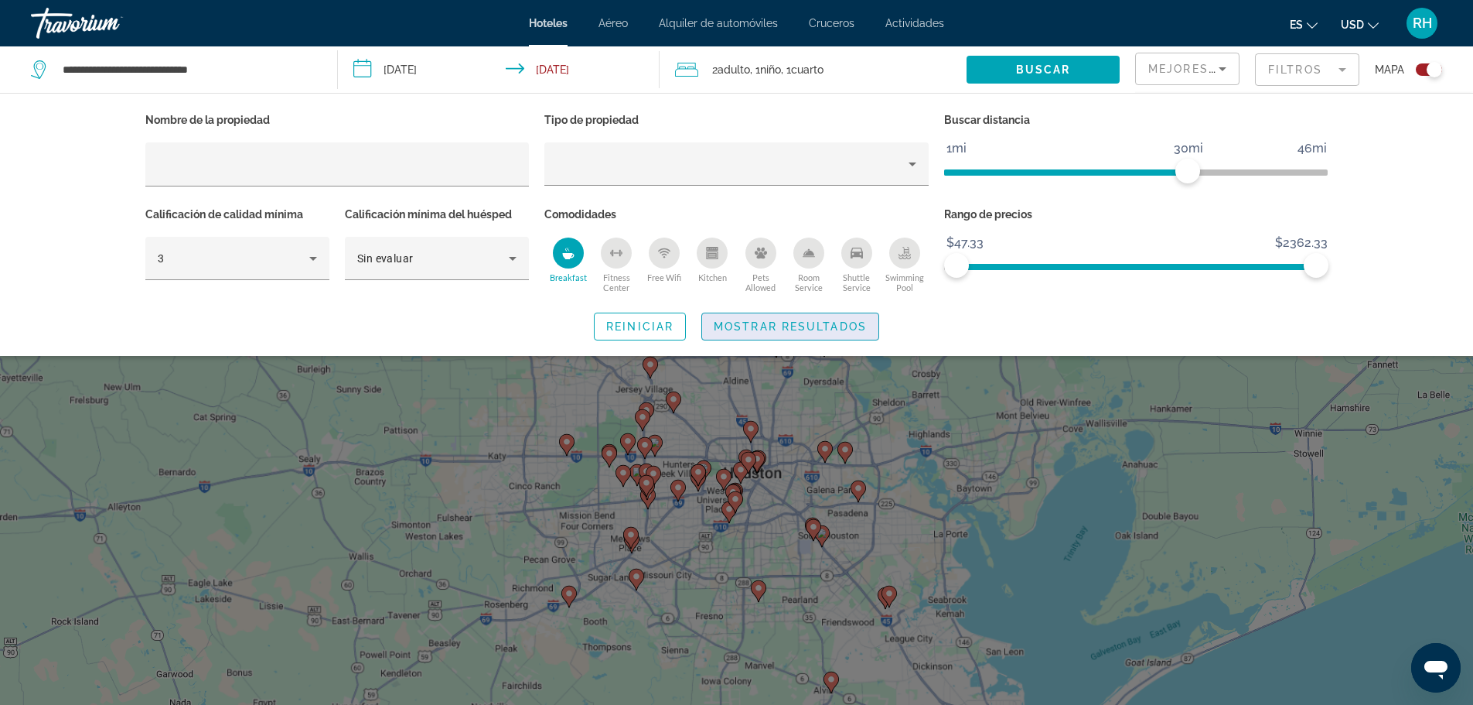
click at [797, 329] on span "Mostrar resultados" at bounding box center [790, 326] width 153 height 12
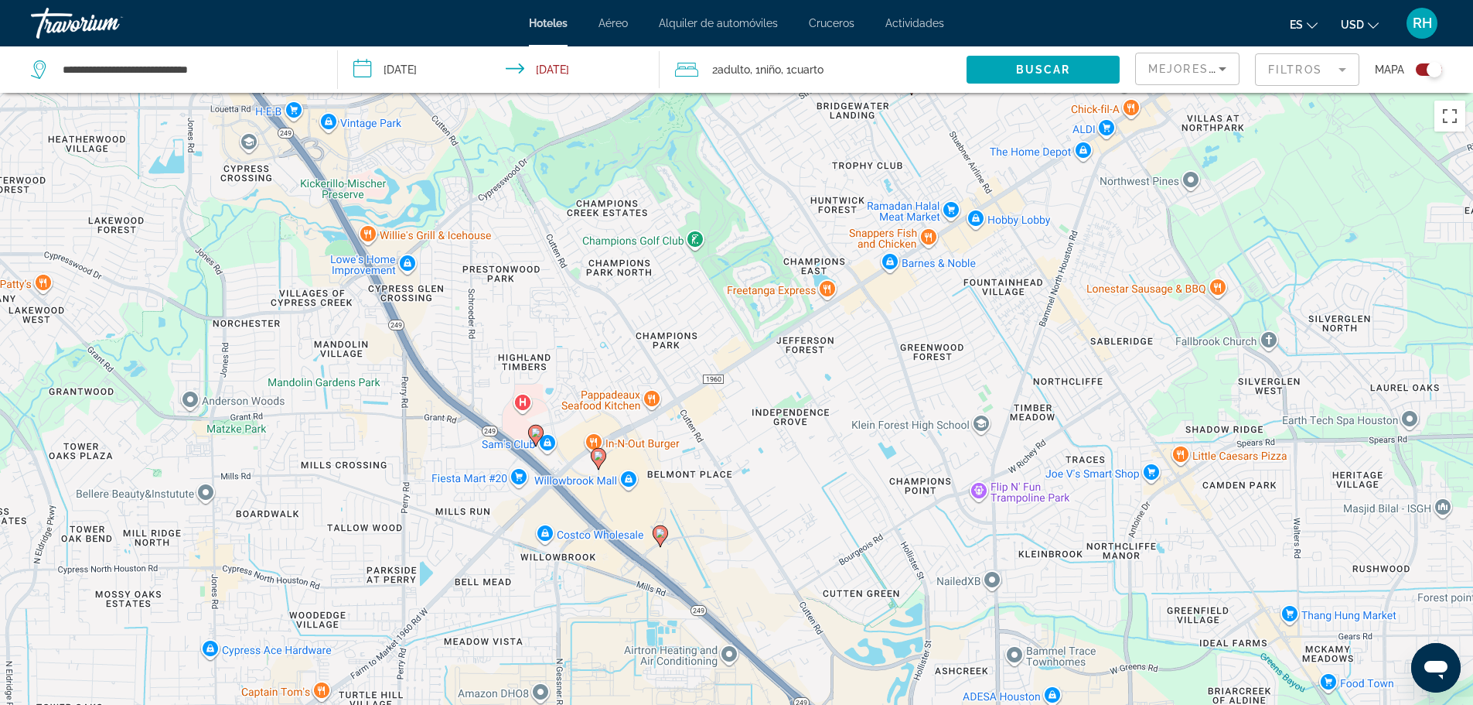
click at [534, 436] on image "Main content" at bounding box center [535, 432] width 9 height 9
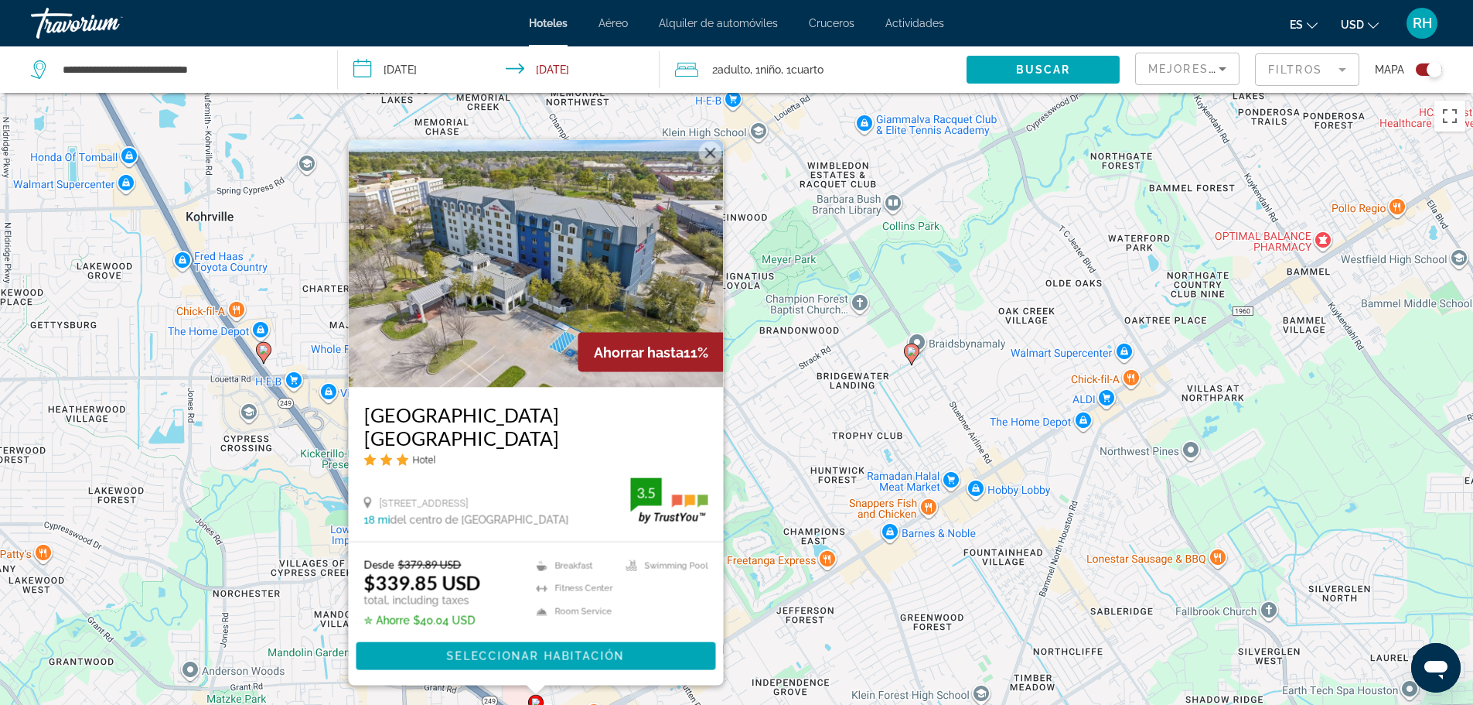
click at [809, 442] on div "To activate drag with keyboard, press Alt + Enter. Once in keyboard drag state,…" at bounding box center [736, 445] width 1473 height 705
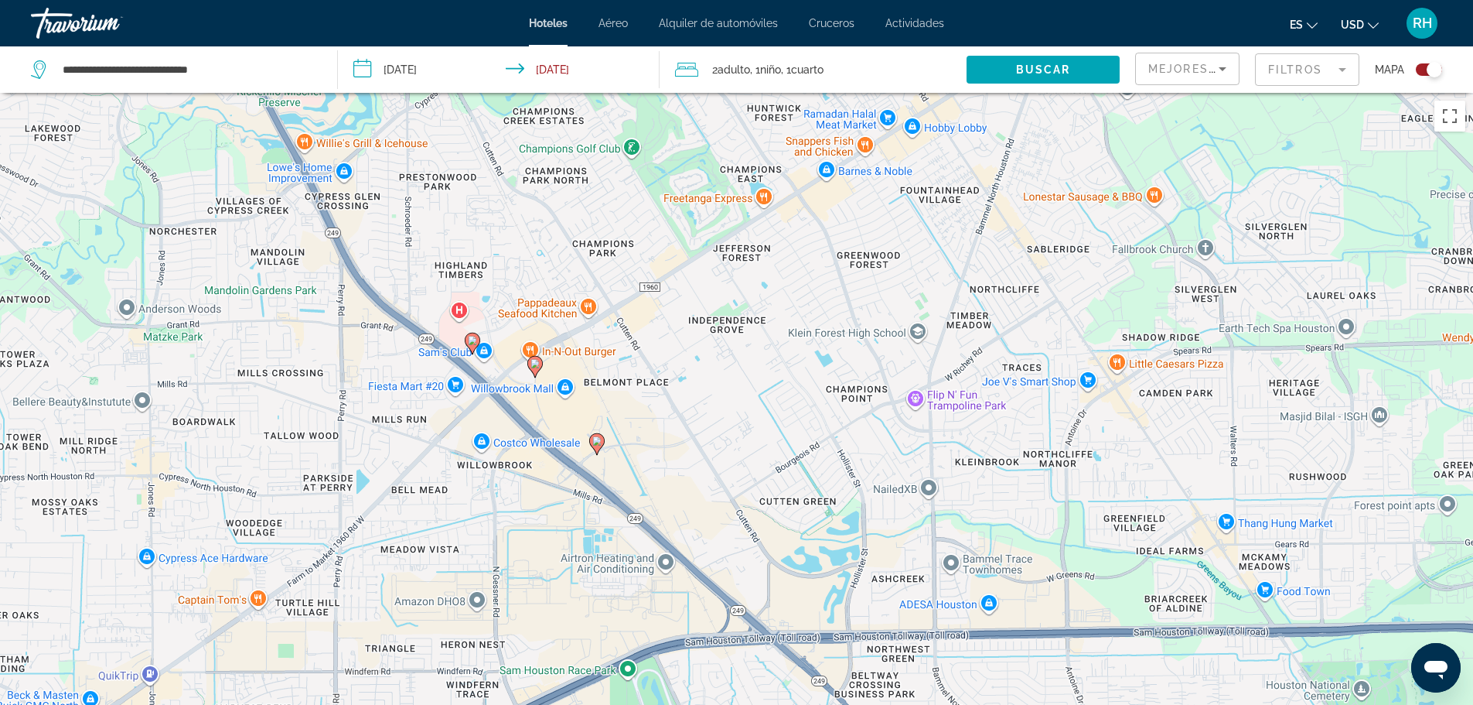
drag, startPoint x: 579, startPoint y: 611, endPoint x: 515, endPoint y: 237, distance: 379.7
click at [515, 237] on div "To activate drag with keyboard, press Alt + Enter. Once in keyboard drag state,…" at bounding box center [736, 445] width 1473 height 705
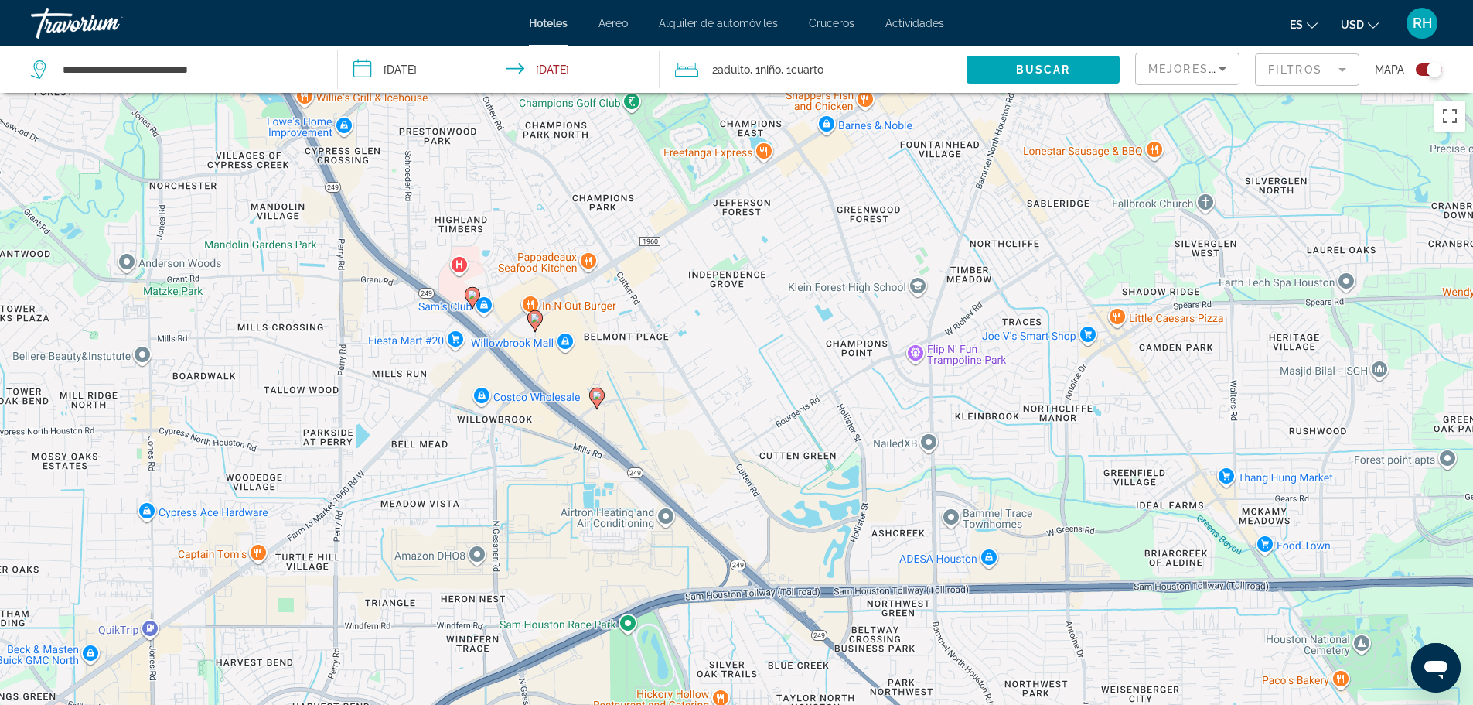
click at [531, 321] on icon "Main content" at bounding box center [535, 320] width 14 height 20
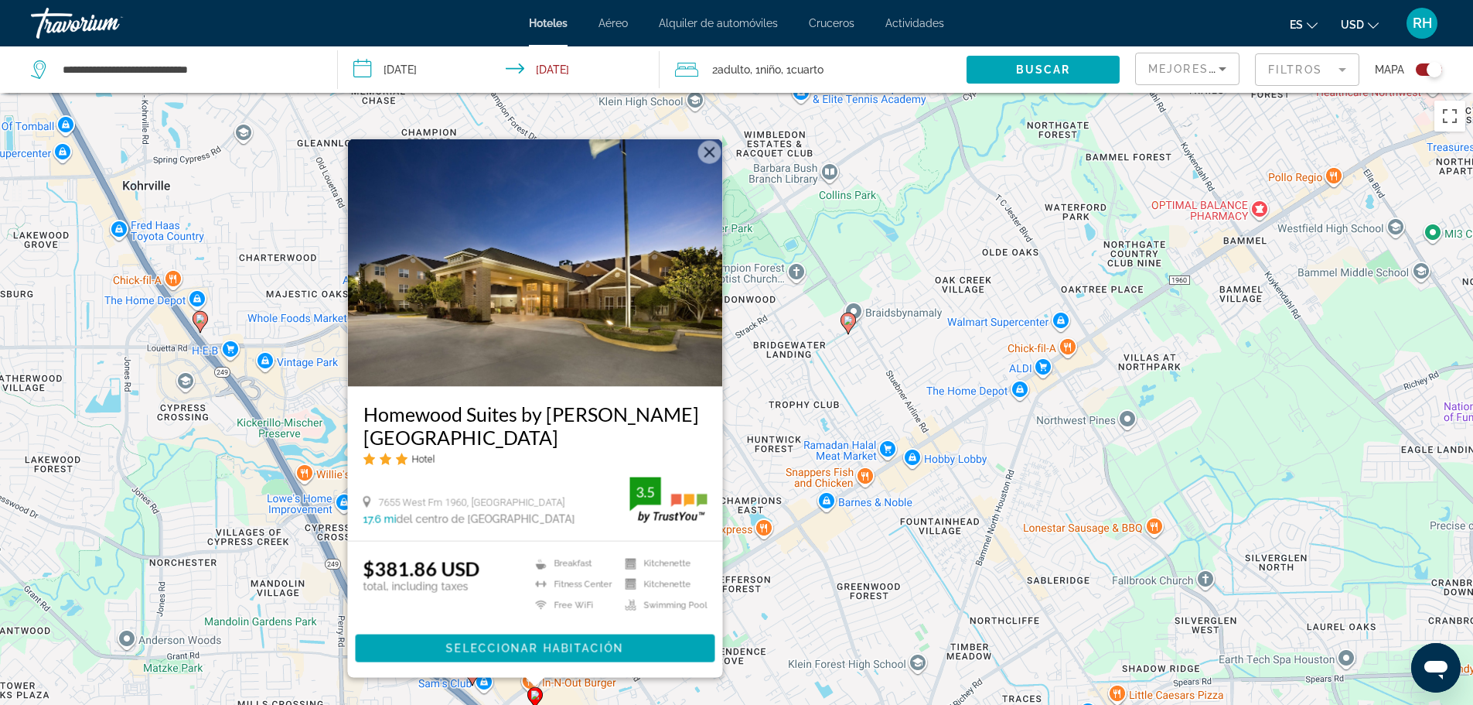
click at [331, 358] on div "To activate drag with keyboard, press Alt + Enter. Once in keyboard drag state,…" at bounding box center [736, 445] width 1473 height 705
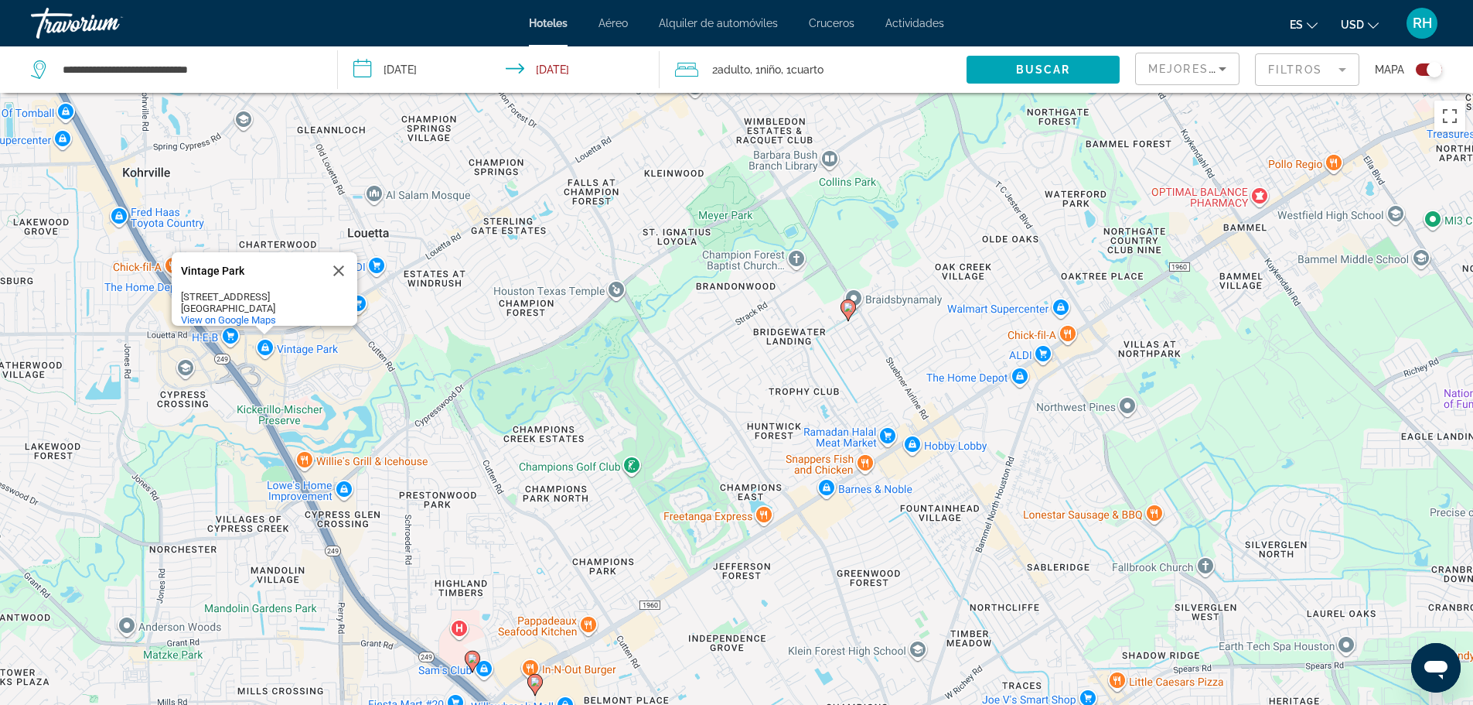
drag, startPoint x: 496, startPoint y: 565, endPoint x: 497, endPoint y: 278, distance: 286.2
click at [497, 278] on div "To activate drag with keyboard, press Alt + Enter. Once in keyboard drag state,…" at bounding box center [736, 445] width 1473 height 705
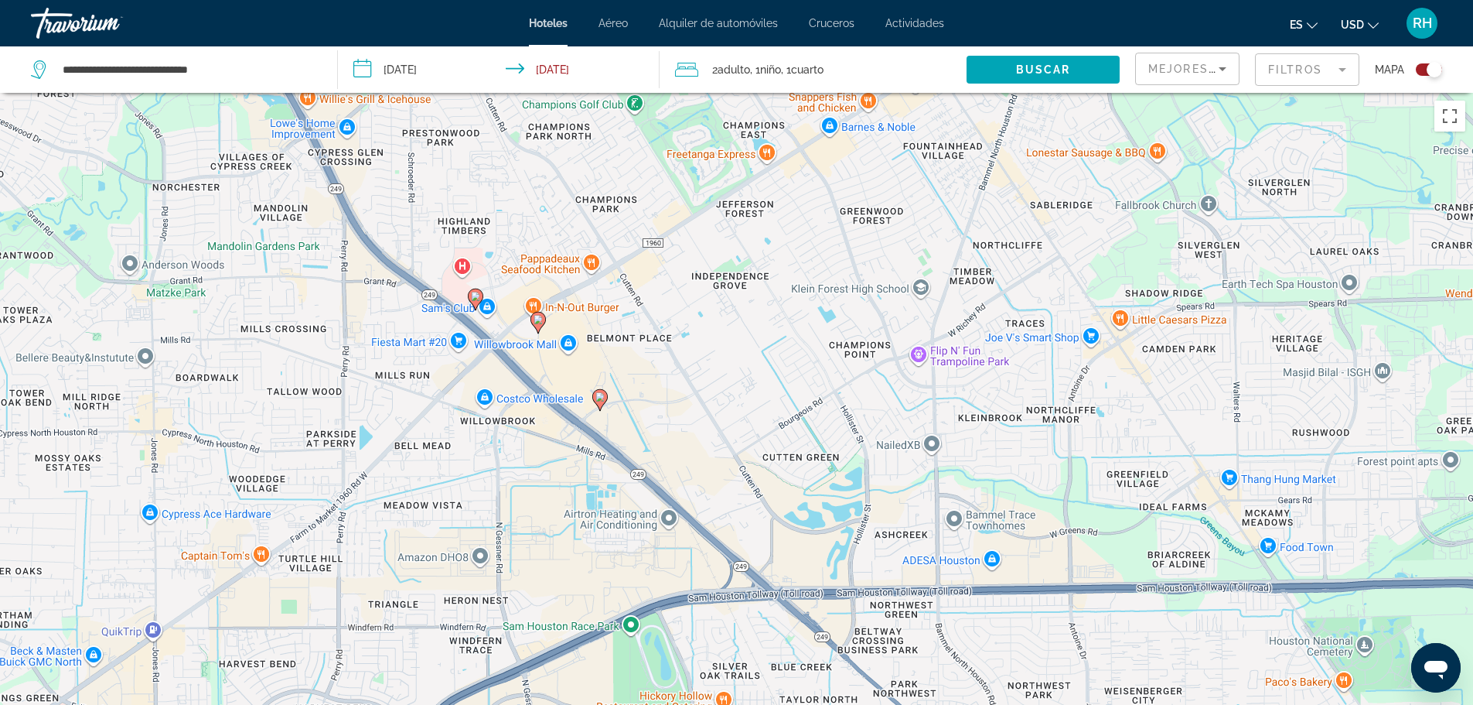
click at [482, 296] on icon "Main content" at bounding box center [475, 299] width 14 height 20
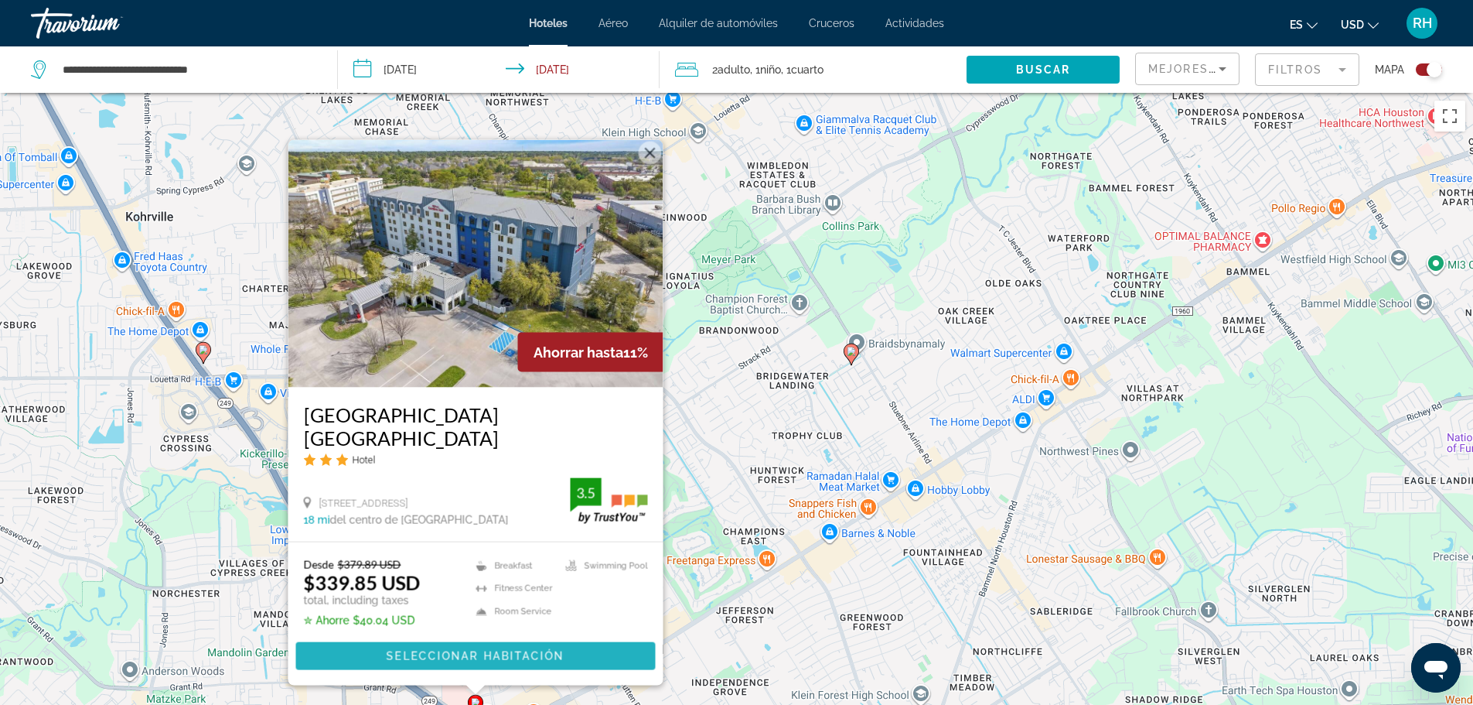
click at [492, 660] on span "Seleccionar habitación" at bounding box center [475, 656] width 178 height 12
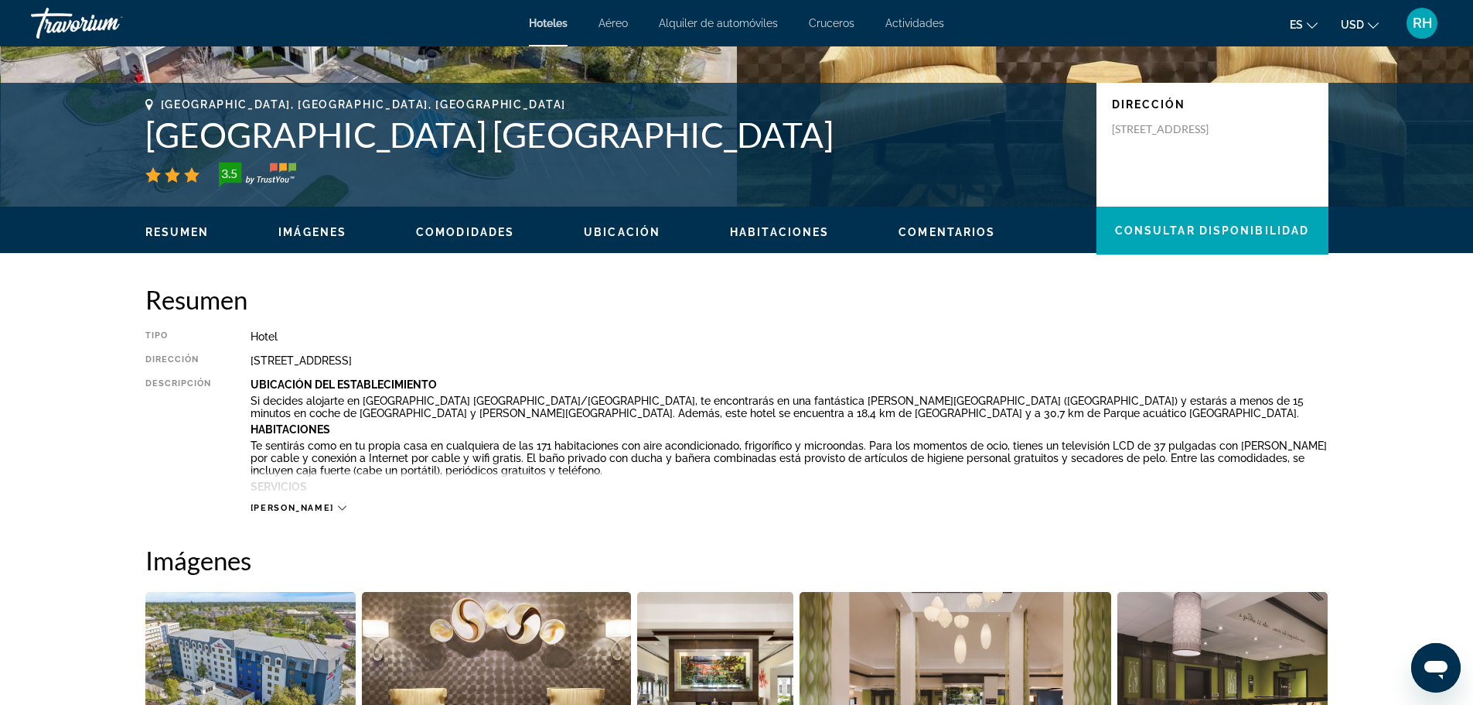
scroll to position [309, 0]
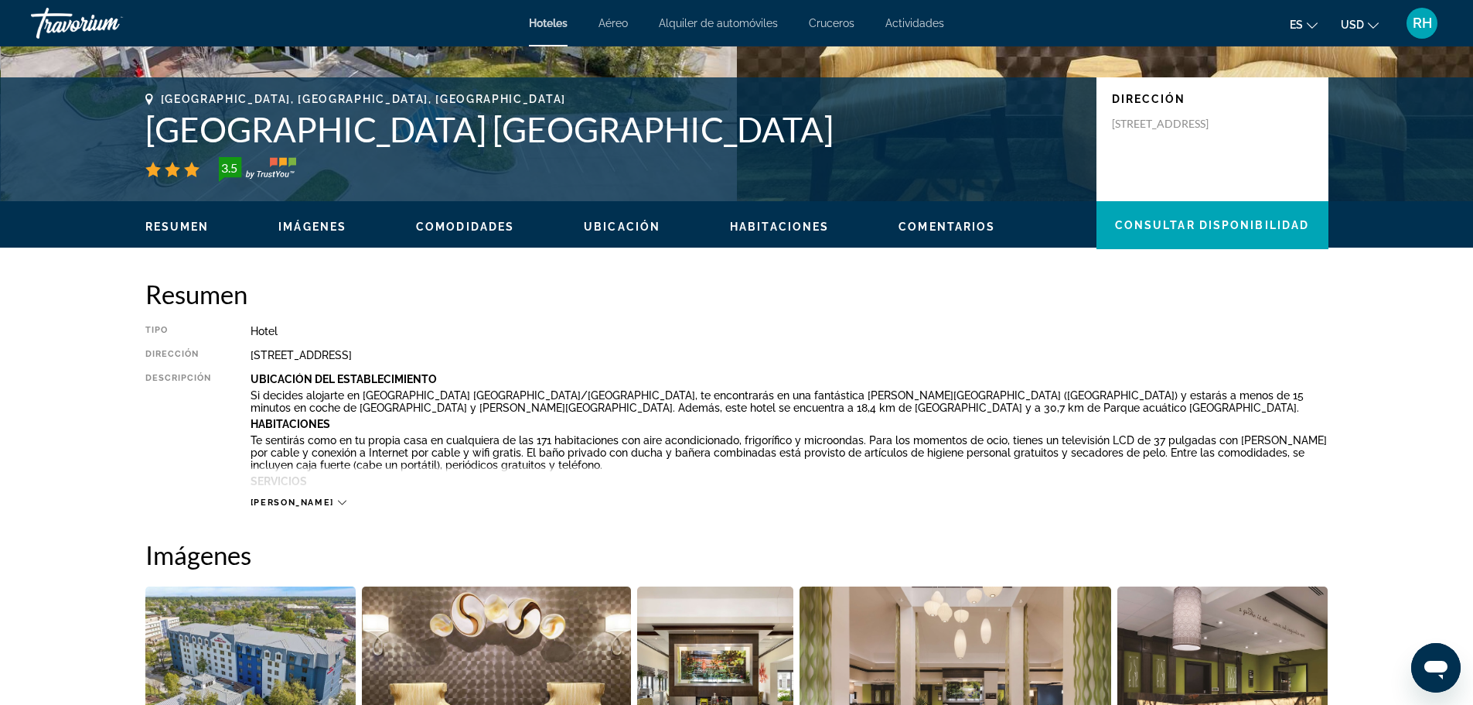
click at [965, 229] on span "Comentarios" at bounding box center [947, 226] width 97 height 12
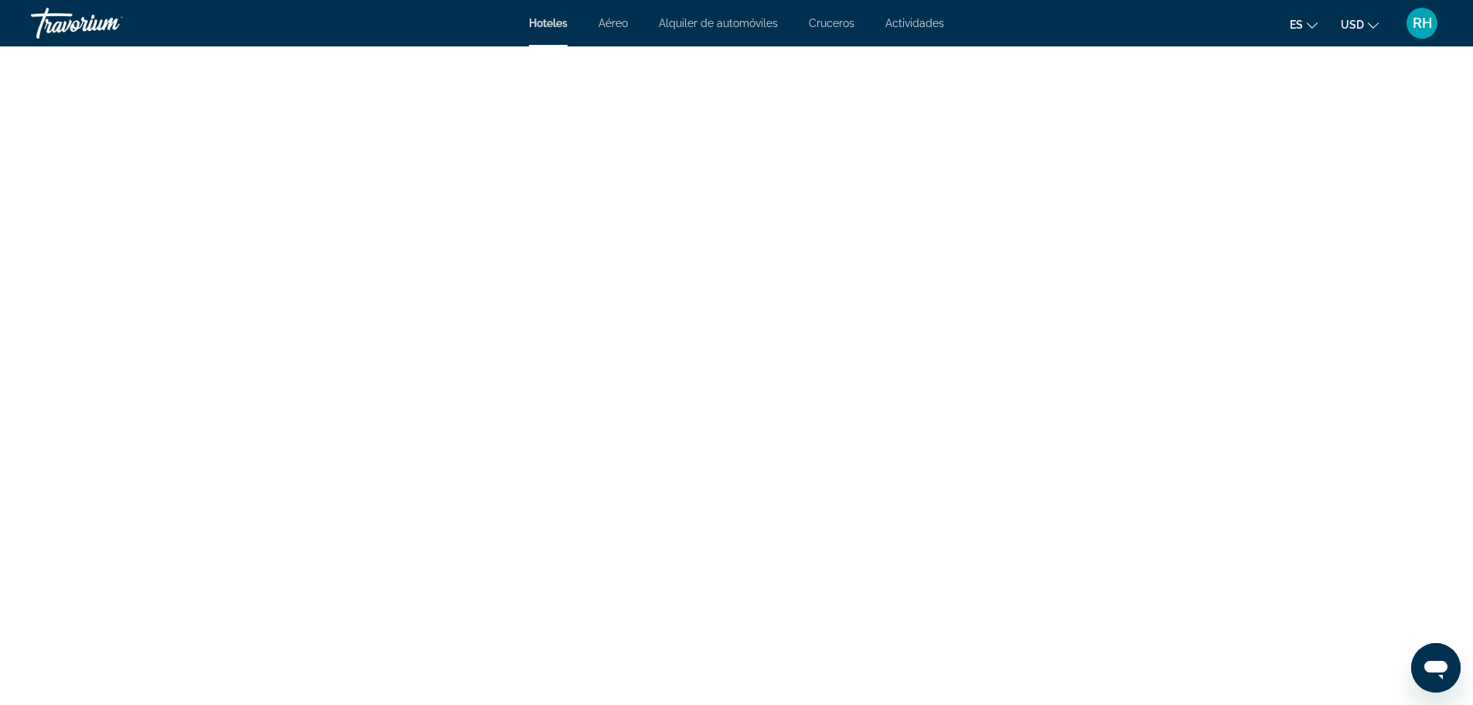
scroll to position [5918, 0]
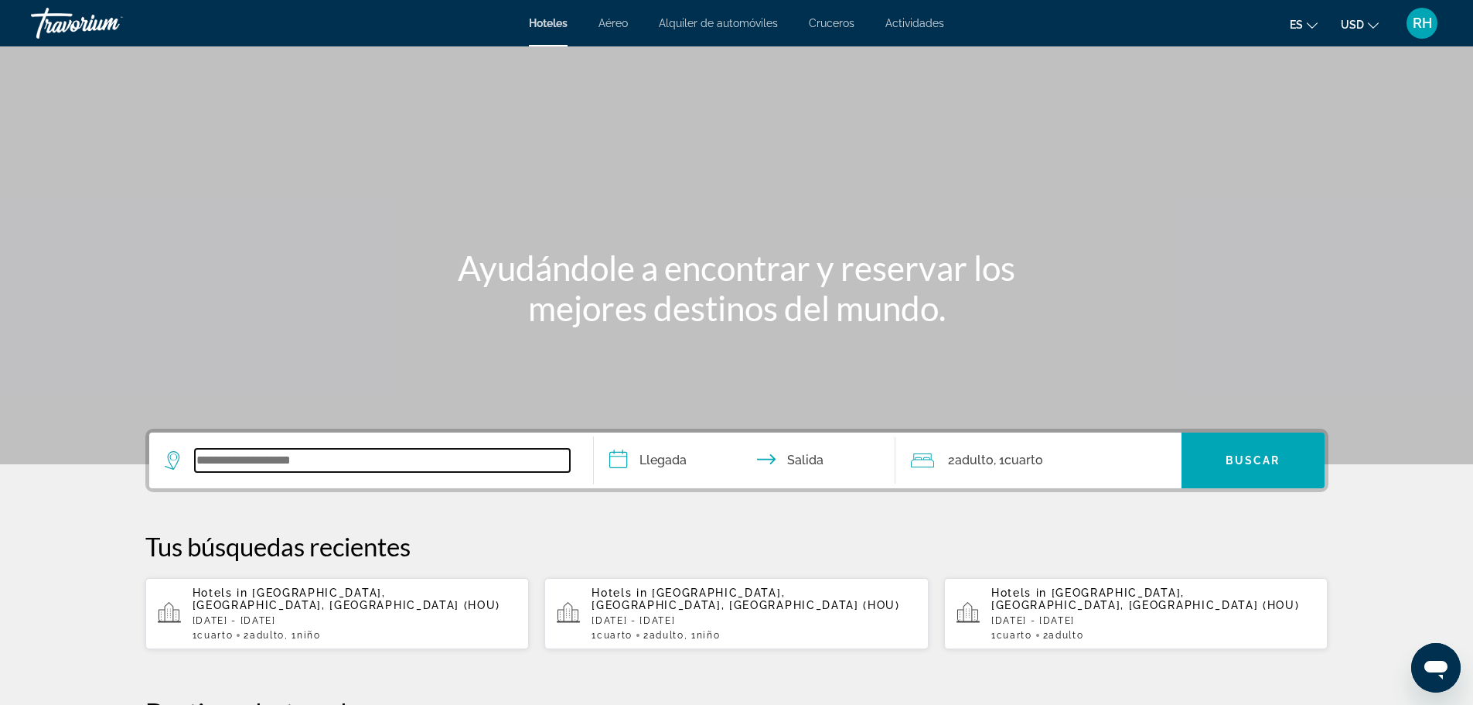
click at [304, 466] on input "Search widget" at bounding box center [382, 460] width 375 height 23
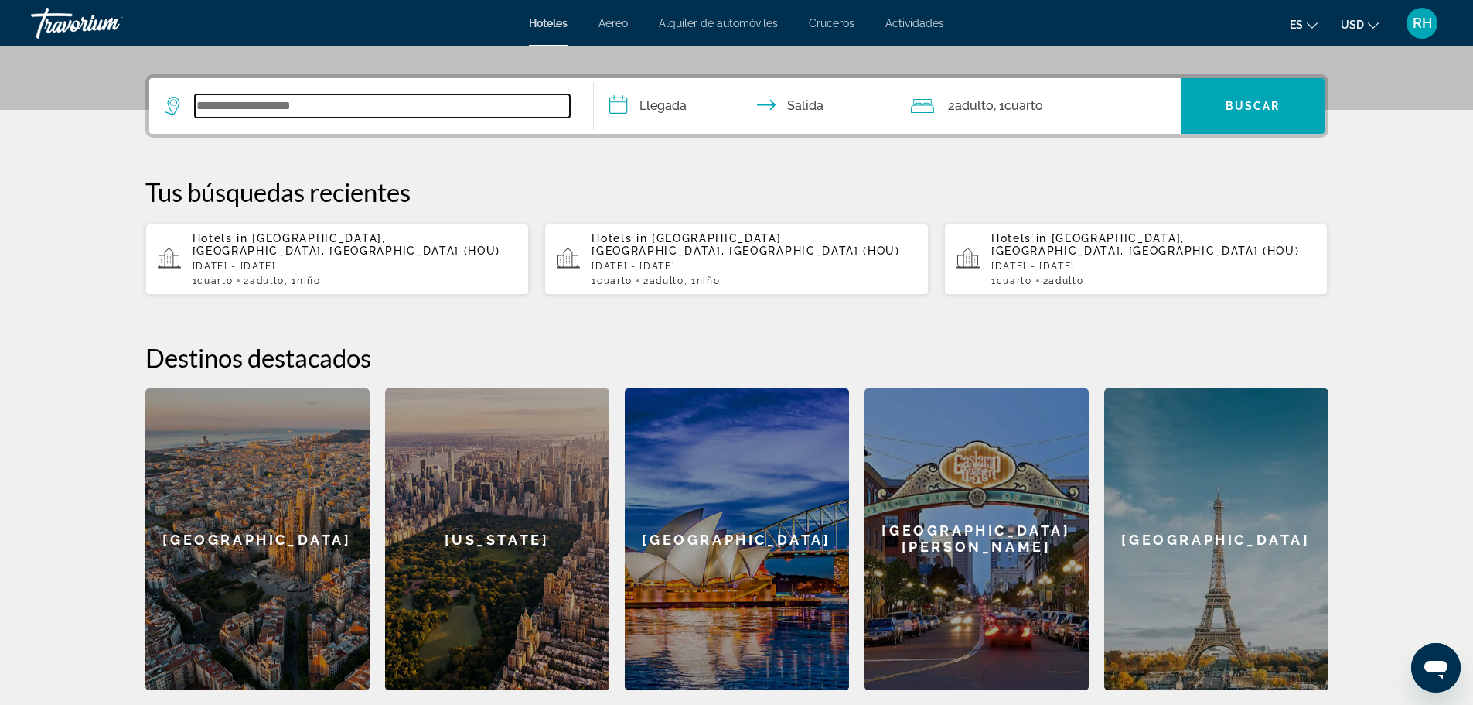
scroll to position [378, 0]
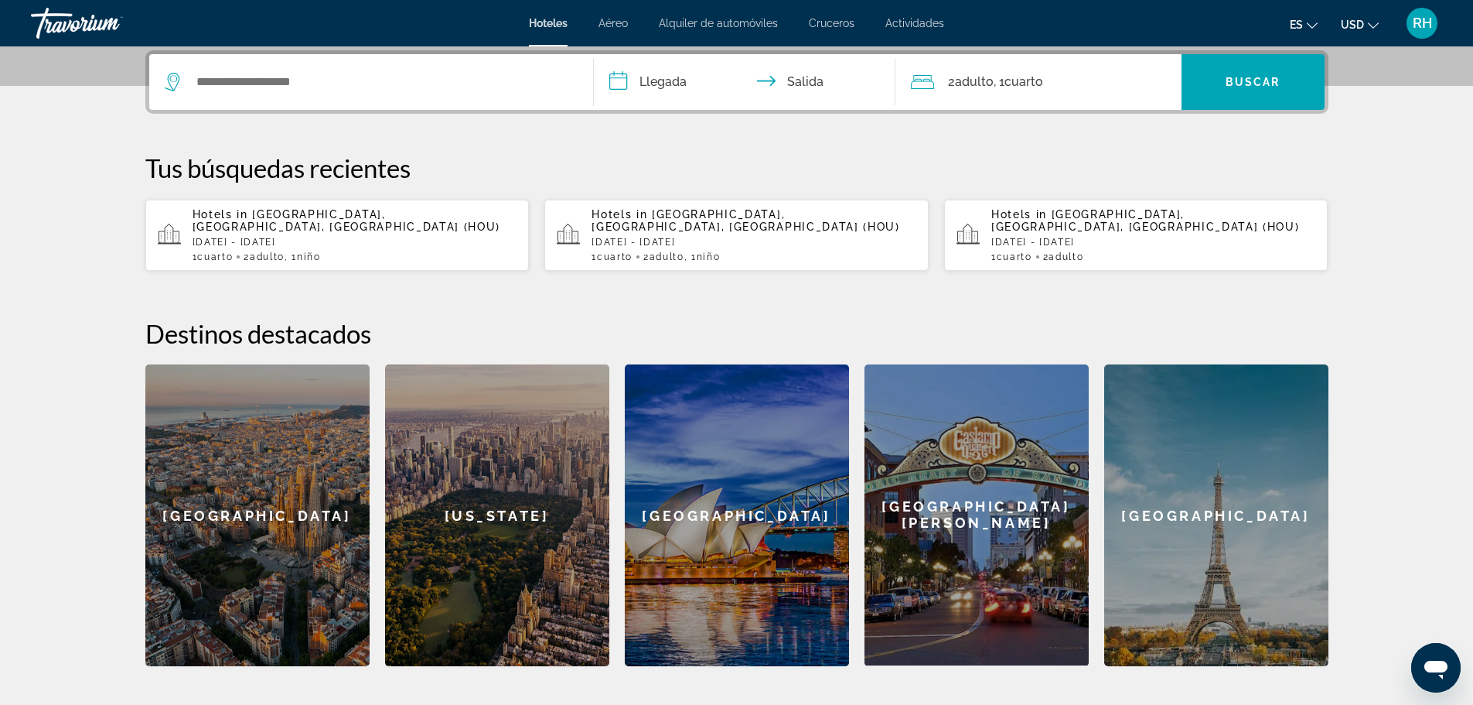
click at [374, 251] on div "1 Cuarto habitaciones 2 Adulto Adulto , 1 Niño Niños" at bounding box center [355, 256] width 325 height 11
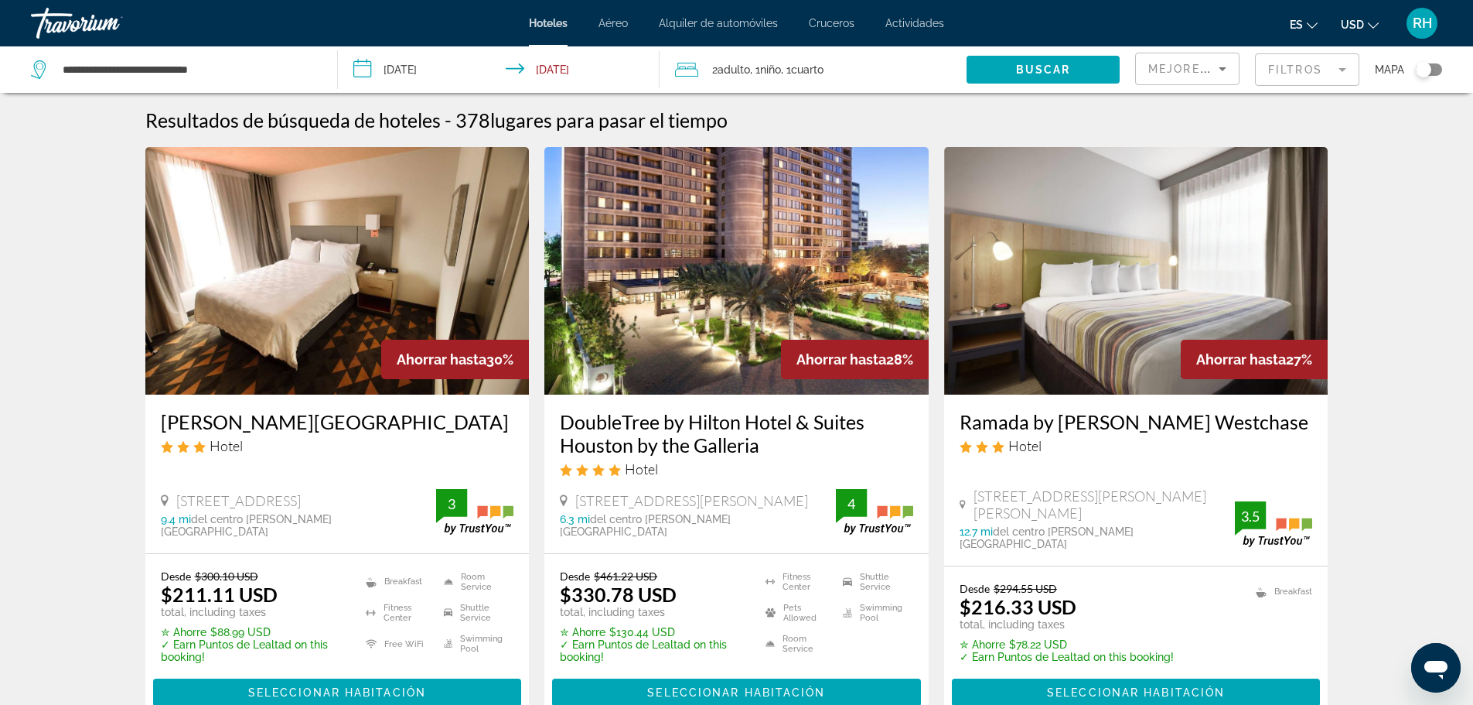
click at [1422, 65] on div "Toggle map" at bounding box center [1423, 69] width 15 height 15
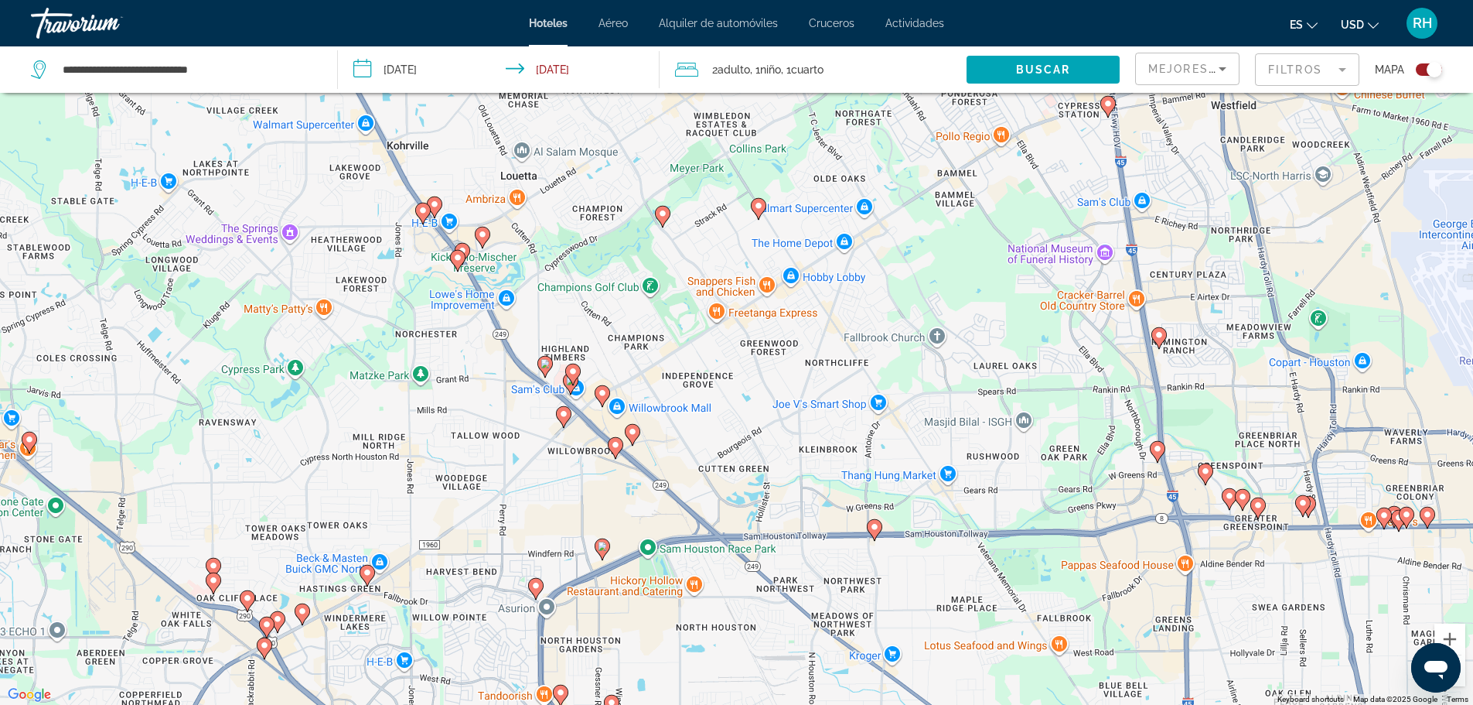
click at [1324, 69] on mat-form-field "Filtros" at bounding box center [1307, 69] width 104 height 32
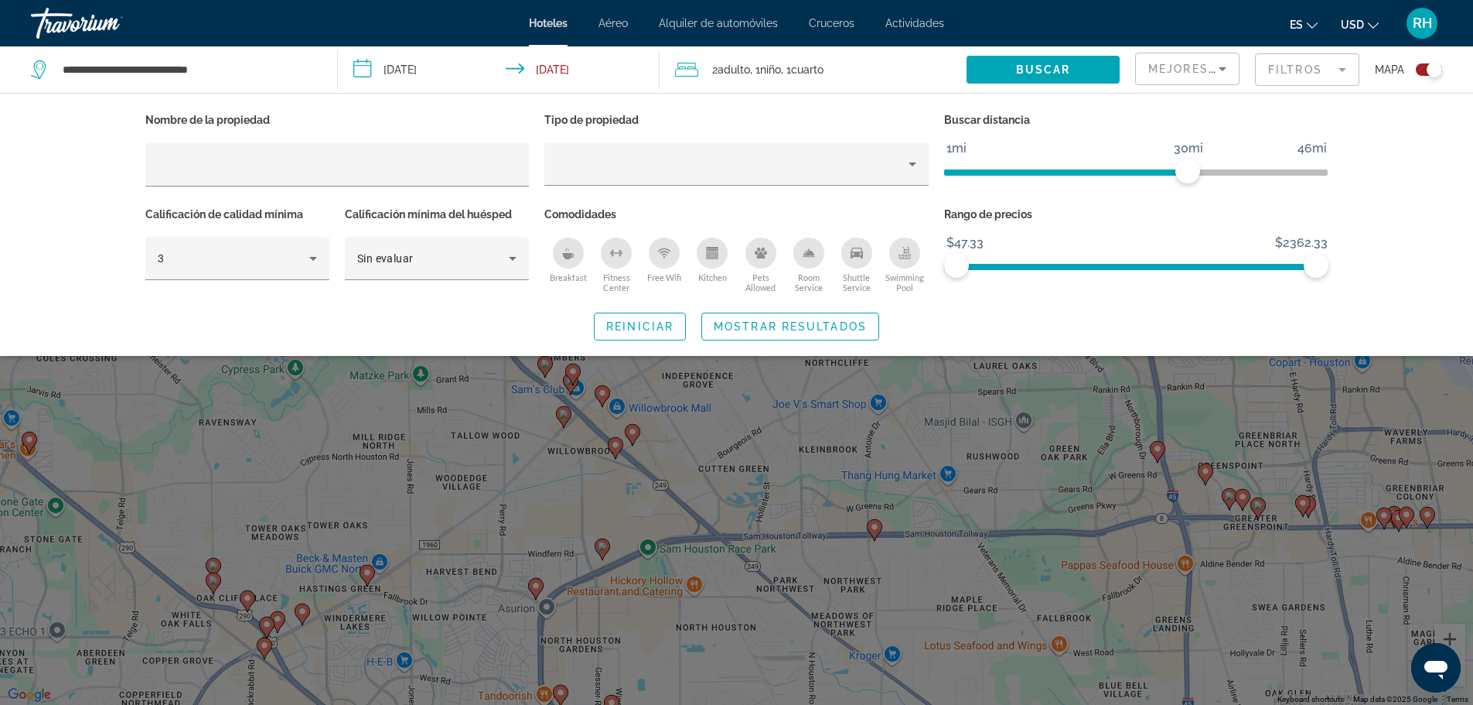
click at [581, 251] on div "Breakfast" at bounding box center [568, 252] width 31 height 31
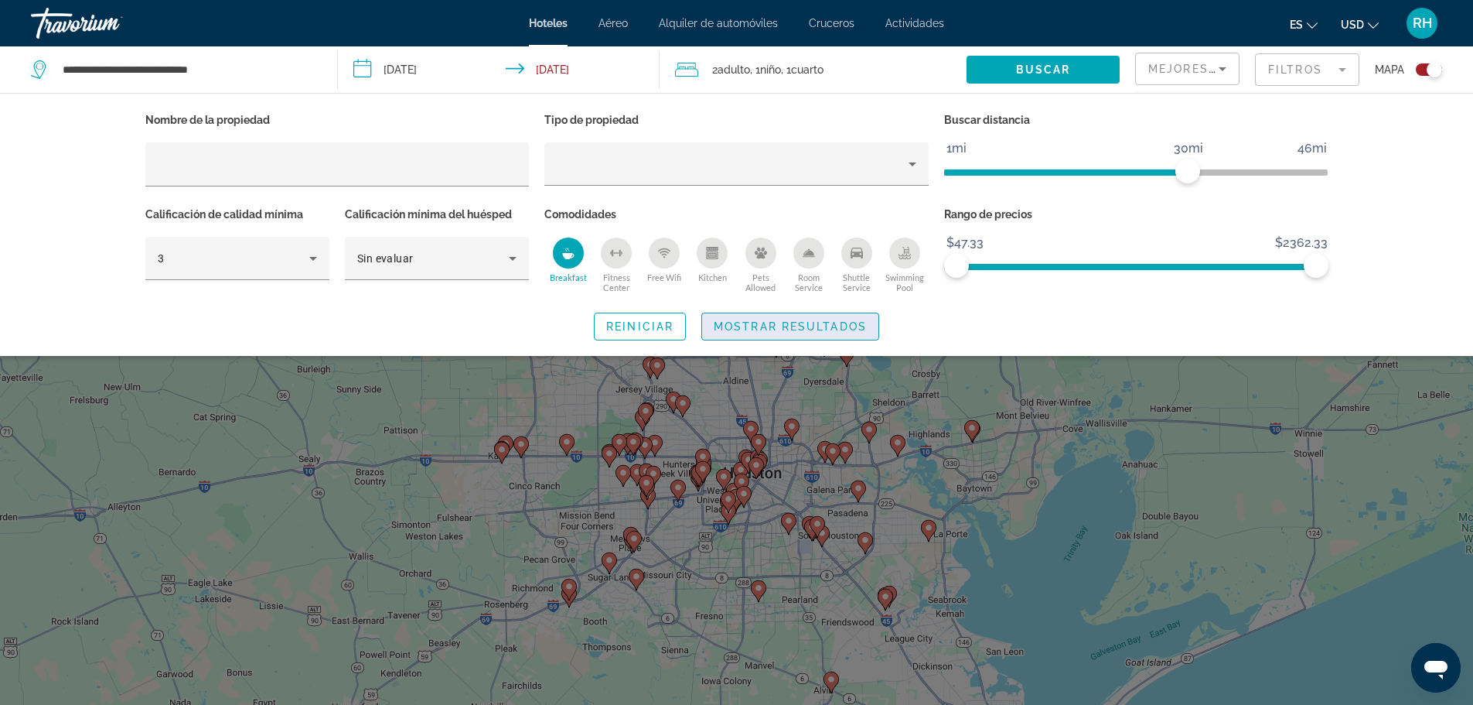
click at [844, 333] on span "Search widget" at bounding box center [790, 326] width 176 height 37
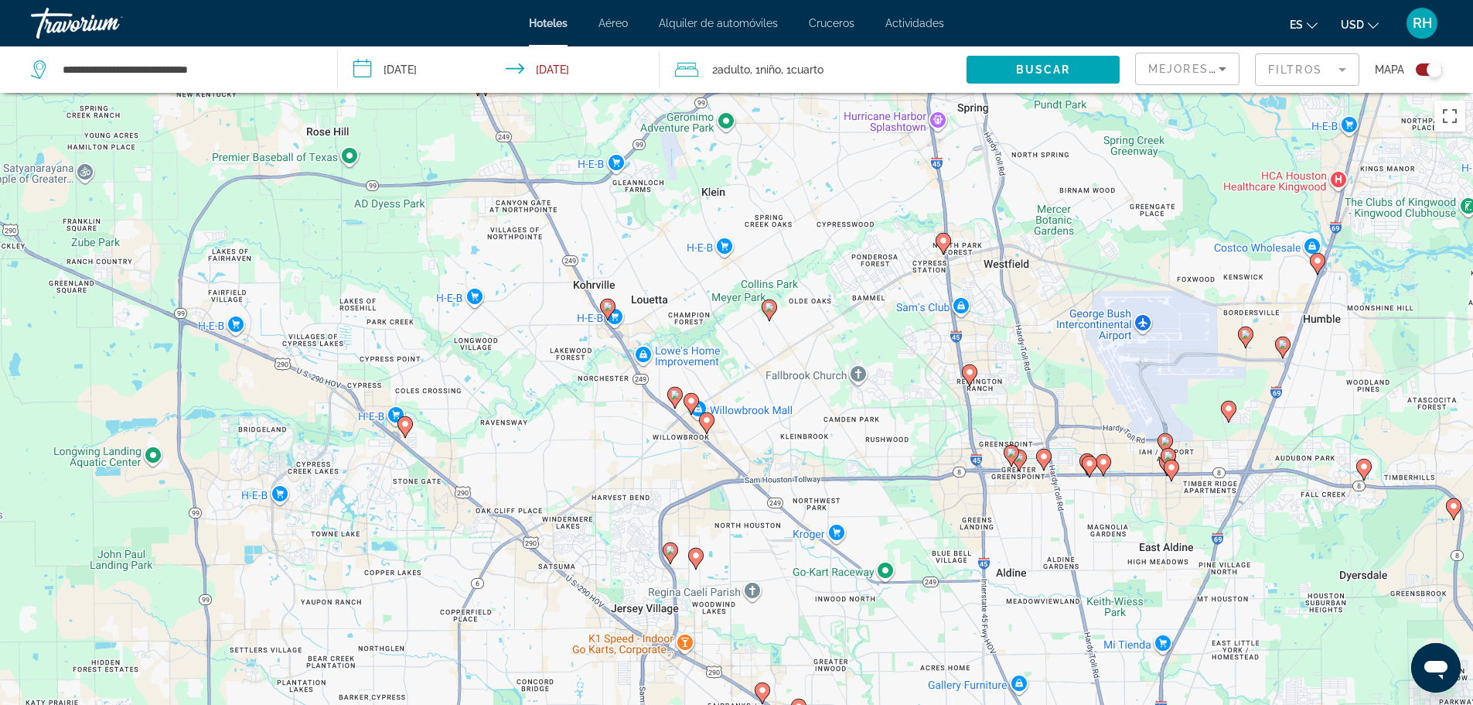
click at [1012, 454] on image "Main content" at bounding box center [1011, 452] width 9 height 9
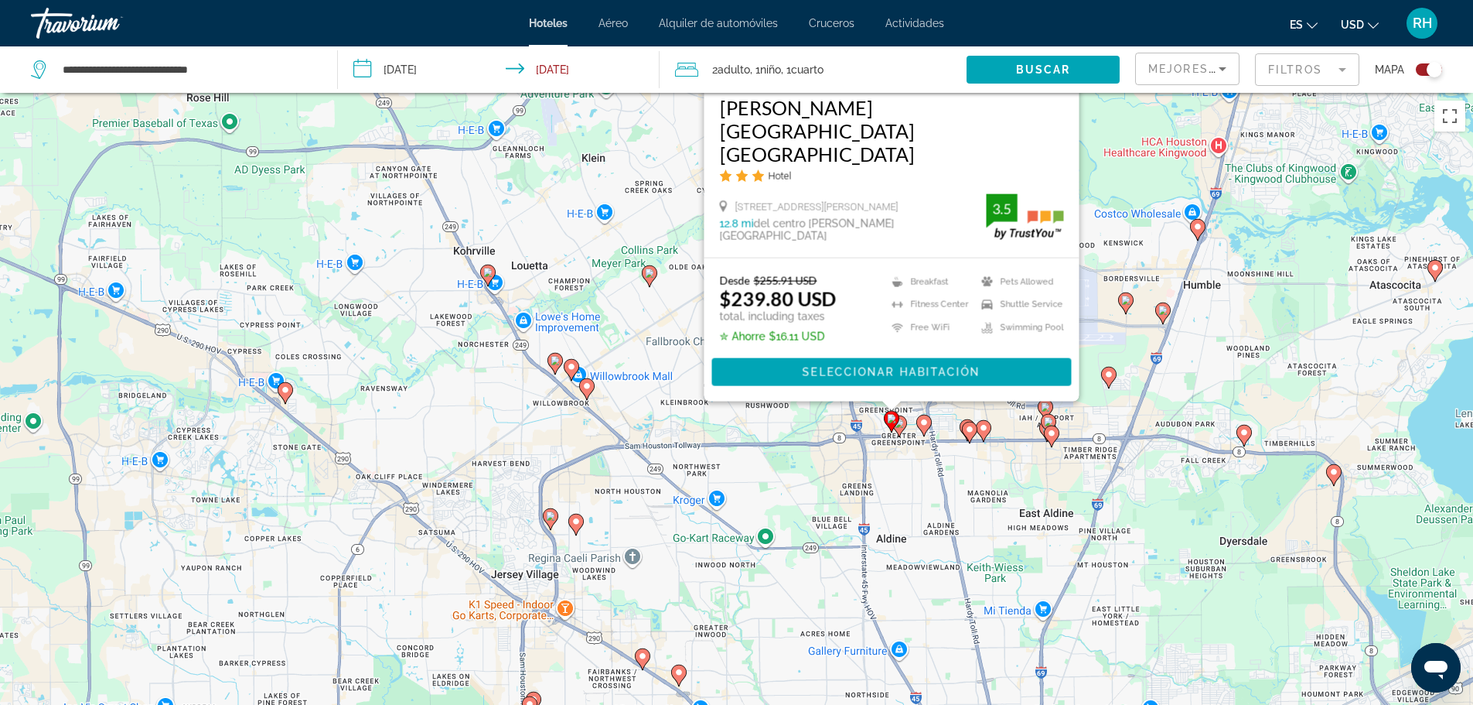
drag, startPoint x: 772, startPoint y: 589, endPoint x: 538, endPoint y: 146, distance: 501.4
click at [538, 146] on div "To activate drag with keyboard, press Alt + Enter. Once in keyboard drag state,…" at bounding box center [736, 445] width 1473 height 705
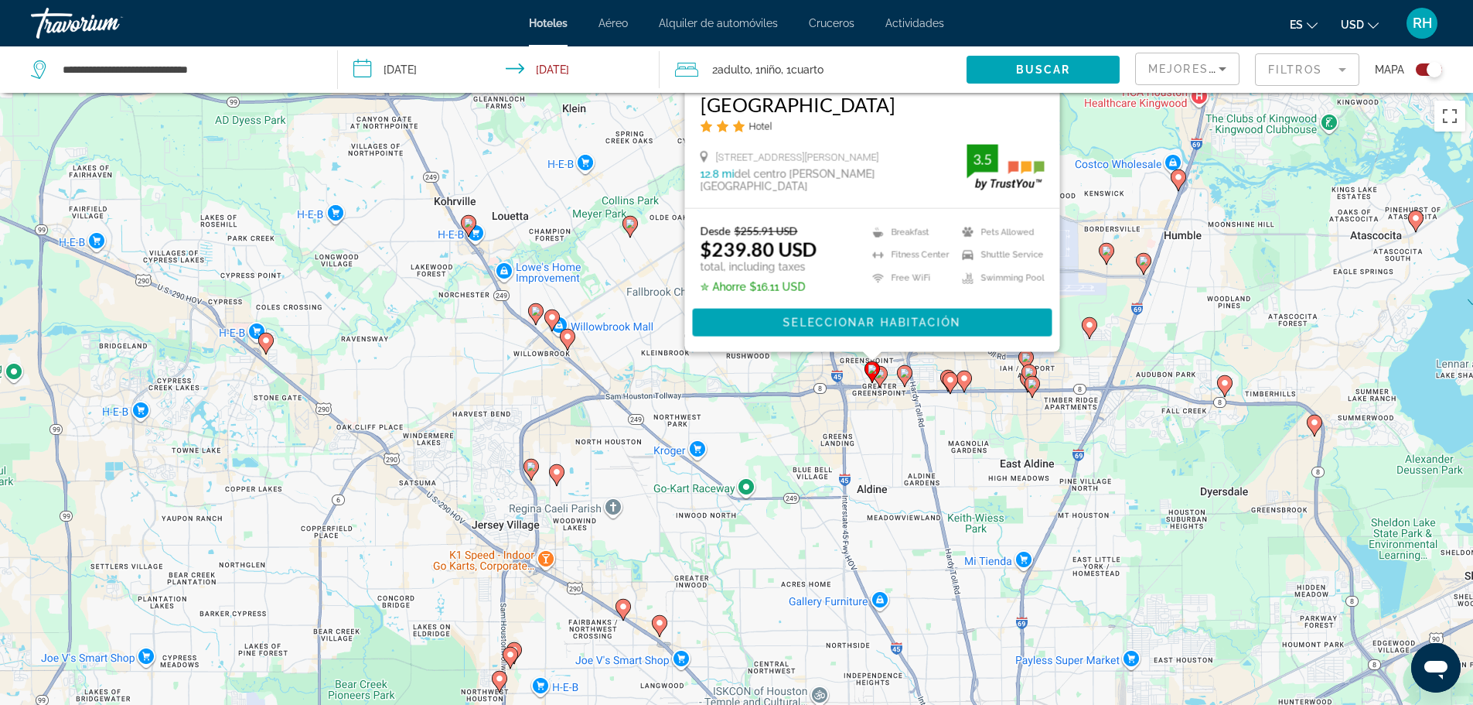
drag, startPoint x: 418, startPoint y: 150, endPoint x: 474, endPoint y: 235, distance: 101.7
click at [474, 235] on gmp-advanced-marker "Main content" at bounding box center [468, 225] width 15 height 23
click at [883, 376] on image "Main content" at bounding box center [880, 373] width 9 height 9
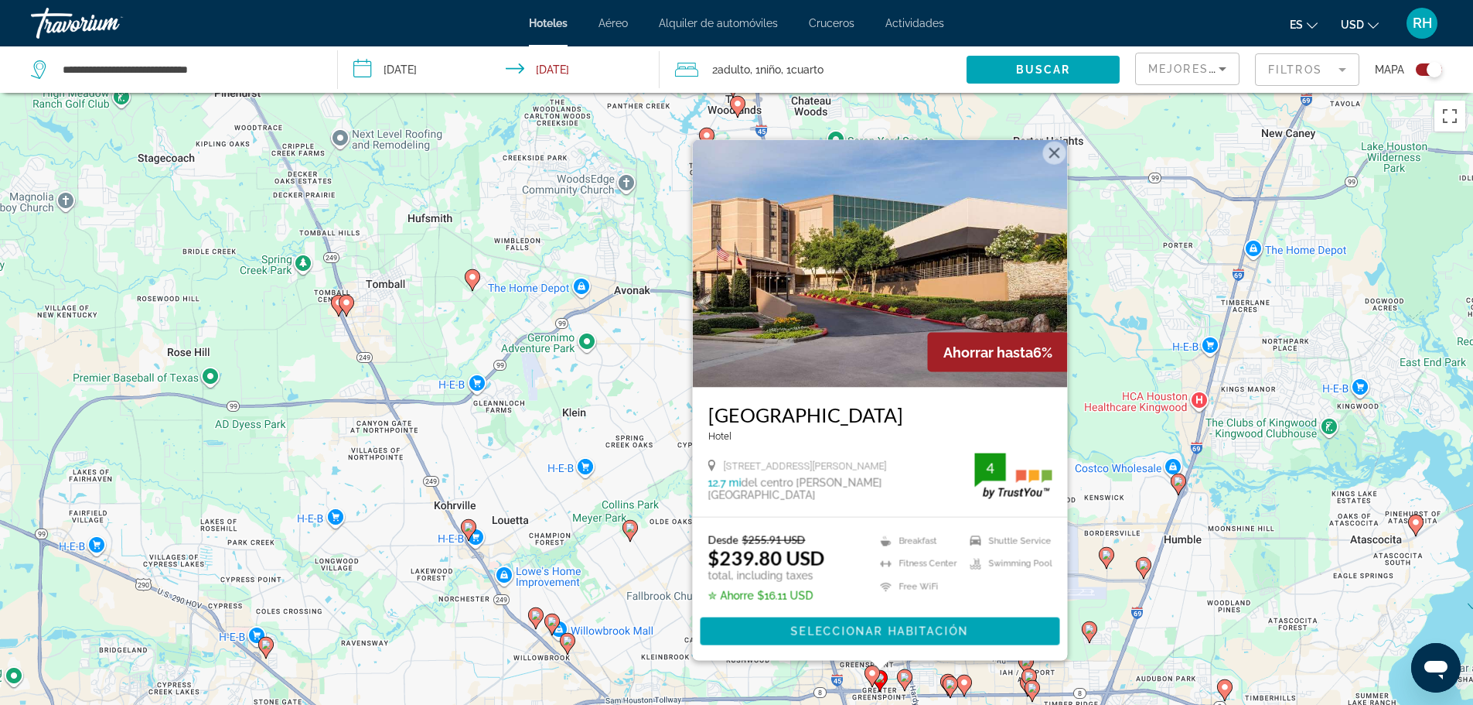
click at [572, 643] on image "Main content" at bounding box center [567, 640] width 9 height 9
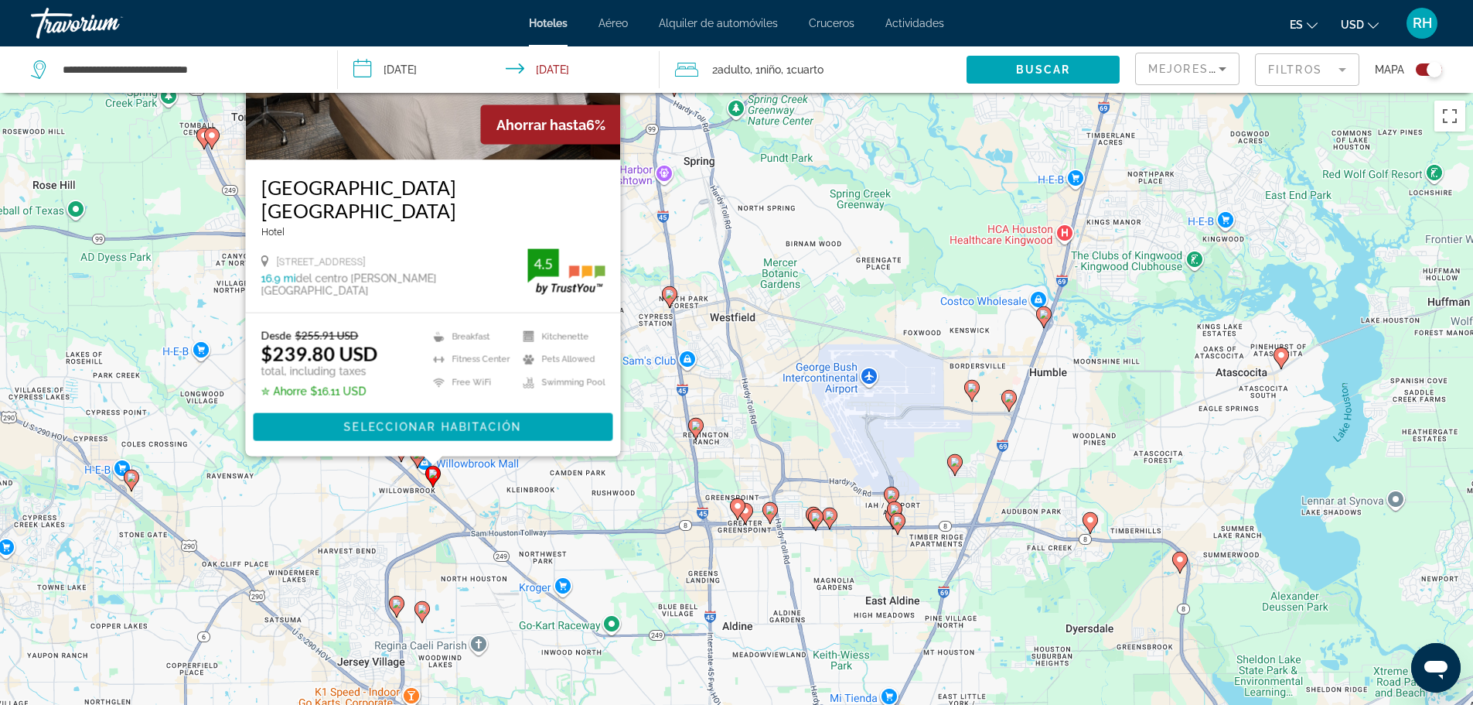
drag, startPoint x: 367, startPoint y: 586, endPoint x: 268, endPoint y: 383, distance: 226.2
click at [235, 361] on div "To activate drag with keyboard, press Alt + Enter. Once in keyboard drag state,…" at bounding box center [736, 445] width 1473 height 705
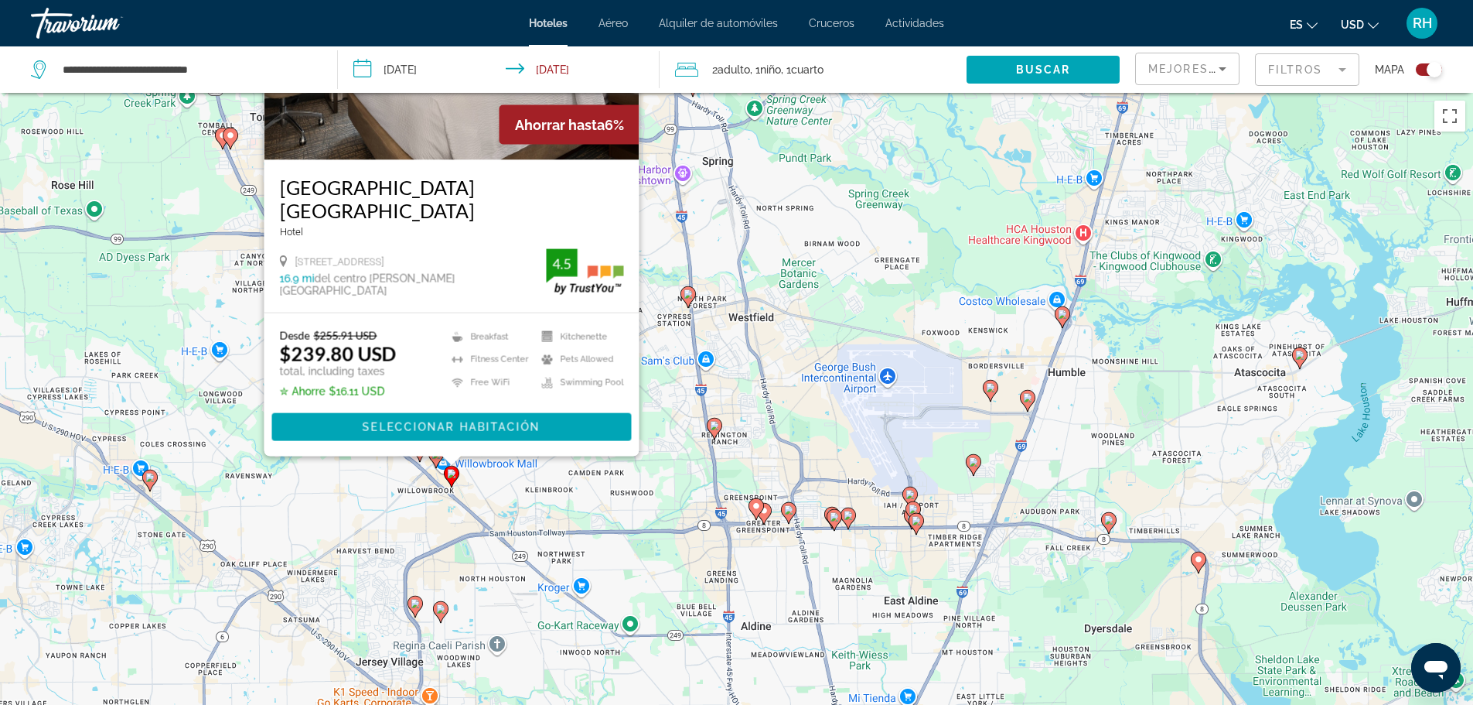
click at [439, 461] on icon "Main content" at bounding box center [436, 456] width 14 height 20
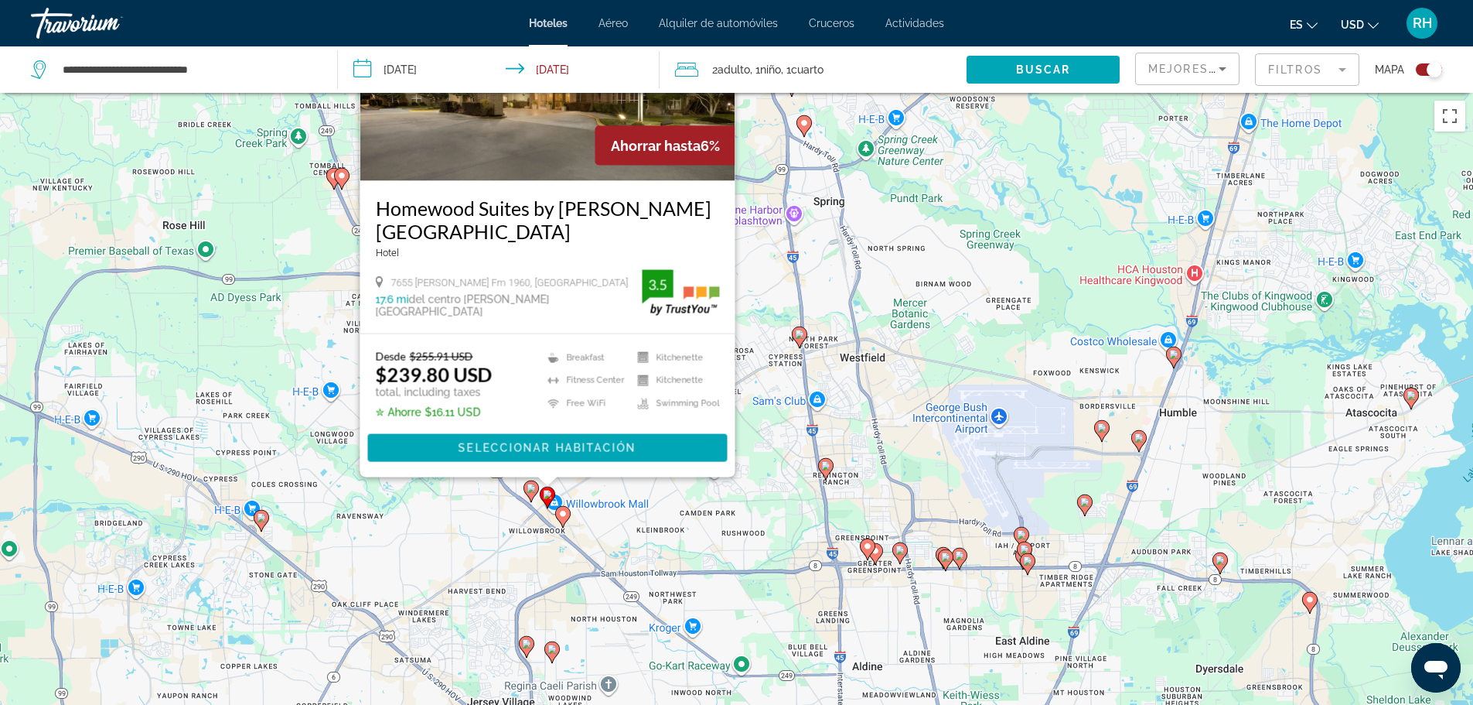
drag, startPoint x: 739, startPoint y: 592, endPoint x: 862, endPoint y: 367, distance: 256.1
click at [862, 367] on div "To activate drag with keyboard, press Alt + Enter. Once in keyboard drag state,…" at bounding box center [736, 445] width 1473 height 705
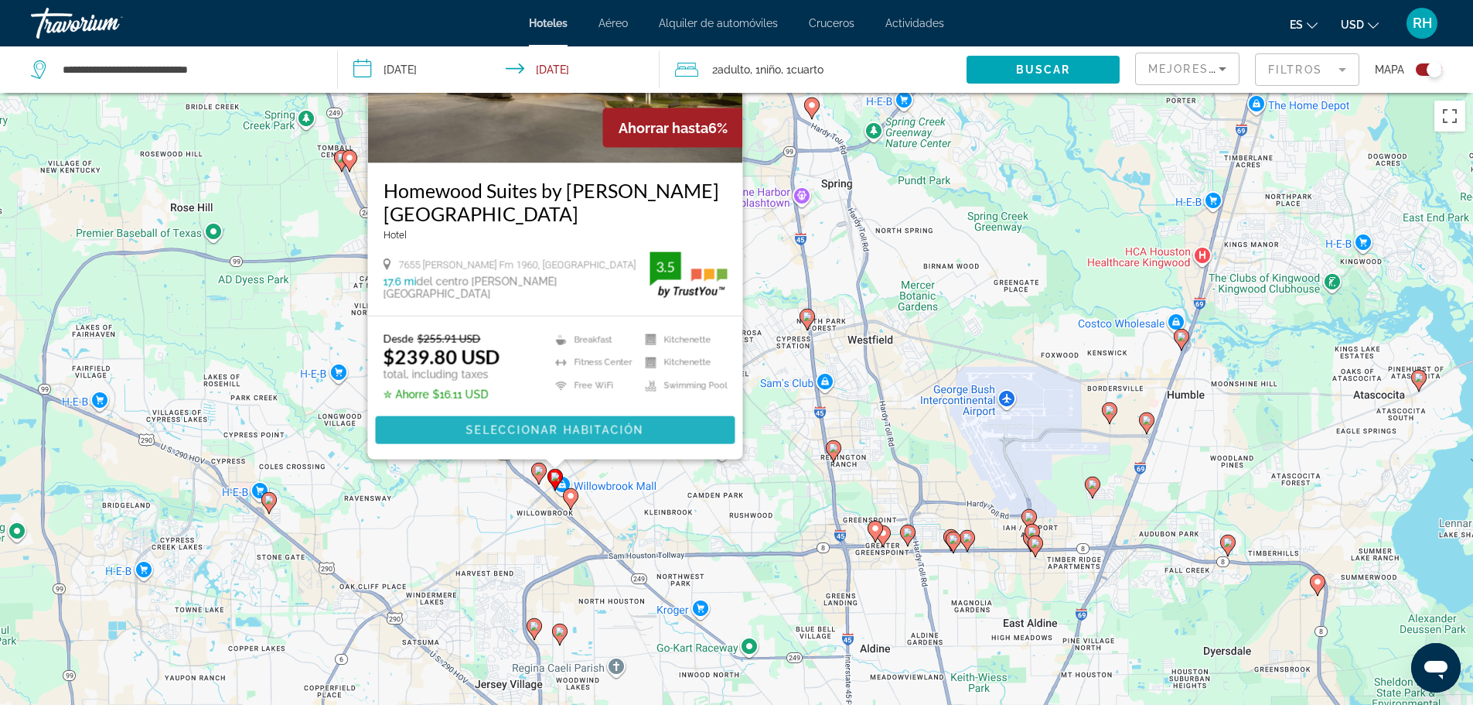
click at [542, 431] on span "Seleccionar habitación" at bounding box center [555, 430] width 178 height 12
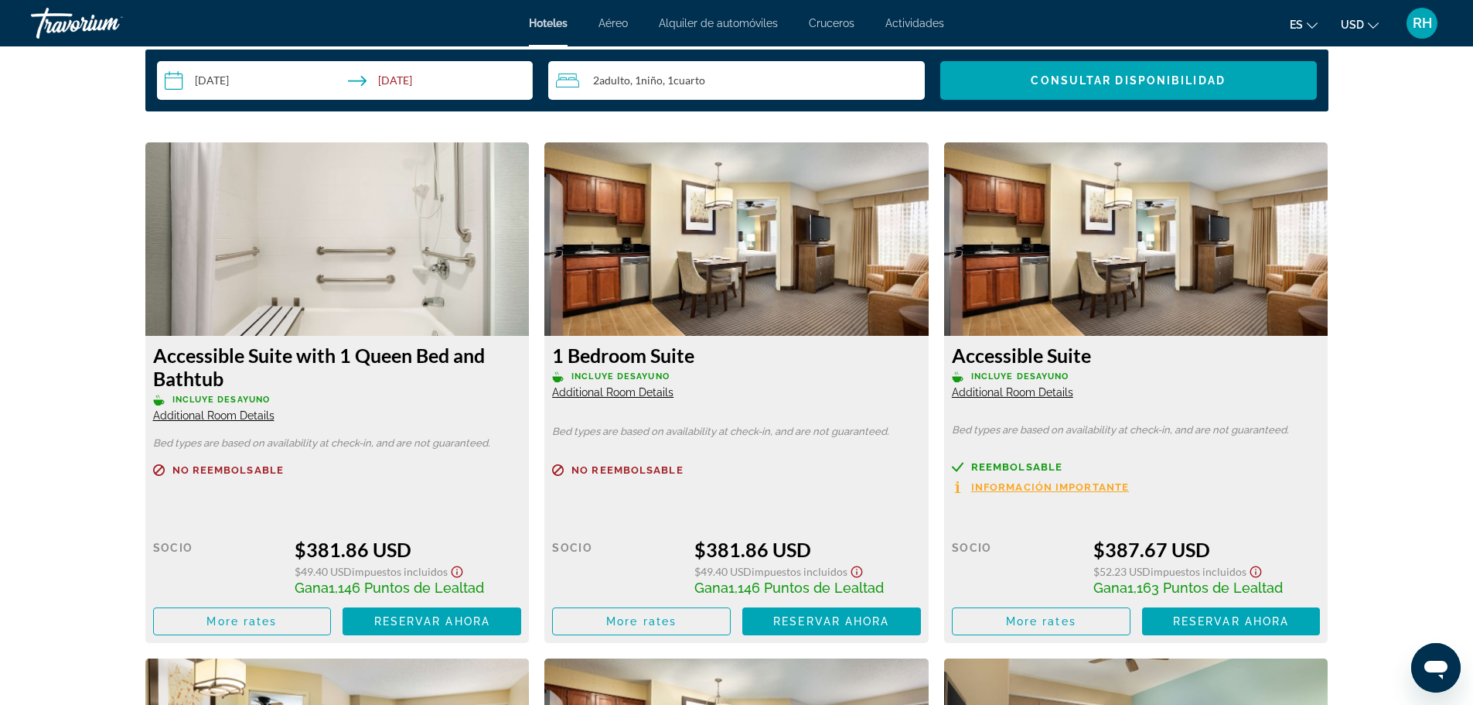
scroll to position [1706, 0]
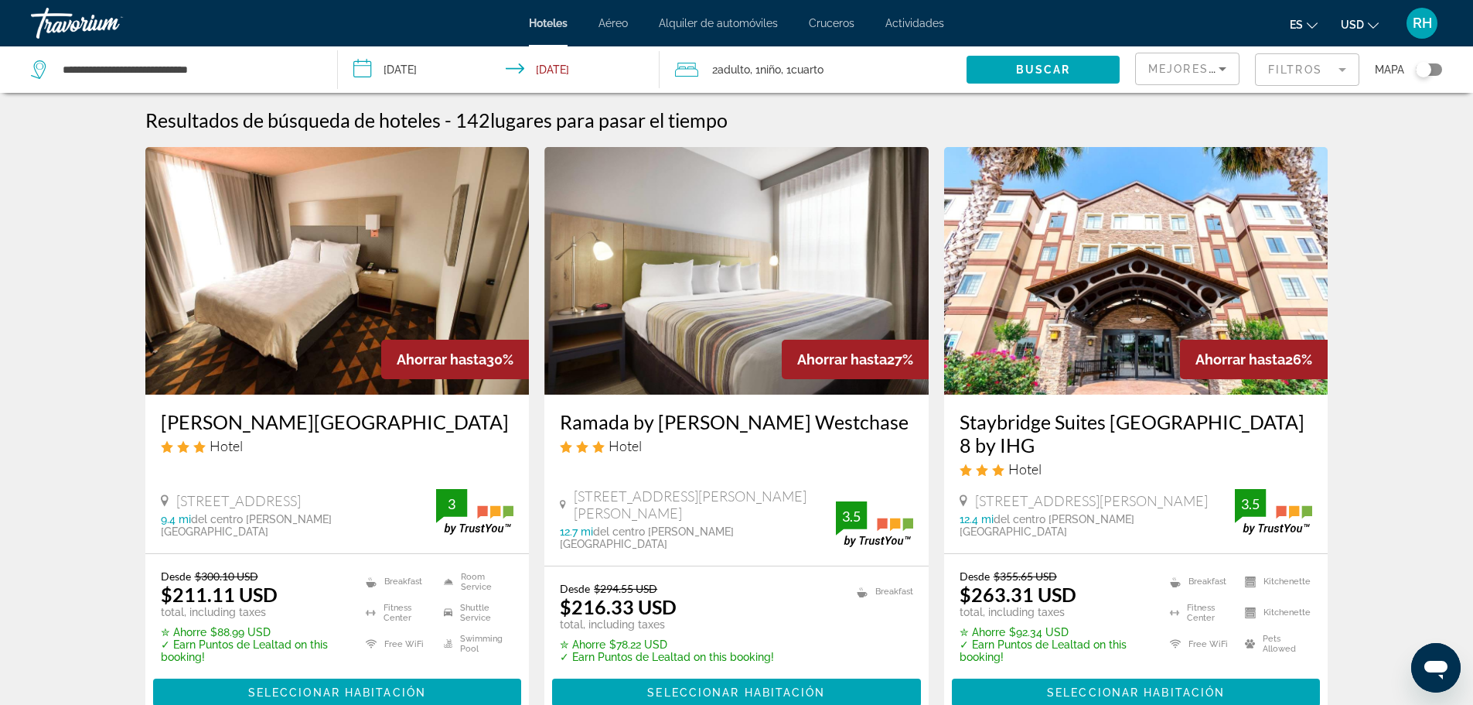
click at [1439, 75] on div "Toggle map" at bounding box center [1429, 69] width 26 height 12
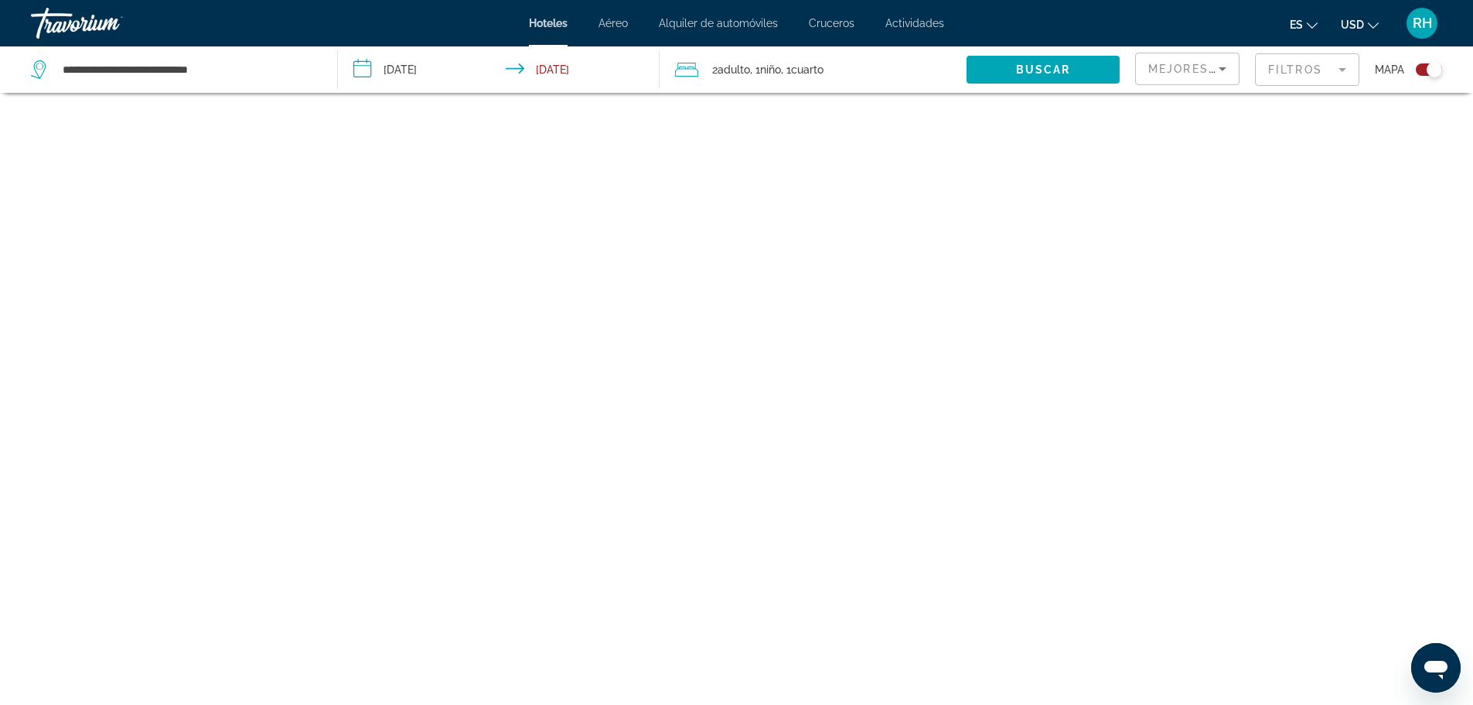
scroll to position [93, 0]
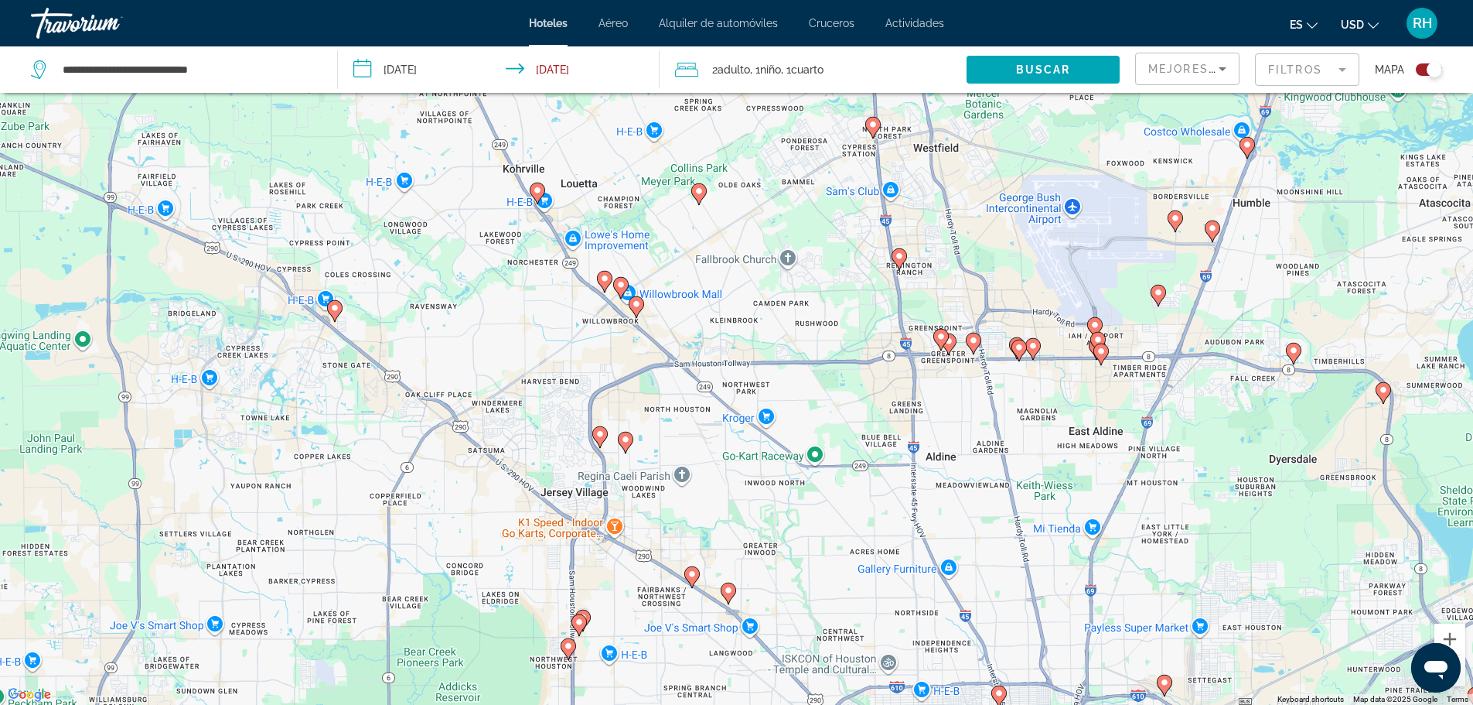
drag, startPoint x: 576, startPoint y: 233, endPoint x: 626, endPoint y: 285, distance: 72.2
click at [626, 285] on div "To activate drag with keyboard, press Alt + Enter. Once in keyboard drag state,…" at bounding box center [736, 352] width 1473 height 705
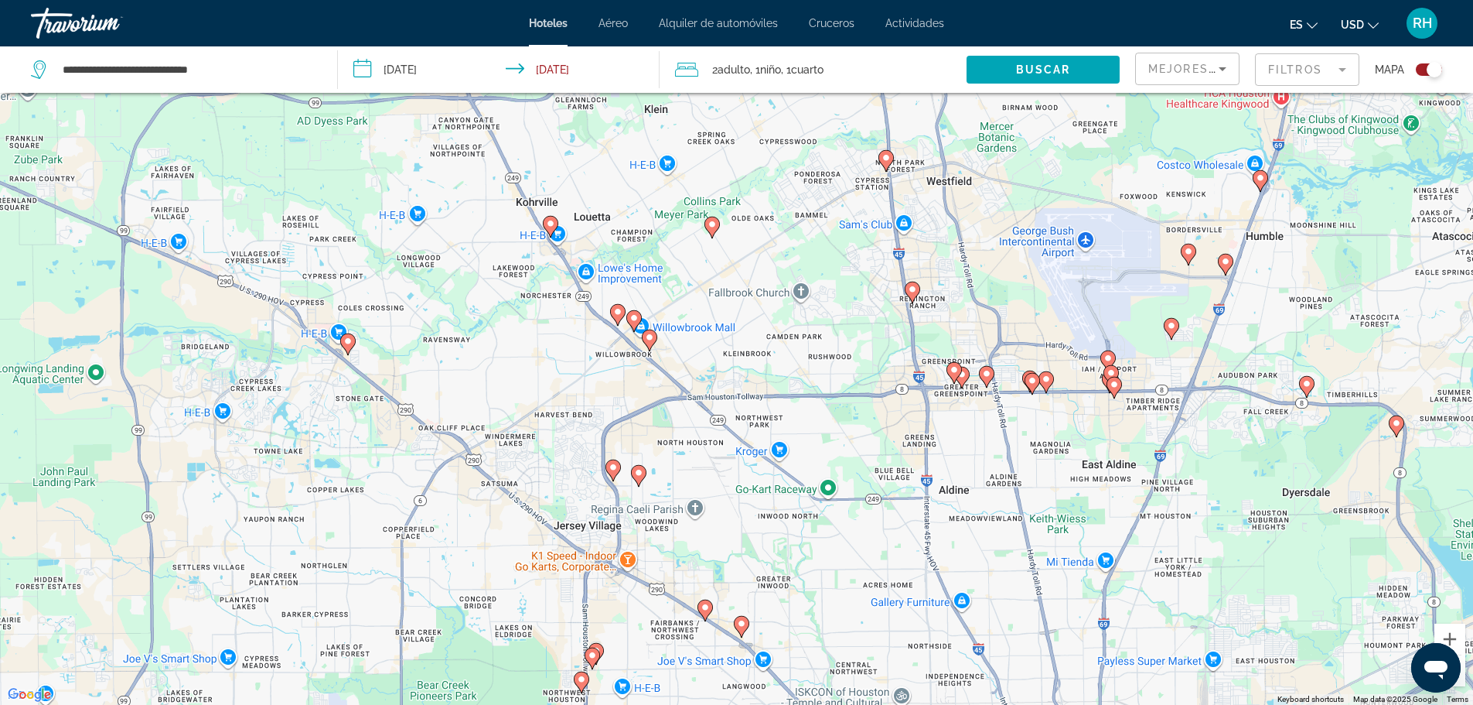
click at [616, 316] on image "Main content" at bounding box center [617, 311] width 9 height 9
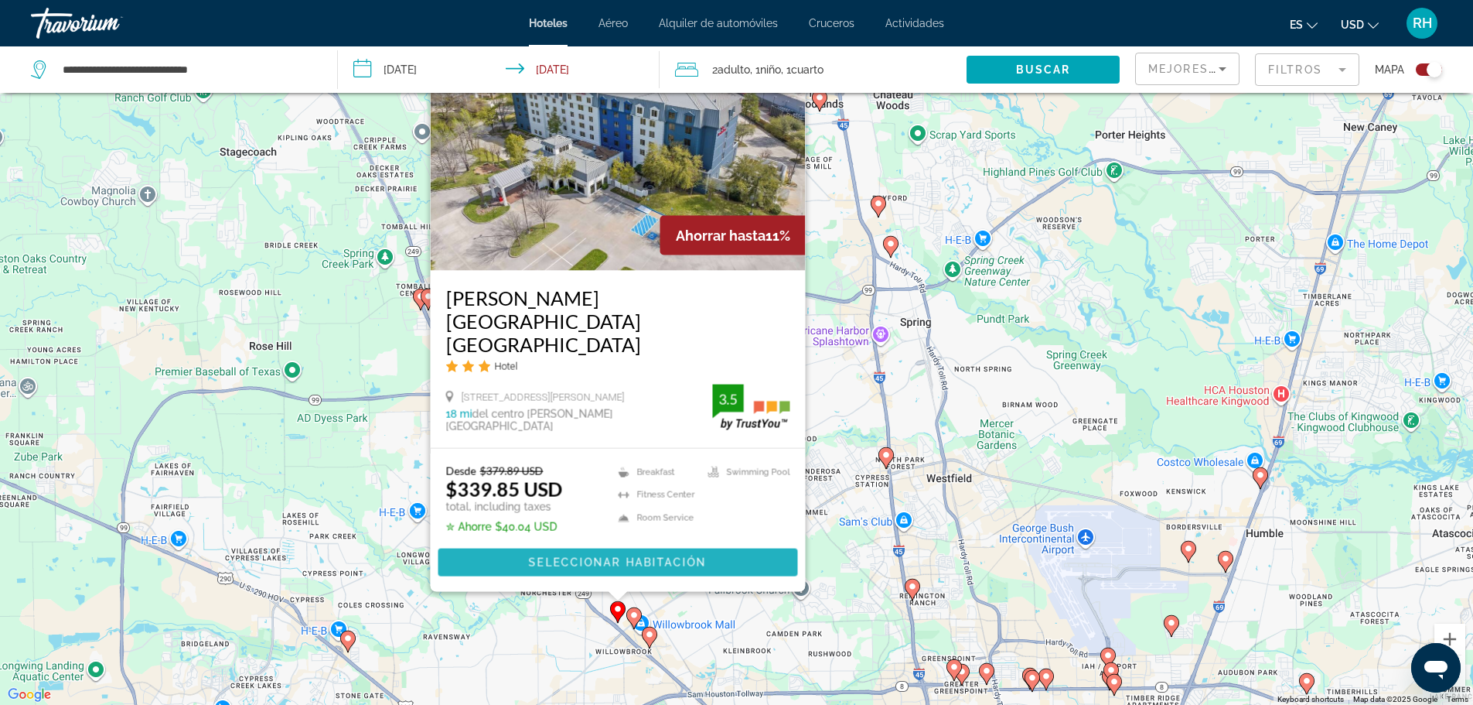
click at [623, 565] on span "Seleccionar habitación" at bounding box center [617, 562] width 178 height 12
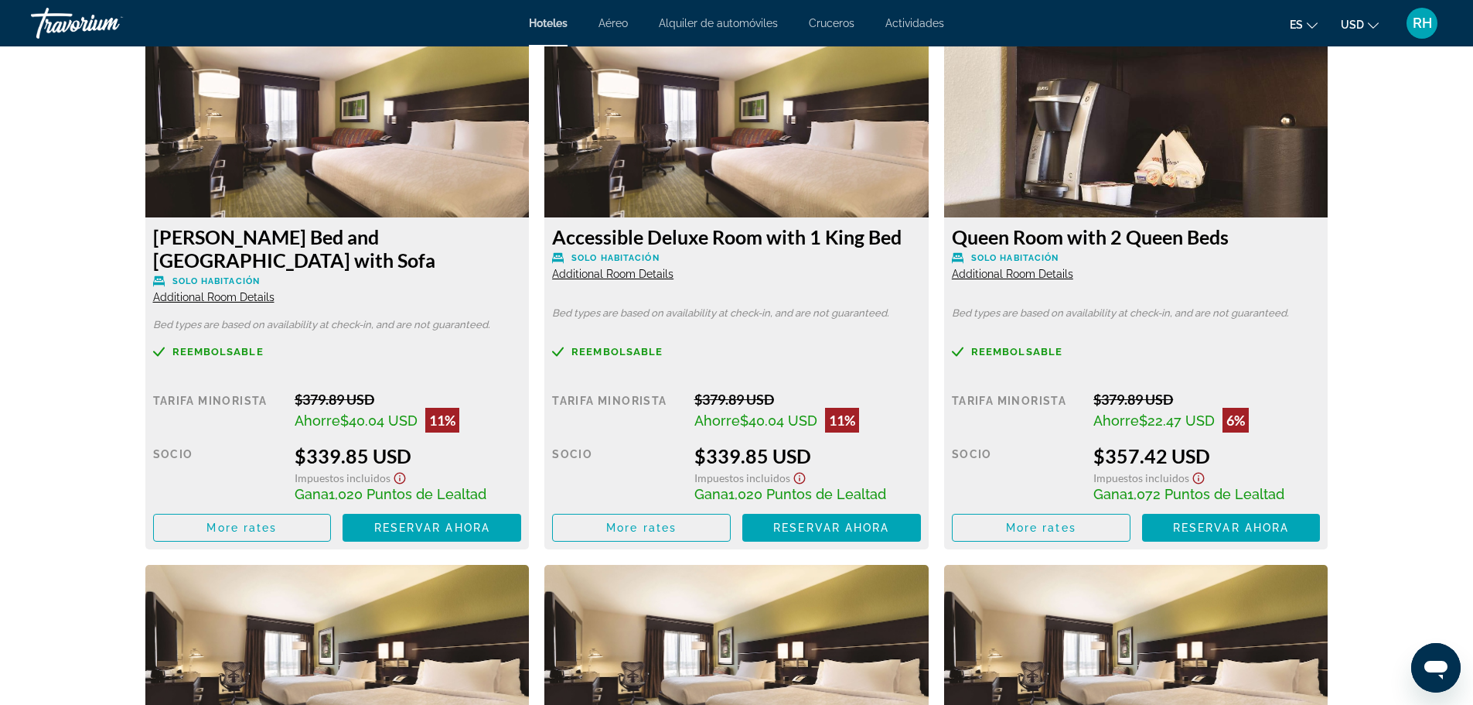
scroll to position [2011, 0]
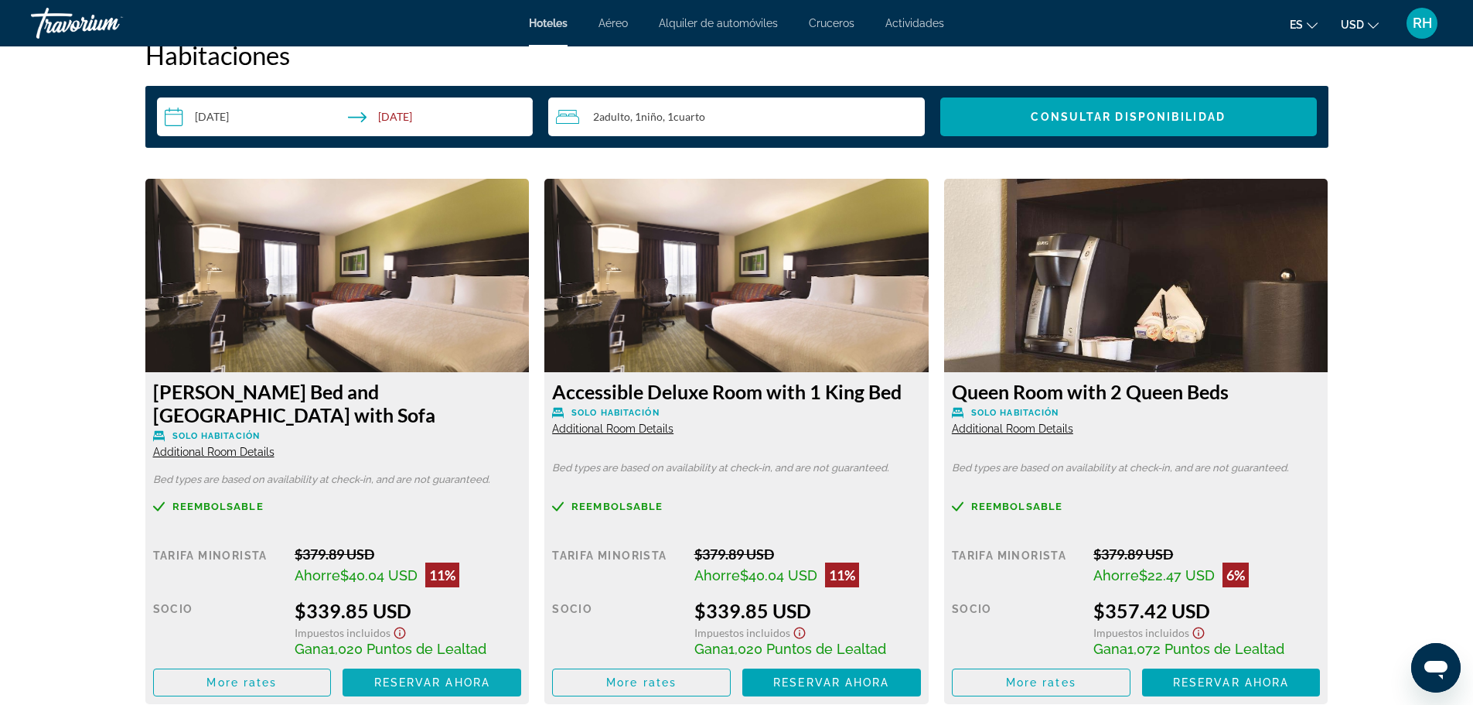
click at [434, 676] on span "Reservar ahora" at bounding box center [432, 682] width 116 height 12
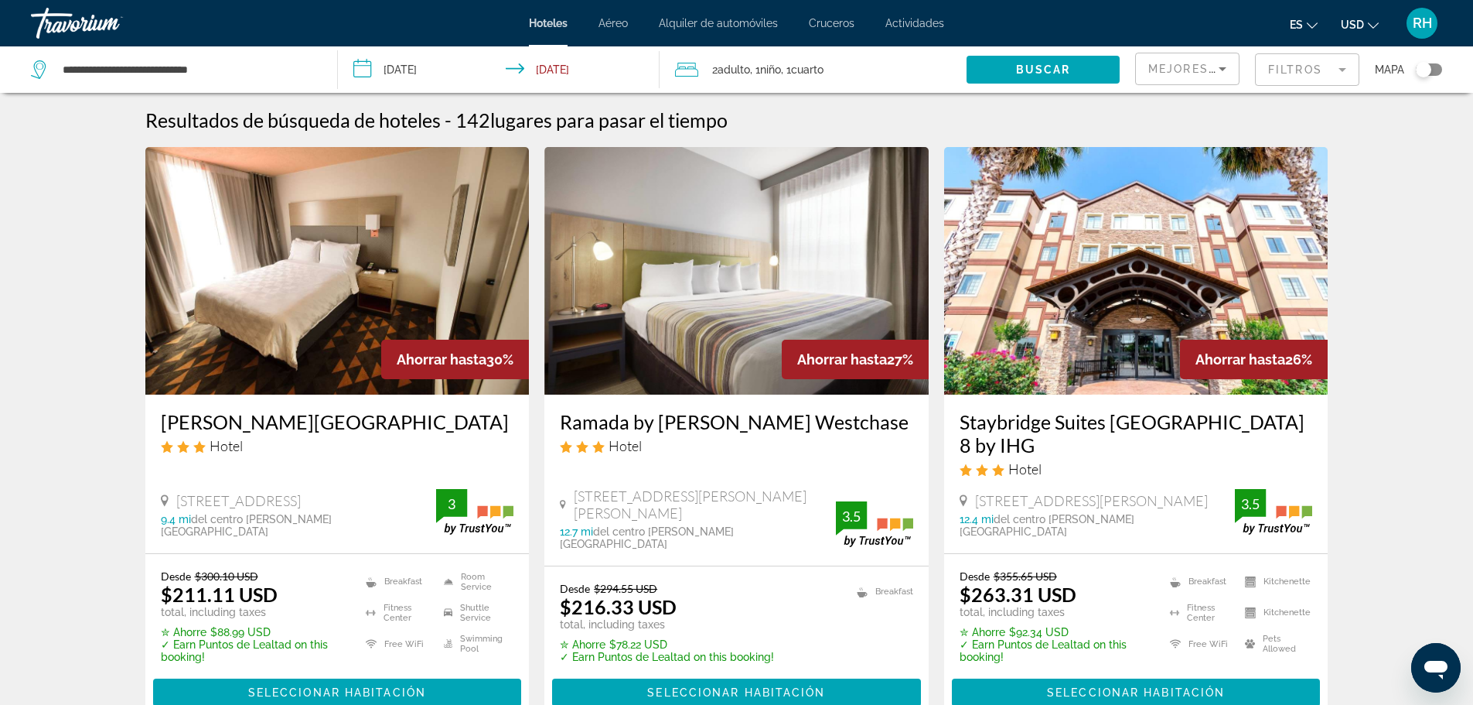
click at [1439, 68] on div "Toggle map" at bounding box center [1429, 69] width 26 height 12
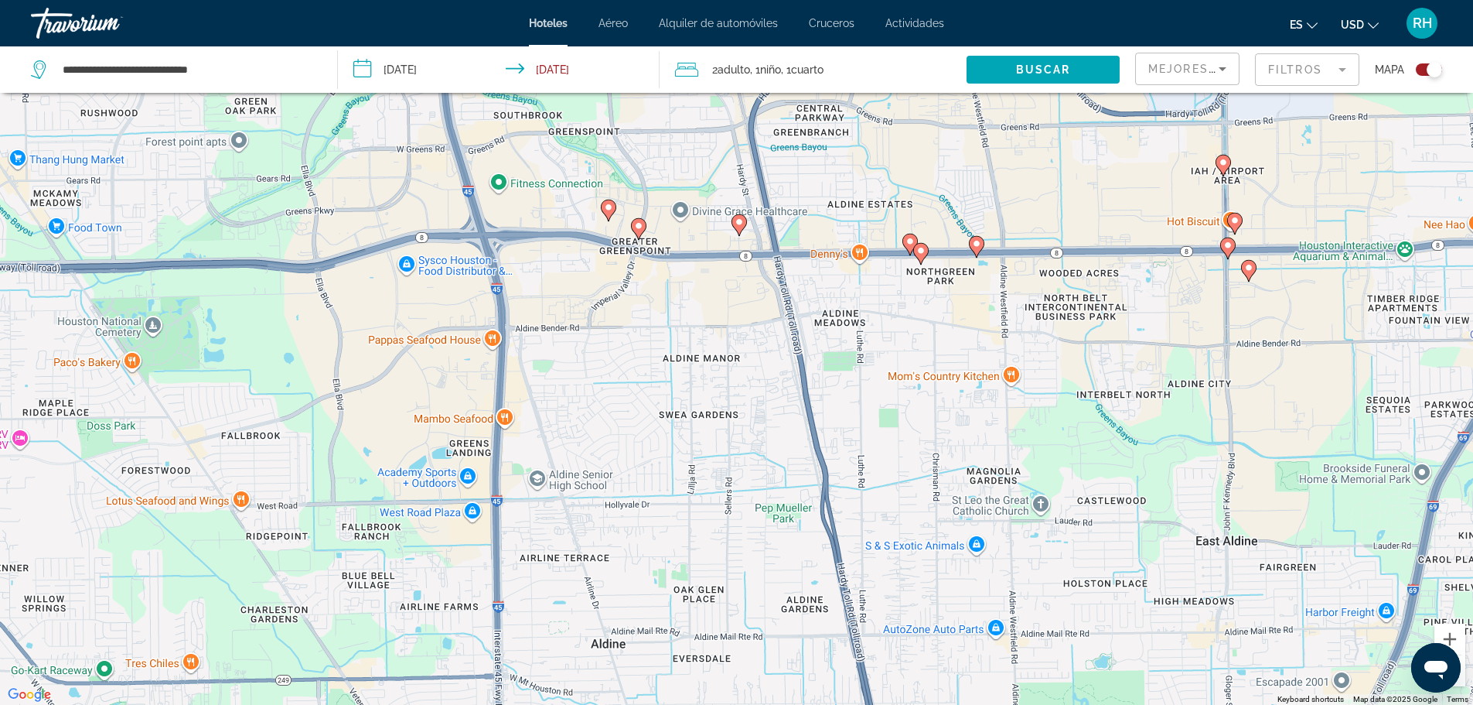
click at [606, 210] on image "Main content" at bounding box center [608, 207] width 9 height 9
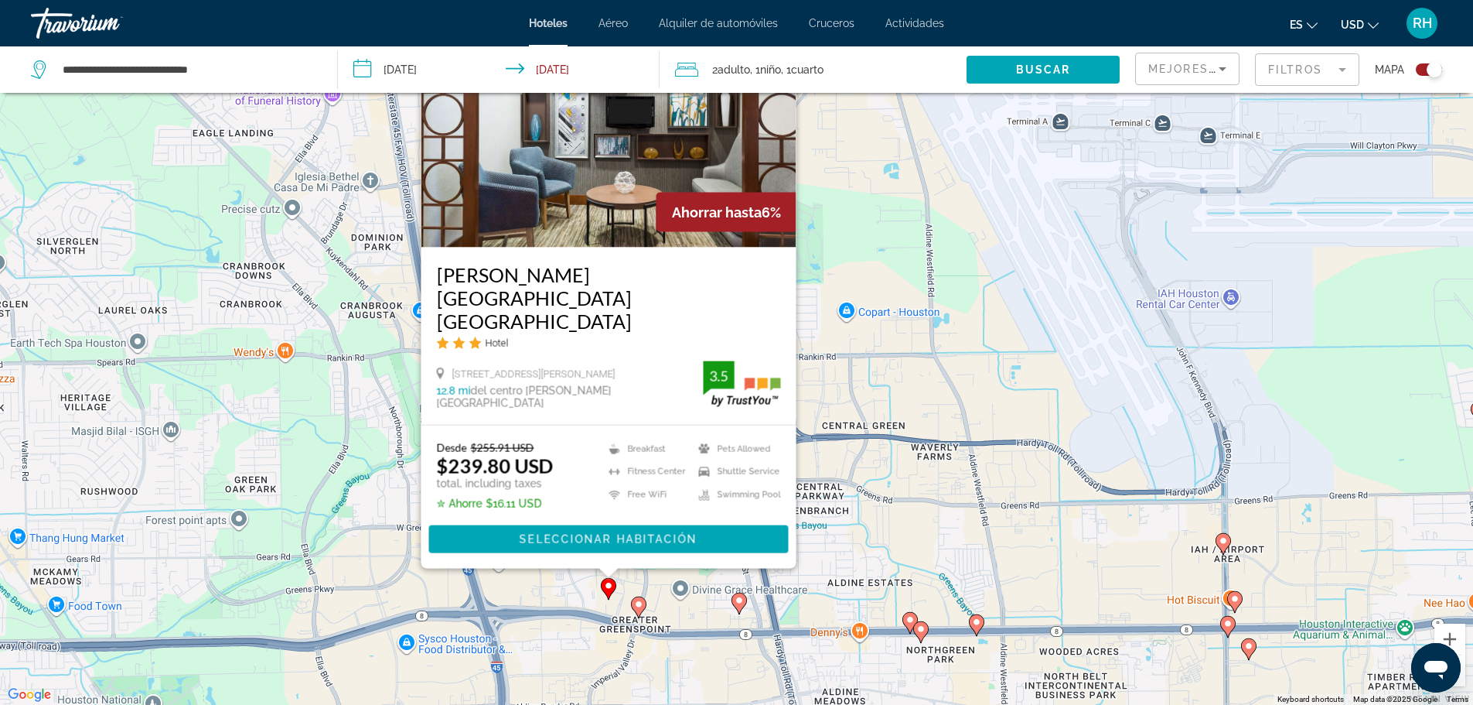
click at [646, 606] on icon "Main content" at bounding box center [638, 607] width 15 height 22
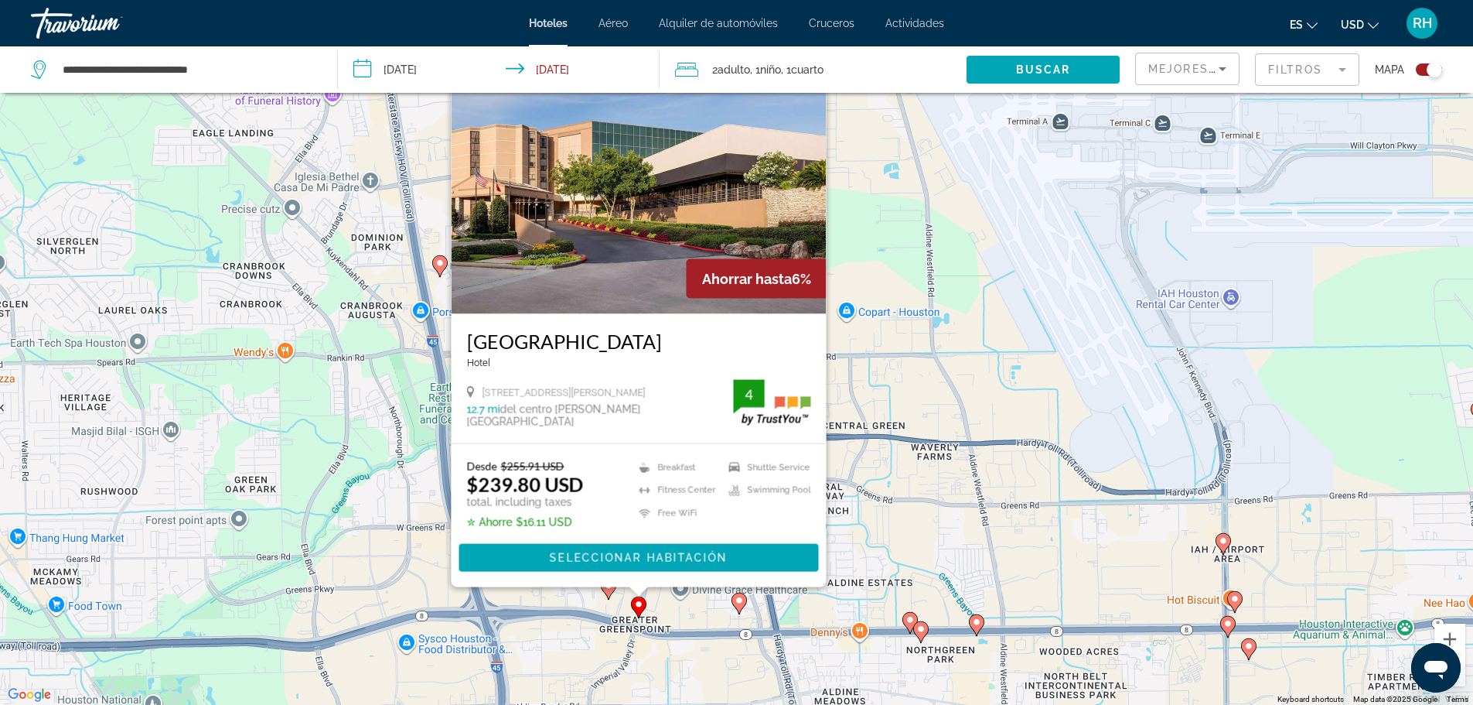
click at [740, 601] on image "Main content" at bounding box center [739, 600] width 9 height 9
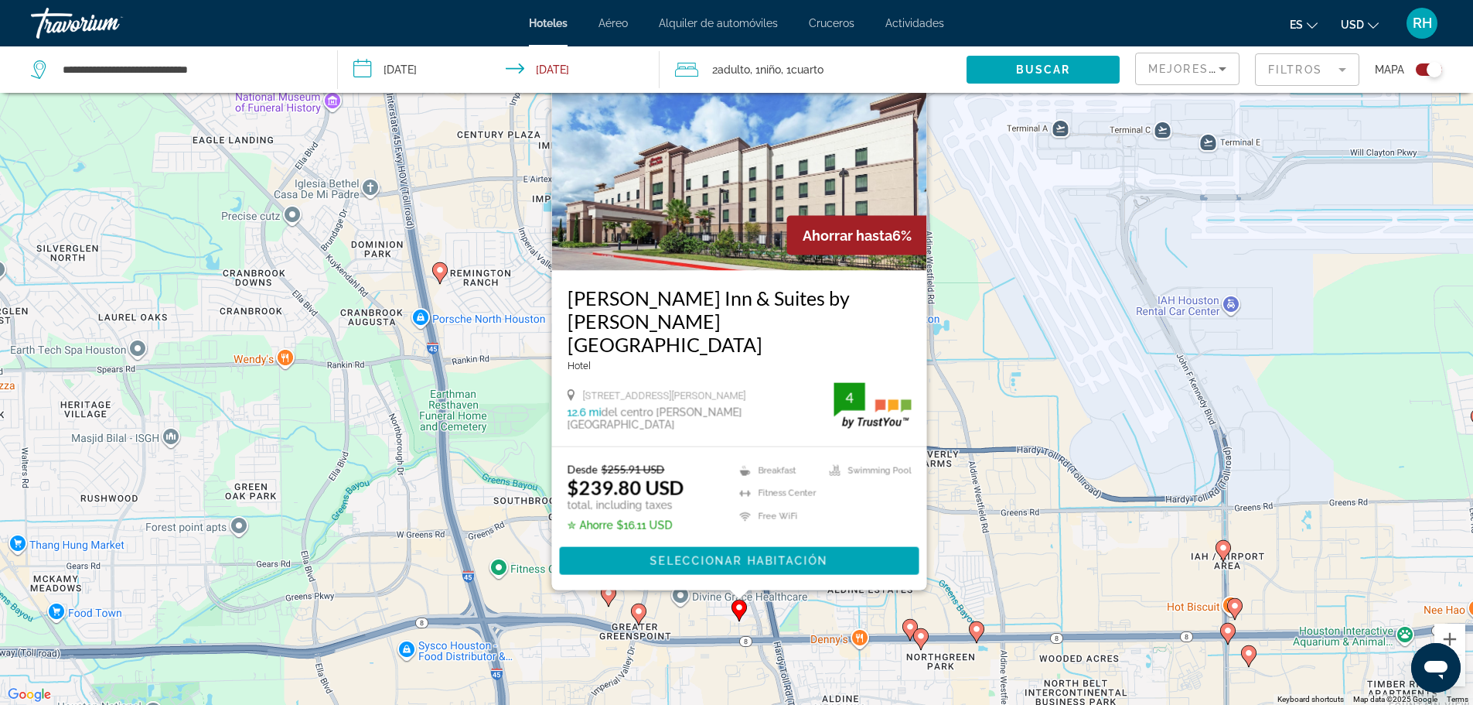
click at [609, 601] on icon "Main content" at bounding box center [608, 595] width 14 height 20
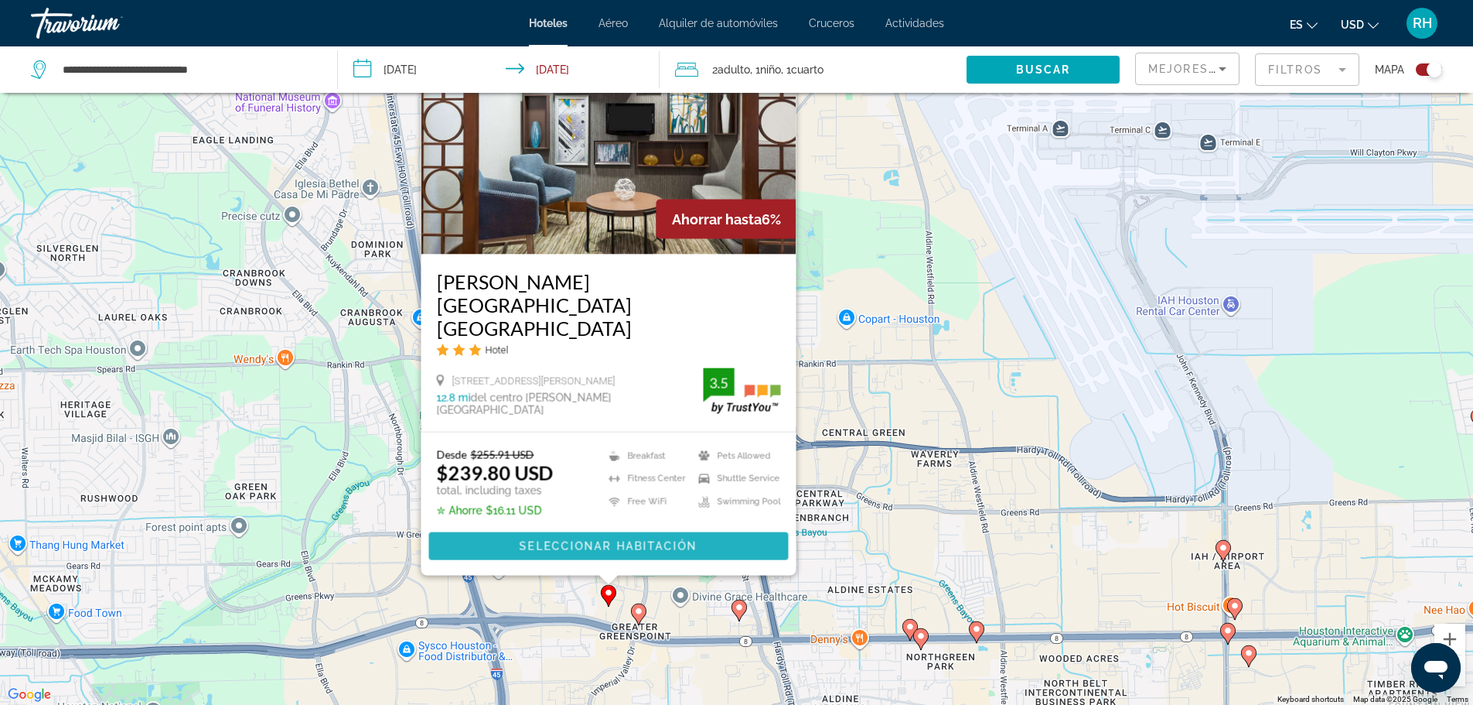
click at [605, 541] on span "Seleccionar habitación" at bounding box center [608, 546] width 178 height 12
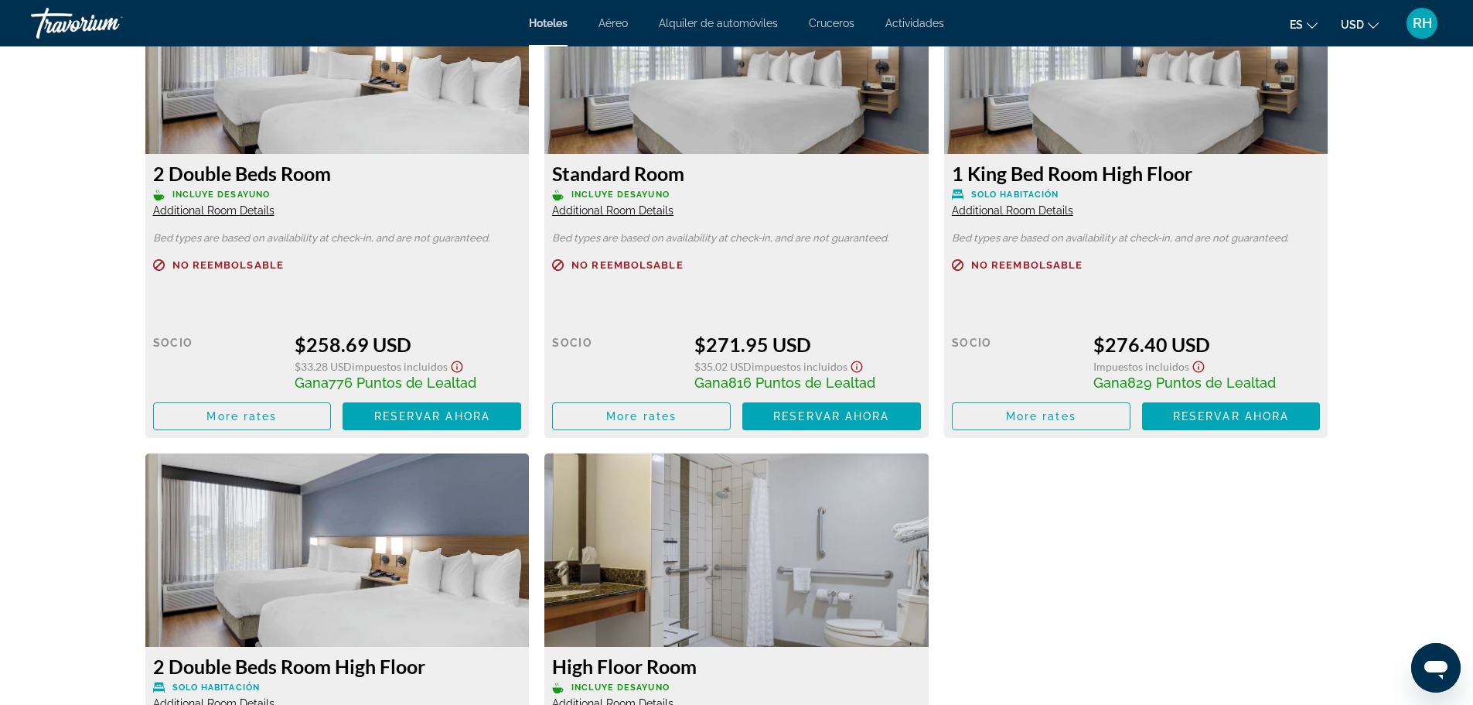
scroll to position [2707, 0]
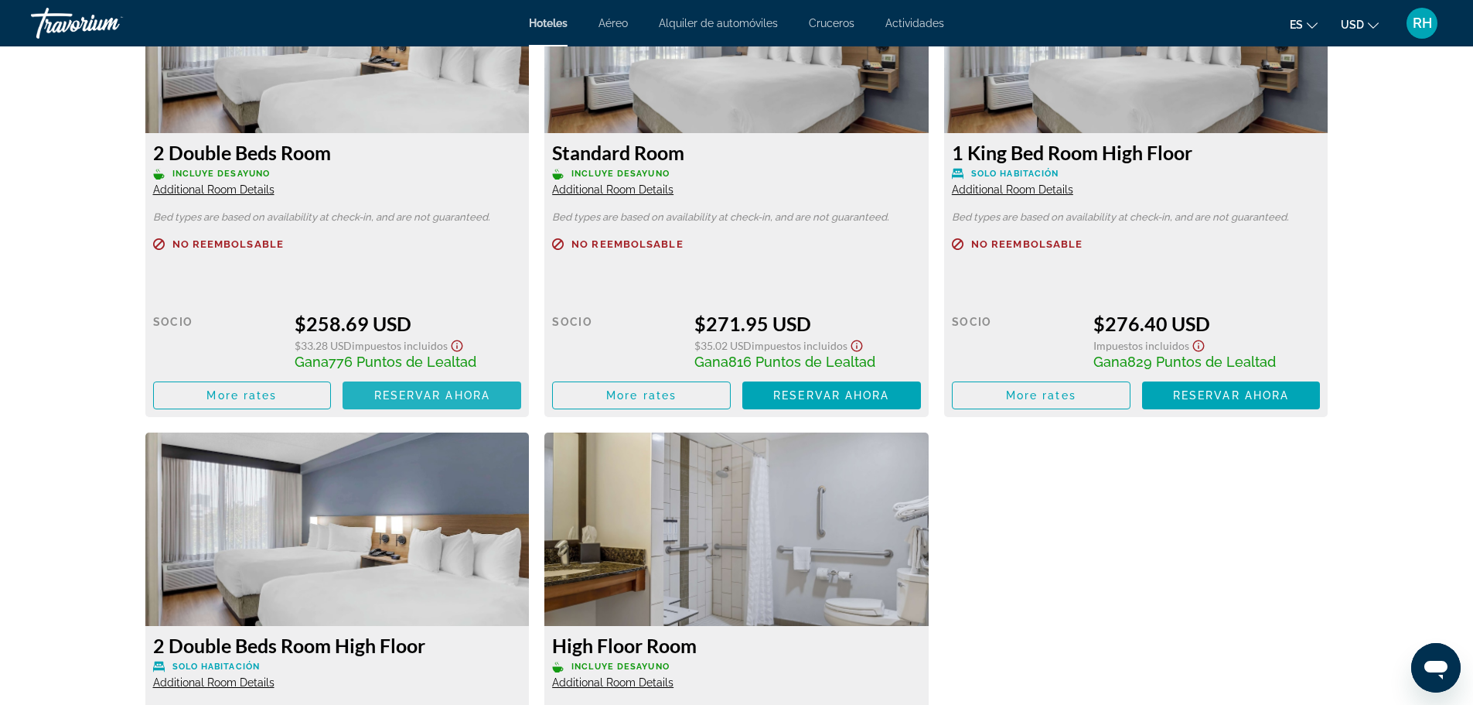
click at [424, 398] on span "Reservar ahora" at bounding box center [432, 395] width 116 height 12
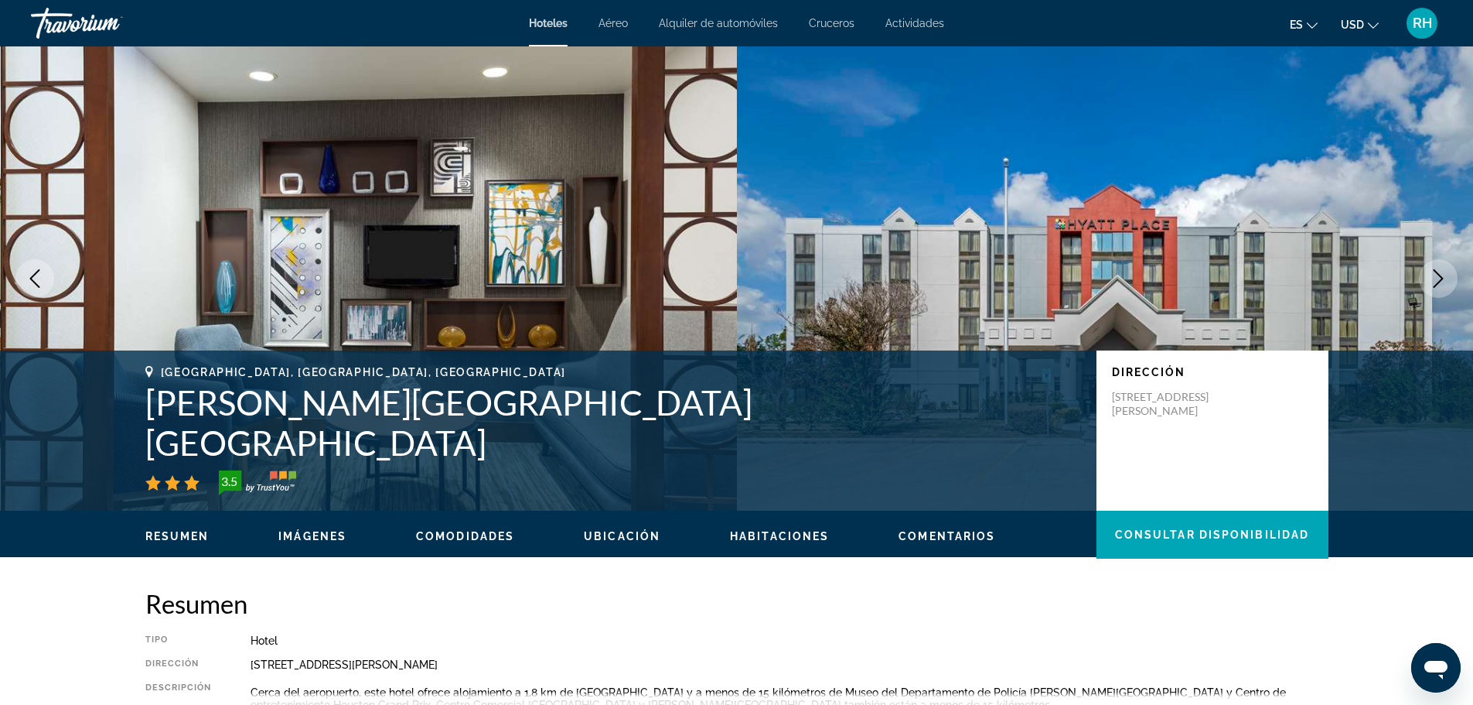
click at [1438, 274] on icon "Next image" at bounding box center [1439, 278] width 10 height 19
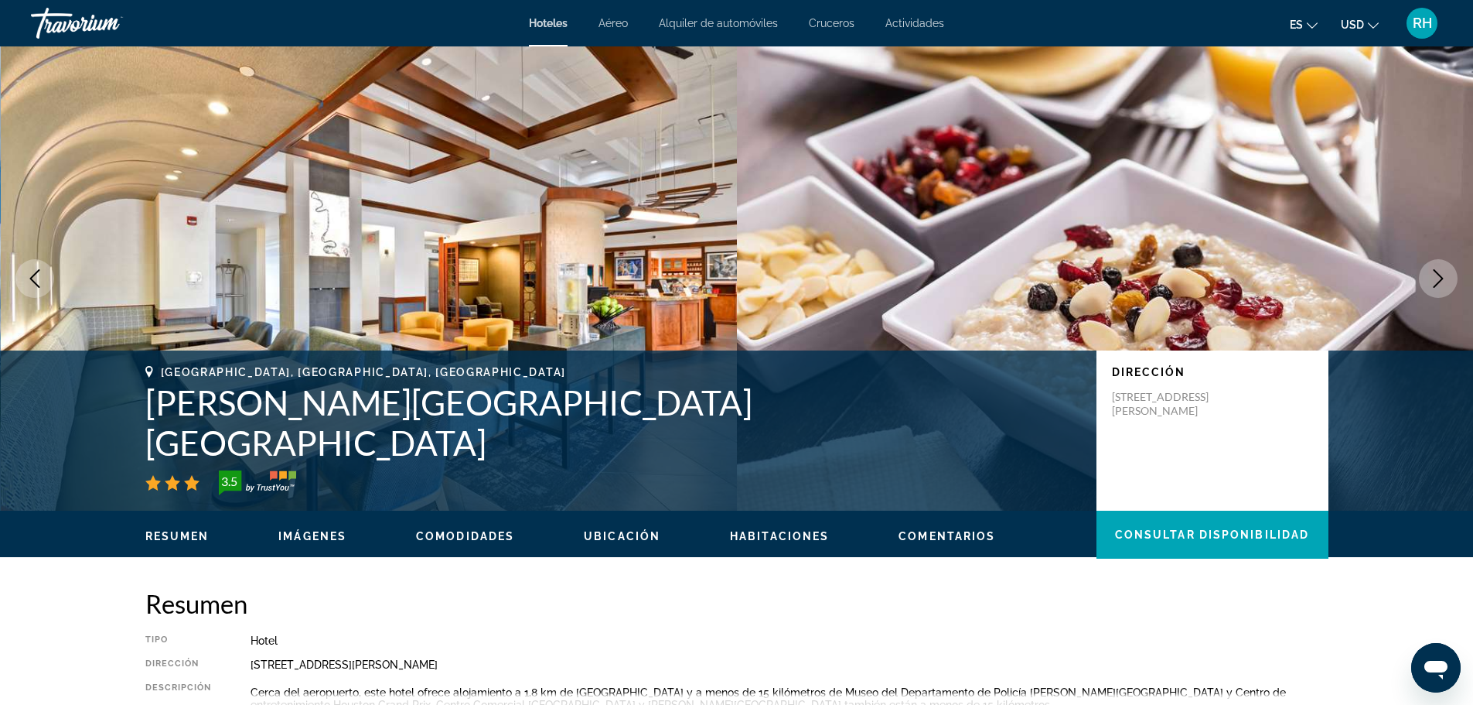
click at [1441, 274] on icon "Next image" at bounding box center [1438, 278] width 19 height 19
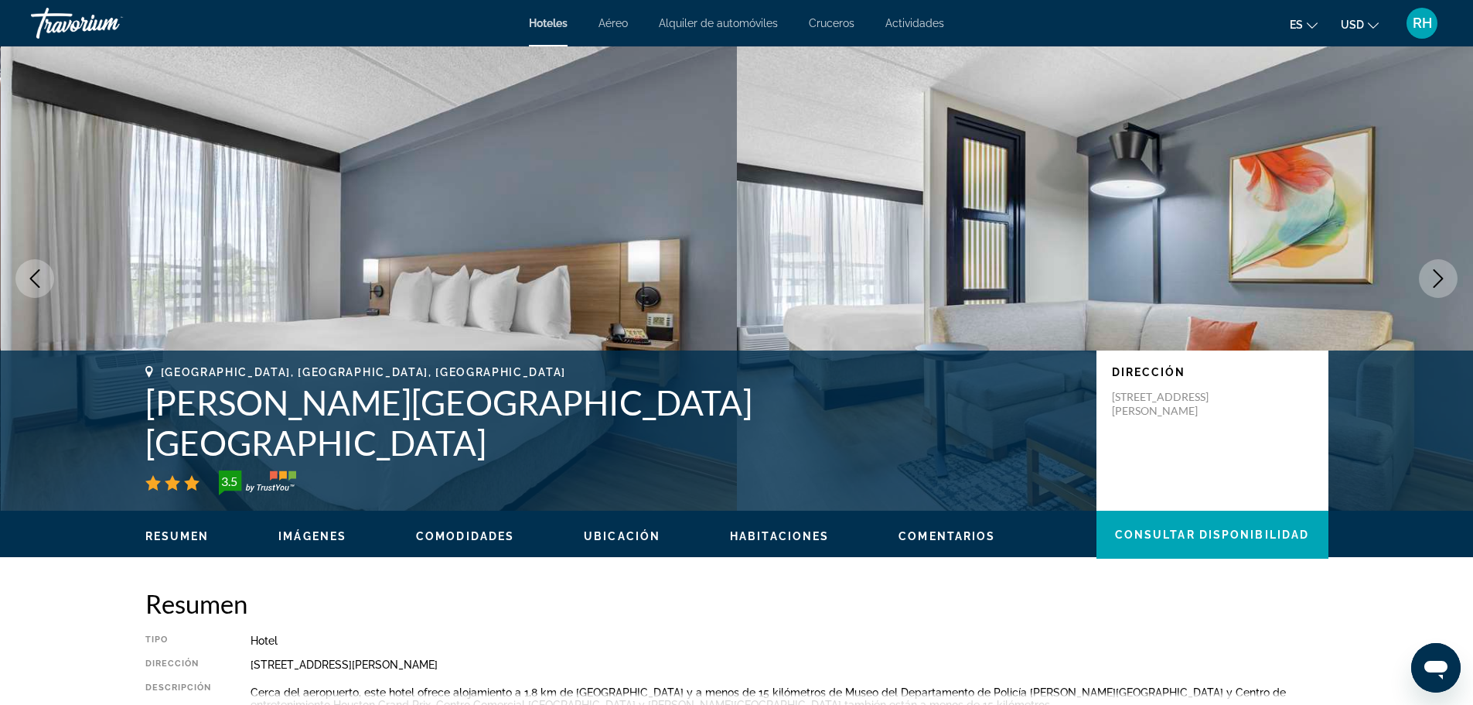
click at [1441, 274] on icon "Next image" at bounding box center [1438, 278] width 19 height 19
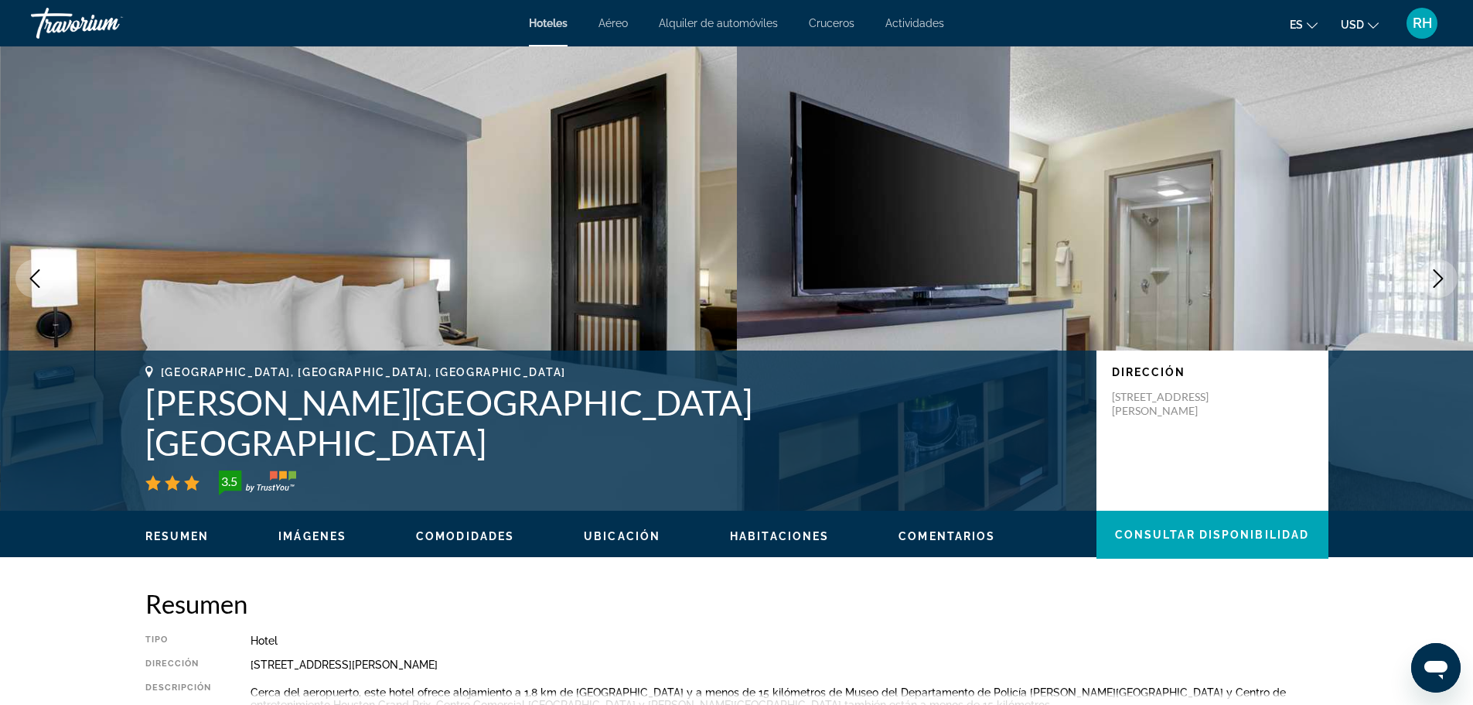
click at [1441, 274] on icon "Next image" at bounding box center [1438, 278] width 19 height 19
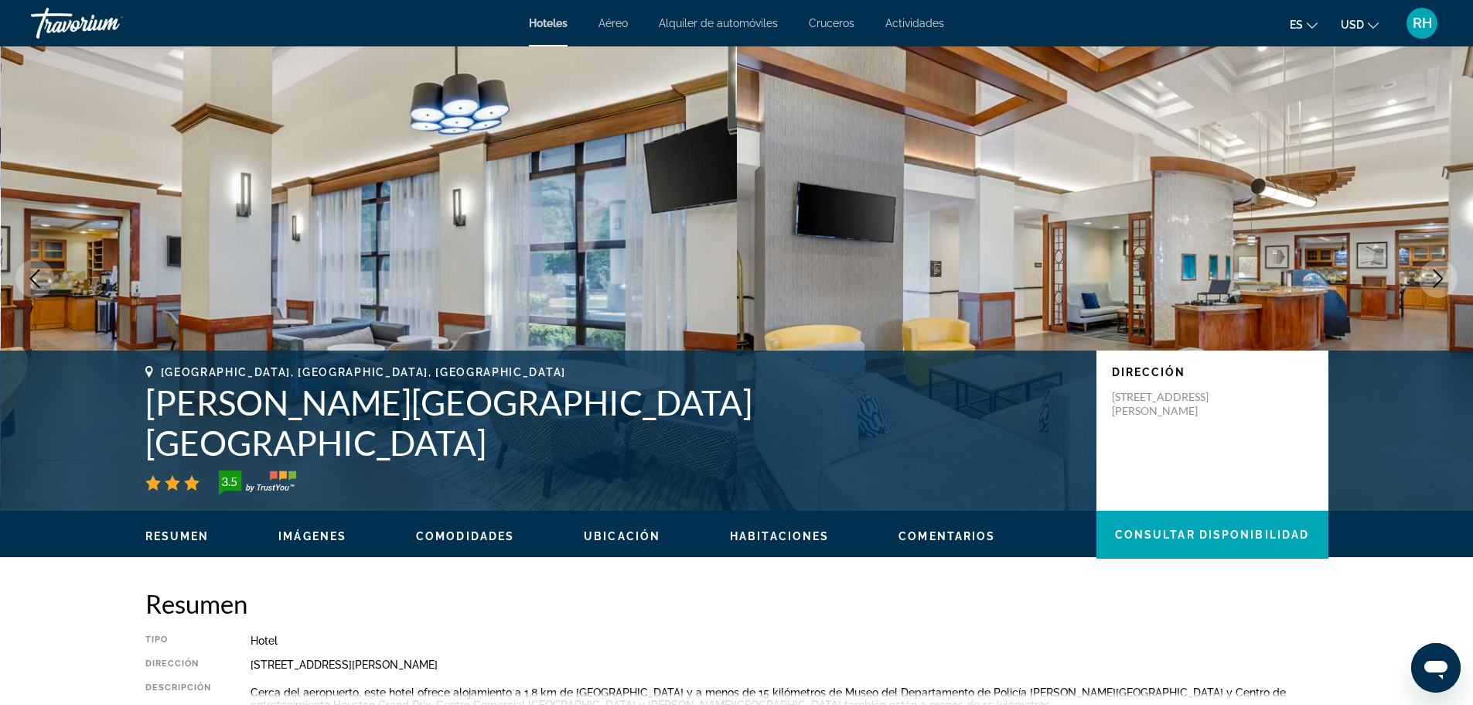
click at [1441, 274] on icon "Next image" at bounding box center [1438, 278] width 19 height 19
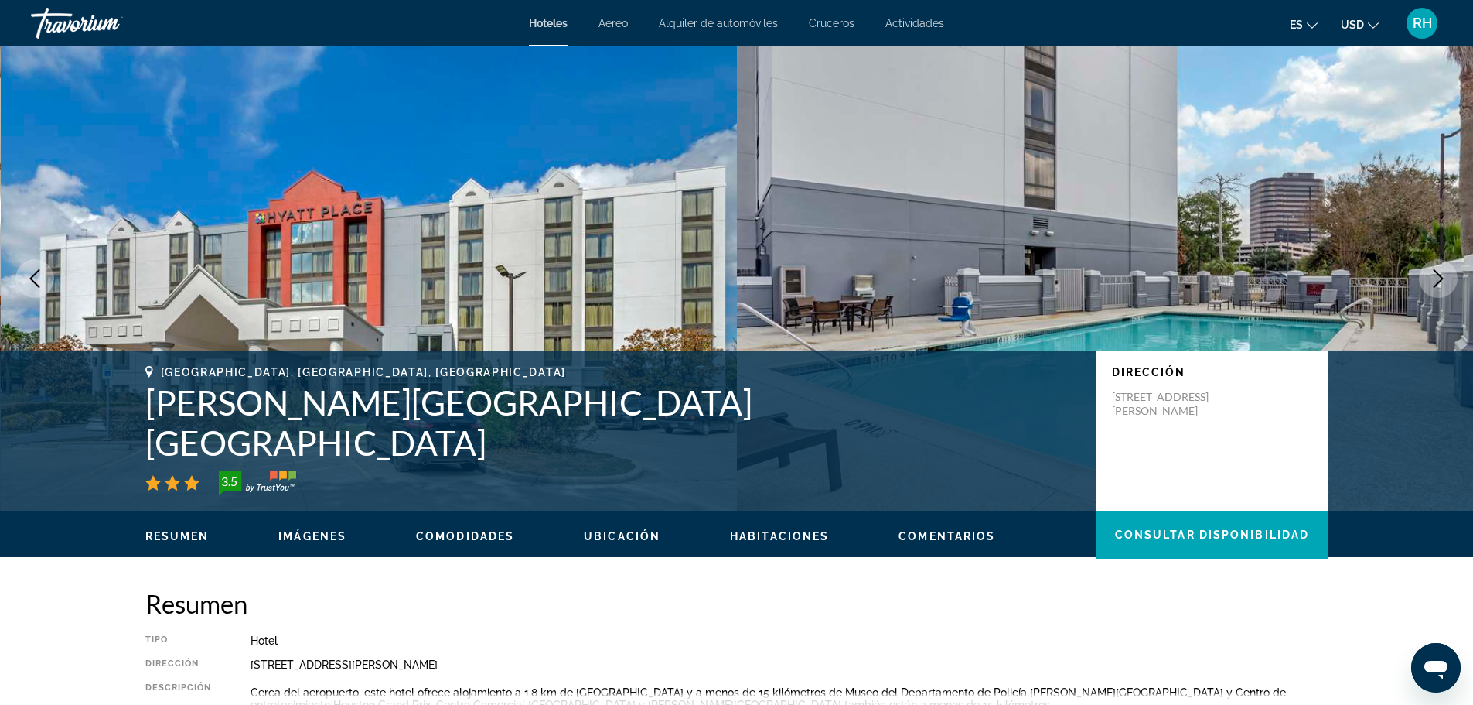
click at [1441, 275] on icon "Next image" at bounding box center [1438, 278] width 19 height 19
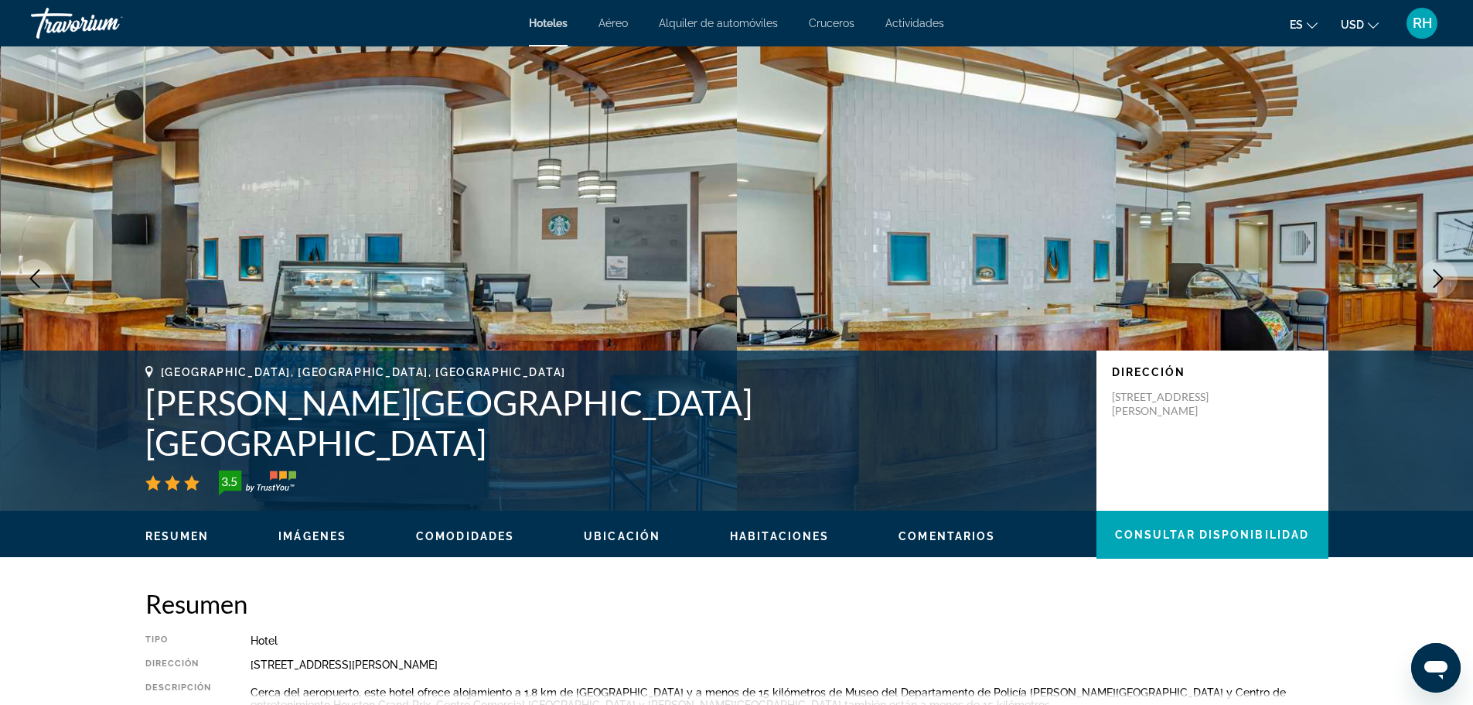
click at [1444, 273] on icon "Next image" at bounding box center [1438, 278] width 19 height 19
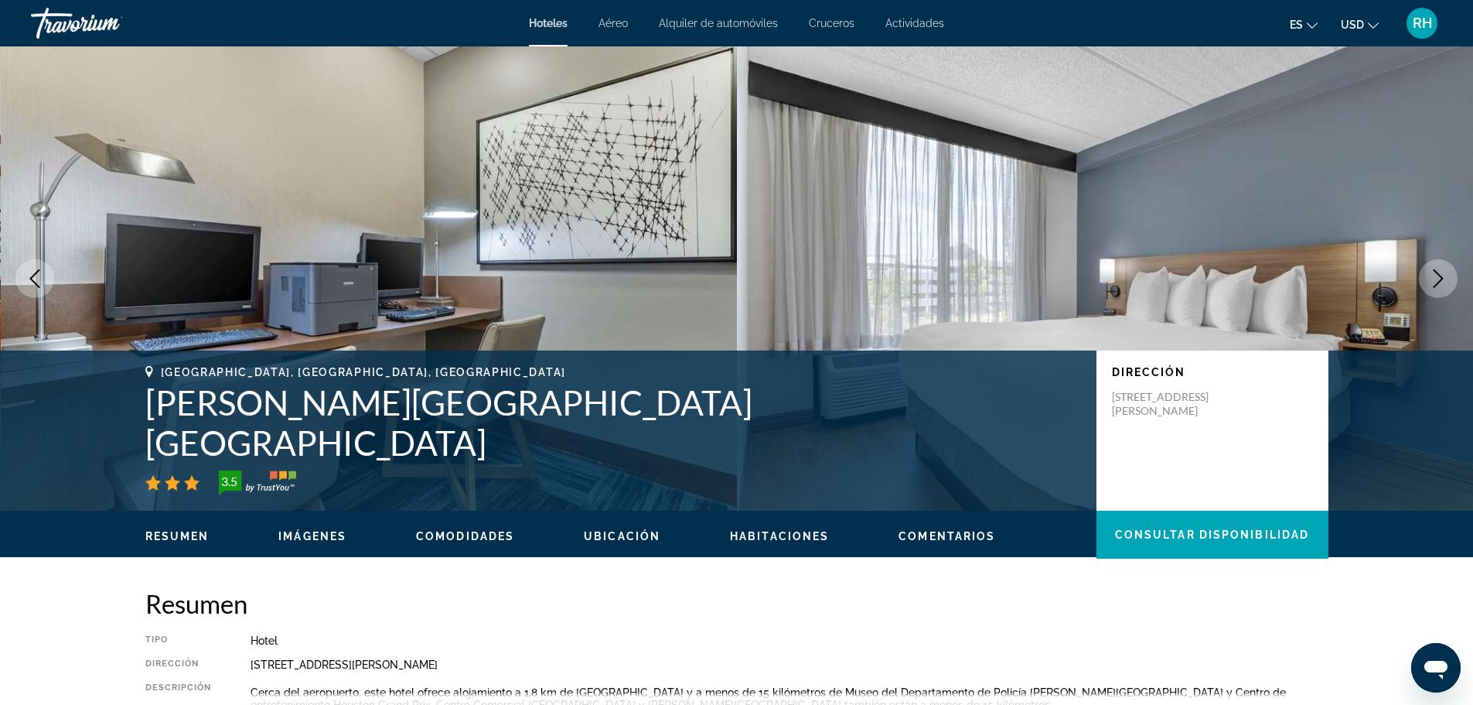
click at [1429, 273] on button "Next image" at bounding box center [1438, 278] width 39 height 39
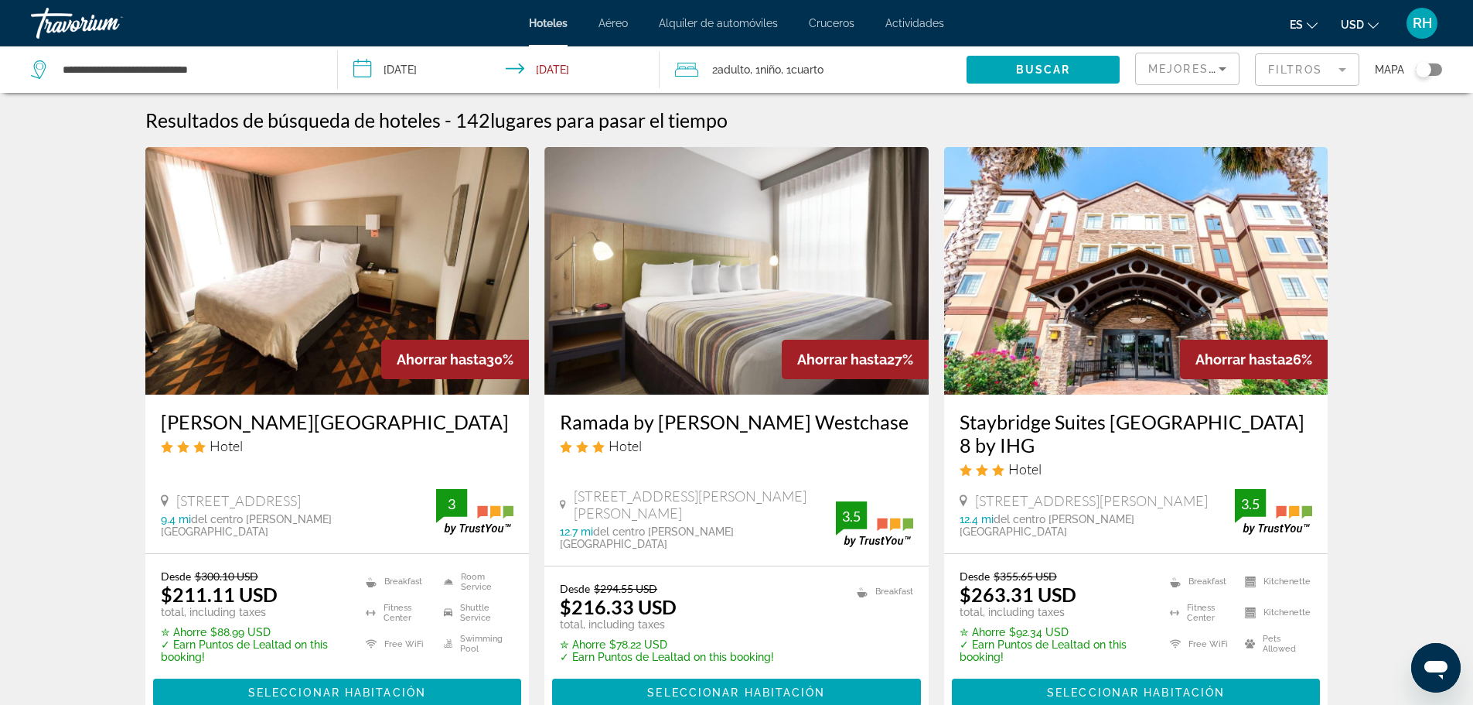
click at [1443, 66] on button "Toggle map" at bounding box center [1424, 70] width 38 height 14
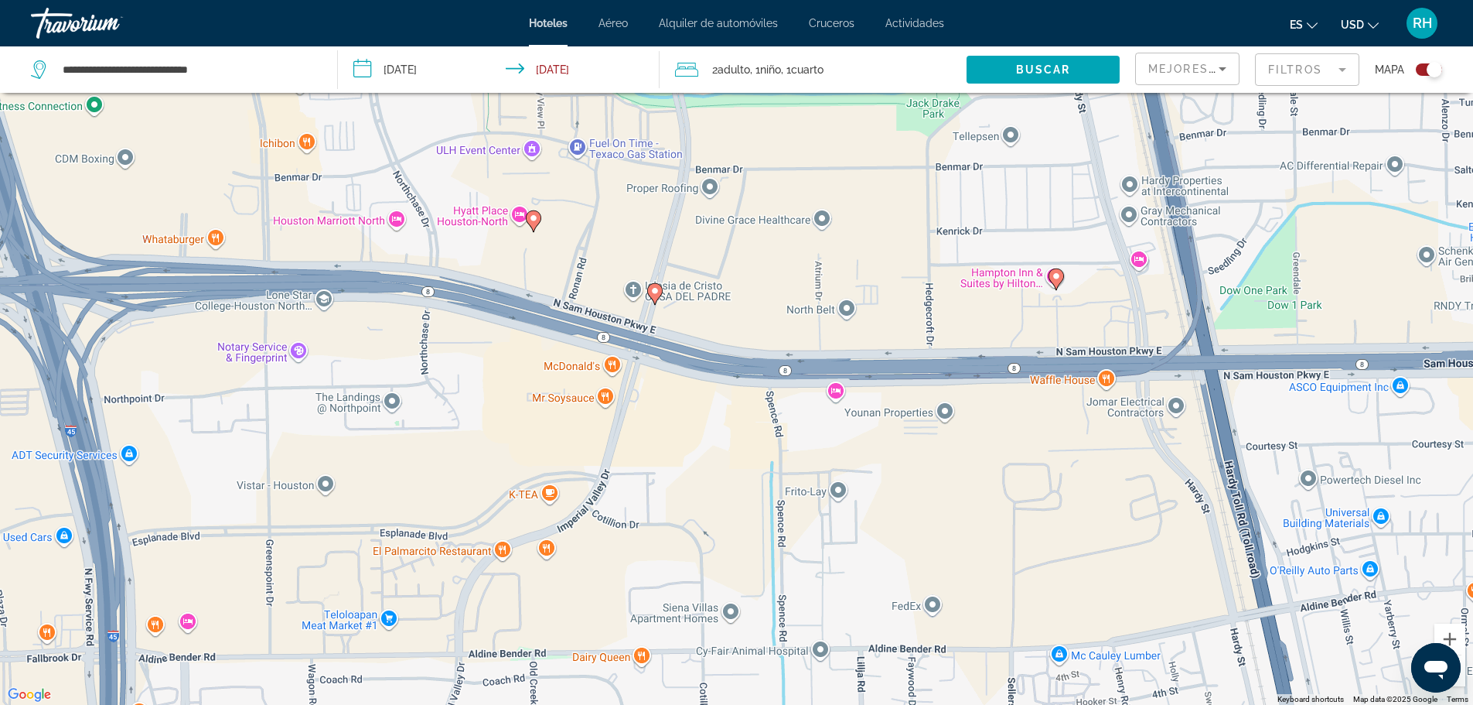
click at [518, 222] on div "To activate drag with keyboard, press Alt + Enter. Once in keyboard drag state,…" at bounding box center [736, 352] width 1473 height 705
click at [534, 223] on icon "Main content" at bounding box center [533, 220] width 14 height 20
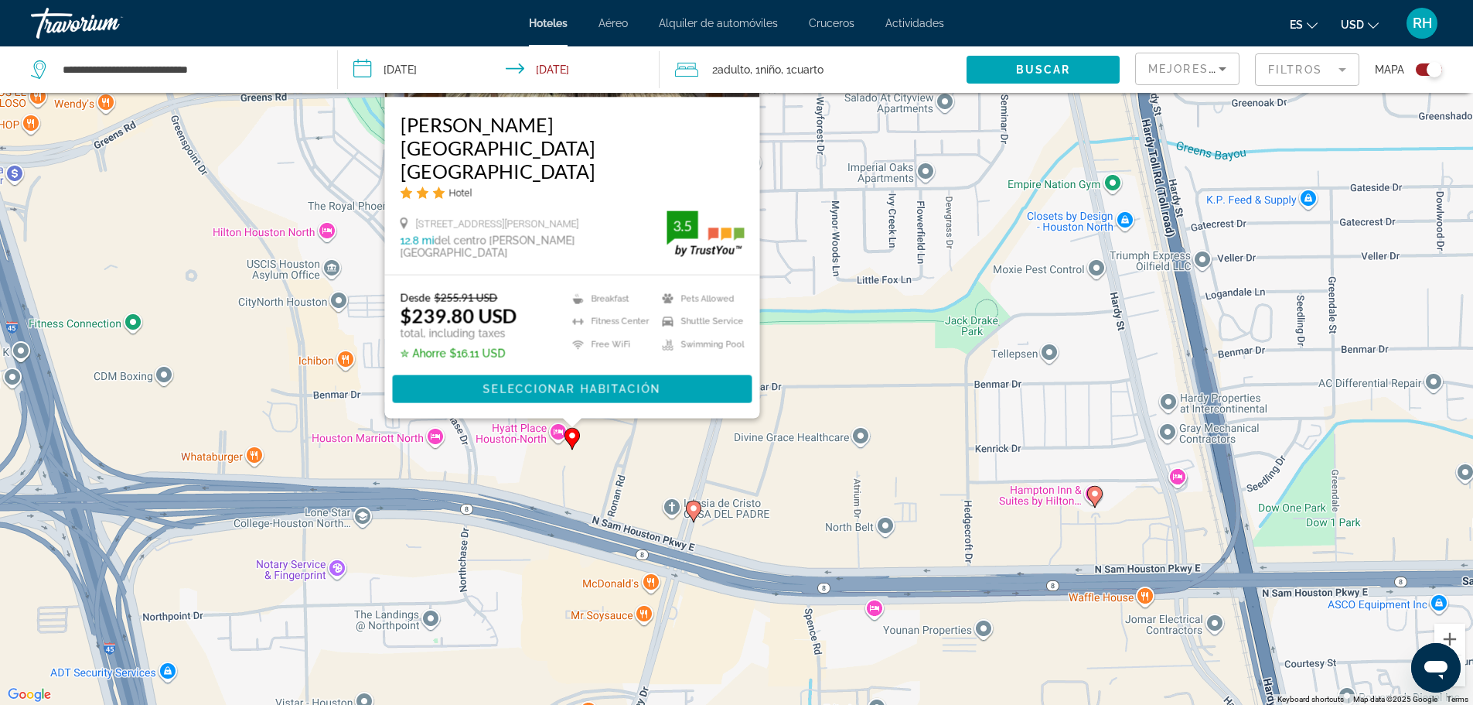
drag, startPoint x: 602, startPoint y: 608, endPoint x: 640, endPoint y: 458, distance: 155.0
click at [640, 458] on div "To activate drag with keyboard, press Alt + Enter. Once in keyboard drag state,…" at bounding box center [736, 352] width 1473 height 705
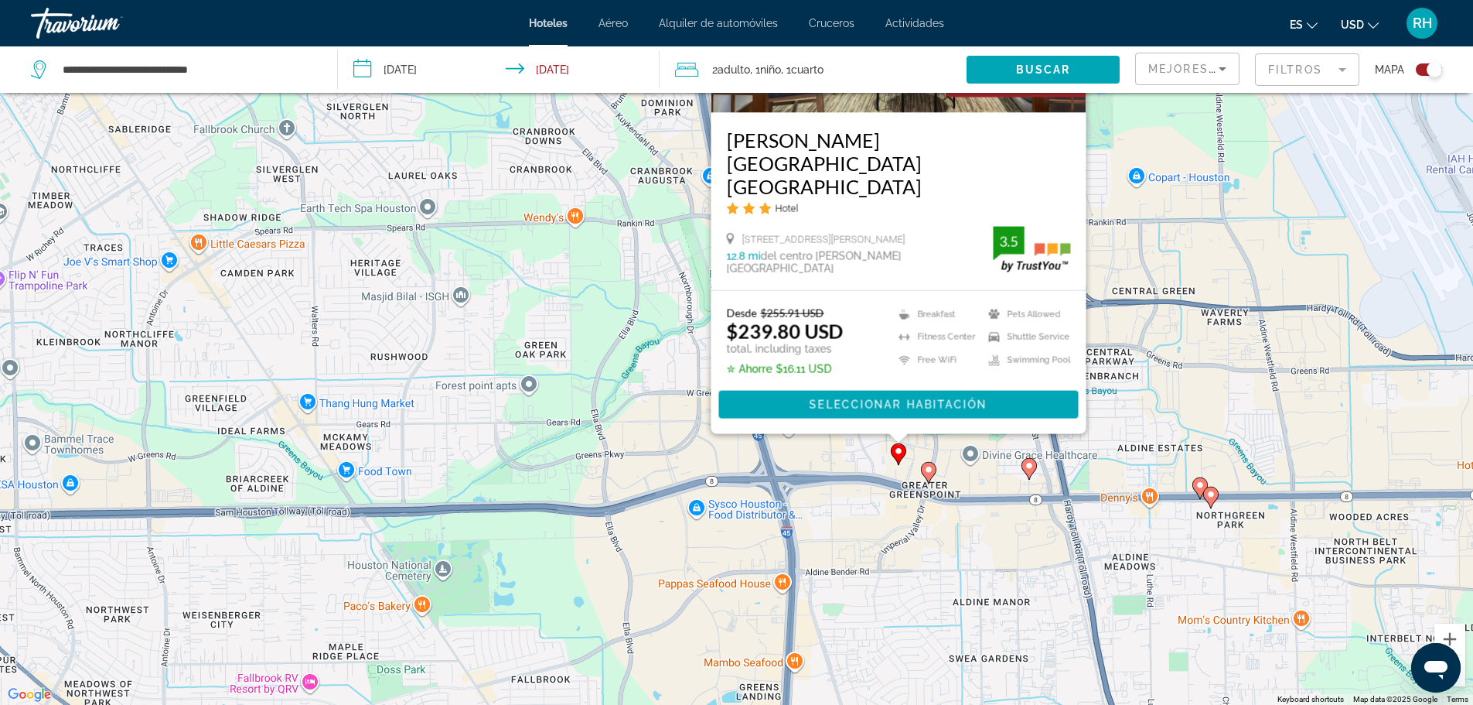
click at [1043, 493] on div "To activate drag with keyboard, press Alt + Enter. Once in keyboard drag state,…" at bounding box center [736, 352] width 1473 height 705
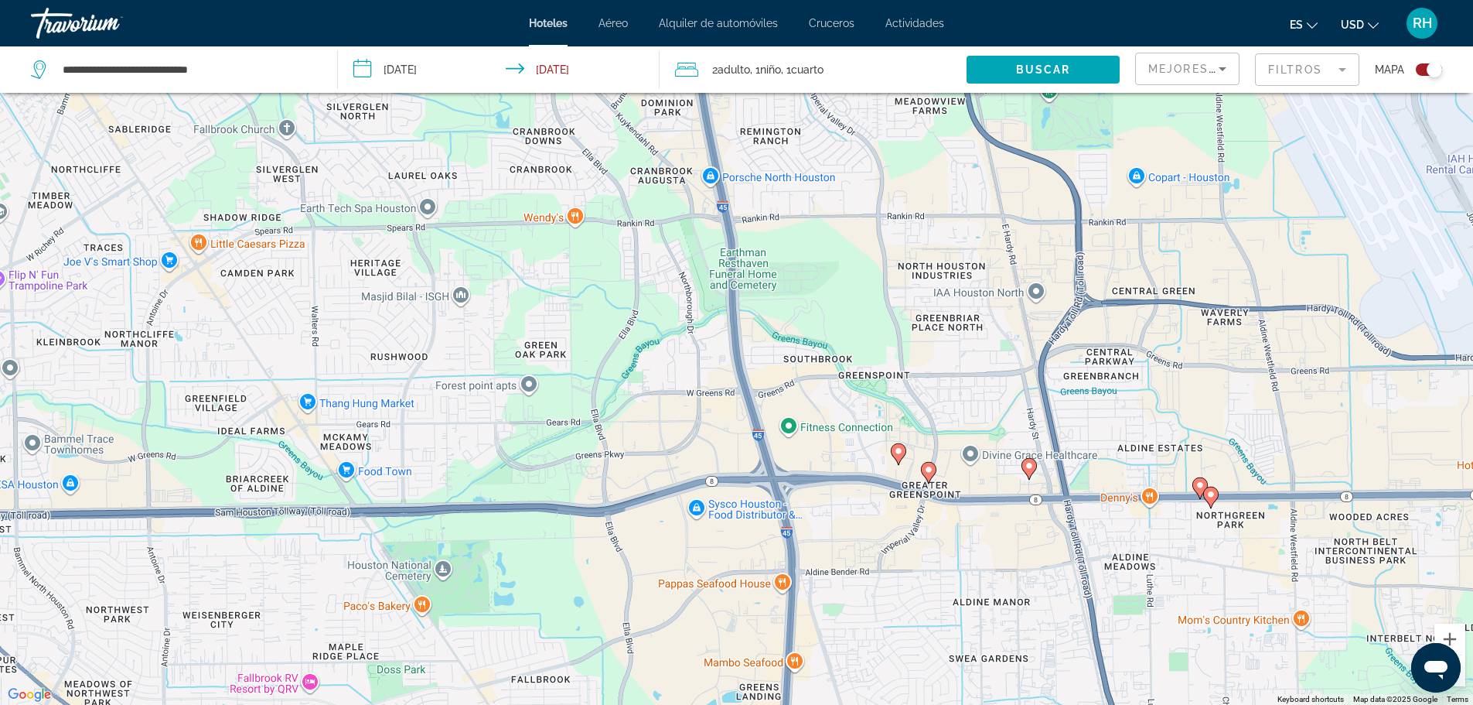
click at [1032, 469] on image "Main content" at bounding box center [1029, 465] width 9 height 9
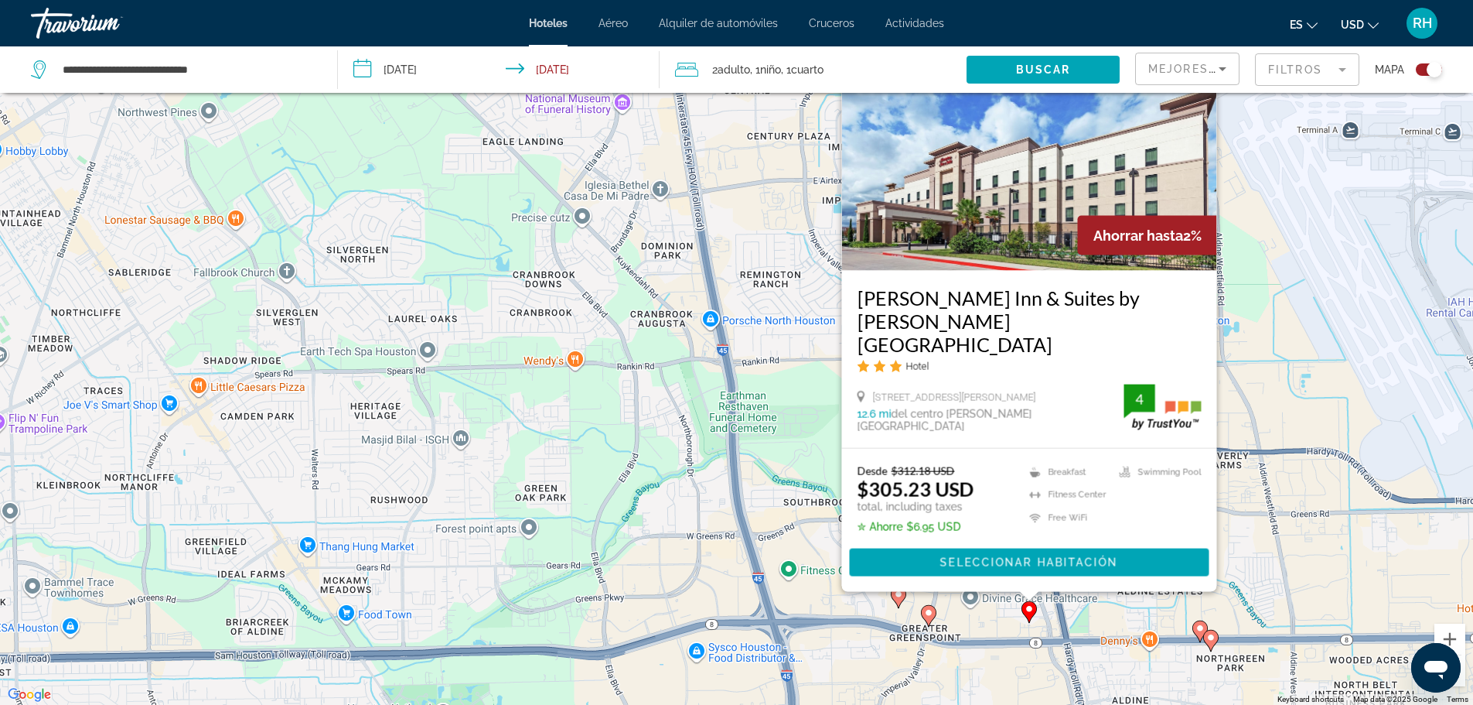
click at [935, 613] on icon "Main content" at bounding box center [928, 615] width 14 height 20
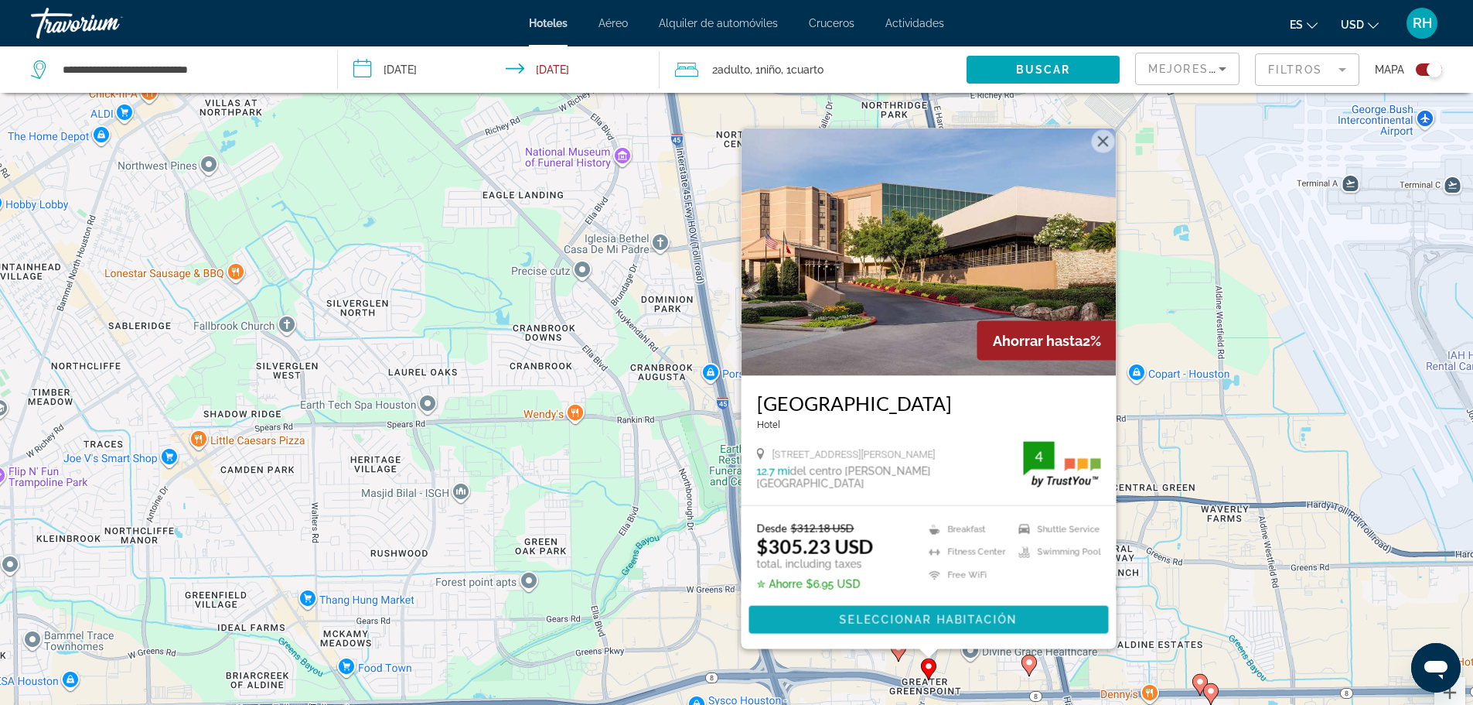
scroll to position [15, 0]
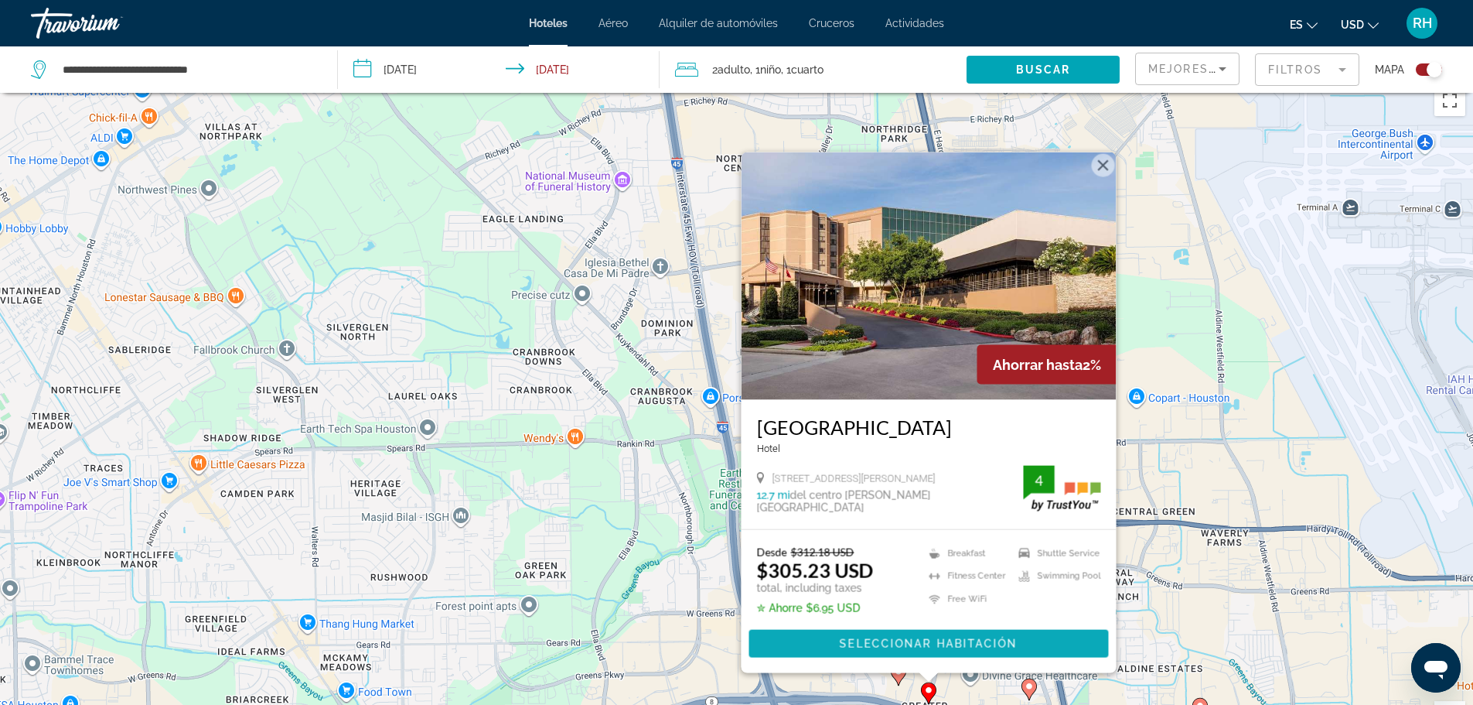
click at [952, 661] on span "Main content" at bounding box center [929, 643] width 360 height 37
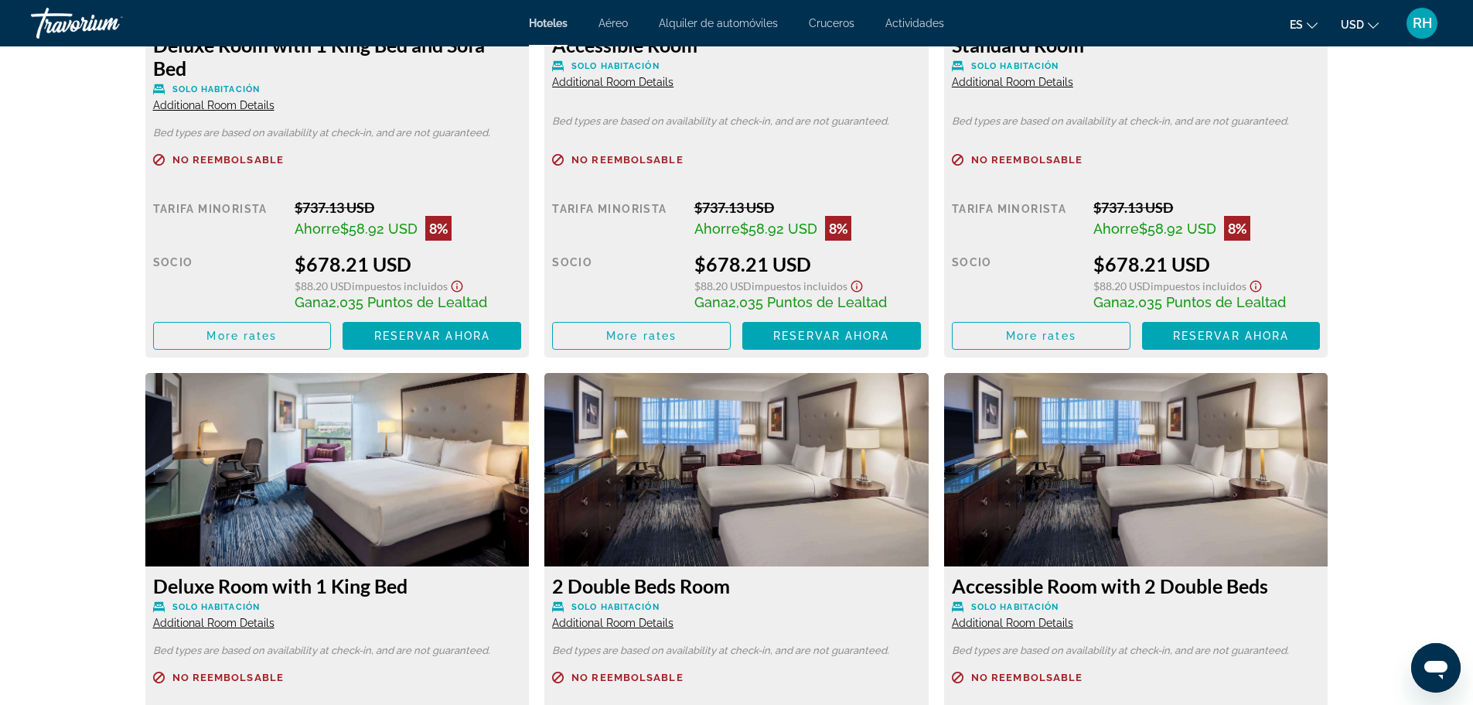
scroll to position [2402, 0]
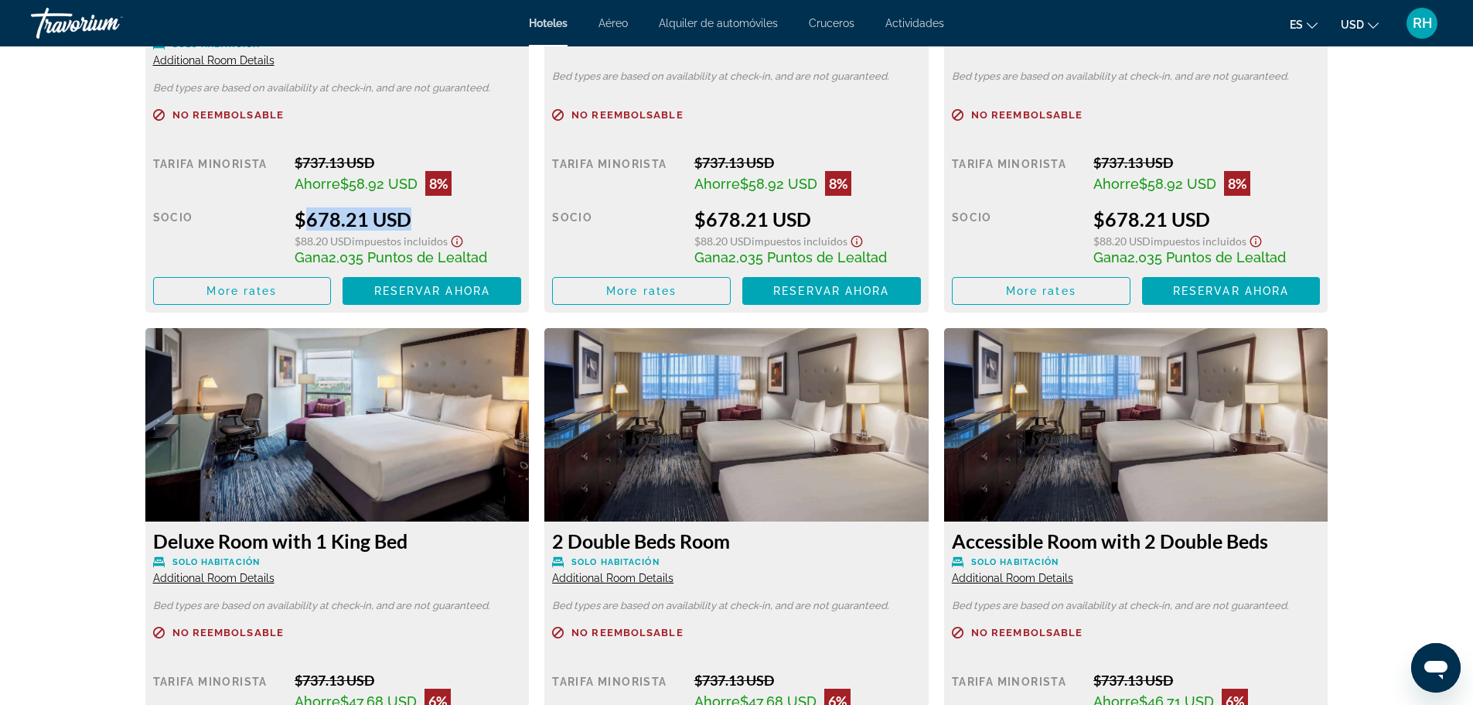
drag, startPoint x: 295, startPoint y: 219, endPoint x: 400, endPoint y: 229, distance: 104.9
click at [400, 229] on div "$678.21 USD" at bounding box center [408, 218] width 227 height 23
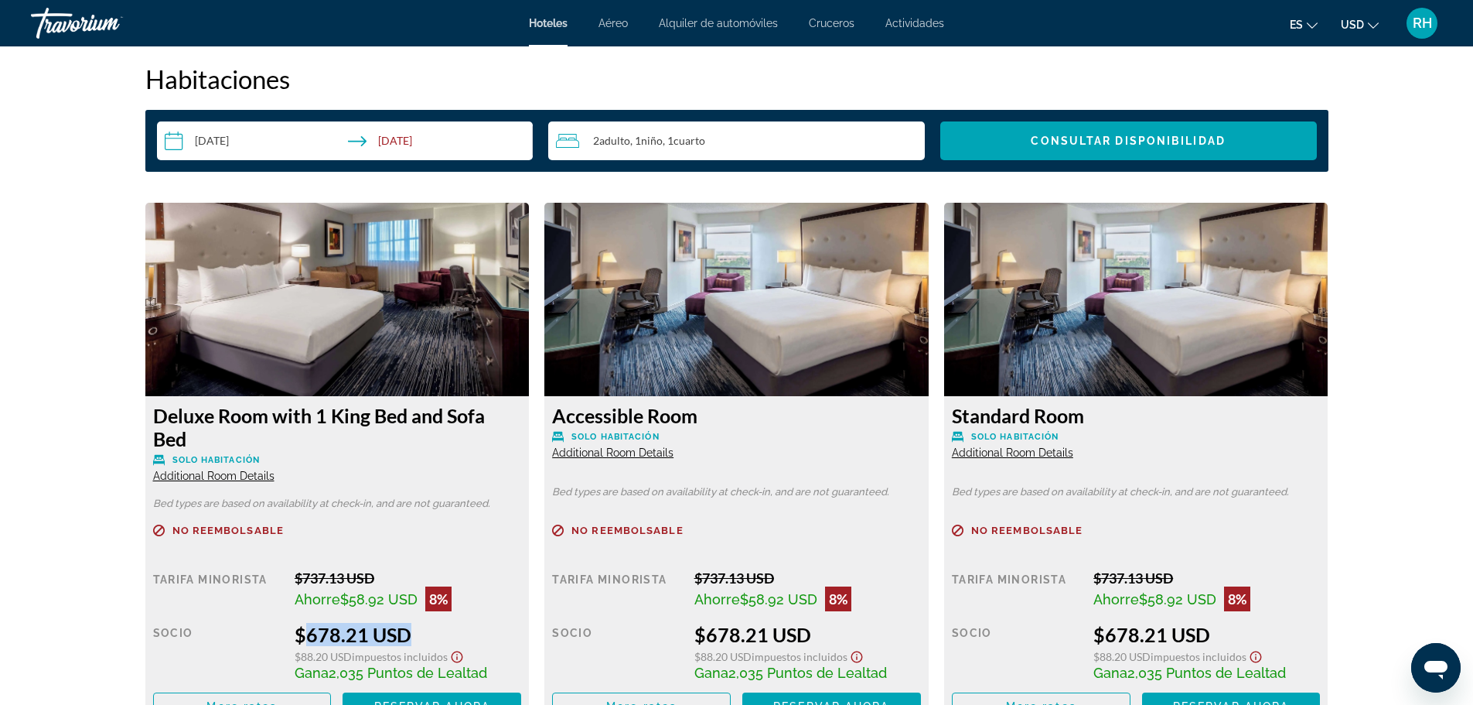
scroll to position [1938, 0]
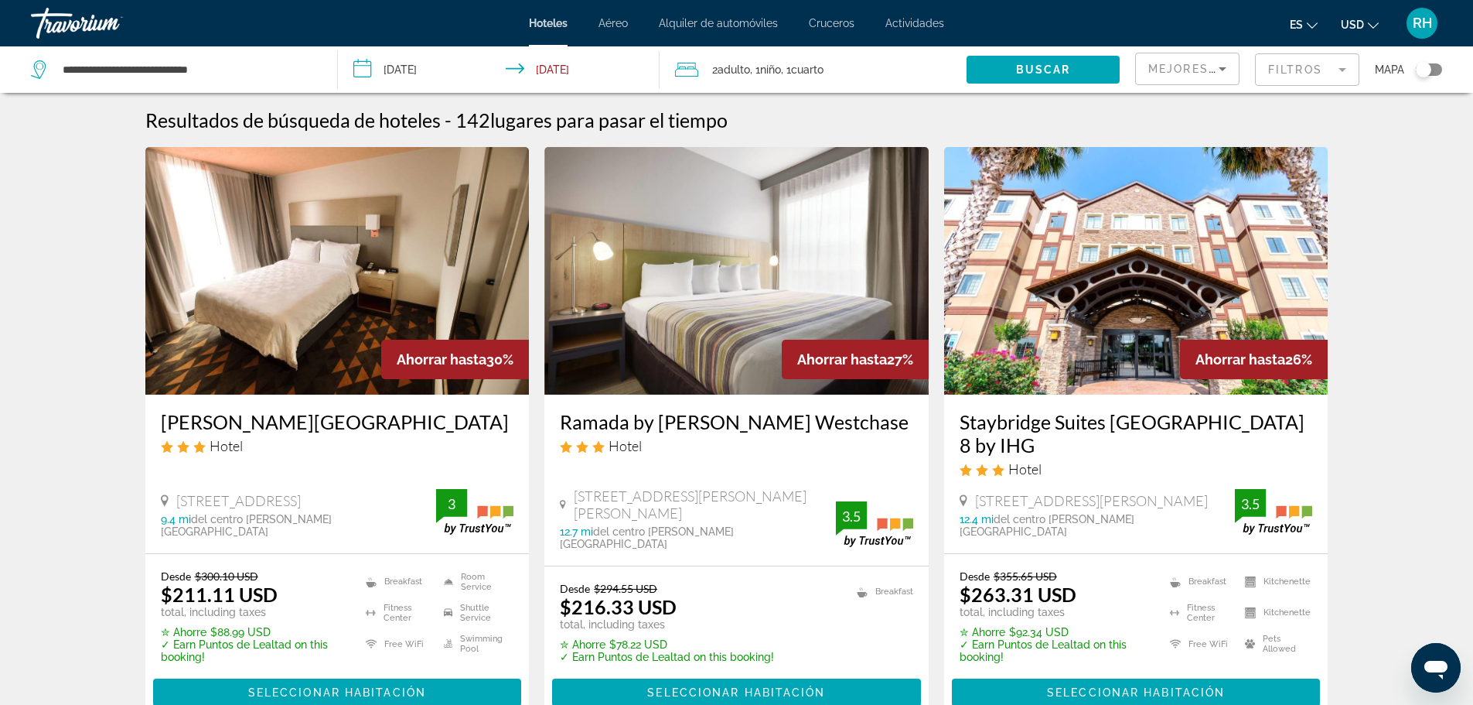
drag, startPoint x: 1430, startPoint y: 70, endPoint x: 1400, endPoint y: 90, distance: 36.7
click at [1429, 69] on div "Toggle map" at bounding box center [1423, 69] width 15 height 15
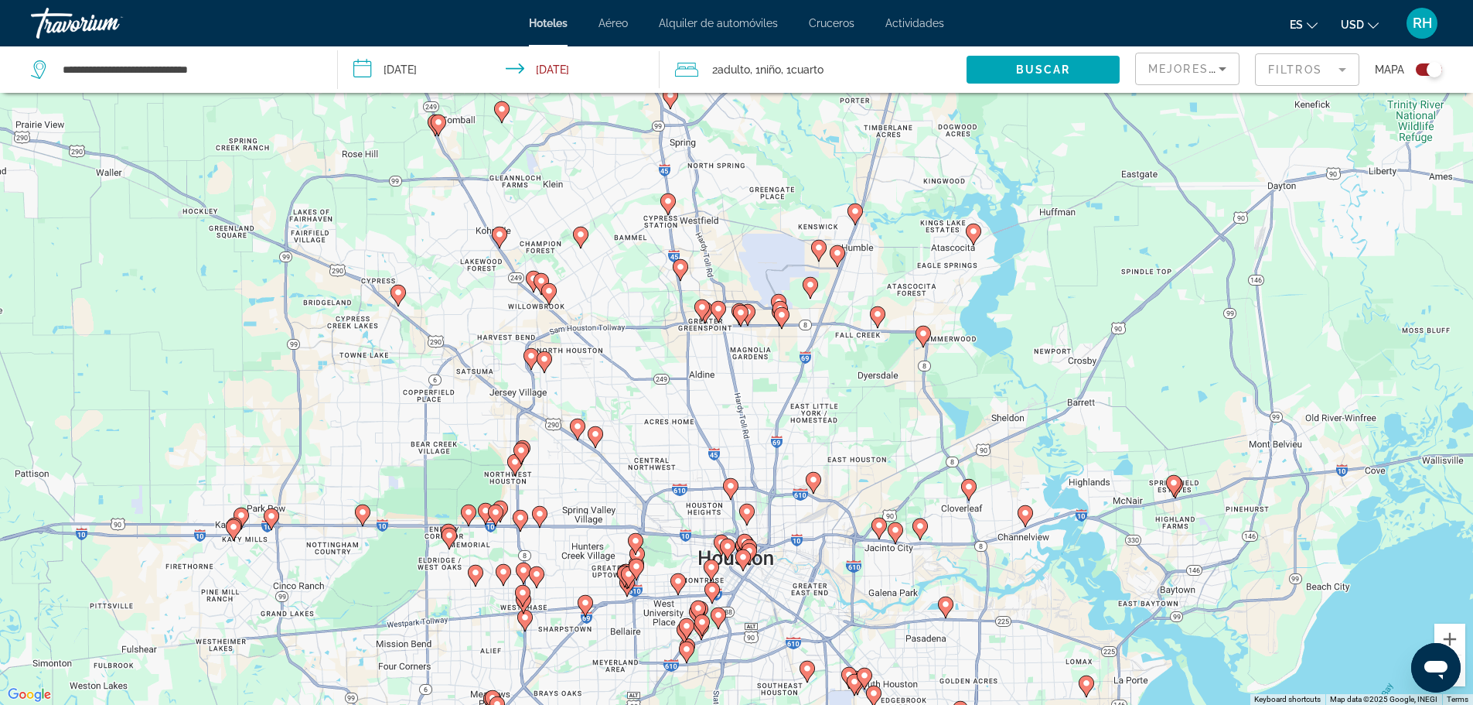
click at [1329, 72] on mat-form-field "Filtros" at bounding box center [1307, 69] width 104 height 32
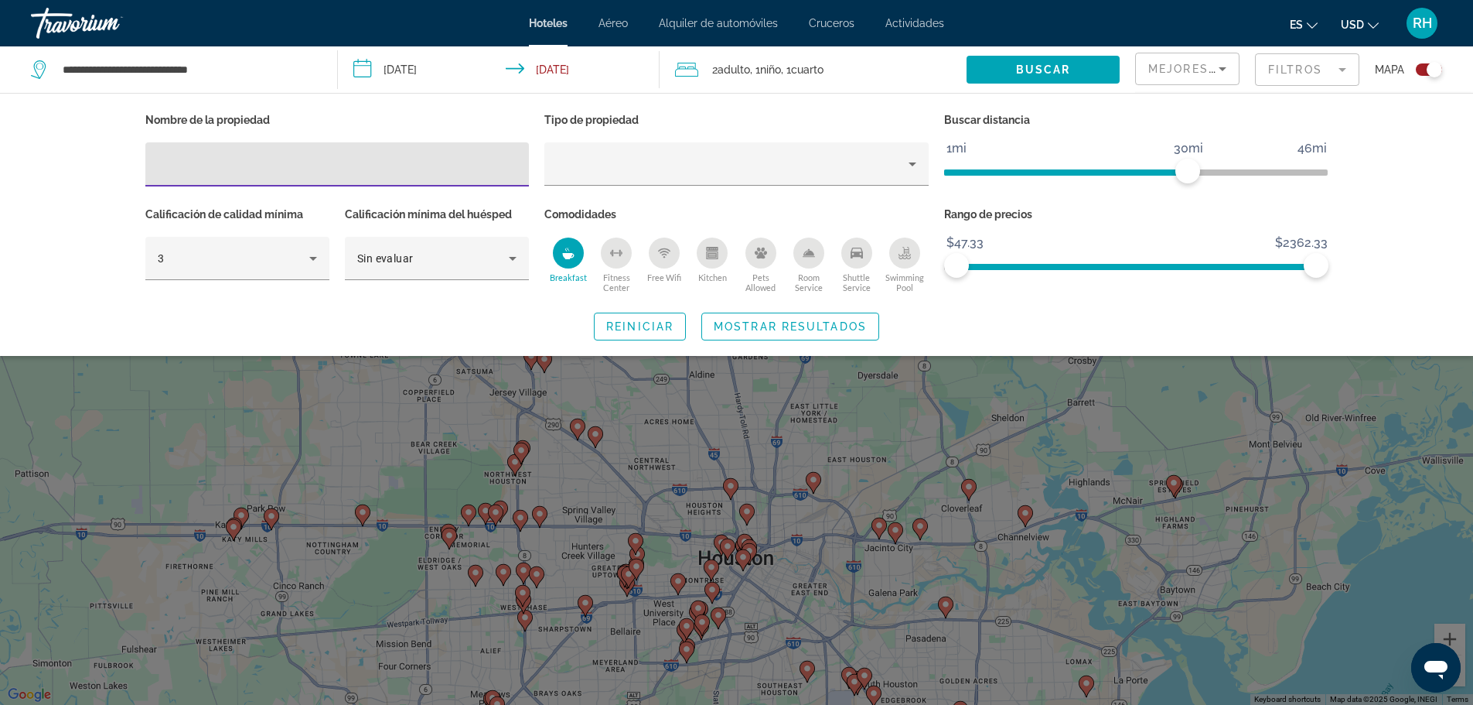
click at [1327, 72] on mat-form-field "Filtros" at bounding box center [1307, 69] width 104 height 32
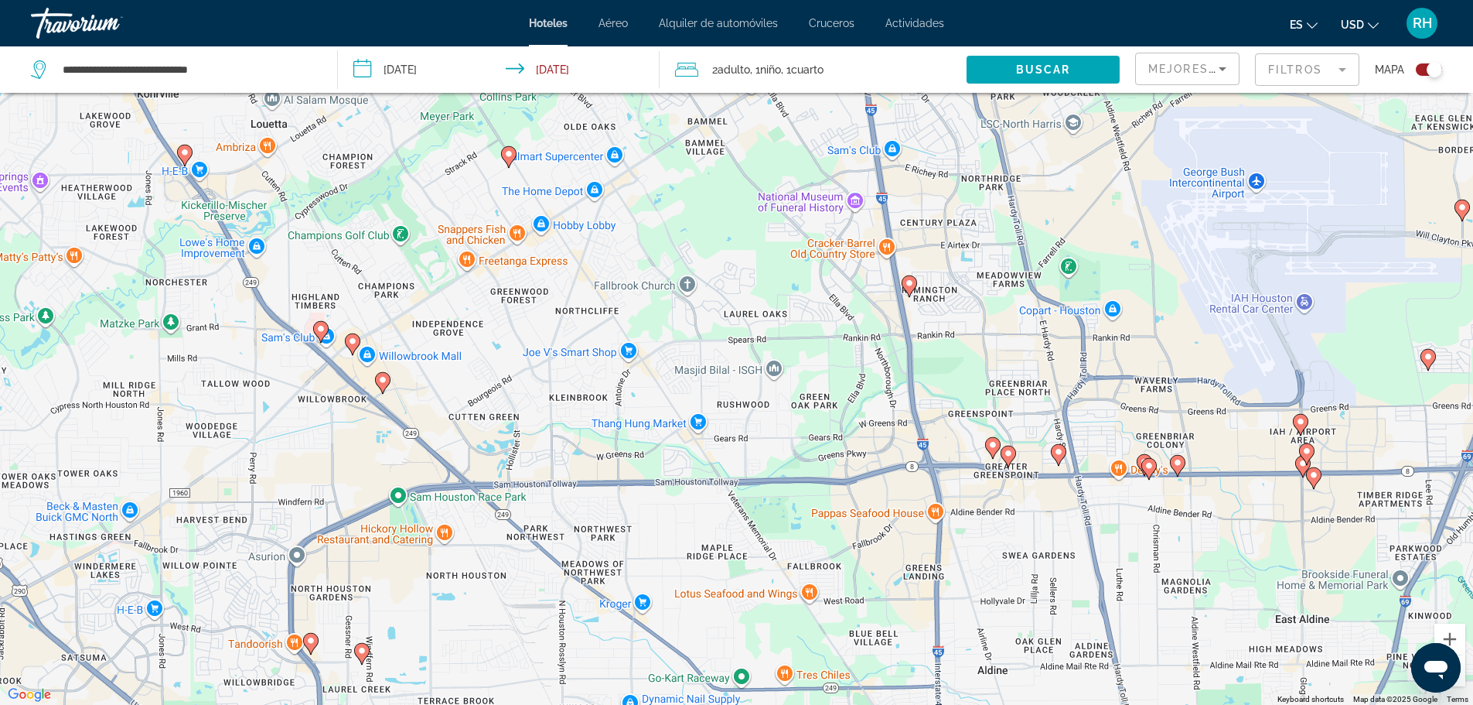
click at [914, 289] on icon "Main content" at bounding box center [909, 286] width 15 height 22
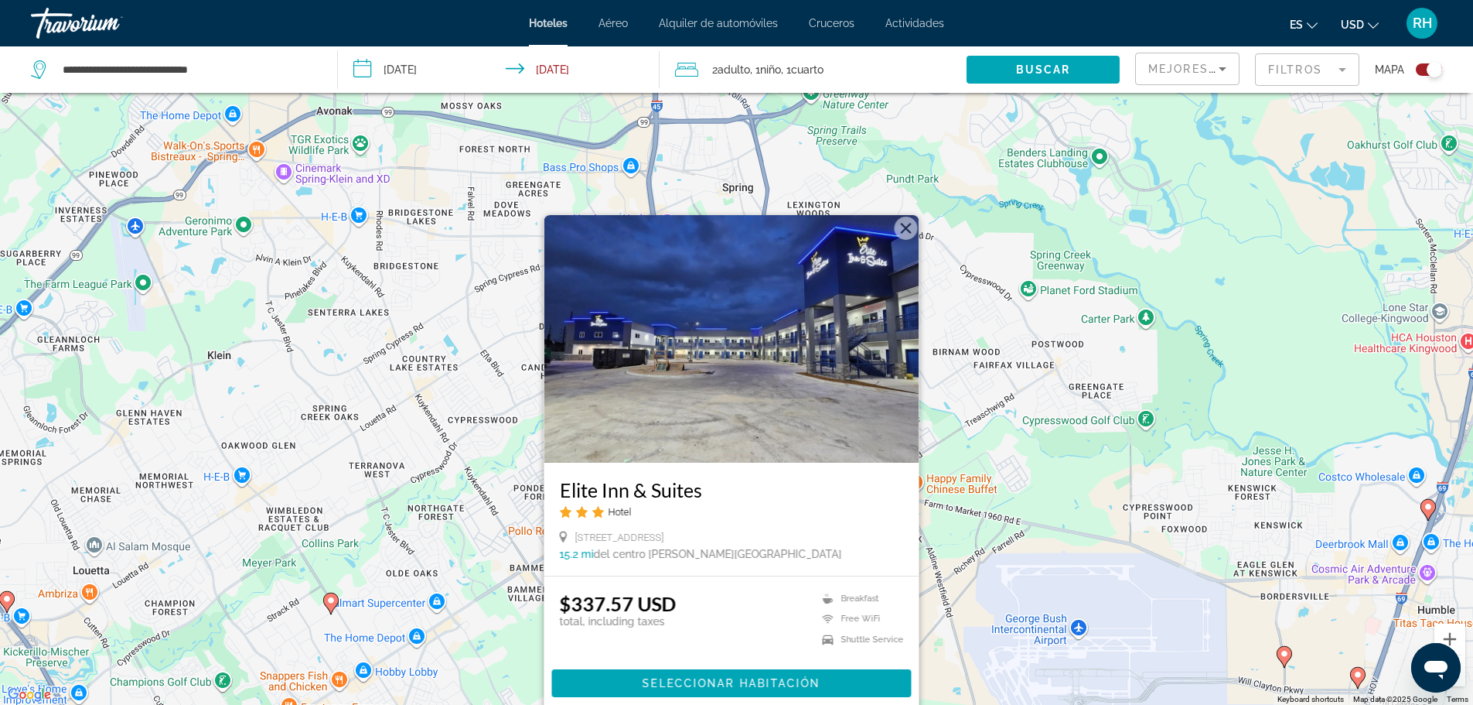
drag, startPoint x: 568, startPoint y: 391, endPoint x: 388, endPoint y: 561, distance: 246.8
click at [388, 561] on div "To activate drag with keyboard, press Alt + Enter. Once in keyboard drag state,…" at bounding box center [736, 352] width 1473 height 705
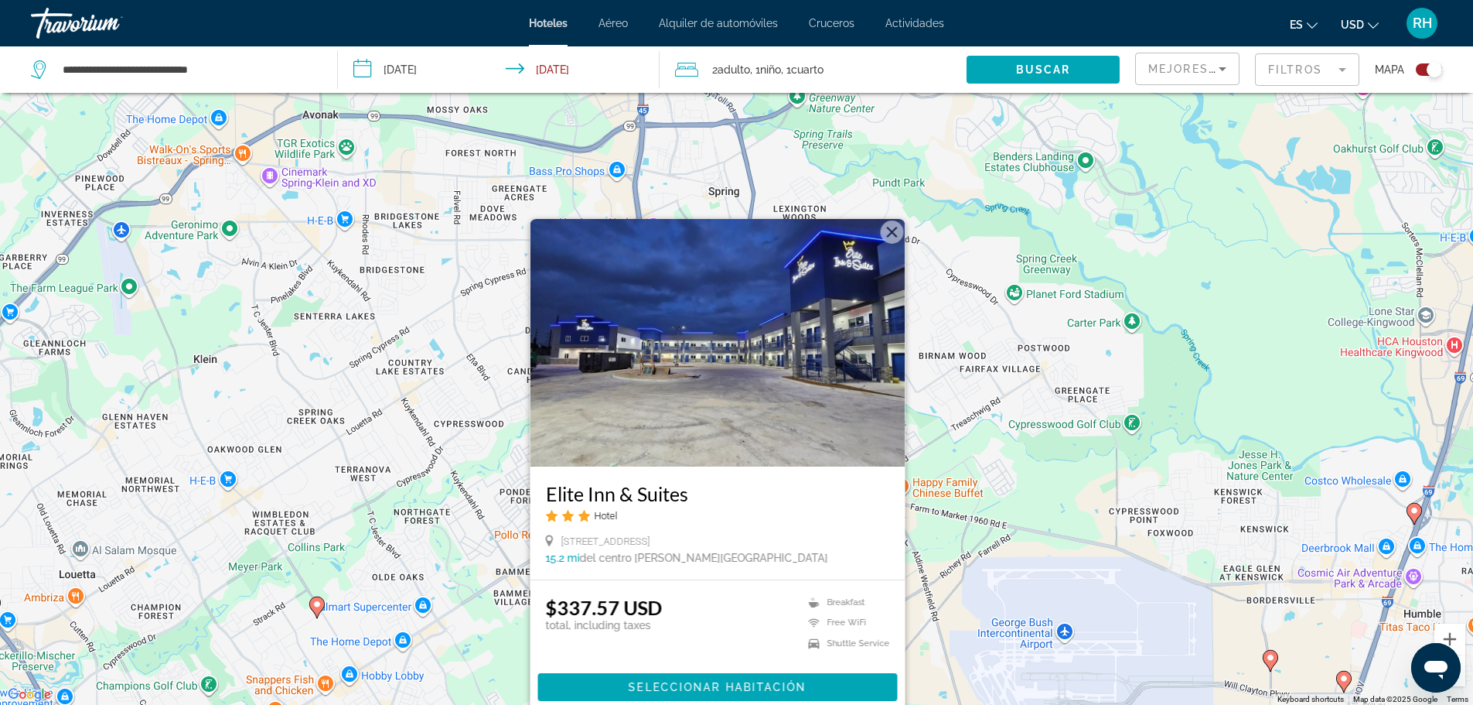
click at [381, 436] on div "To activate drag with keyboard, press Alt + Enter. Once in keyboard drag state,…" at bounding box center [736, 352] width 1473 height 705
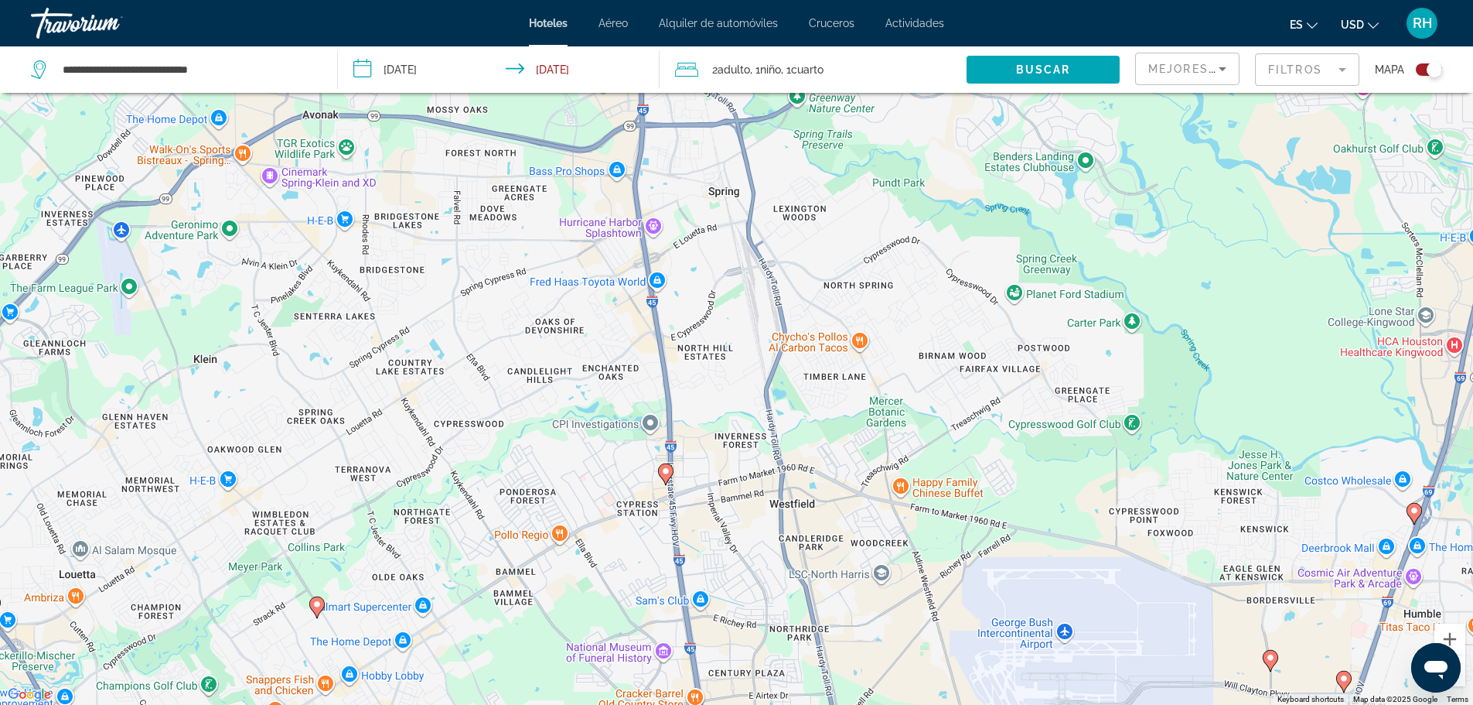
click at [674, 472] on div "To activate drag with keyboard, press Alt + Enter. Once in keyboard drag state,…" at bounding box center [736, 352] width 1473 height 705
click at [669, 473] on image "Main content" at bounding box center [665, 470] width 9 height 9
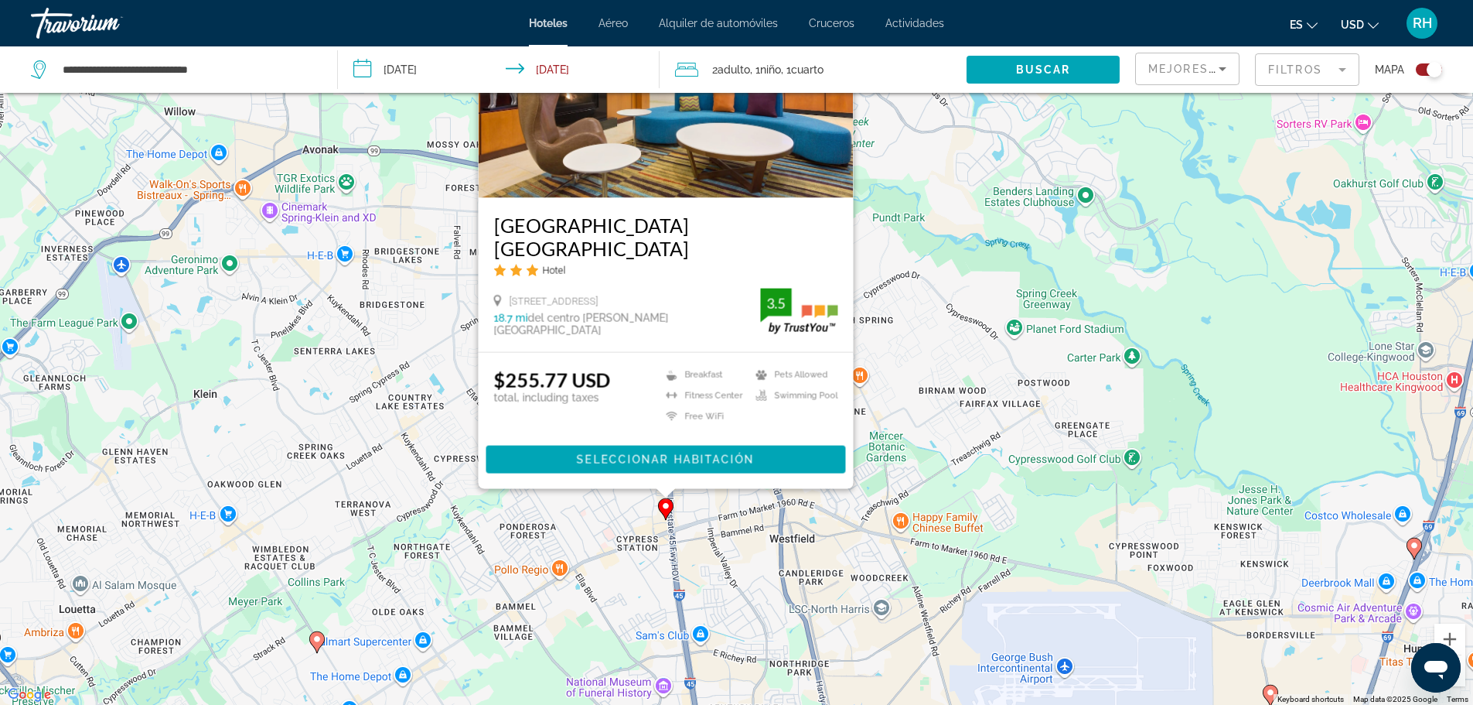
drag, startPoint x: 426, startPoint y: 591, endPoint x: 292, endPoint y: 96, distance: 513.0
click at [292, 102] on div "To activate drag with keyboard, press Alt + Enter. Once in keyboard drag state,…" at bounding box center [736, 352] width 1473 height 705
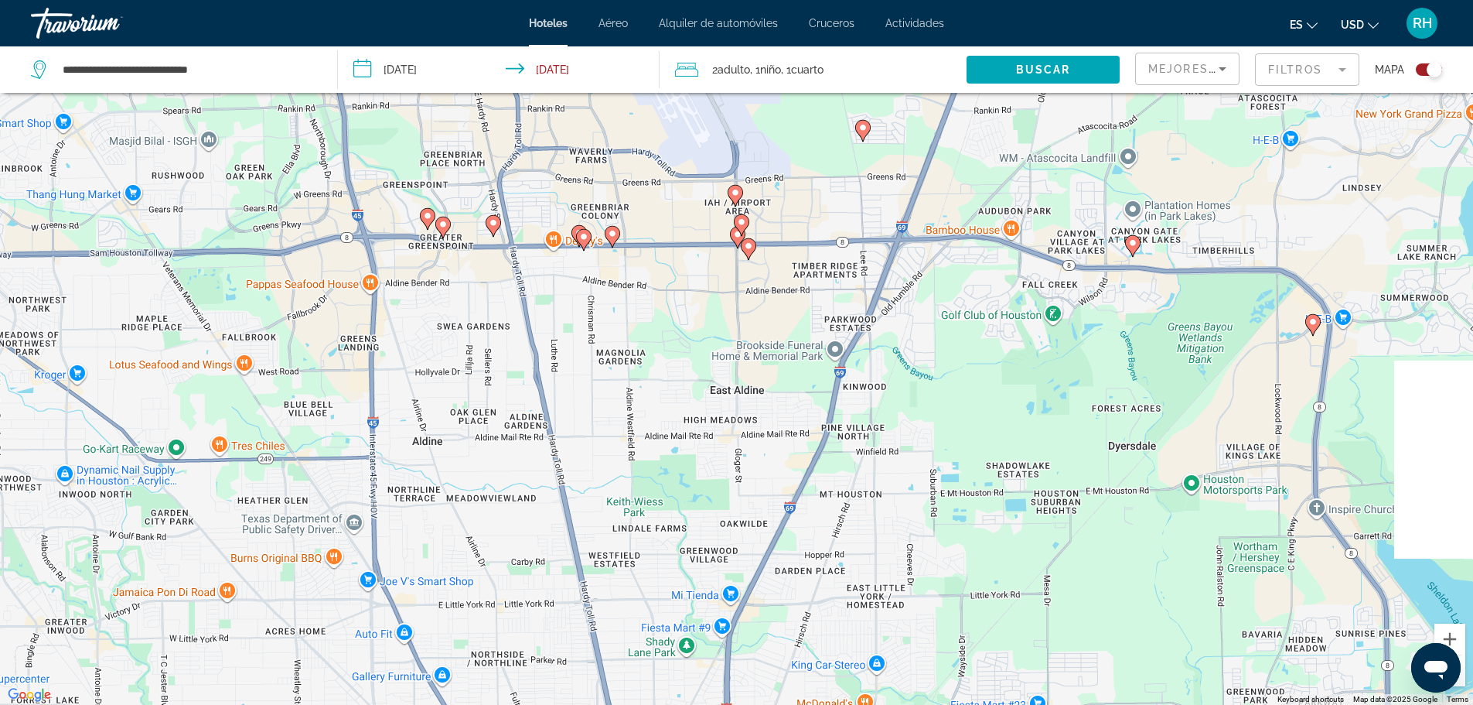
drag, startPoint x: 562, startPoint y: 319, endPoint x: 405, endPoint y: 485, distance: 228.1
click at [405, 485] on div "To activate drag with keyboard, press Alt + Enter. Once in keyboard drag state,…" at bounding box center [736, 352] width 1473 height 705
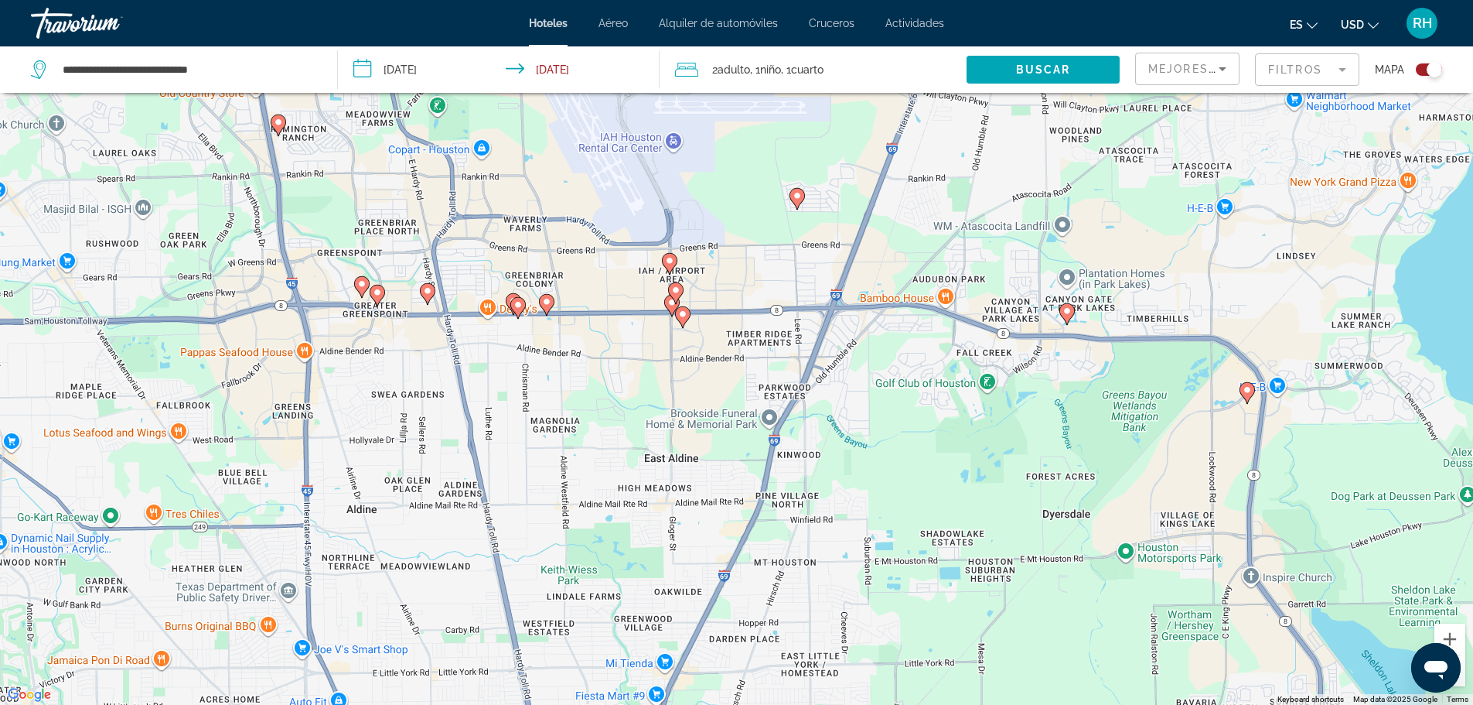
click at [672, 261] on image "Main content" at bounding box center [669, 260] width 9 height 9
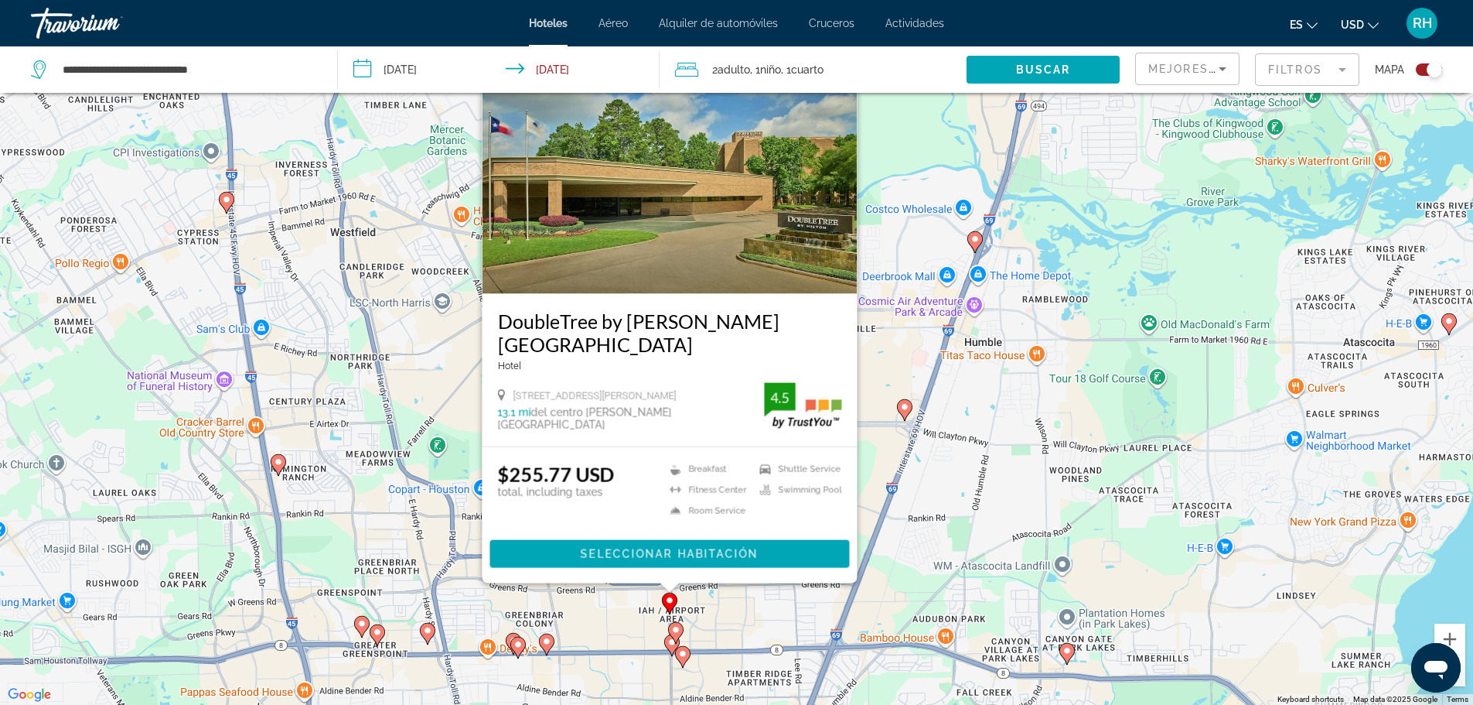
click at [673, 626] on gmp-advanced-marker "Main content" at bounding box center [675, 632] width 15 height 23
click at [681, 633] on icon "Main content" at bounding box center [675, 632] width 14 height 20
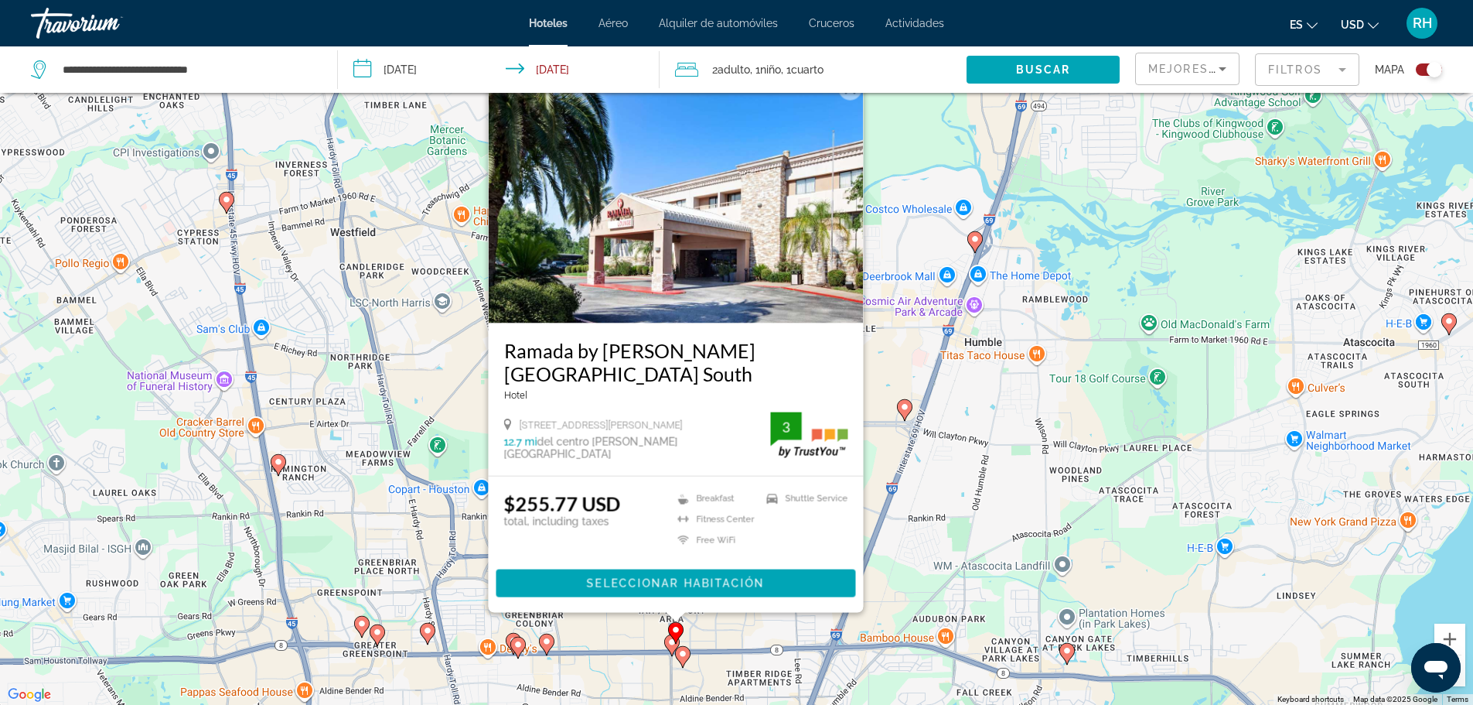
click at [662, 650] on div "To activate drag with keyboard, press Alt + Enter. Once in keyboard drag state,…" at bounding box center [736, 352] width 1473 height 705
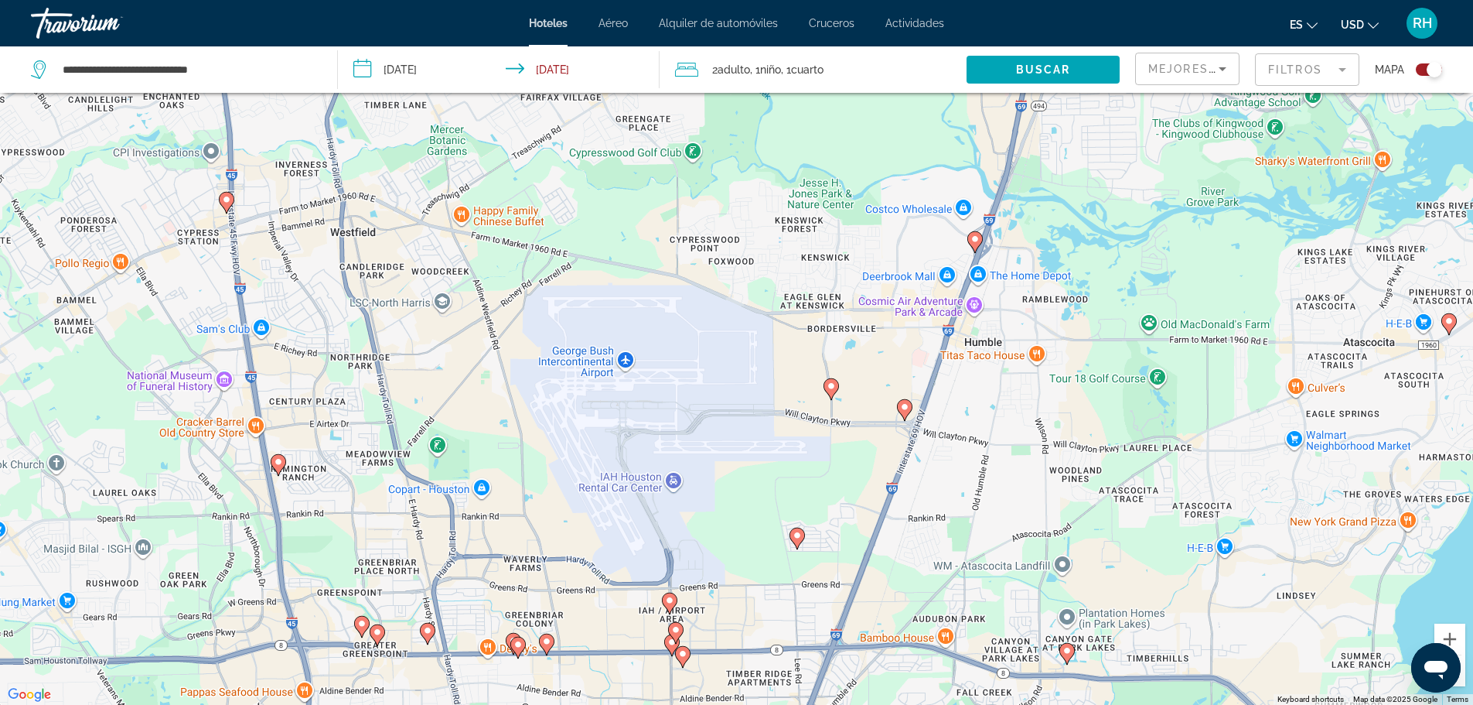
click at [674, 654] on gmp-advanced-marker "Main content" at bounding box center [671, 644] width 15 height 23
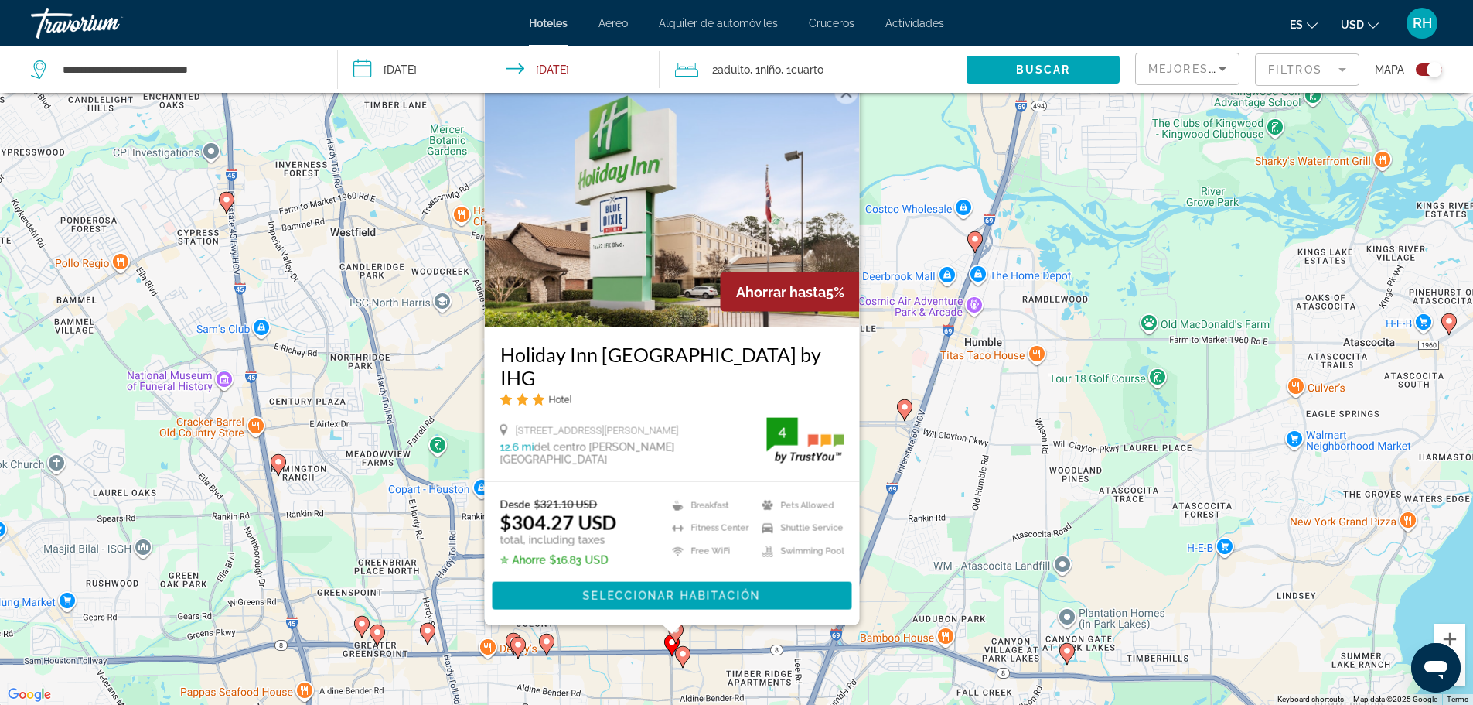
click at [681, 661] on icon "Main content" at bounding box center [682, 656] width 14 height 20
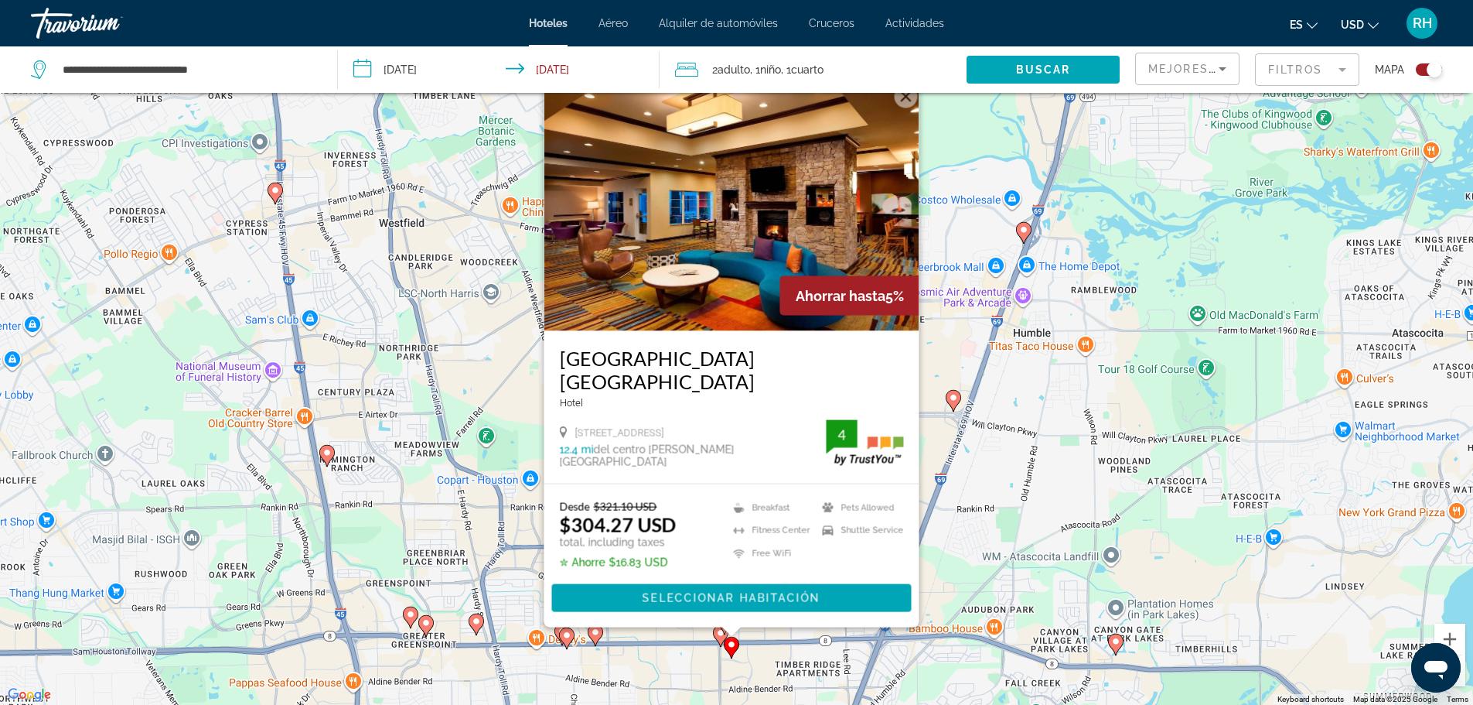
drag, startPoint x: 577, startPoint y: 650, endPoint x: 670, endPoint y: 648, distance: 92.8
click at [670, 648] on div "To activate drag with keyboard, press Alt + Enter. Once in keyboard drag state,…" at bounding box center [736, 352] width 1473 height 705
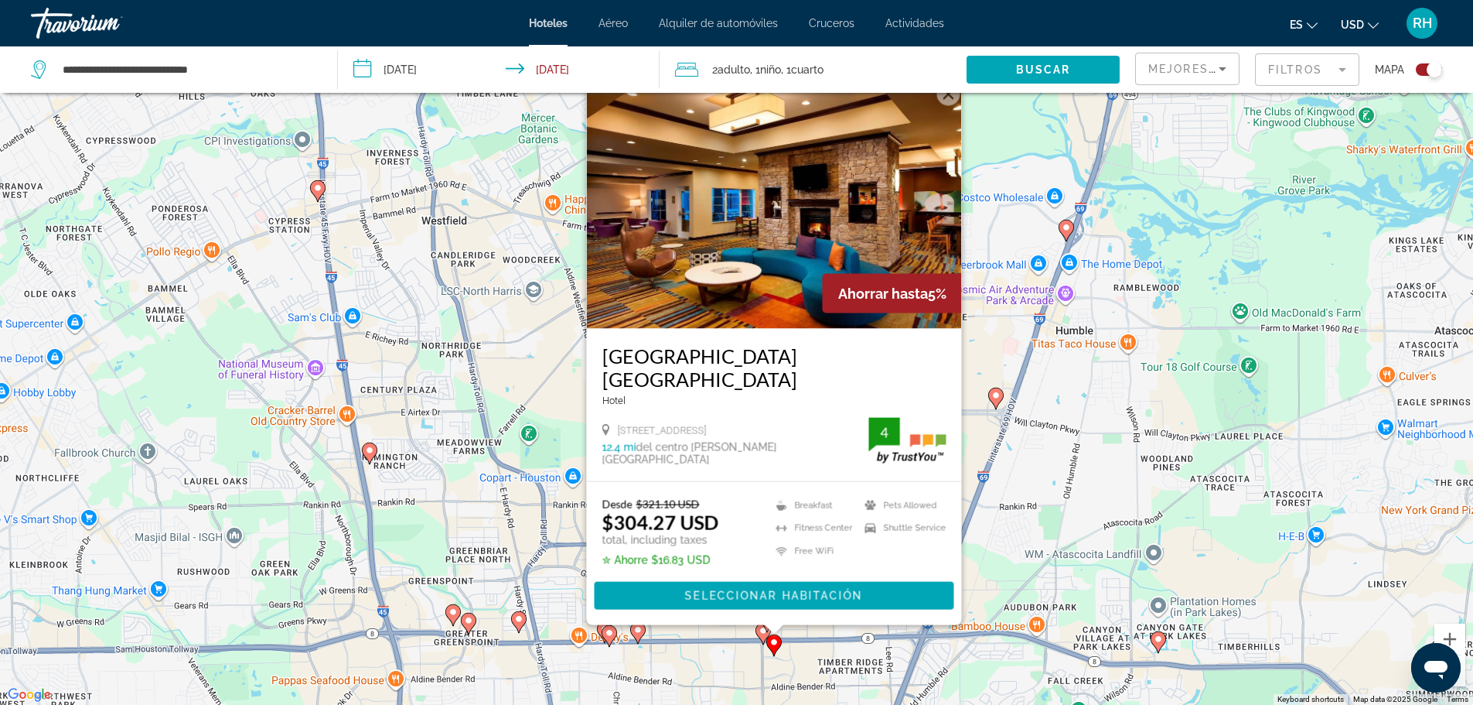
click at [637, 632] on image "Main content" at bounding box center [637, 629] width 9 height 9
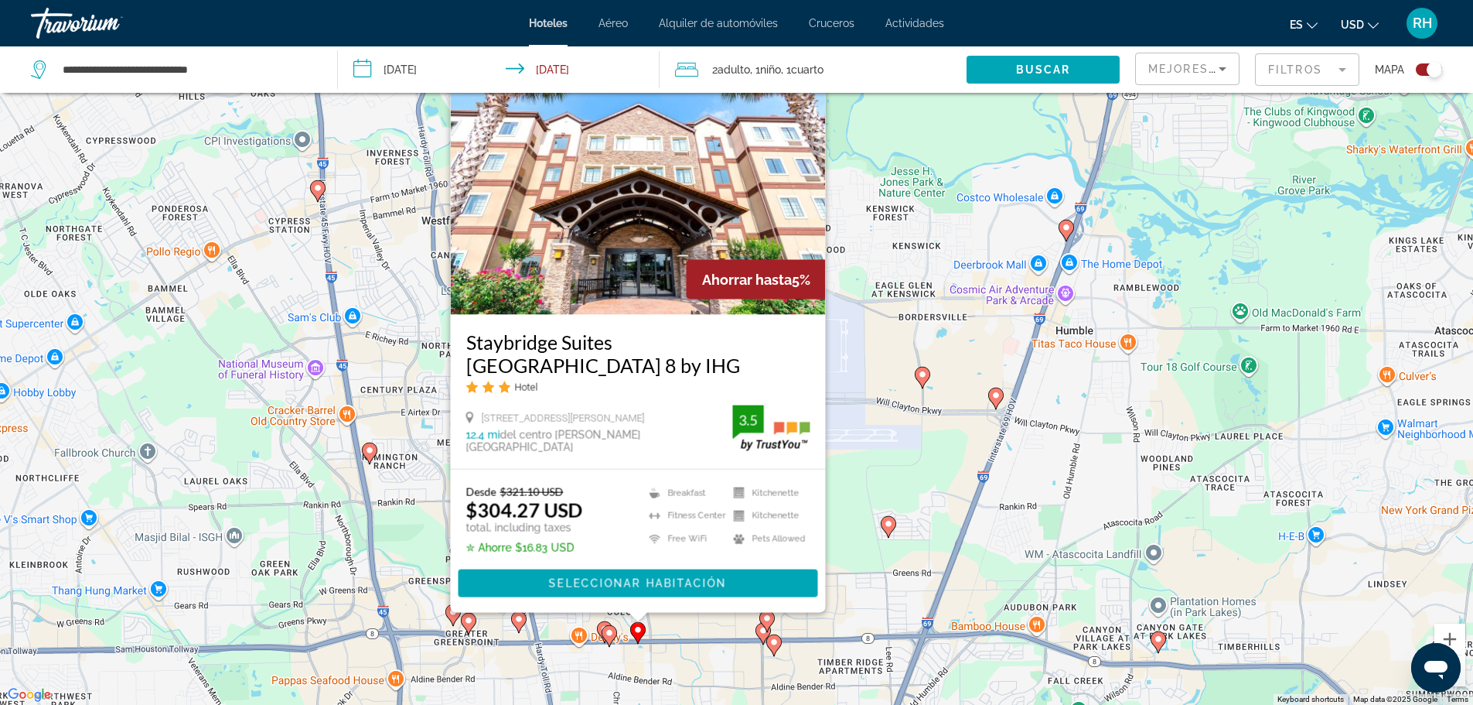
click at [616, 638] on gmp-advanced-marker "Main content" at bounding box center [609, 635] width 15 height 23
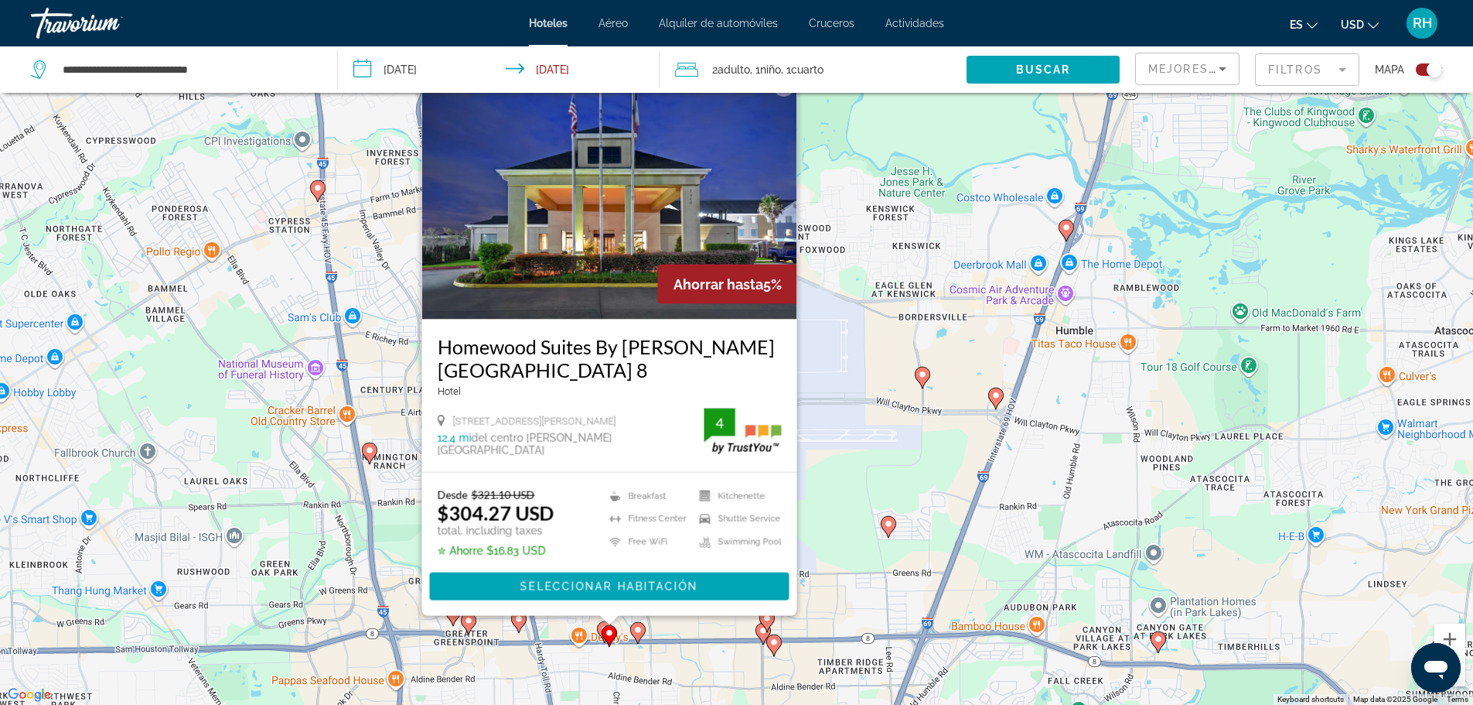
click at [599, 630] on icon "Main content" at bounding box center [604, 631] width 14 height 20
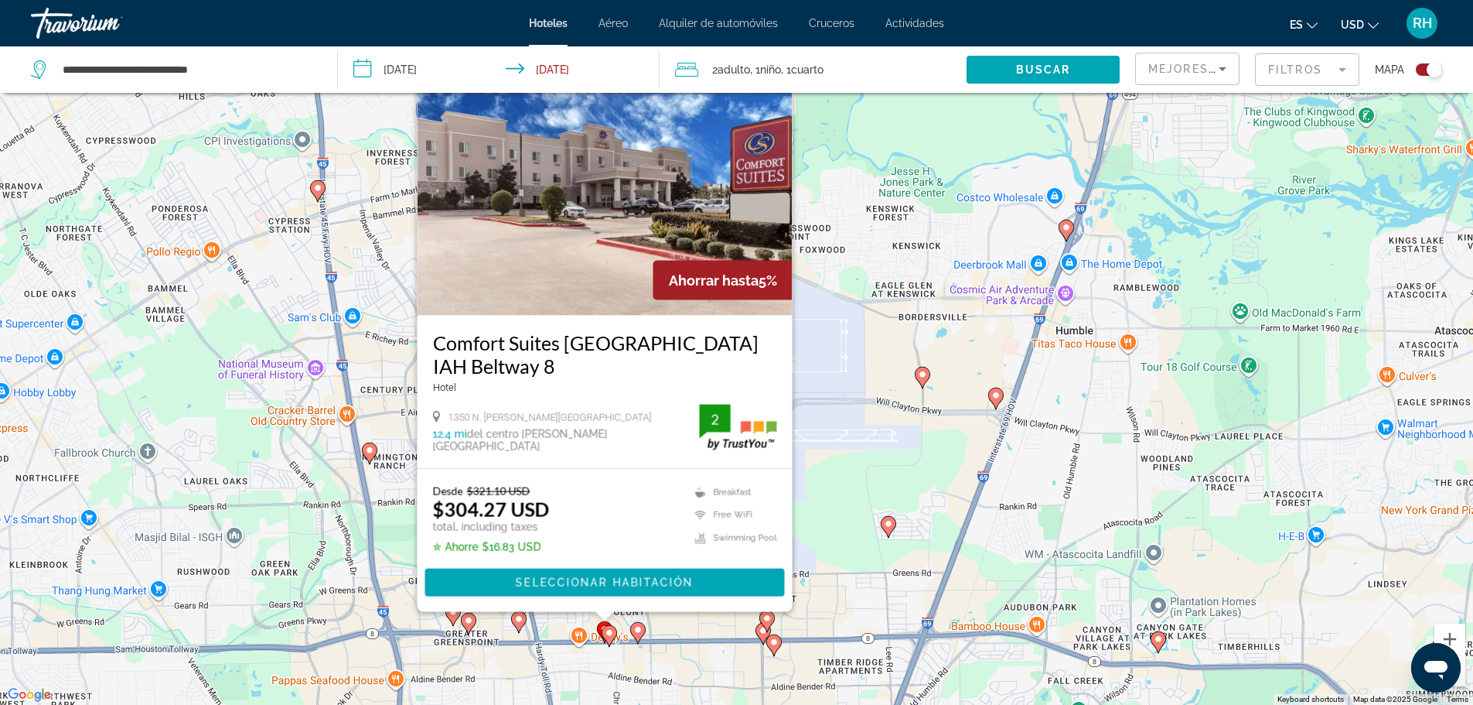
click at [609, 640] on icon "Main content" at bounding box center [609, 635] width 14 height 20
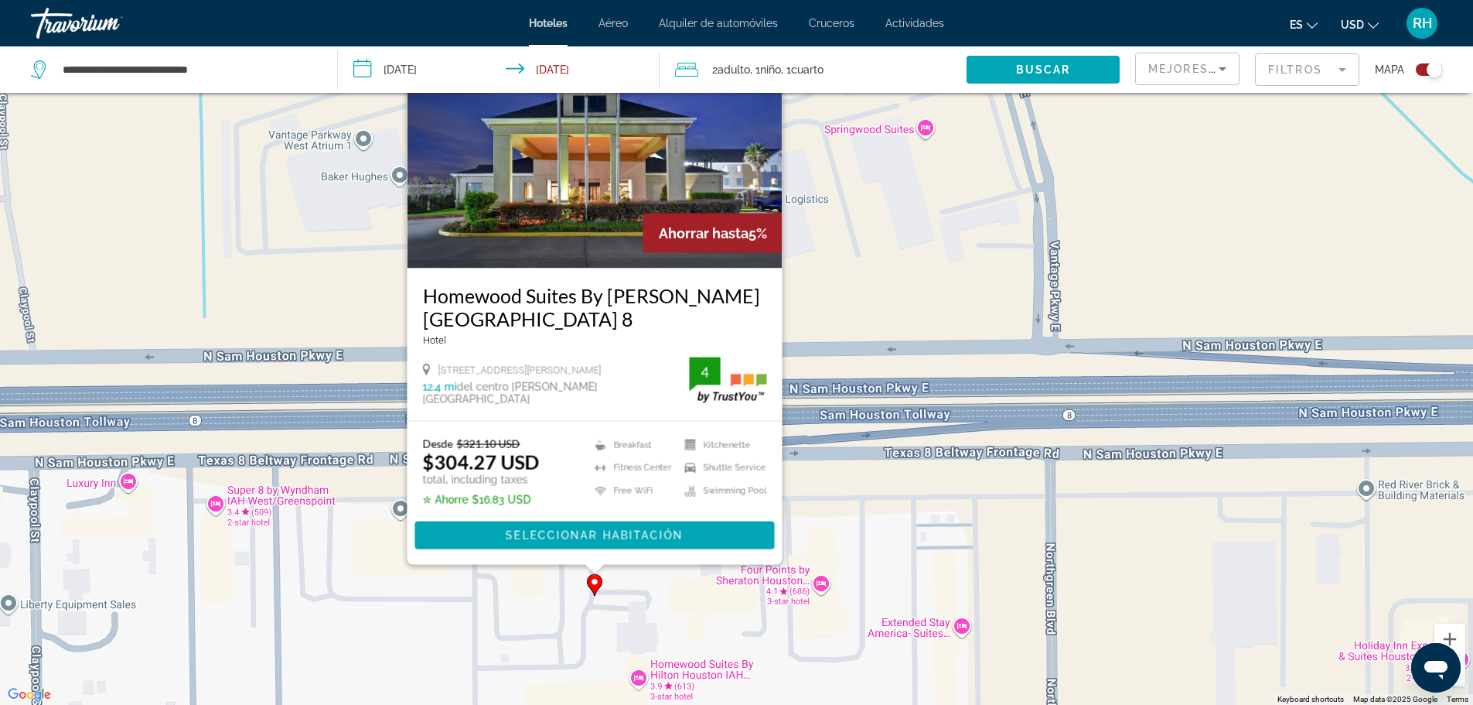
drag, startPoint x: 675, startPoint y: 528, endPoint x: 724, endPoint y: 635, distance: 118.0
click at [721, 654] on div "To activate drag with keyboard, press Alt + Enter. Once in keyboard drag state,…" at bounding box center [736, 352] width 1473 height 705
click at [664, 528] on span "Main content" at bounding box center [595, 535] width 360 height 37
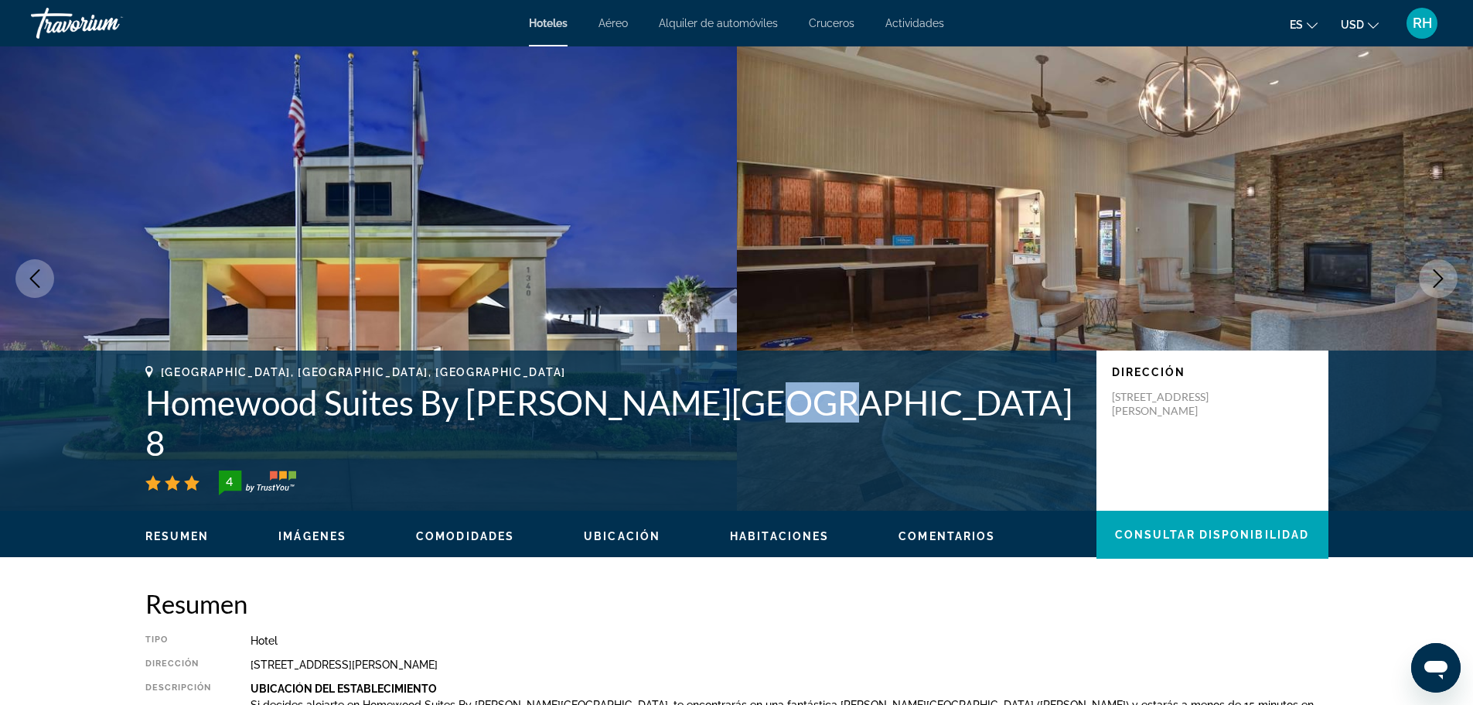
drag, startPoint x: 712, startPoint y: 436, endPoint x: 775, endPoint y: 442, distance: 63.0
click at [775, 442] on h1 "Homewood Suites By [GEOGRAPHIC_DATA] 8" at bounding box center [613, 422] width 936 height 80
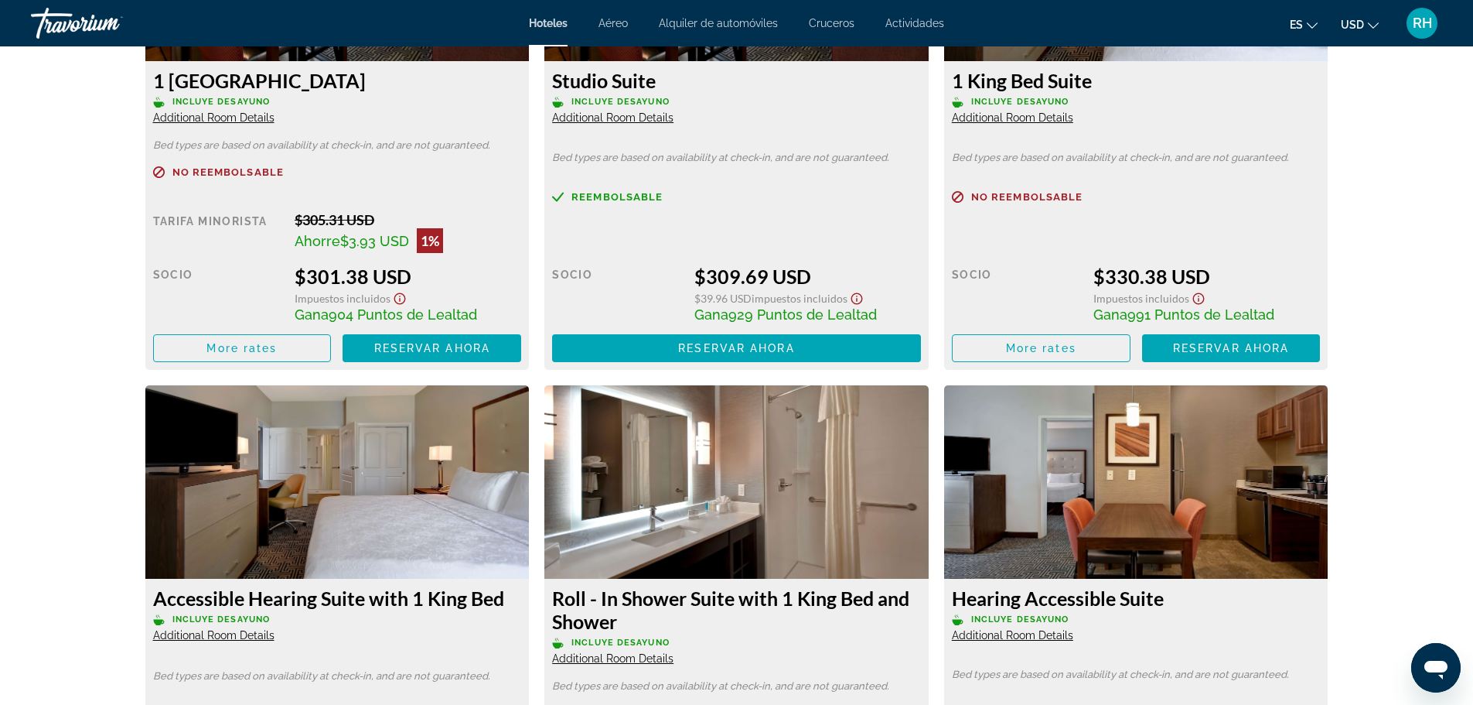
scroll to position [2320, 0]
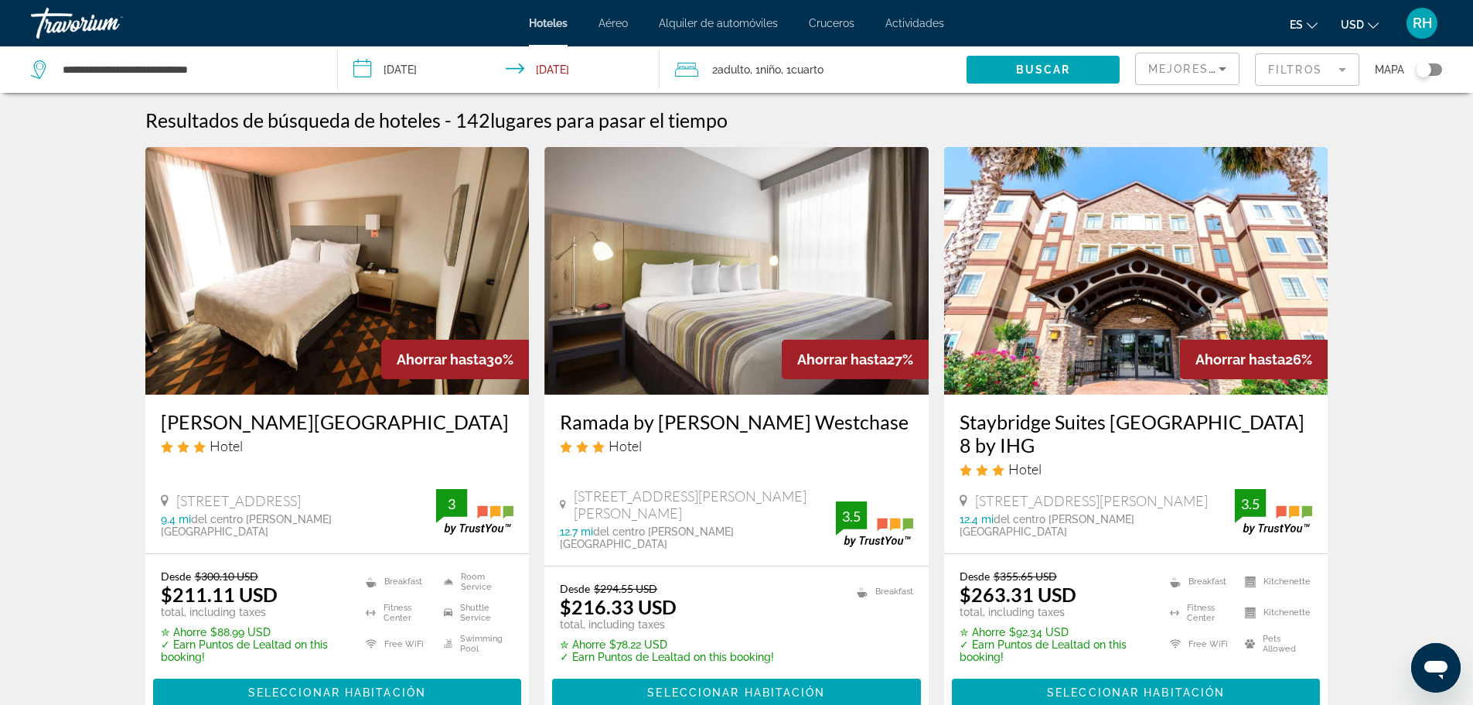
click at [1419, 69] on div "Toggle map" at bounding box center [1423, 69] width 15 height 15
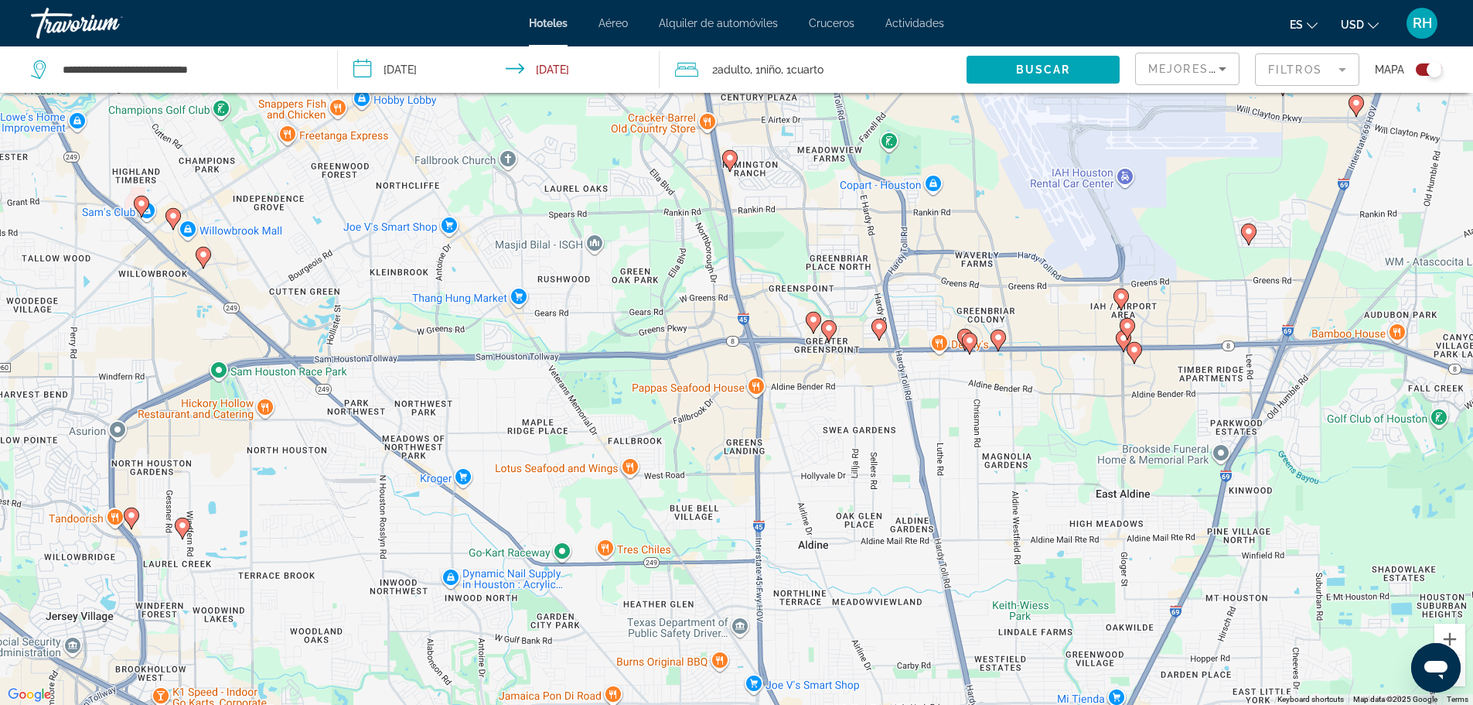
click at [1255, 233] on icon "Main content" at bounding box center [1248, 234] width 14 height 20
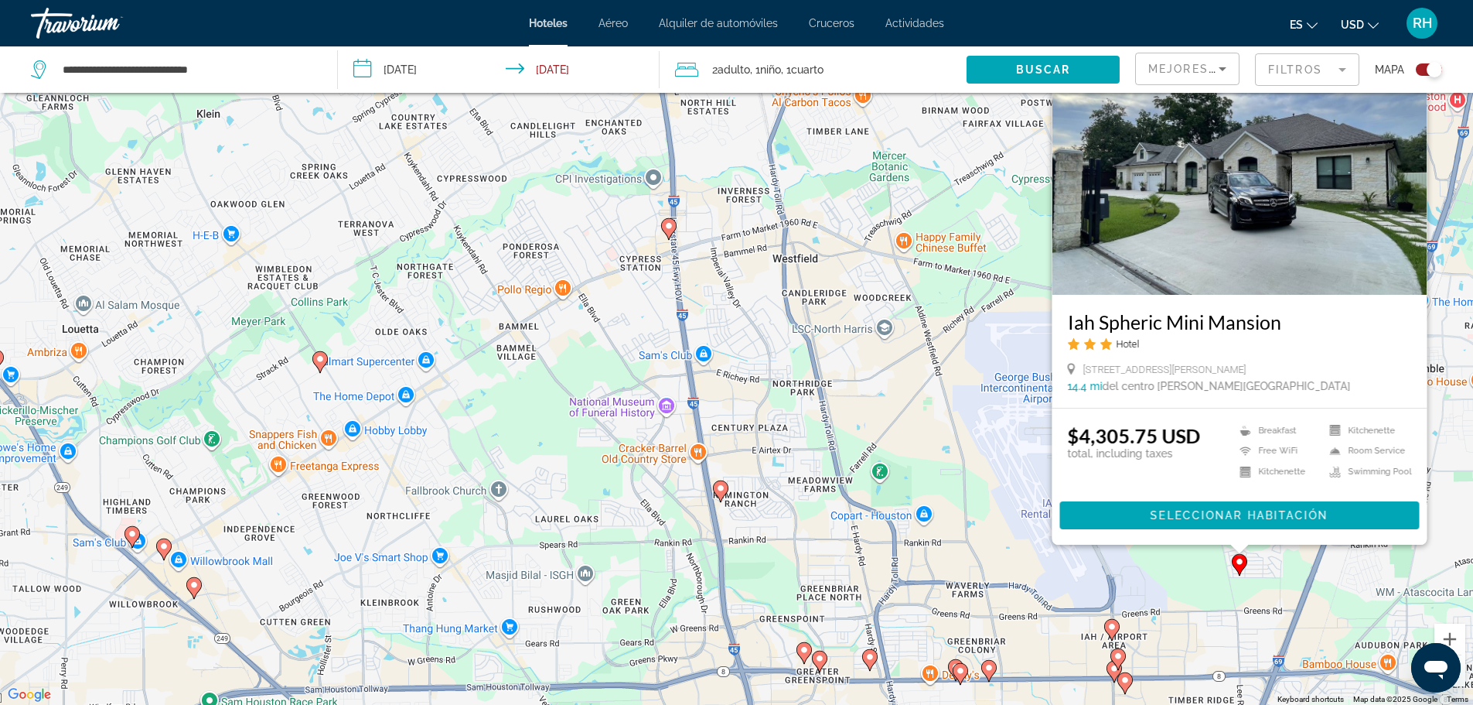
click at [1332, 67] on mat-form-field "Filtros" at bounding box center [1307, 69] width 104 height 32
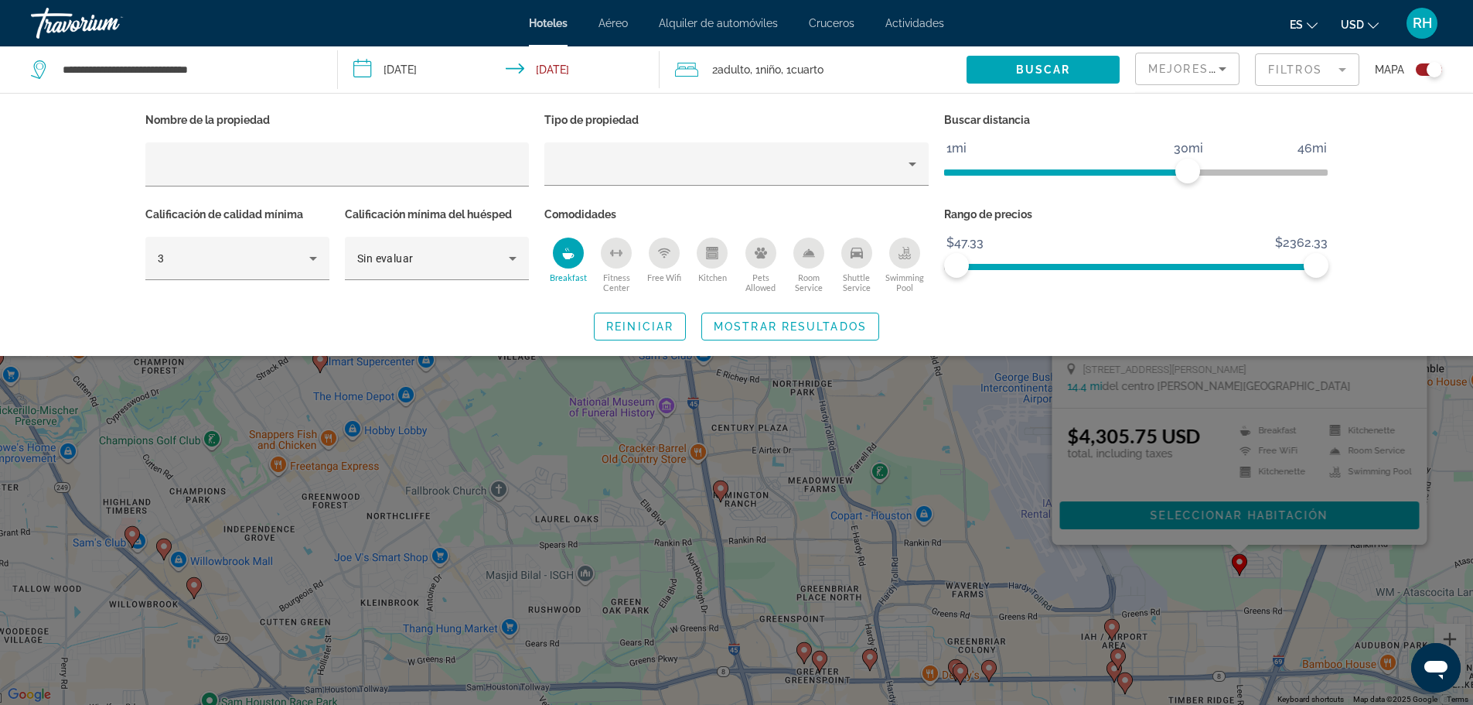
click at [566, 240] on div "Breakfast" at bounding box center [568, 252] width 31 height 31
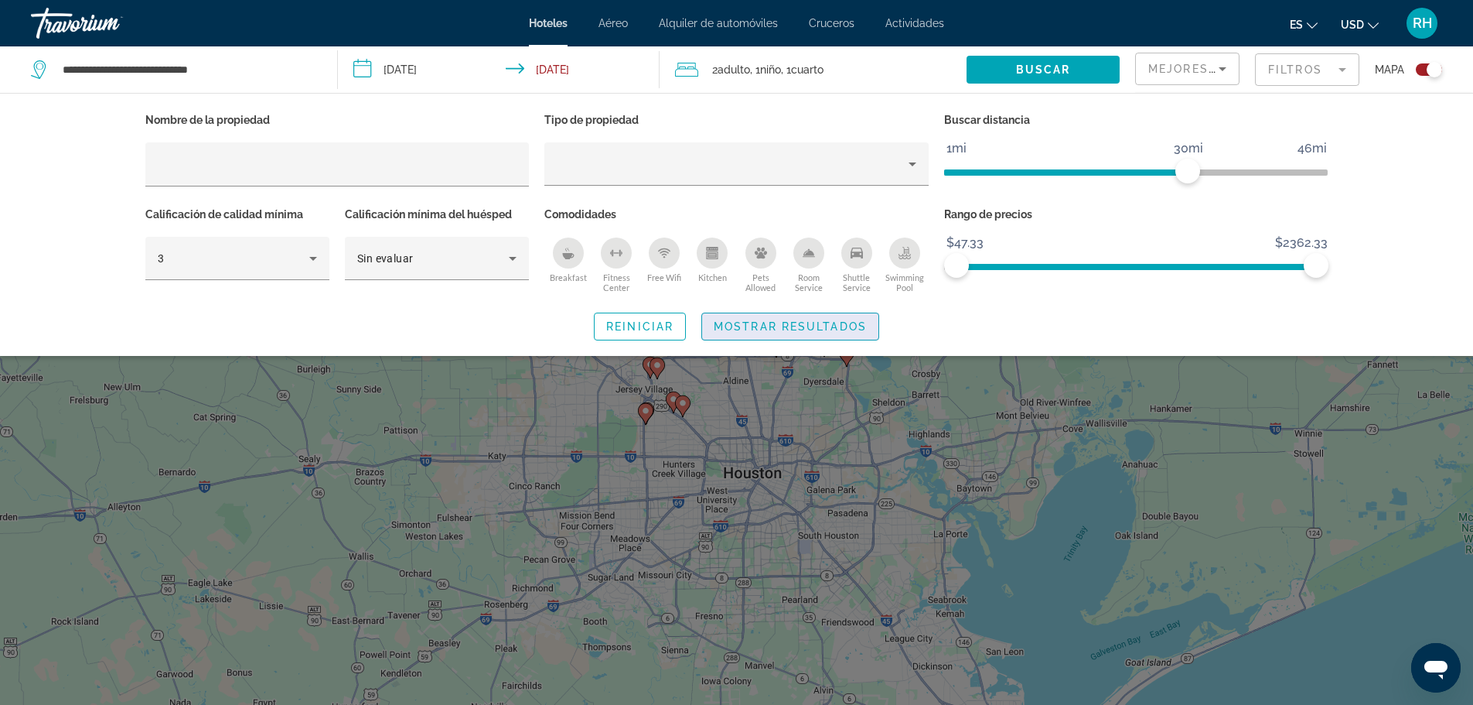
click at [794, 326] on span "Mostrar resultados" at bounding box center [790, 326] width 153 height 12
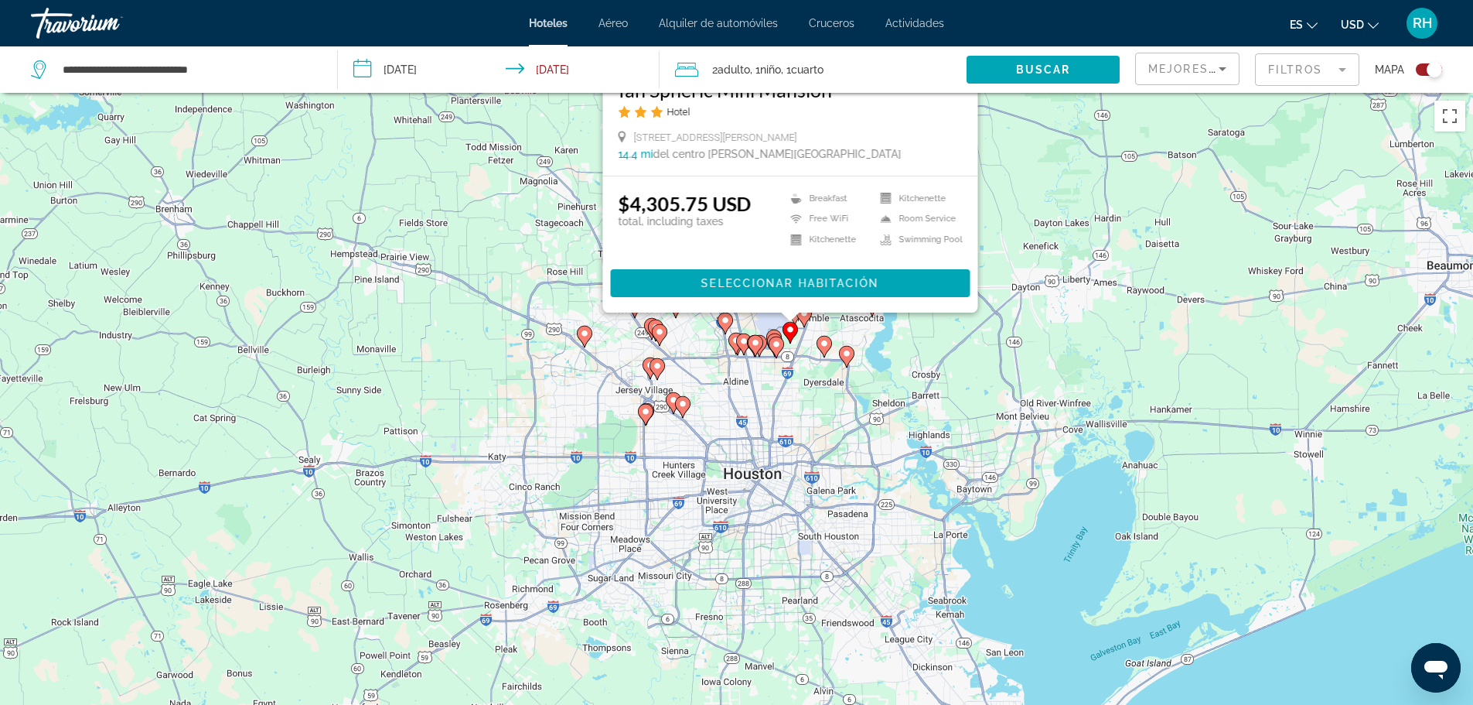
click at [1205, 336] on div "To activate drag with keyboard, press Alt + Enter. Once in keyboard drag state,…" at bounding box center [736, 445] width 1473 height 705
click at [1088, 340] on div "To activate drag with keyboard, press Alt + Enter. Once in keyboard drag state,…" at bounding box center [736, 445] width 1473 height 705
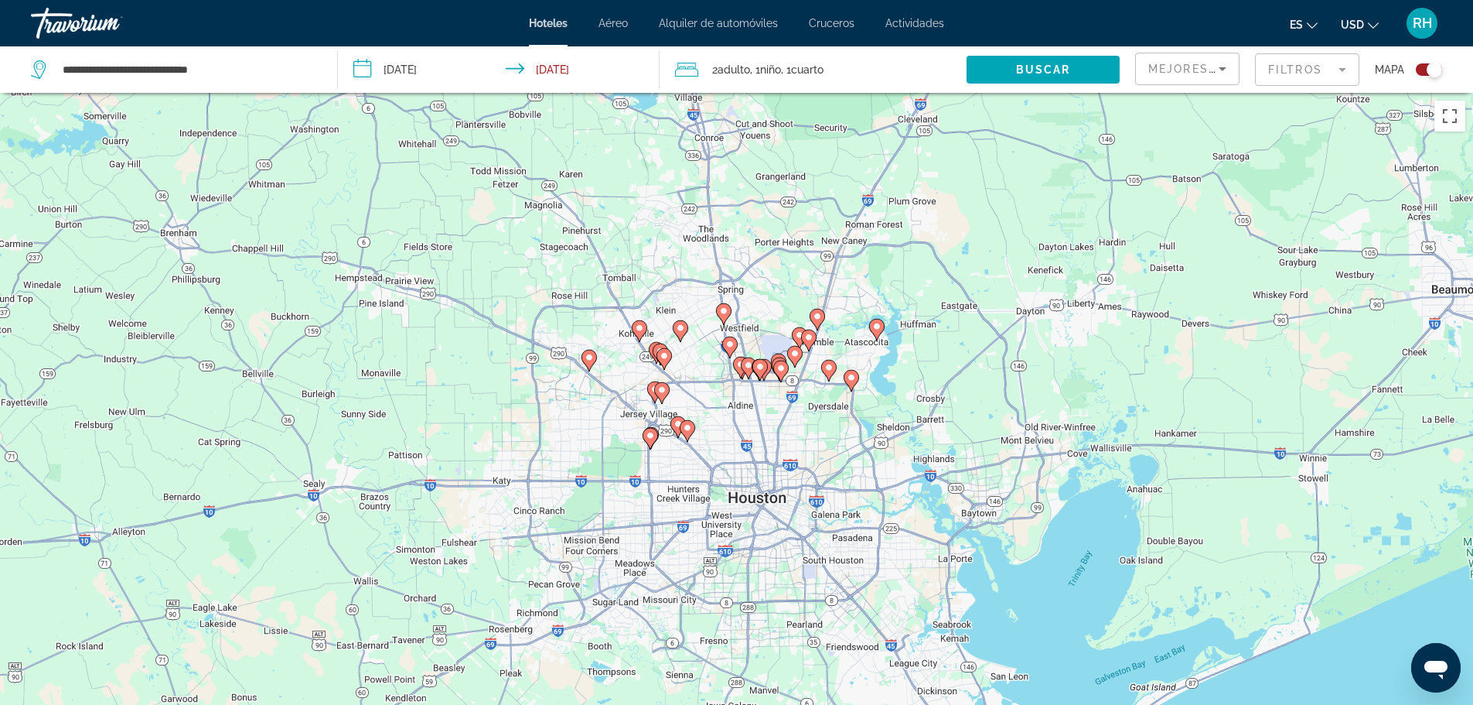
drag, startPoint x: 959, startPoint y: 323, endPoint x: 996, endPoint y: 370, distance: 60.0
click at [996, 370] on div "To activate drag with keyboard, press Alt + Enter. Once in keyboard drag state,…" at bounding box center [736, 445] width 1473 height 705
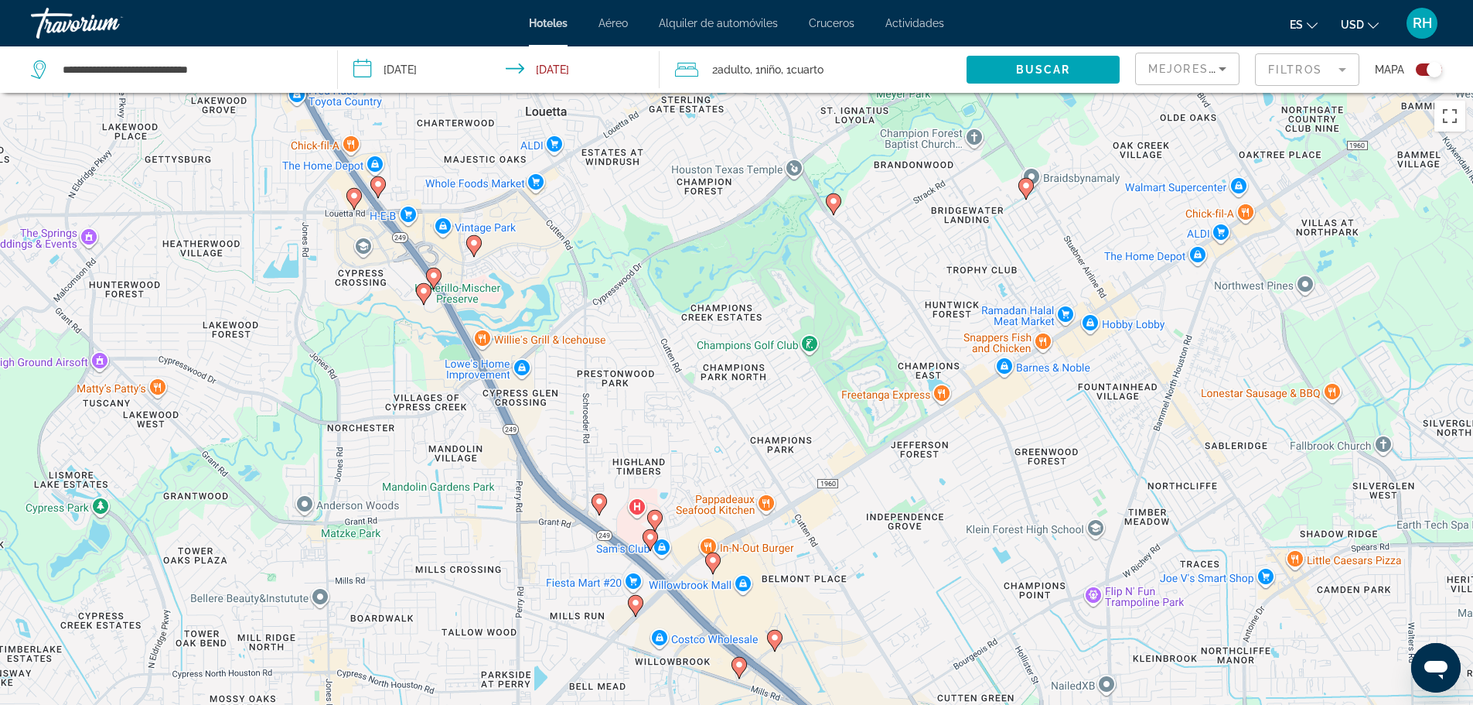
click at [598, 501] on image "Main content" at bounding box center [599, 501] width 9 height 9
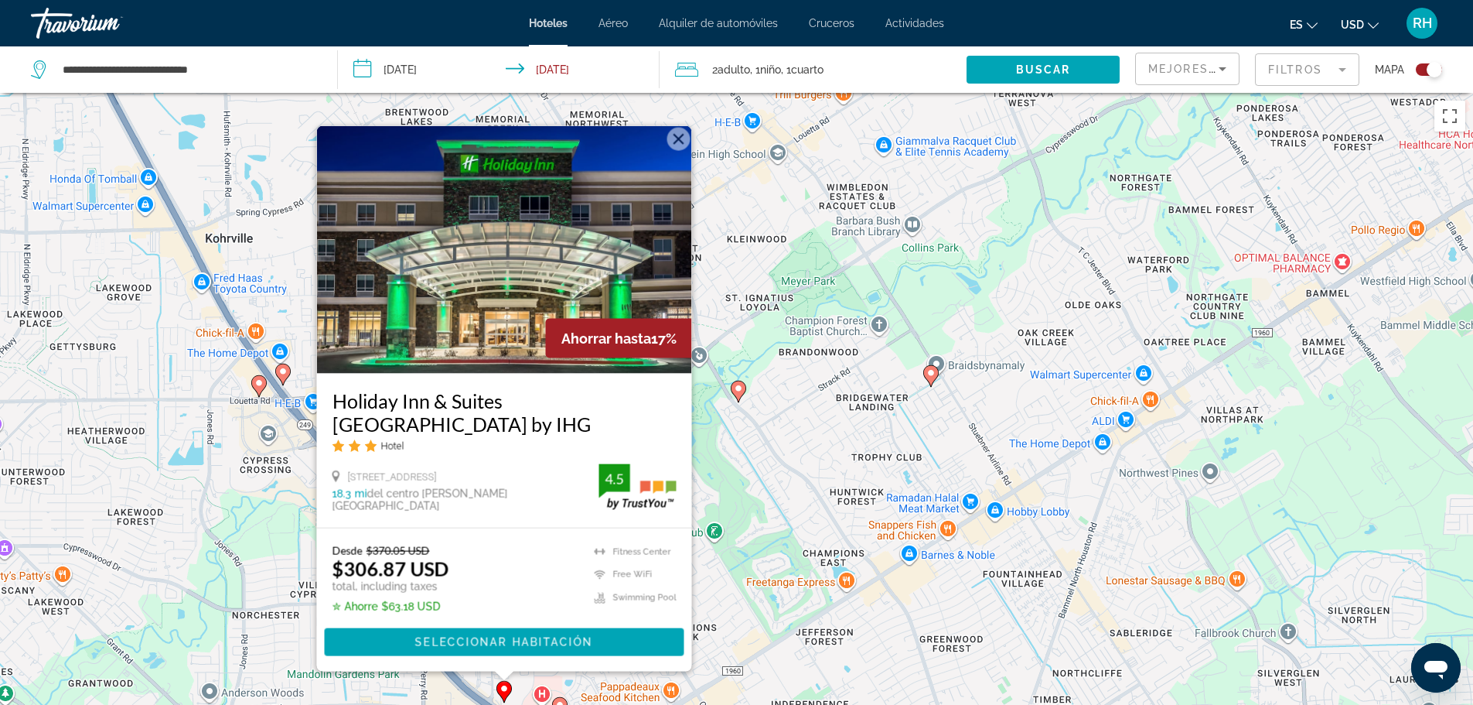
drag, startPoint x: 166, startPoint y: 463, endPoint x: 59, endPoint y: 449, distance: 108.3
click at [59, 449] on div "To activate drag with keyboard, press Alt + Enter. Once in keyboard drag state,…" at bounding box center [736, 445] width 1473 height 705
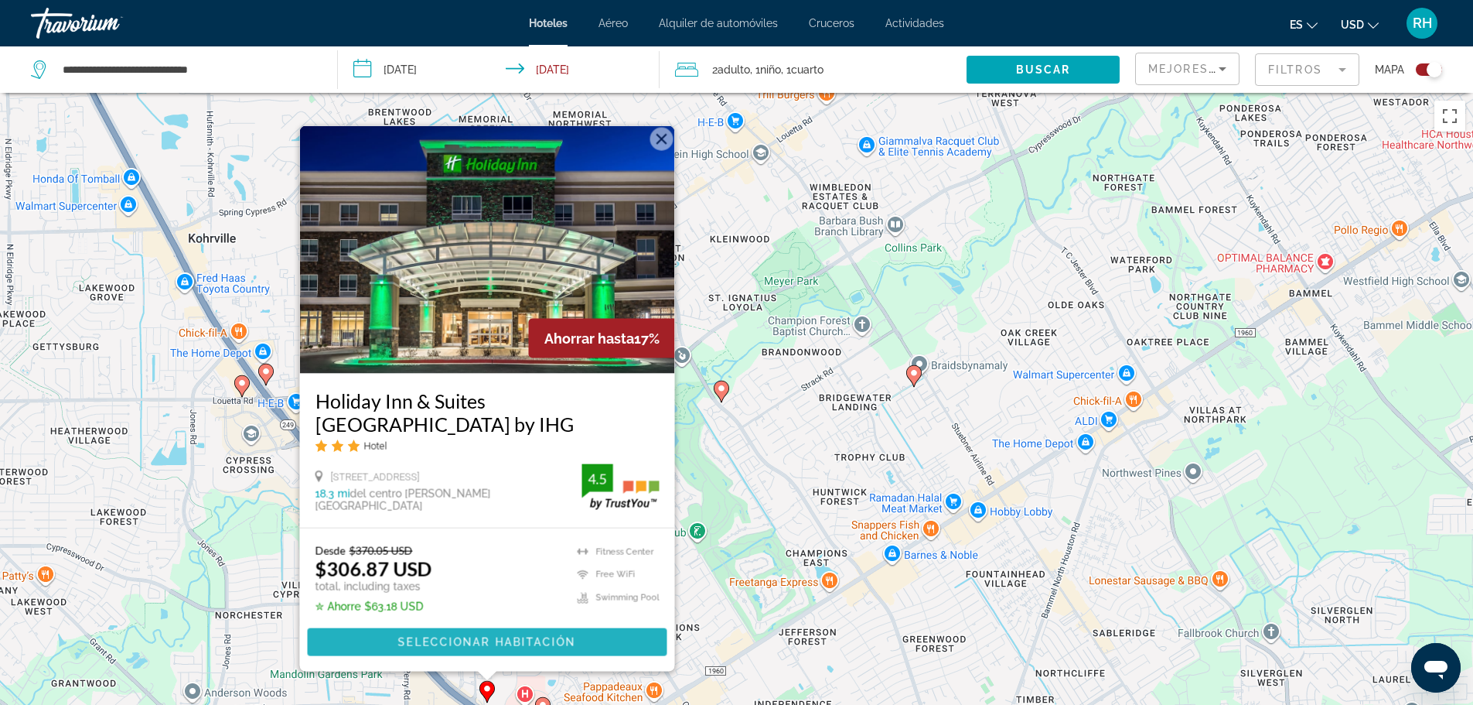
click at [483, 644] on span "Seleccionar habitación" at bounding box center [487, 642] width 178 height 12
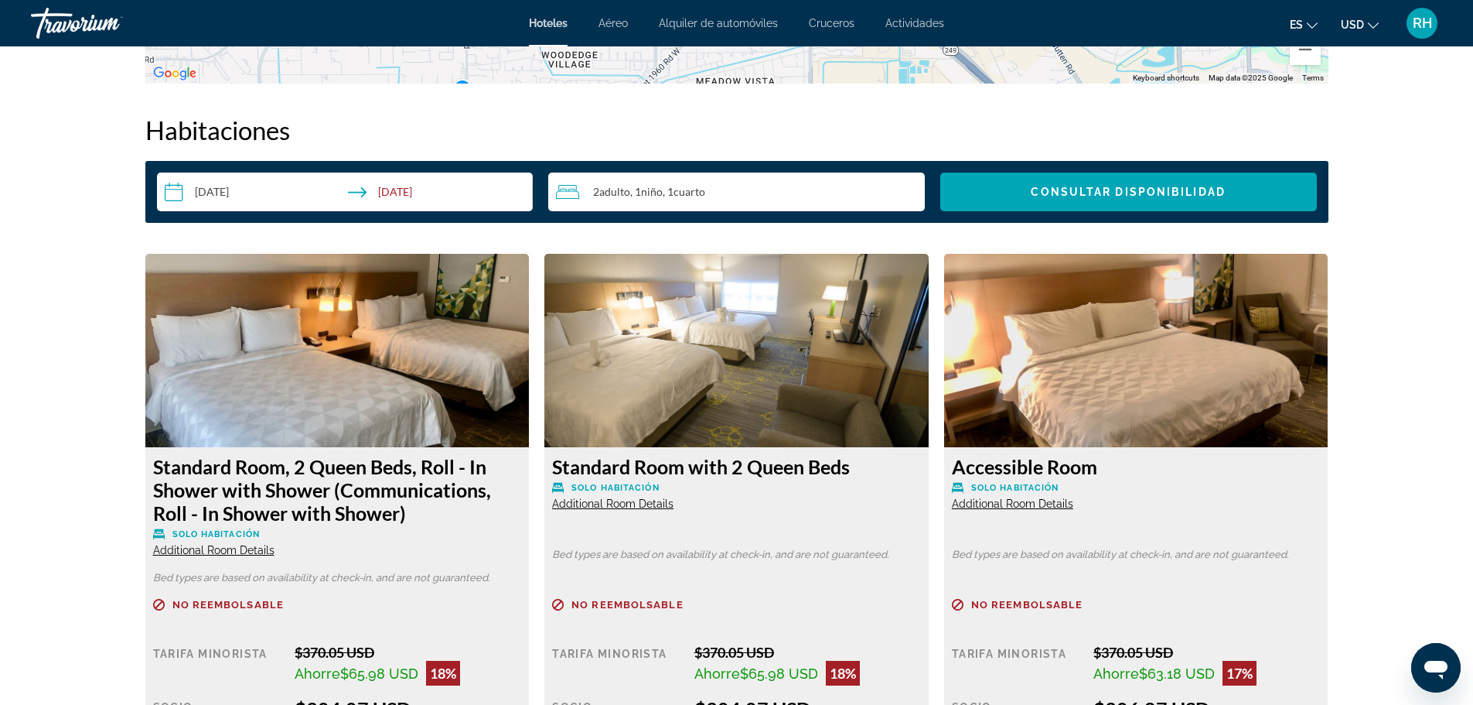
scroll to position [1934, 0]
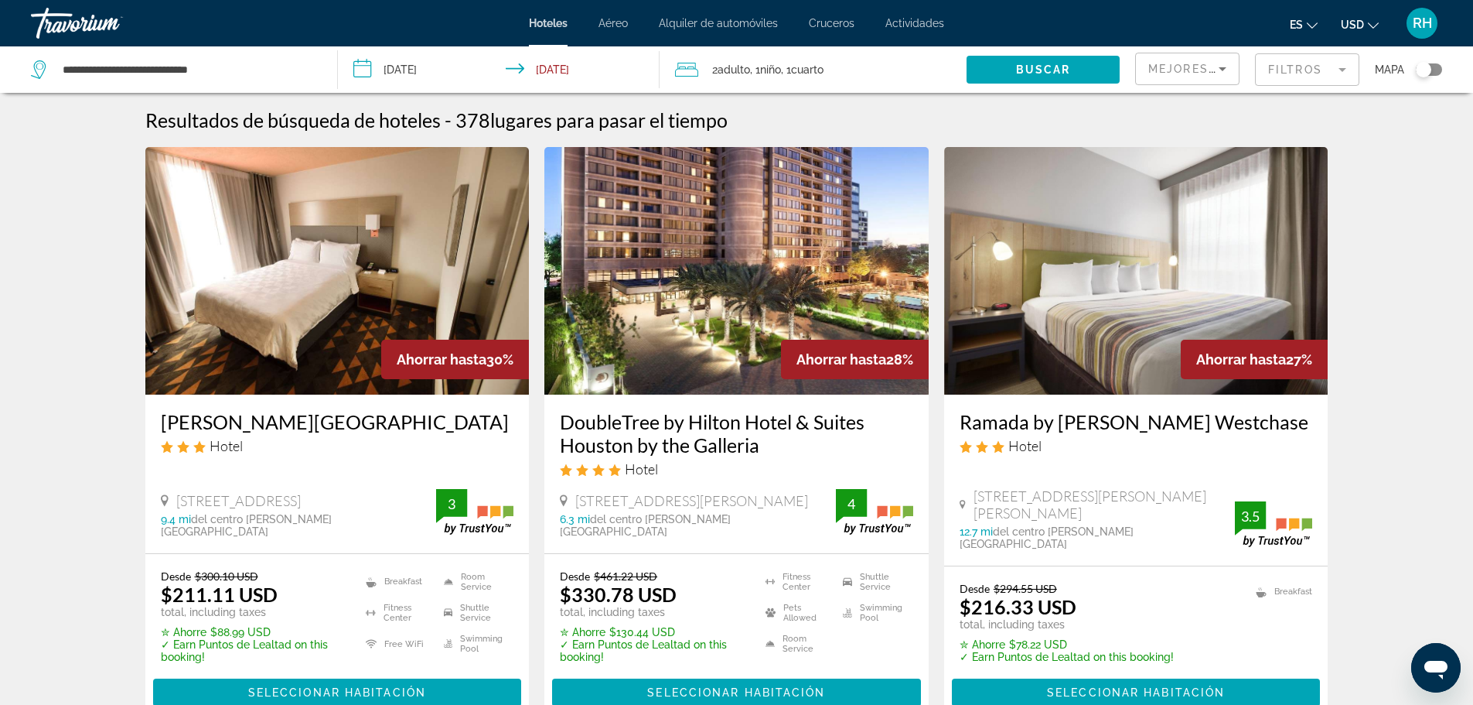
click at [1423, 70] on div "Toggle map" at bounding box center [1423, 69] width 15 height 15
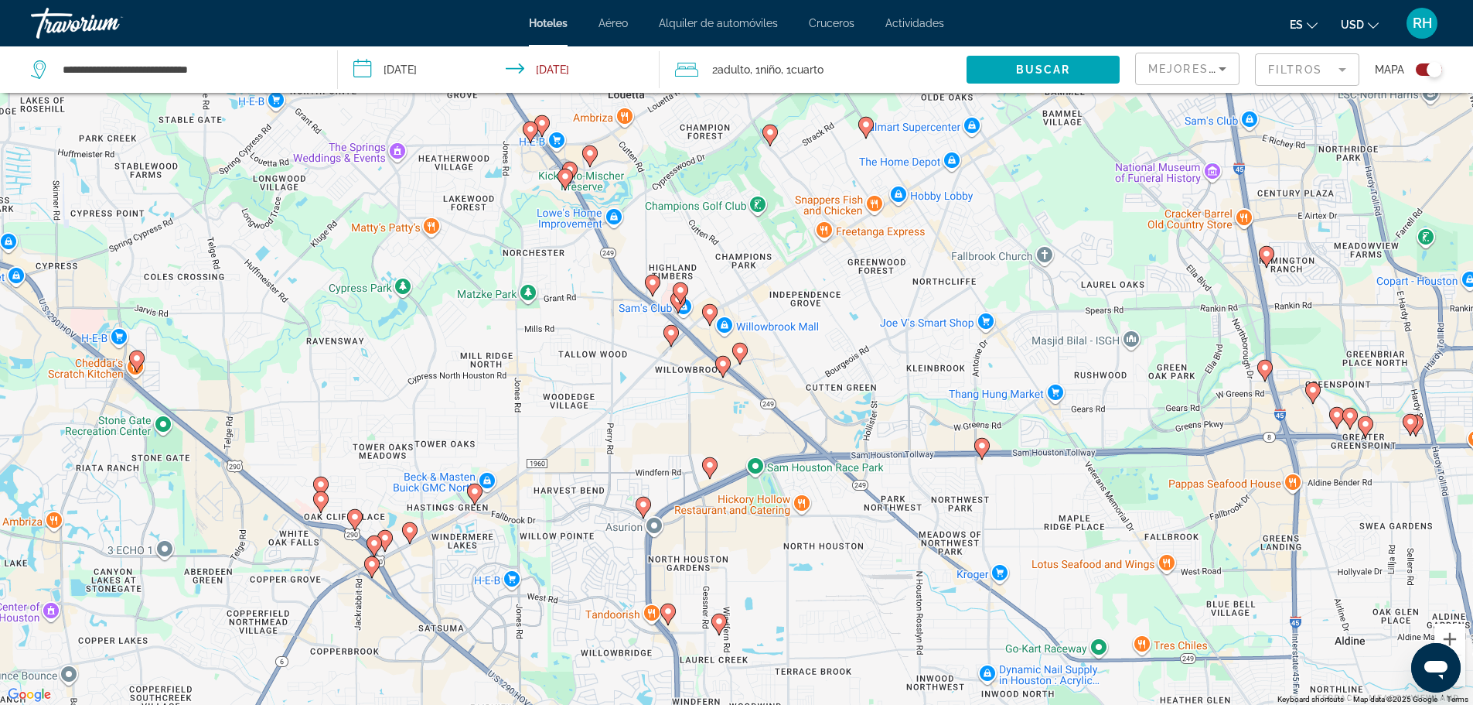
drag, startPoint x: 685, startPoint y: 190, endPoint x: 713, endPoint y: 420, distance: 231.5
click at [713, 422] on div "To activate drag with keyboard, press Alt + Enter. Once in keyboard drag state,…" at bounding box center [736, 352] width 1473 height 705
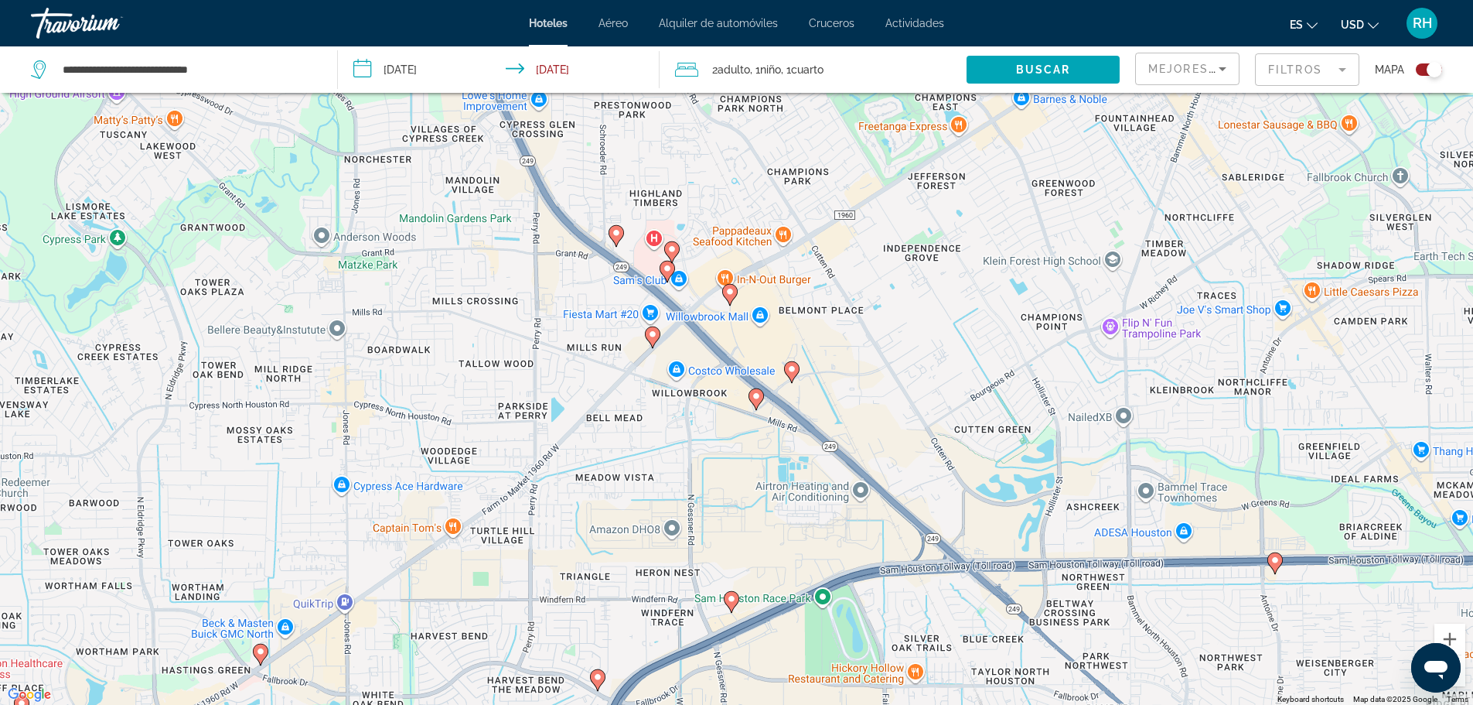
click at [741, 294] on div "To activate drag with keyboard, press Alt + Enter. Once in keyboard drag state,…" at bounding box center [736, 352] width 1473 height 705
click at [732, 295] on image "Main content" at bounding box center [730, 291] width 9 height 9
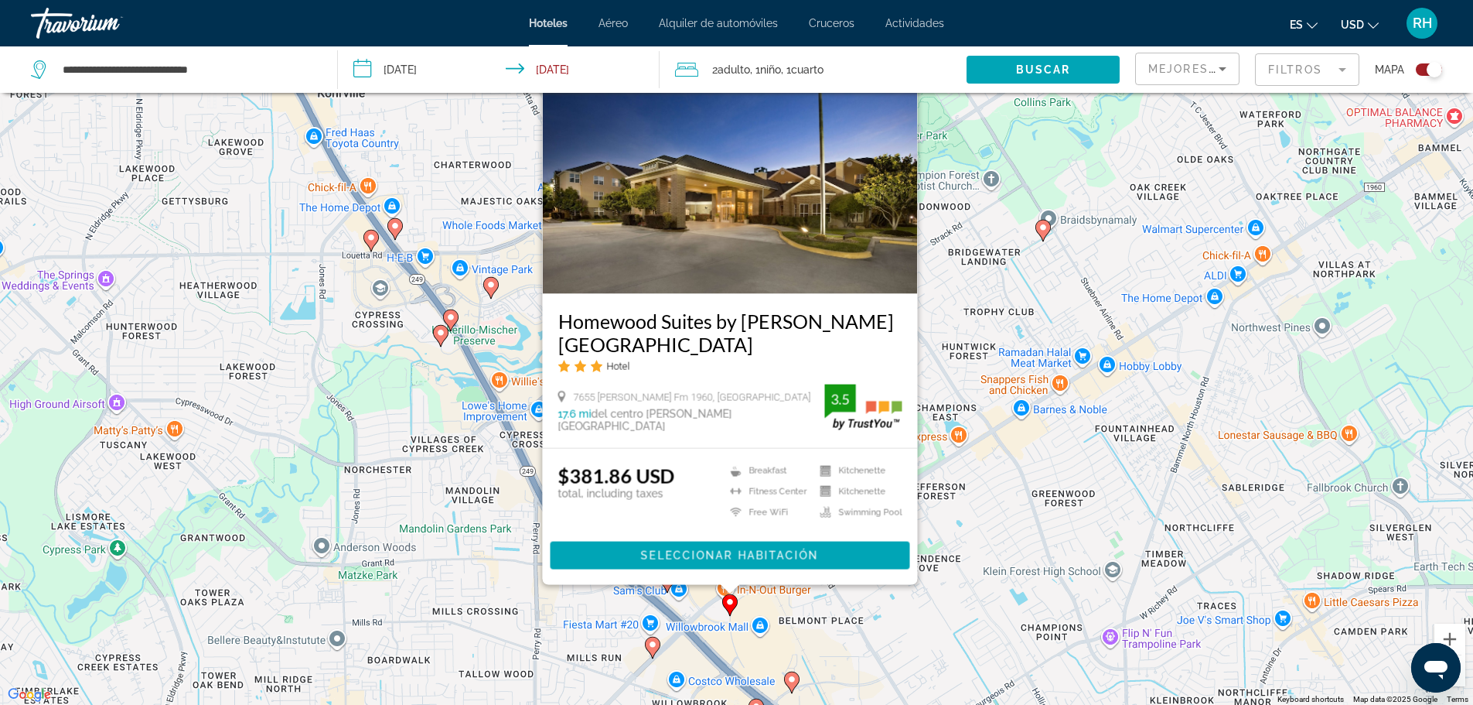
click at [884, 607] on div "To activate drag with keyboard, press Alt + Enter. Once in keyboard drag state,…" at bounding box center [736, 352] width 1473 height 705
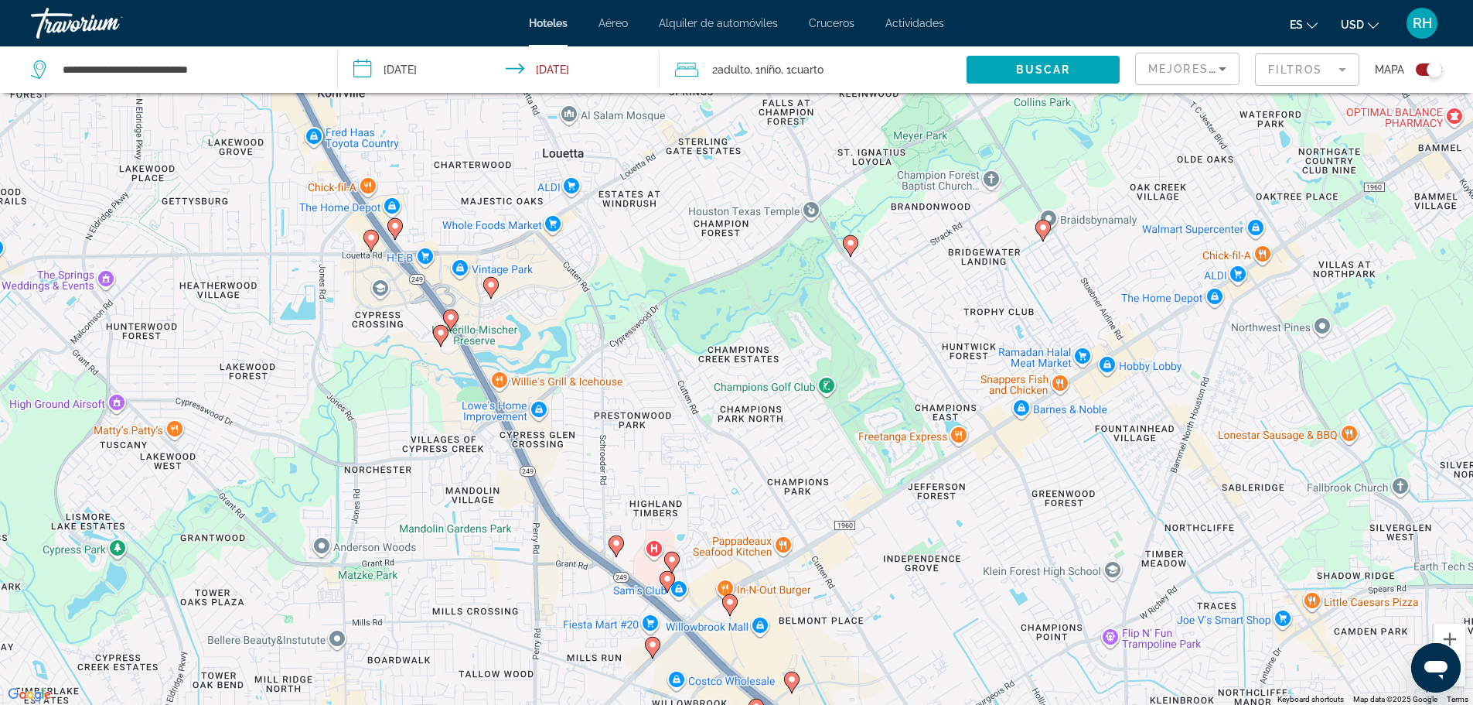
click at [668, 557] on icon "Main content" at bounding box center [671, 561] width 14 height 20
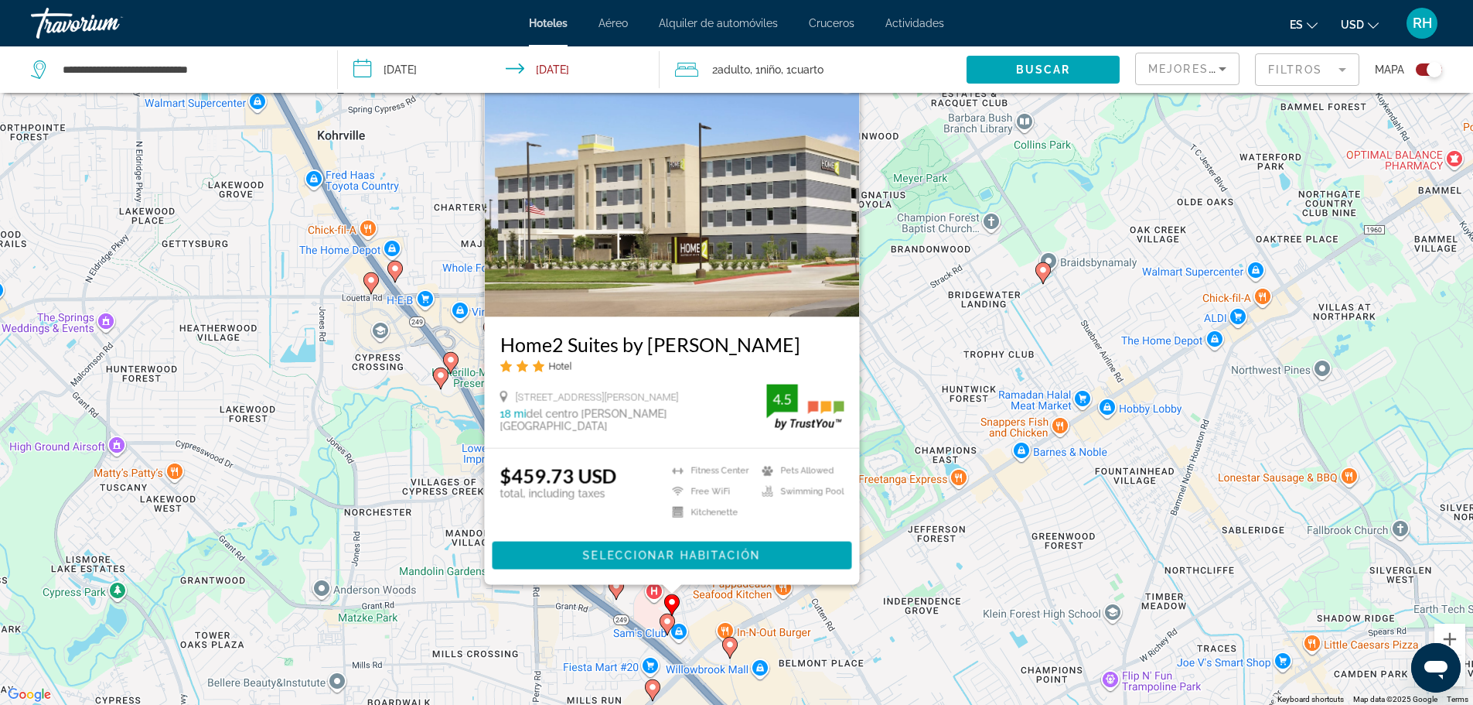
click at [976, 507] on div "To activate drag with keyboard, press Alt + Enter. Once in keyboard drag state,…" at bounding box center [736, 352] width 1473 height 705
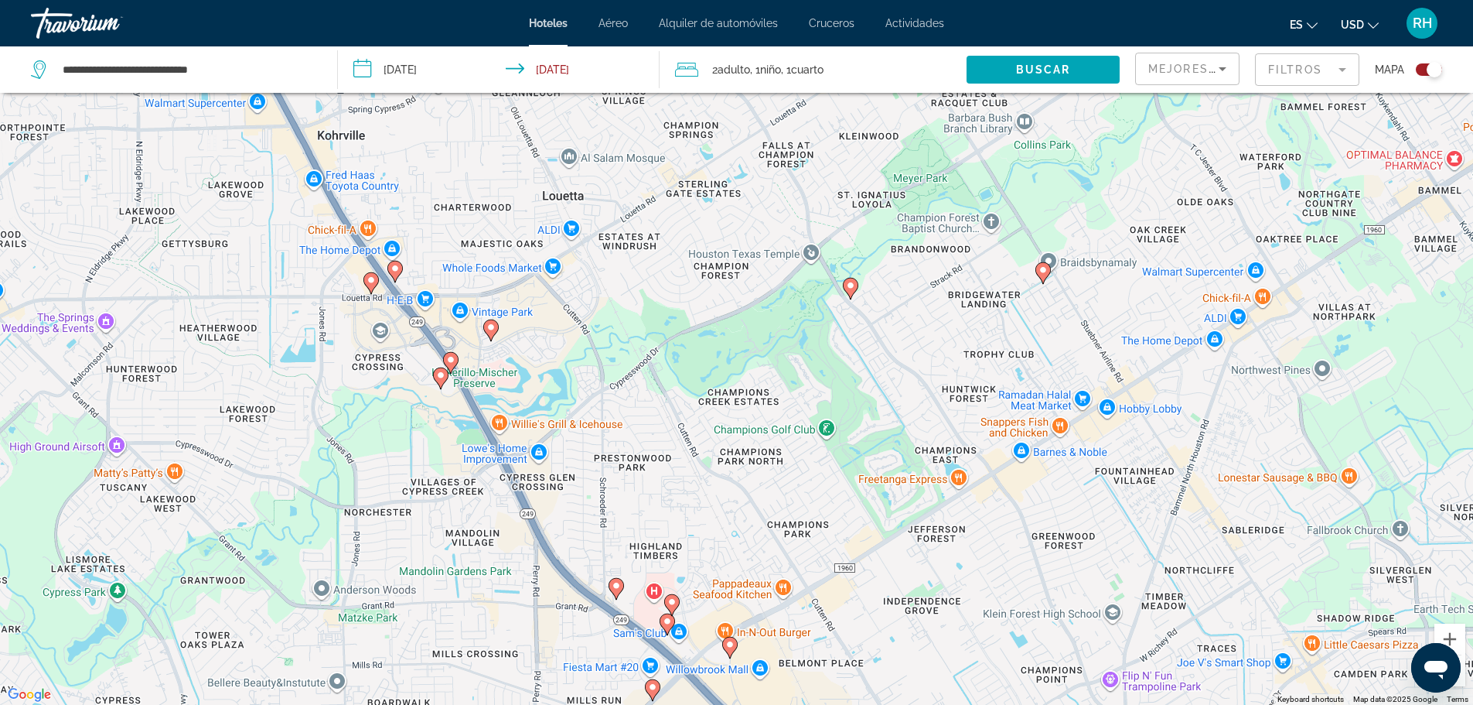
click at [675, 603] on image "Main content" at bounding box center [672, 601] width 9 height 9
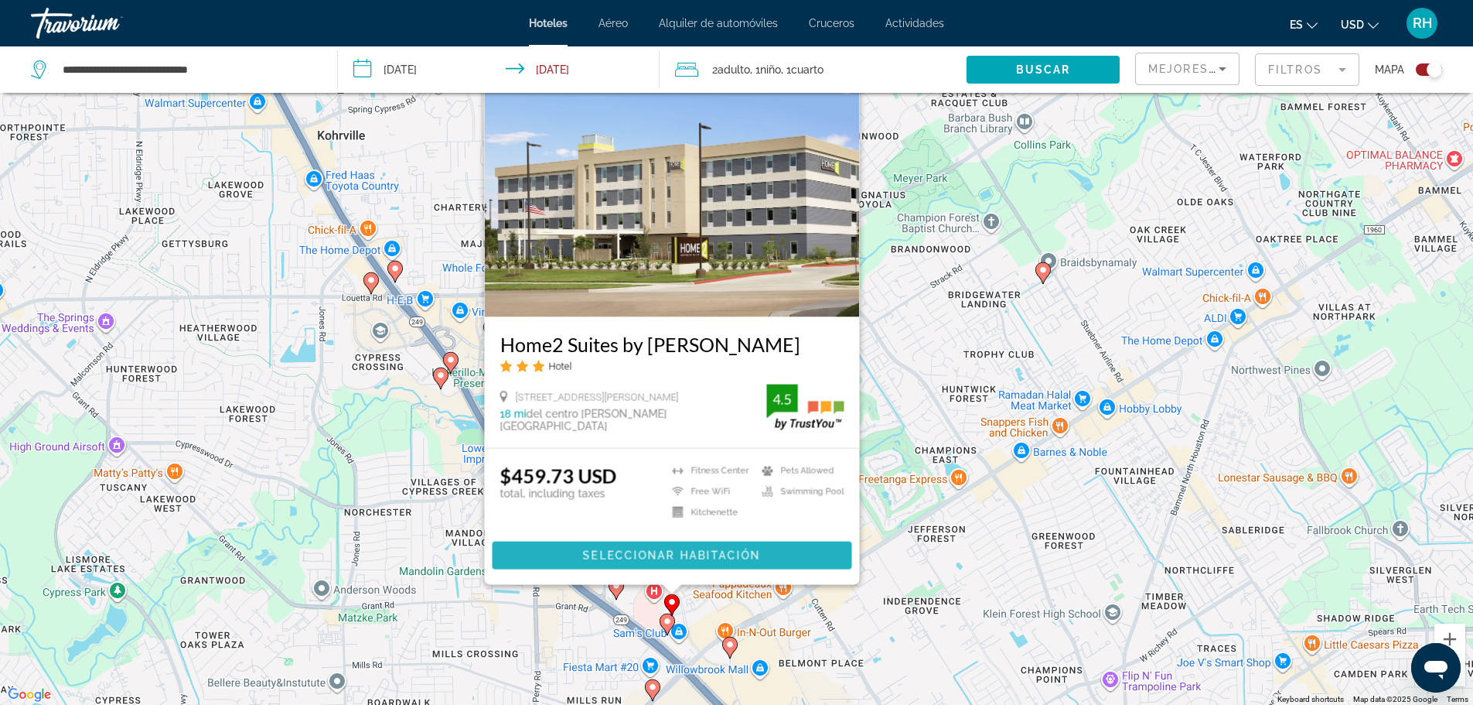
click at [668, 553] on span "Seleccionar habitación" at bounding box center [671, 555] width 178 height 12
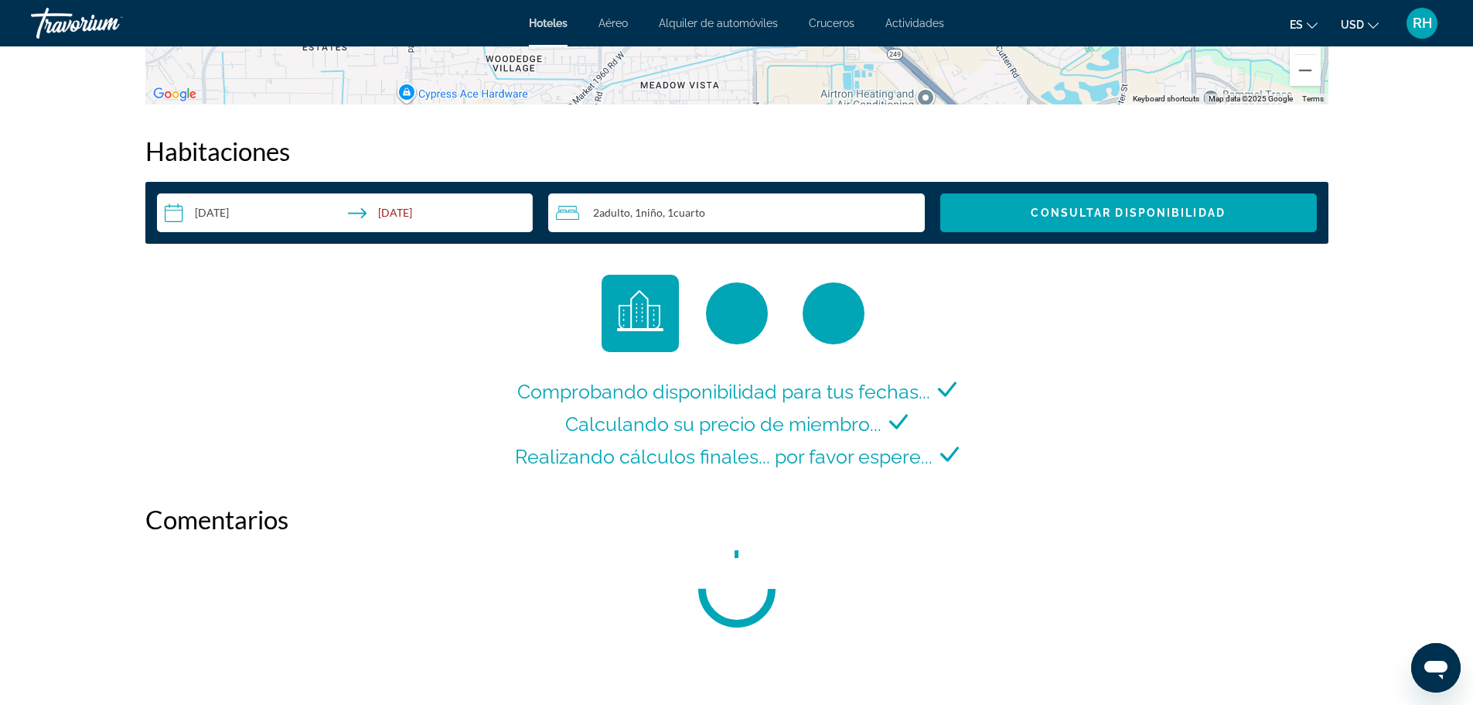
scroll to position [1934, 0]
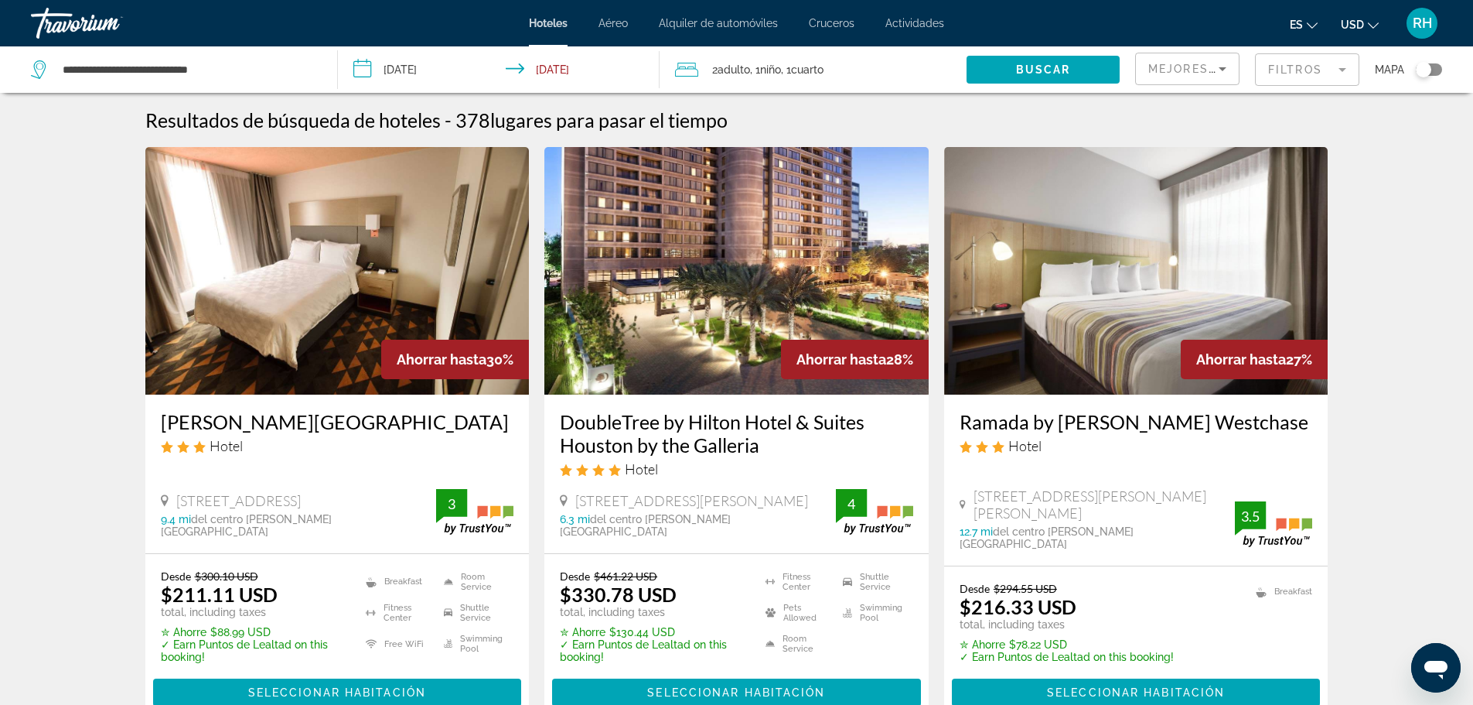
click at [1429, 67] on div "Toggle map" at bounding box center [1423, 69] width 15 height 15
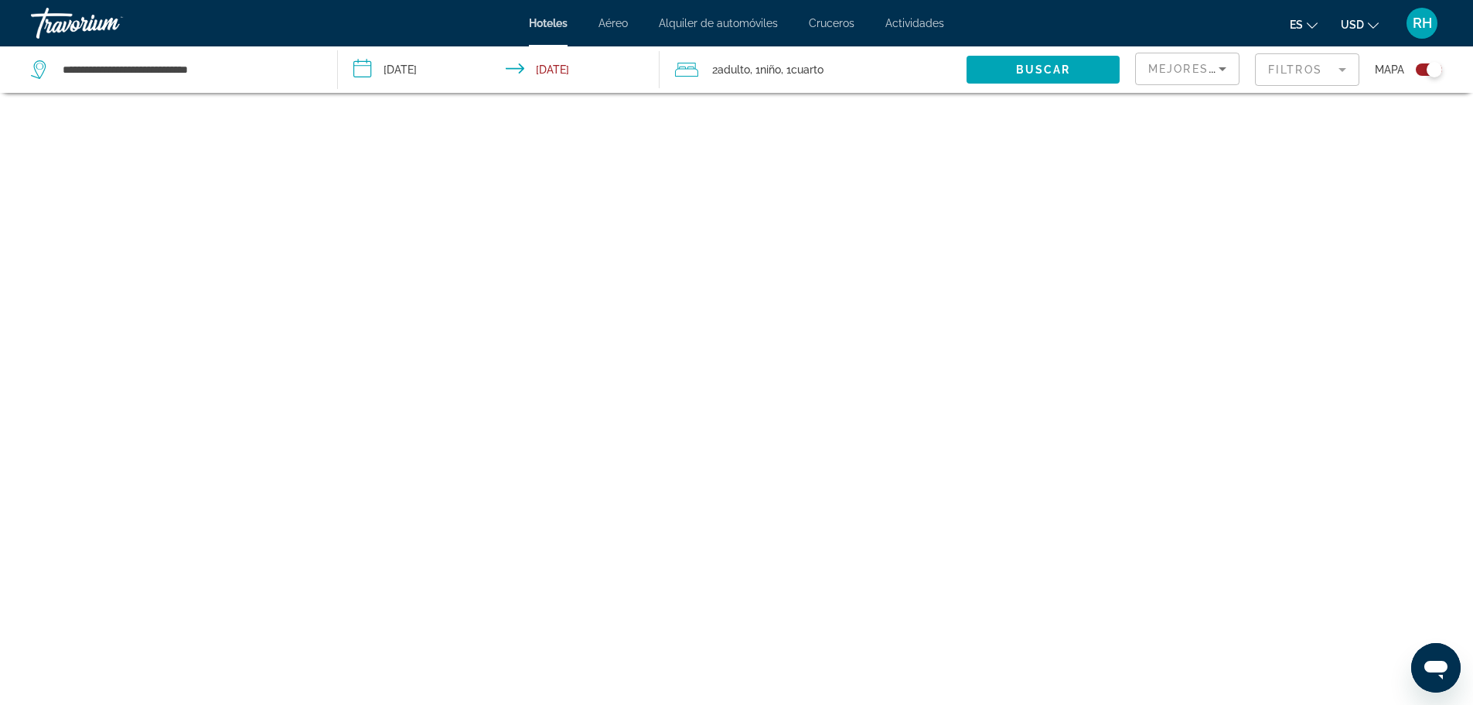
scroll to position [93, 0]
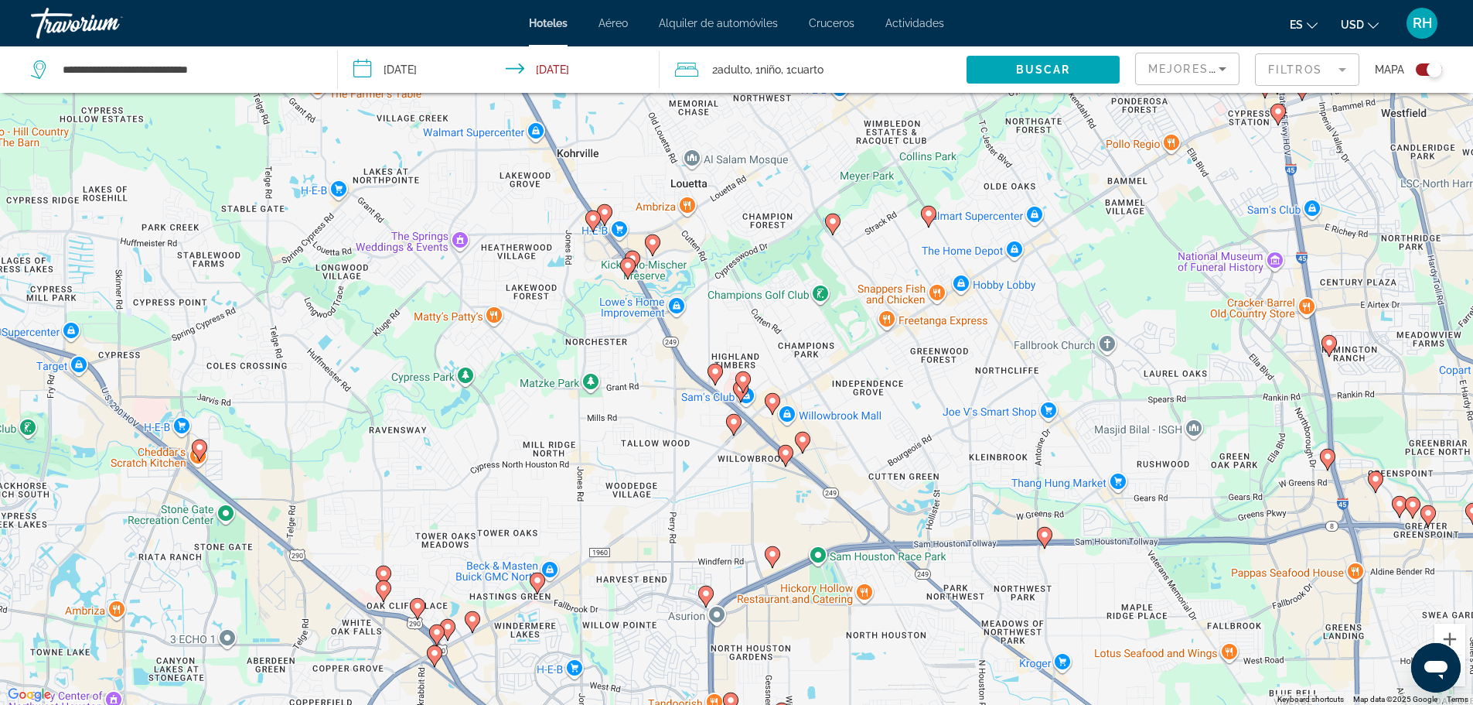
drag, startPoint x: 749, startPoint y: 170, endPoint x: 637, endPoint y: 338, distance: 202.3
click at [637, 338] on div "To activate drag with keyboard, press Alt + Enter. Once in keyboard drag state,…" at bounding box center [736, 352] width 1473 height 705
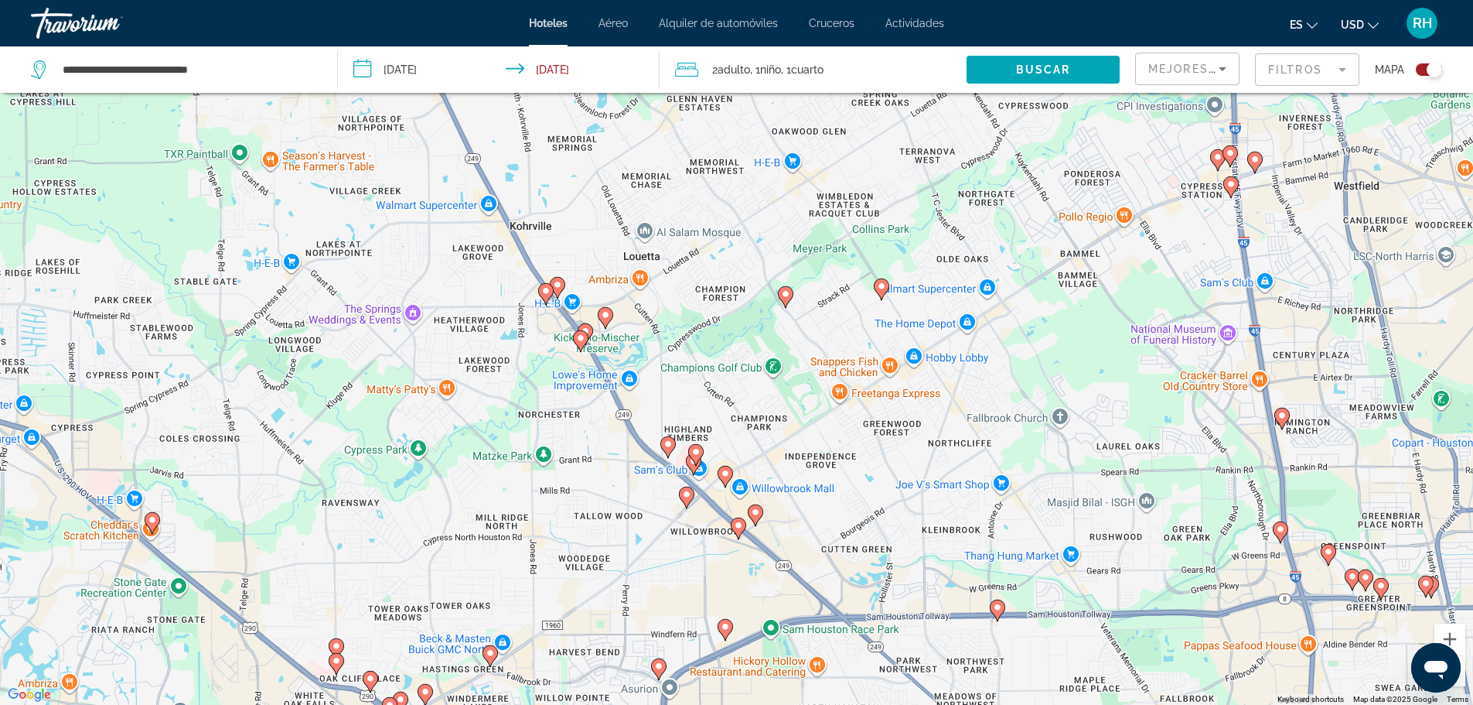
click at [557, 288] on image "Main content" at bounding box center [557, 284] width 9 height 9
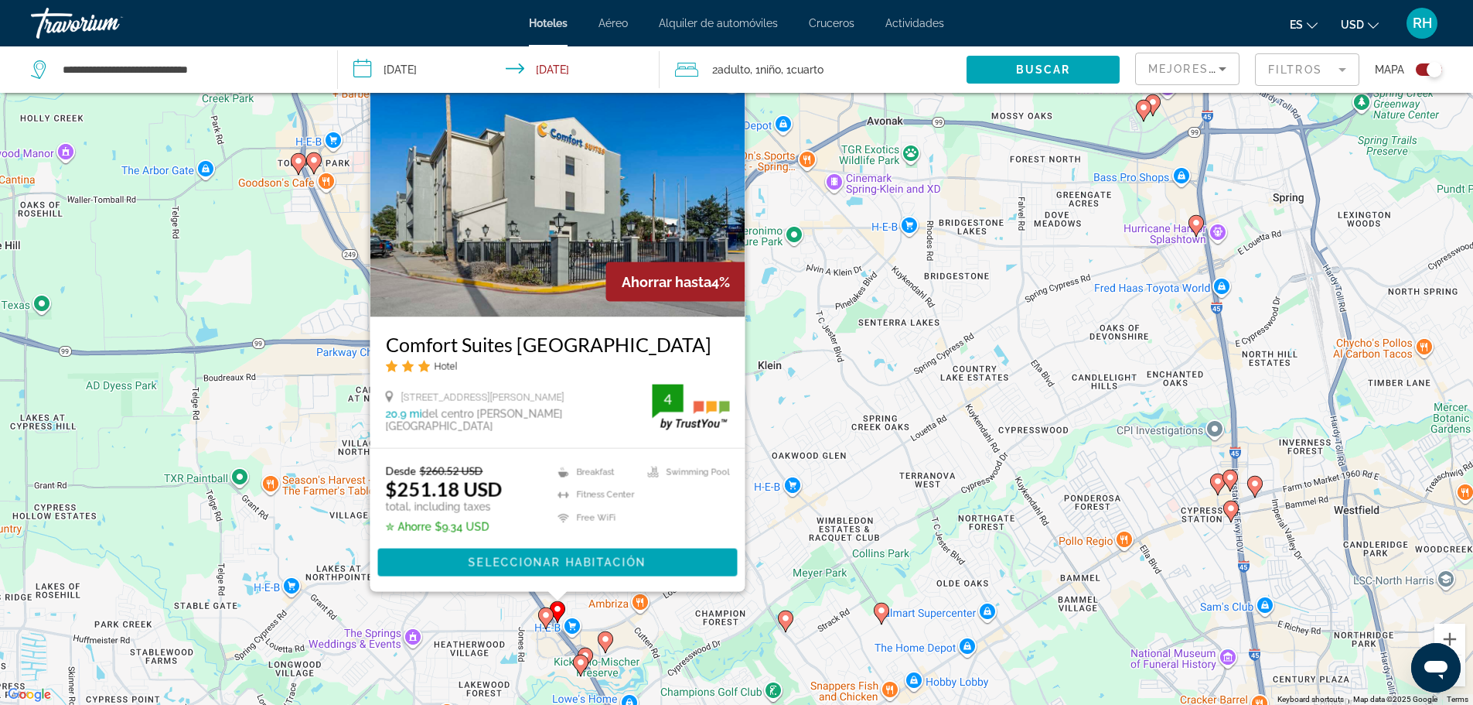
click at [549, 620] on icon "Main content" at bounding box center [545, 617] width 14 height 20
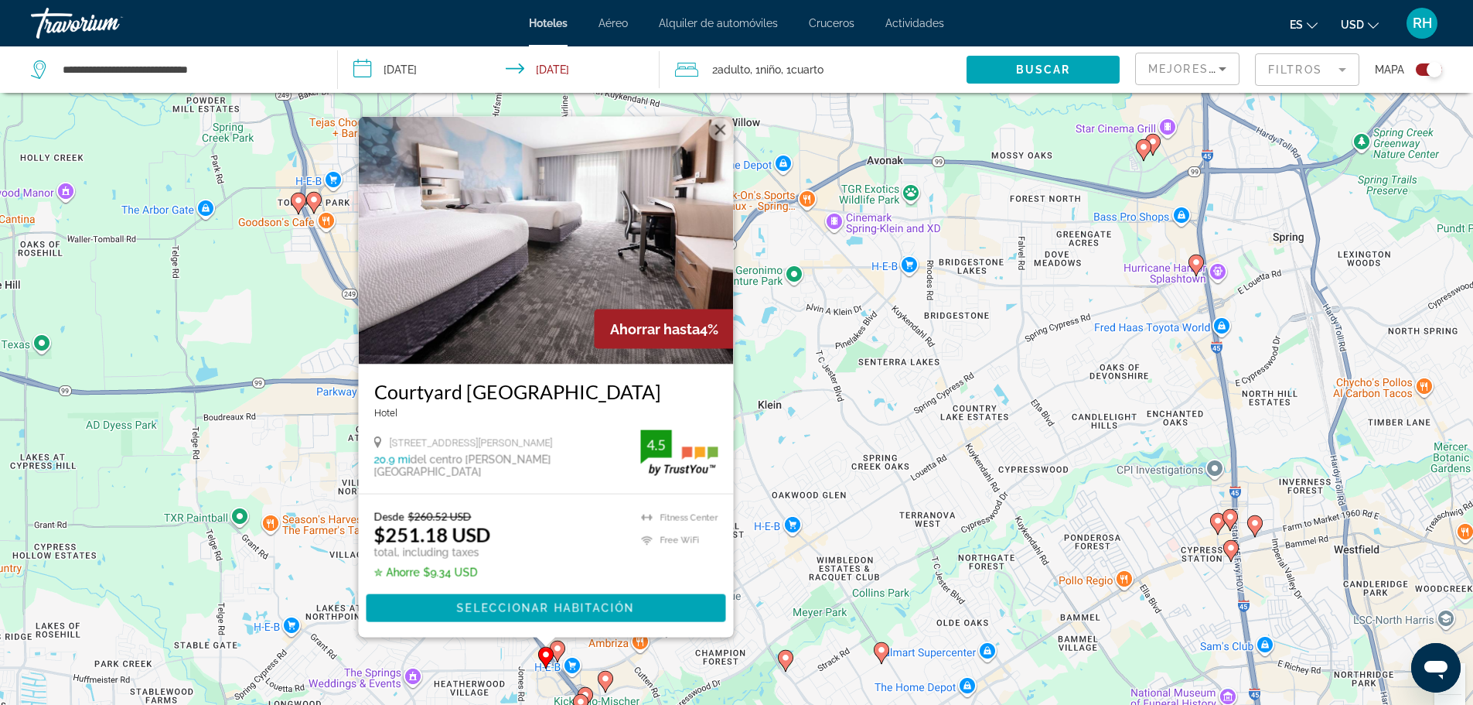
scroll to position [0, 0]
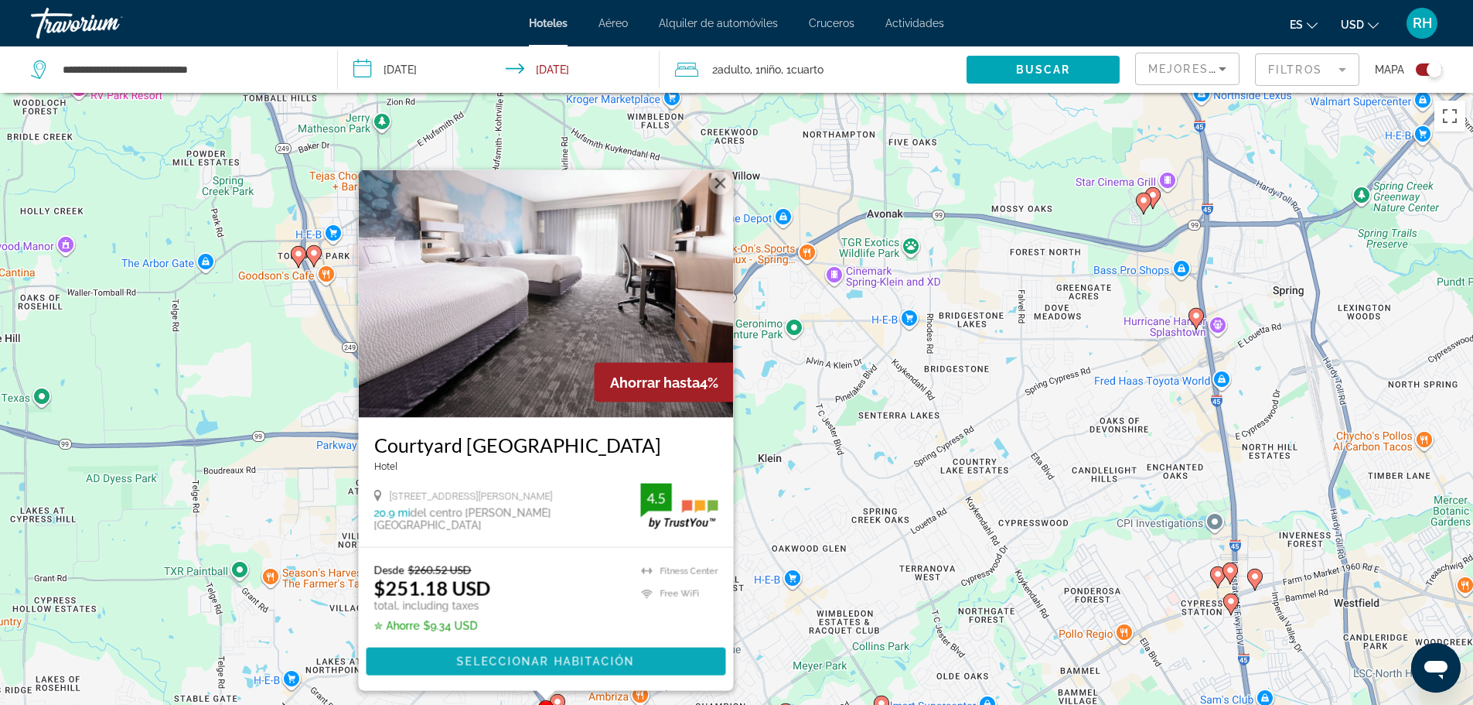
click at [534, 662] on span "Seleccionar habitación" at bounding box center [545, 661] width 178 height 12
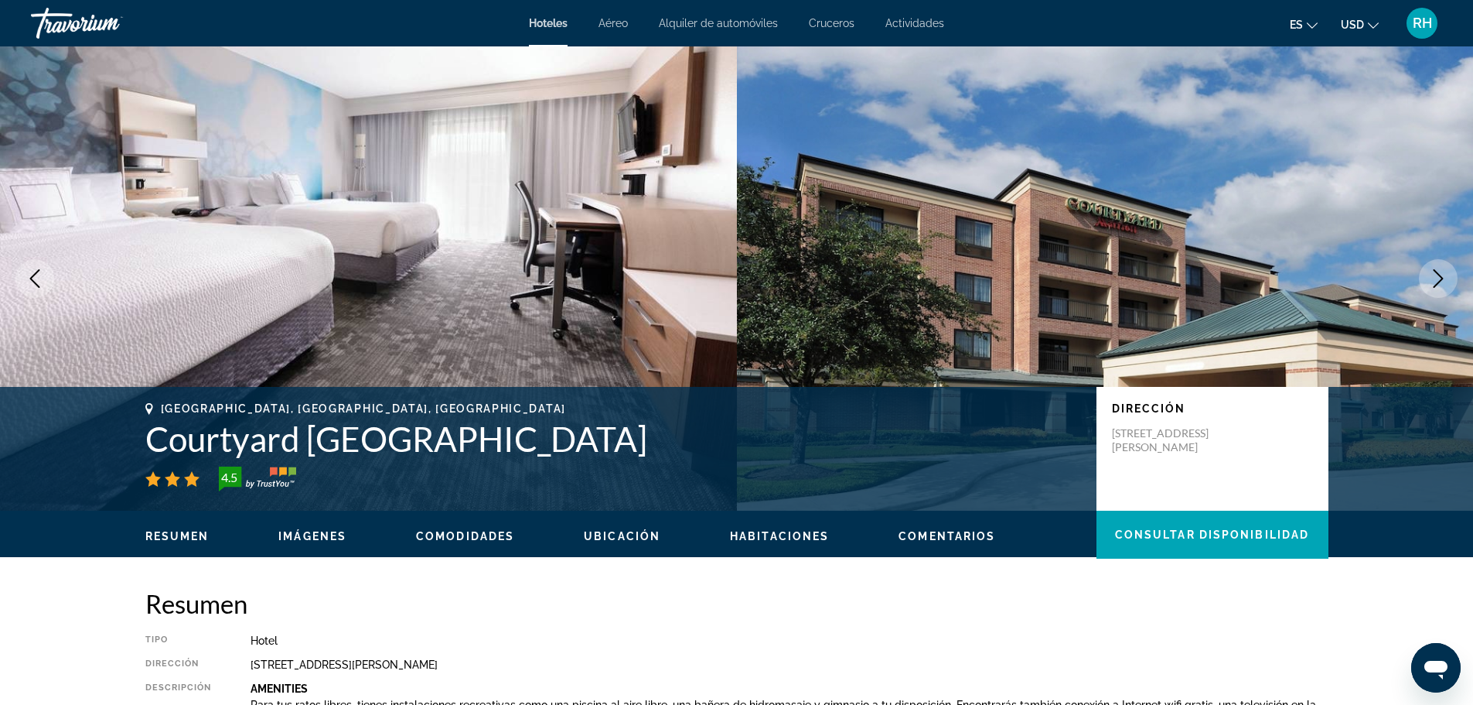
click at [1432, 276] on icon "Next image" at bounding box center [1438, 278] width 19 height 19
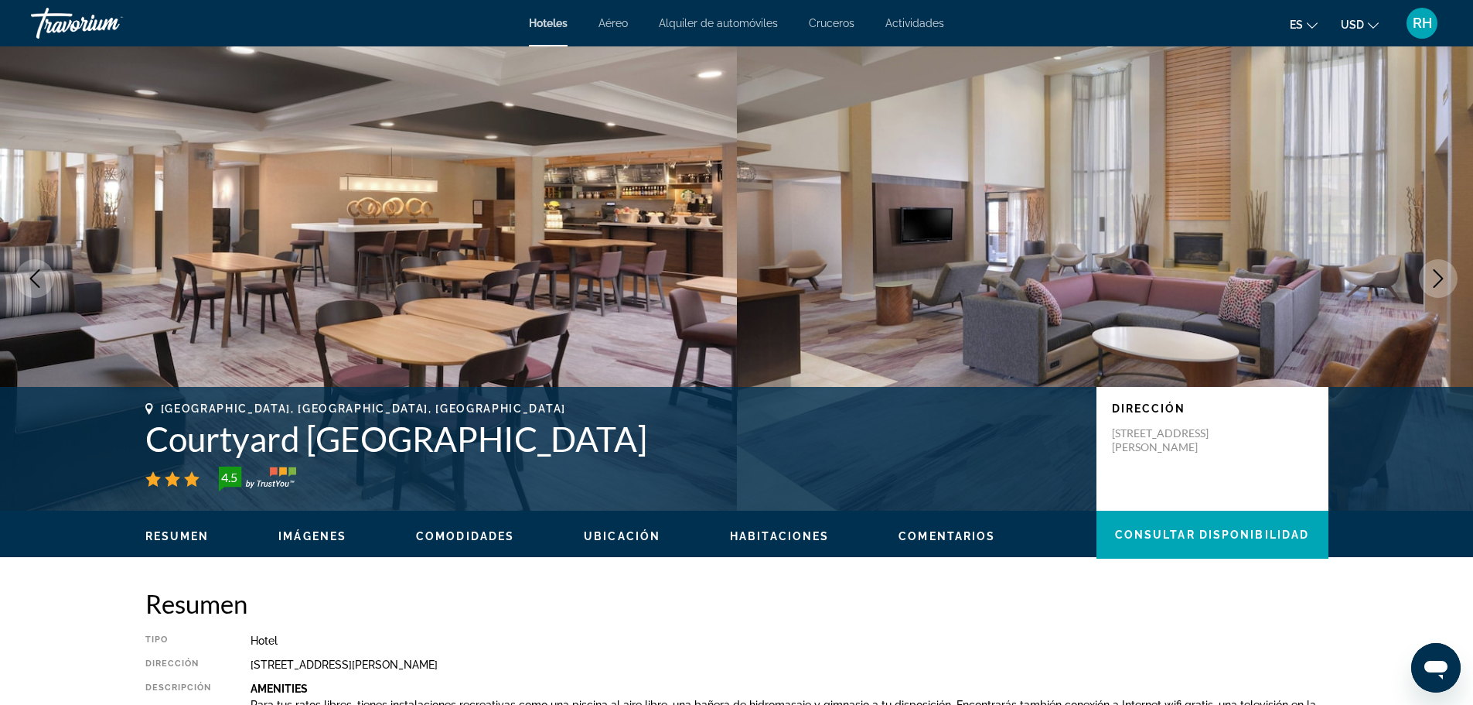
click at [1432, 276] on icon "Next image" at bounding box center [1438, 278] width 19 height 19
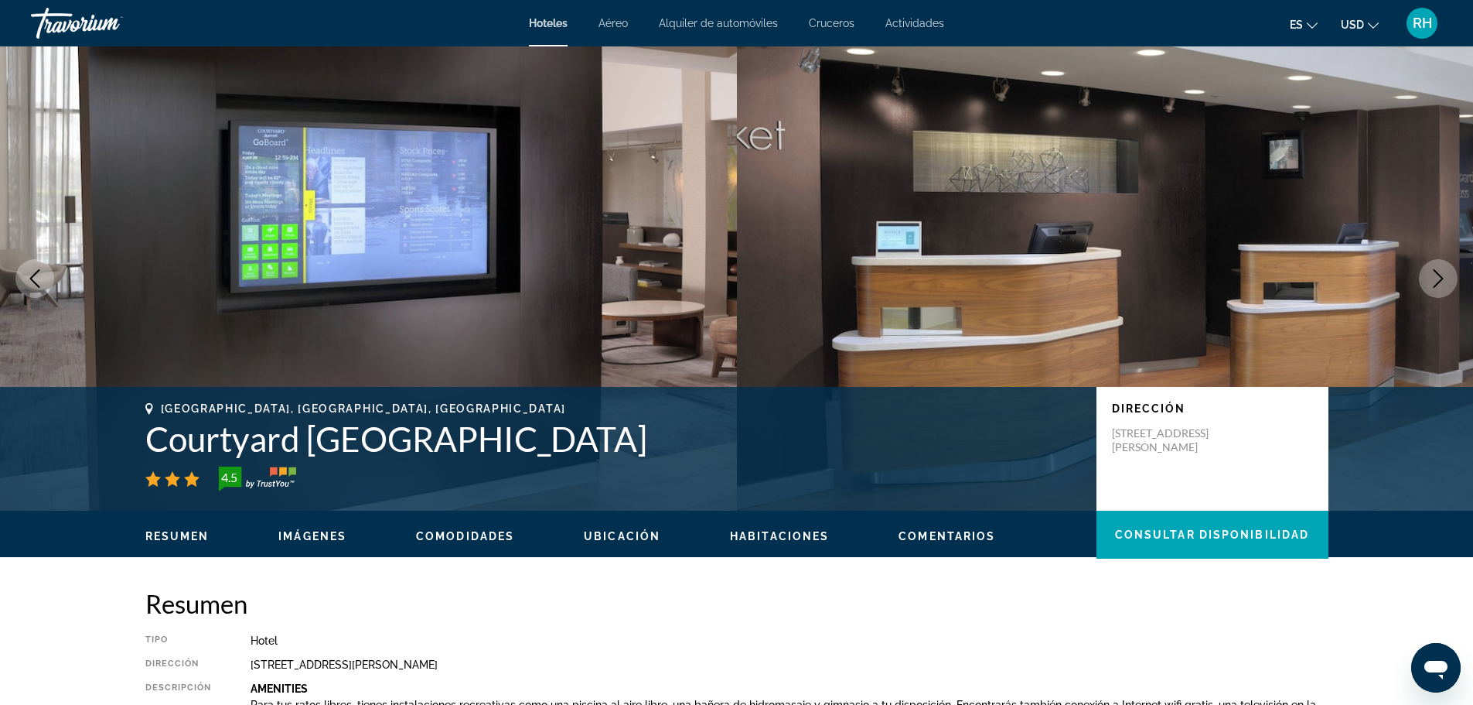
click at [1432, 276] on icon "Next image" at bounding box center [1438, 278] width 19 height 19
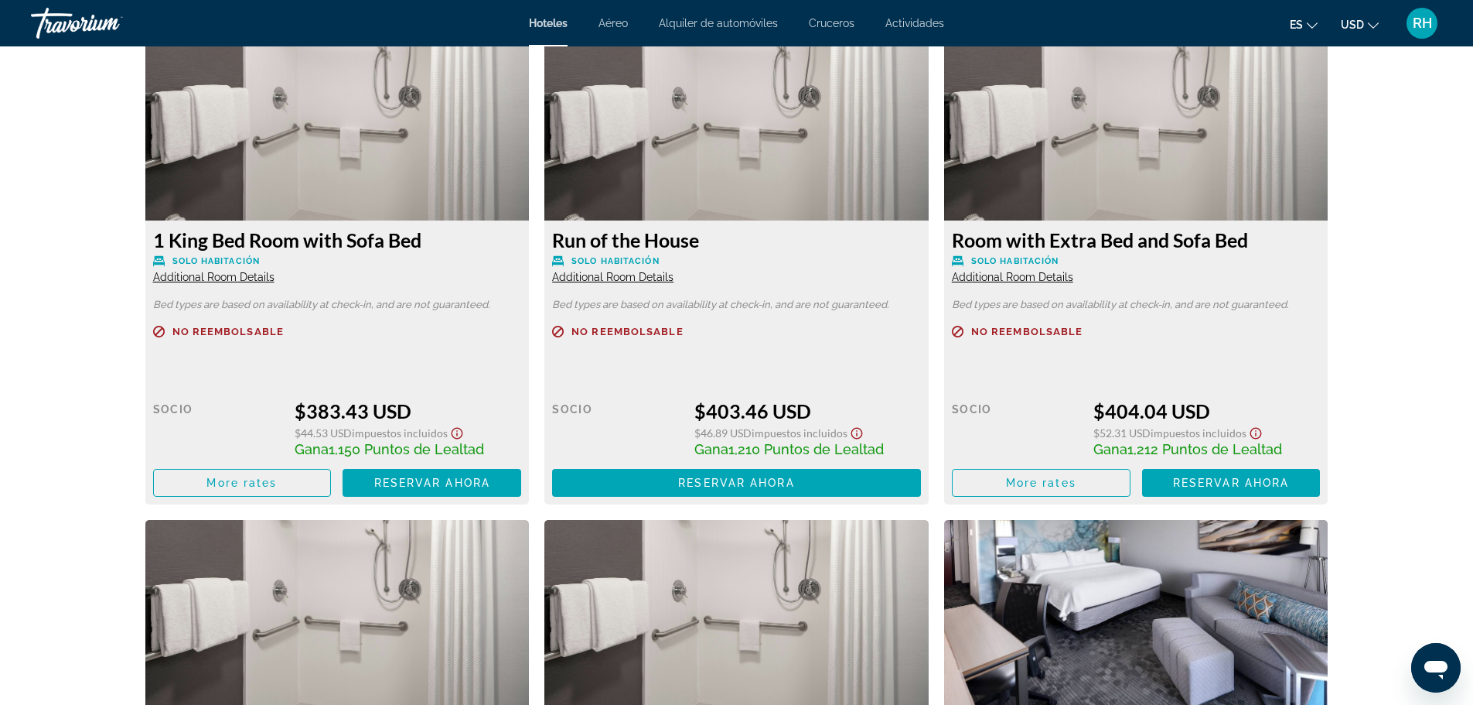
scroll to position [2166, 0]
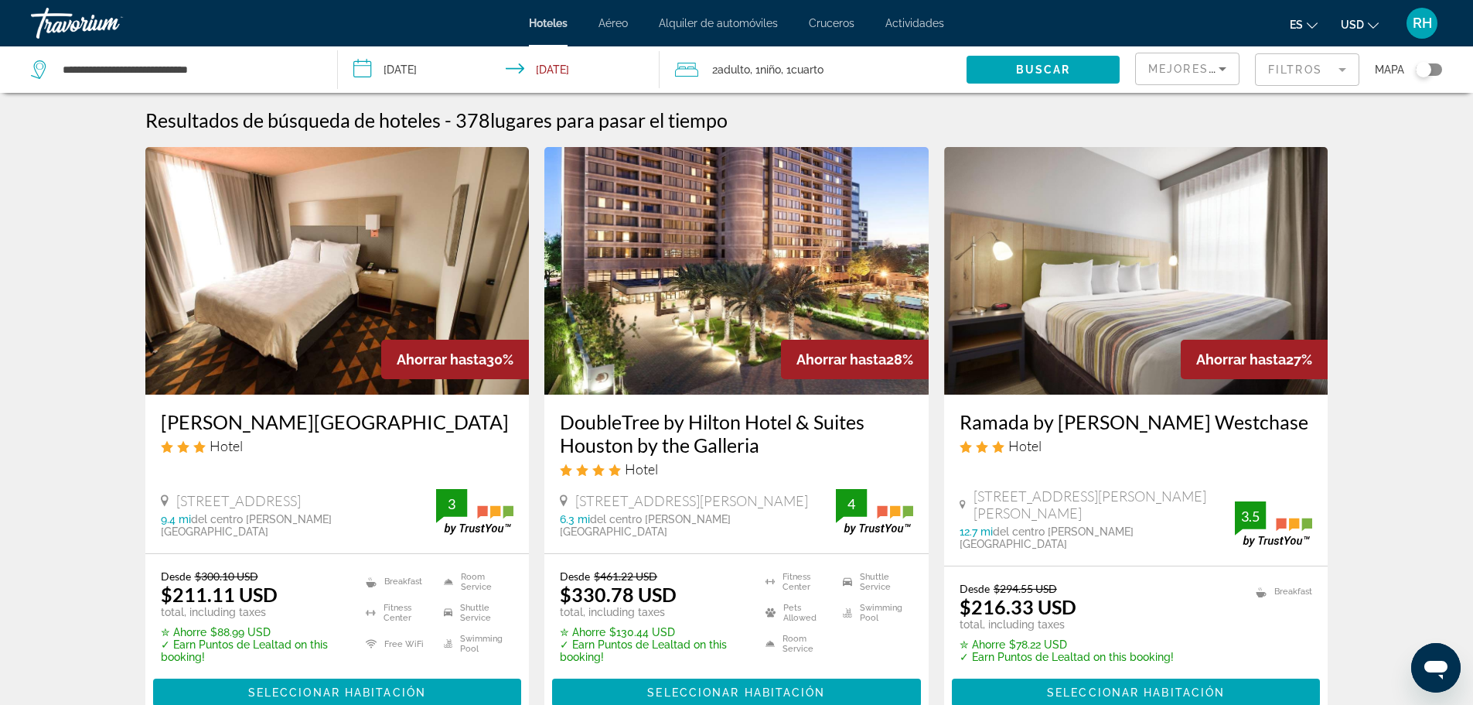
click at [1429, 69] on div "Toggle map" at bounding box center [1423, 69] width 15 height 15
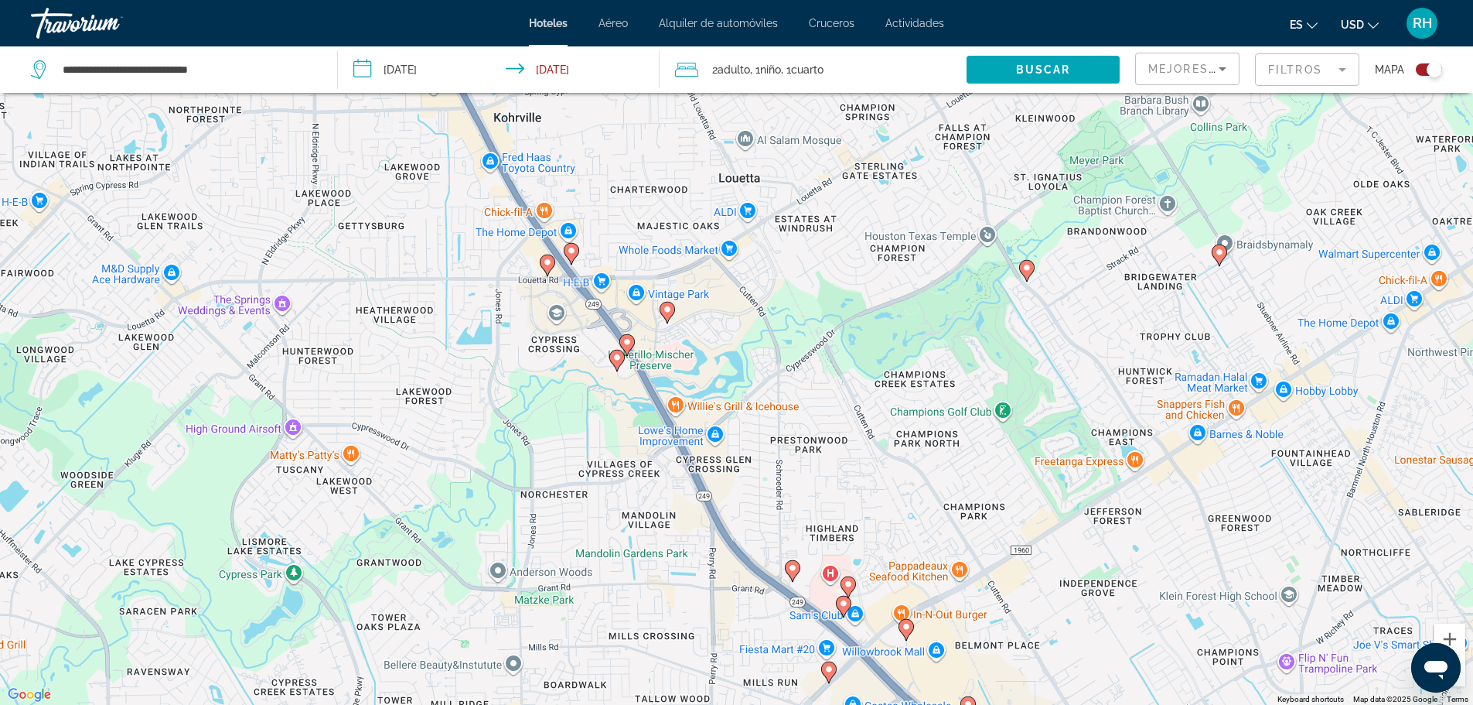
click at [574, 248] on image "Main content" at bounding box center [571, 250] width 9 height 9
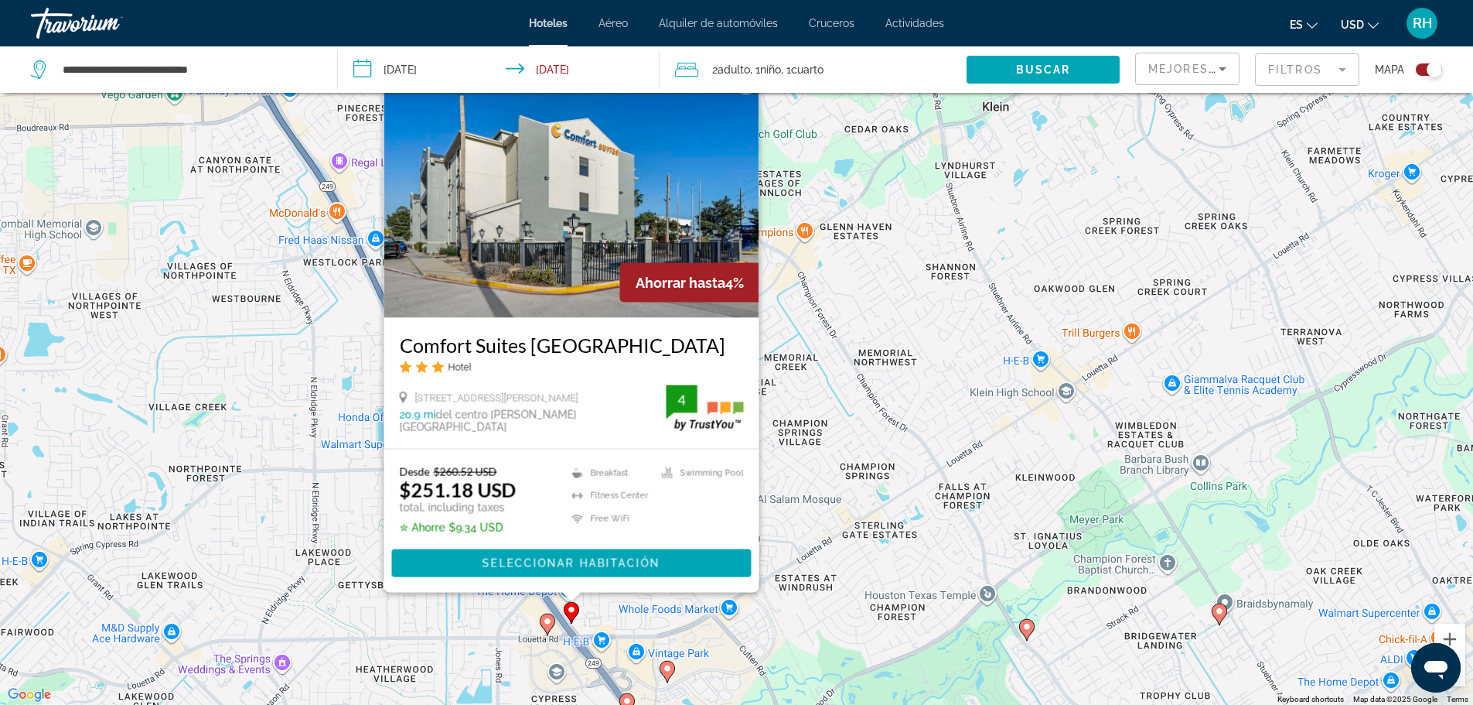
click at [668, 668] on image "Main content" at bounding box center [667, 668] width 9 height 9
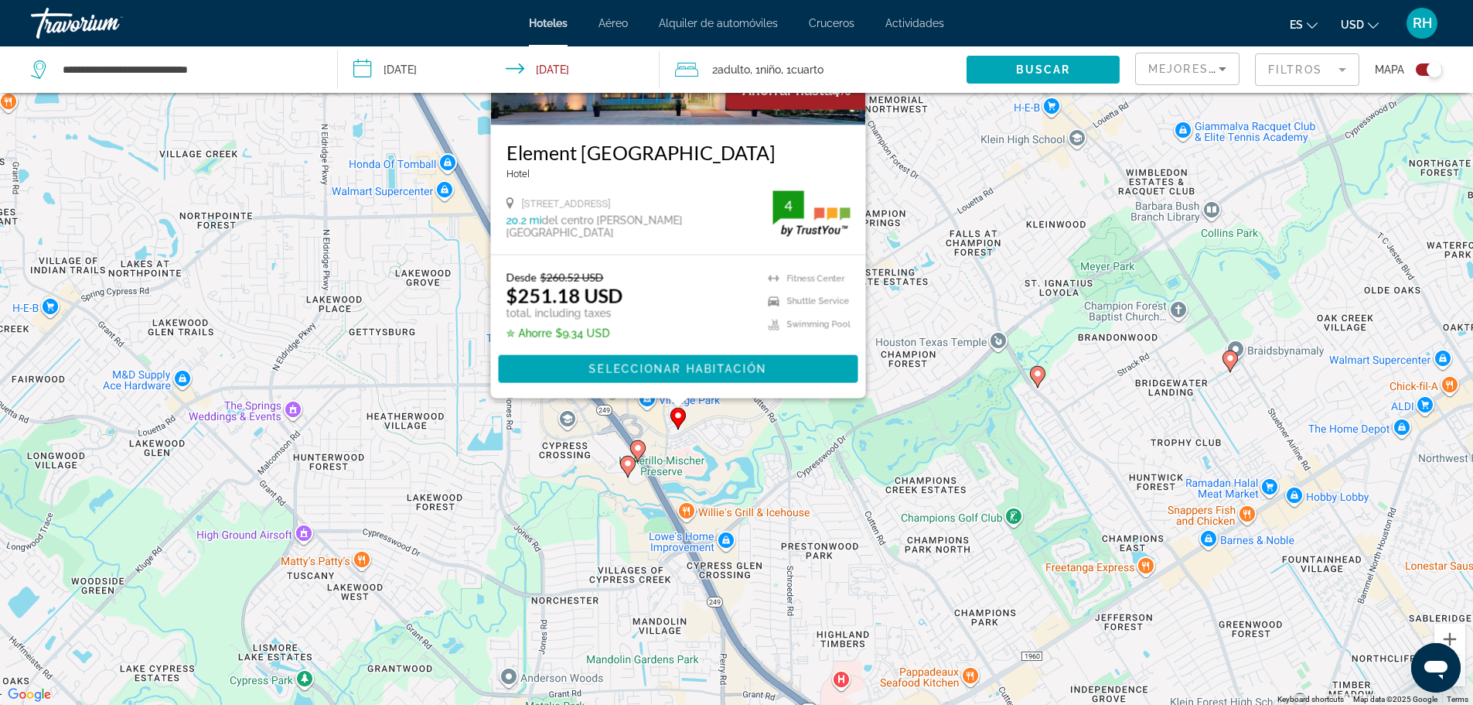
drag, startPoint x: 744, startPoint y: 669, endPoint x: 756, endPoint y: 437, distance: 232.3
click at [756, 437] on div "To activate drag with keyboard, press Alt + Enter. Once in keyboard drag state,…" at bounding box center [736, 352] width 1473 height 705
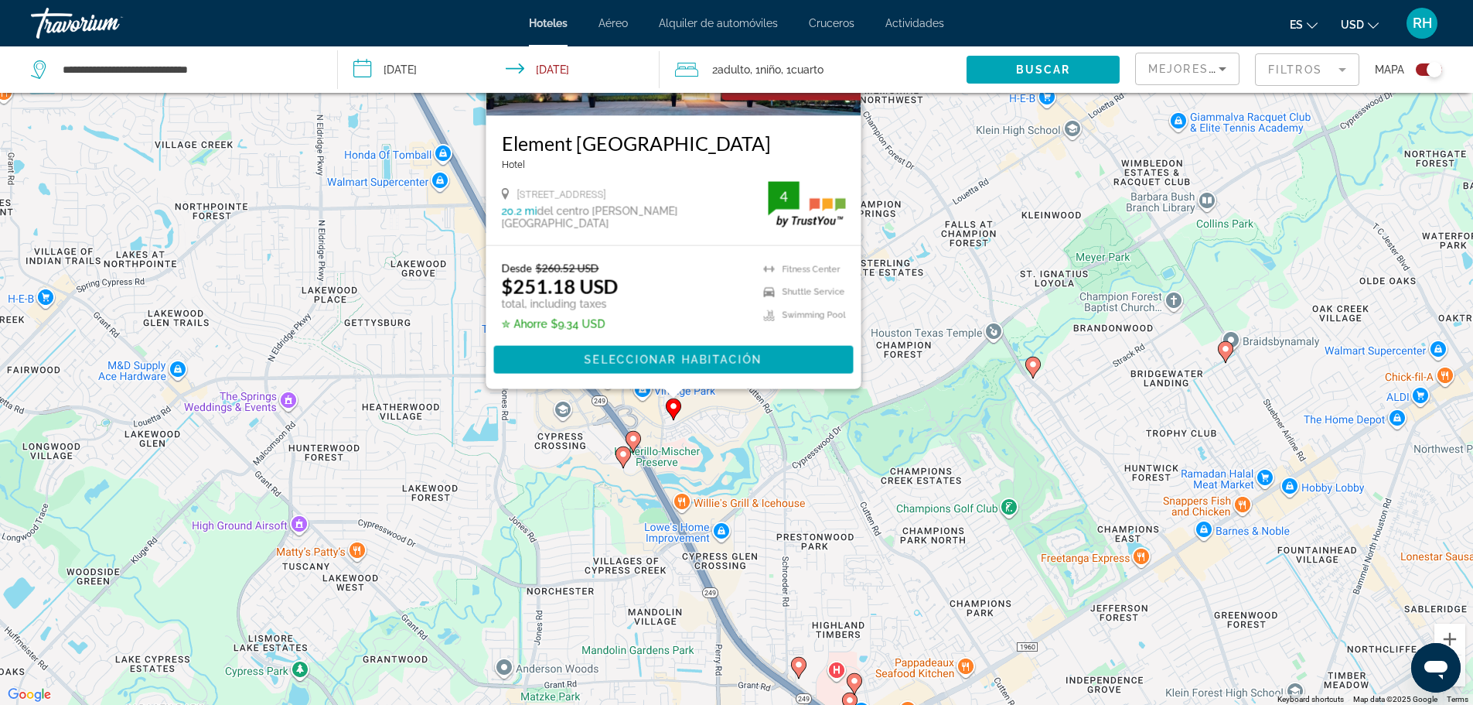
click at [632, 438] on image "Main content" at bounding box center [633, 438] width 9 height 9
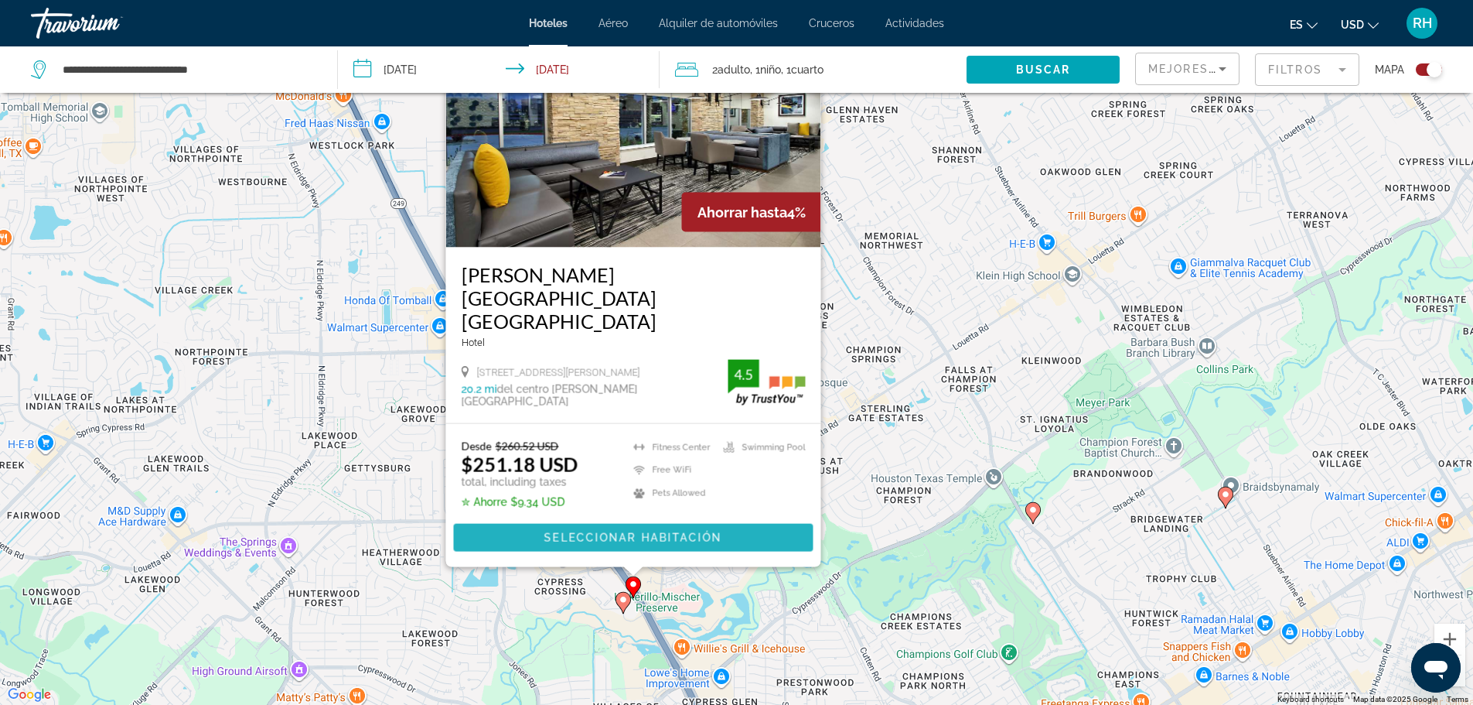
click at [616, 530] on span "Main content" at bounding box center [633, 537] width 360 height 37
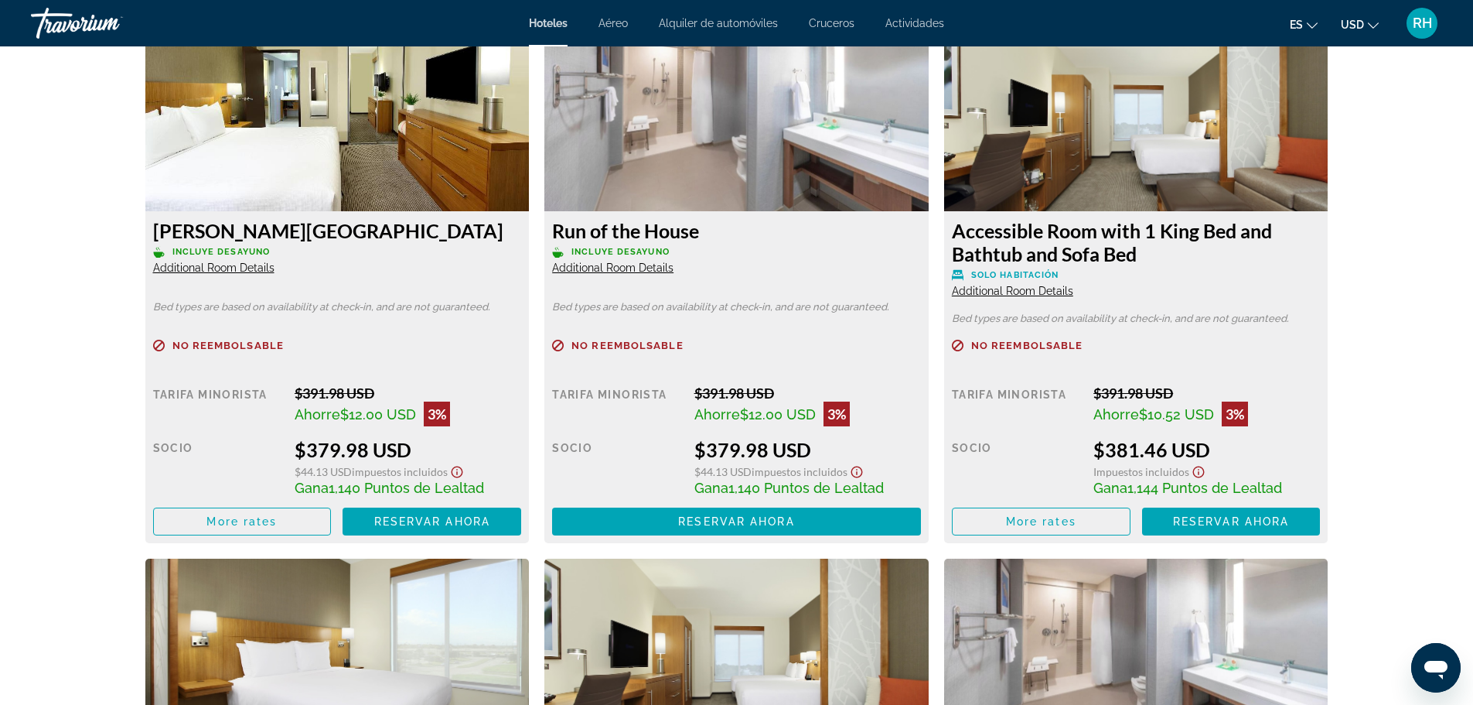
scroll to position [2166, 0]
